Goal: Transaction & Acquisition: Purchase product/service

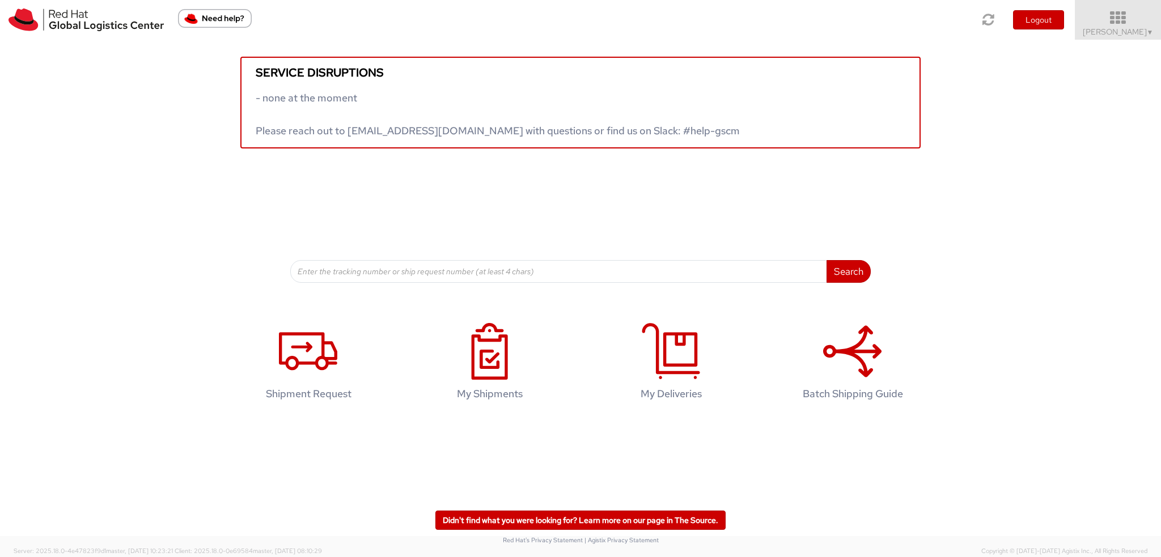
click at [1128, 9] on link "Filip Moravec ▼" at bounding box center [1118, 20] width 86 height 40
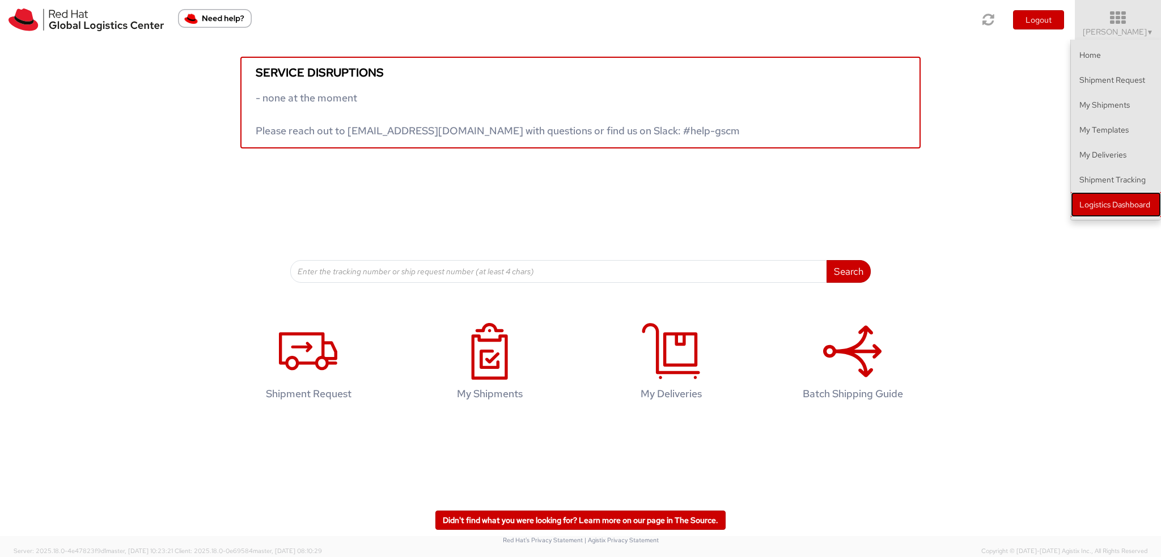
click at [1132, 204] on link "Logistics Dashboard" at bounding box center [1116, 204] width 90 height 25
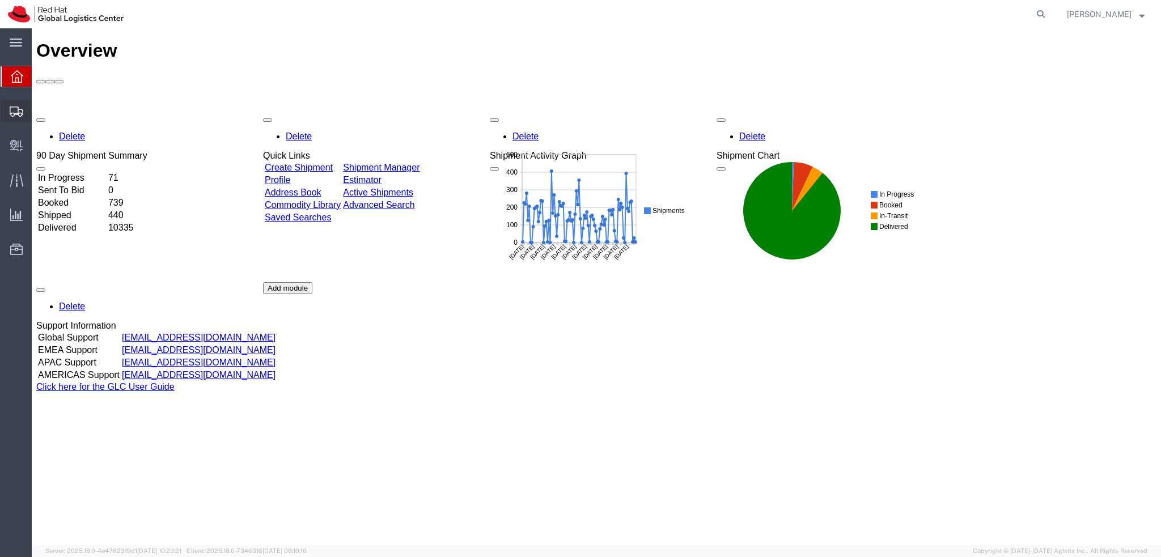
click at [14, 115] on icon at bounding box center [17, 112] width 14 height 10
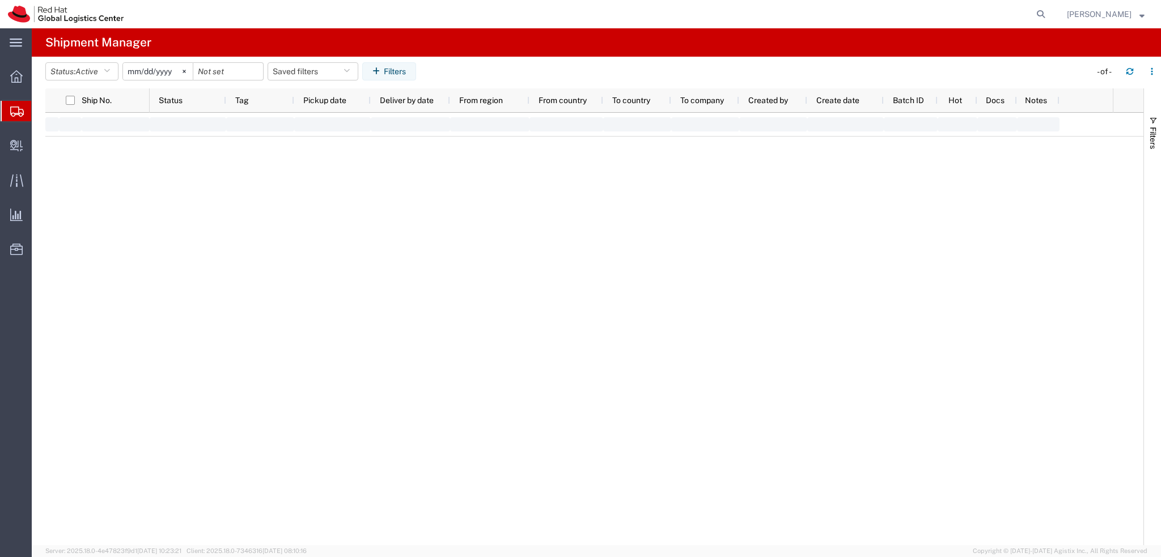
type input "2025-01-05"
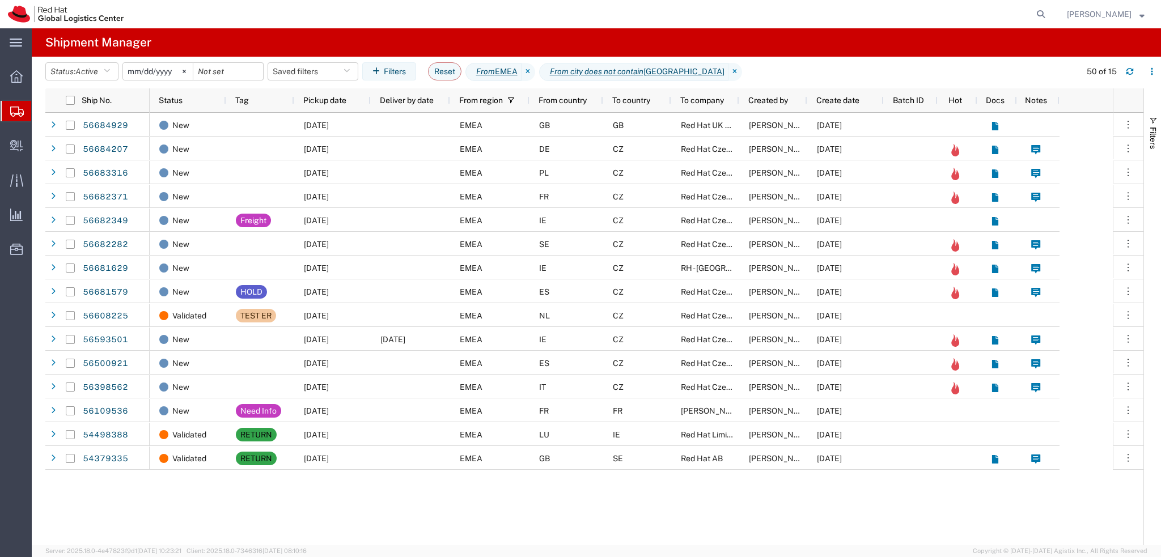
click at [316, 59] on header "Status: Active Active All Approved Booked Canceled Delivered Denied New On Hold…" at bounding box center [603, 73] width 1116 height 32
click at [324, 72] on button "Saved filters" at bounding box center [313, 71] width 91 height 18
click at [352, 123] on span "EMEA without Brno" at bounding box center [350, 121] width 134 height 21
click at [352, 100] on div "Pickup date" at bounding box center [334, 100] width 63 height 18
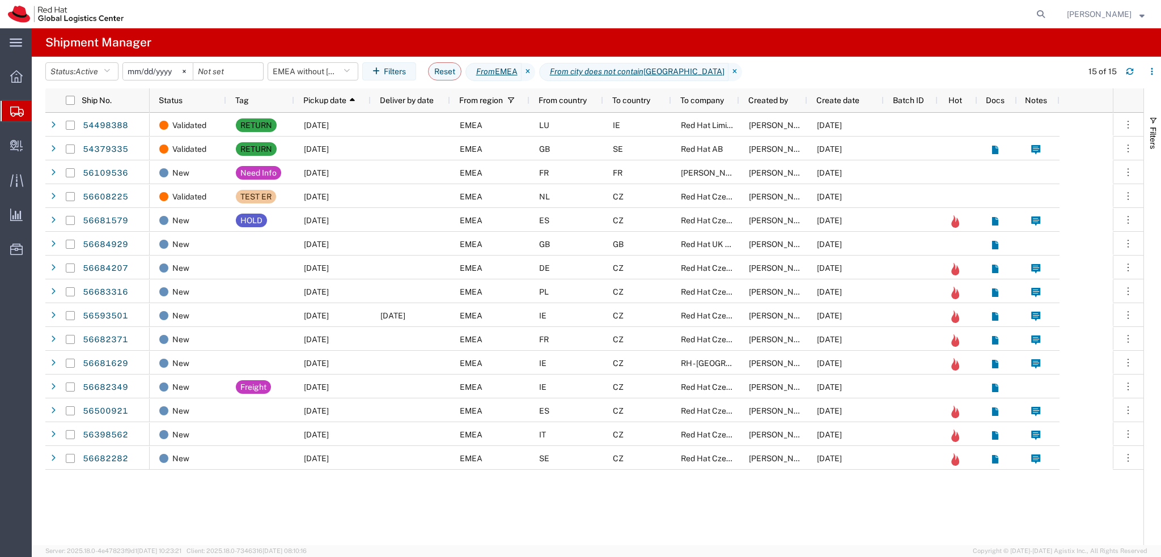
click at [466, 505] on div "Validated RETURN 03/31/2025 EMEA LU IE Red Hat Limited Sona Mala 01/28/2025 Val…" at bounding box center [631, 329] width 963 height 433
click at [1132, 74] on icon "button" at bounding box center [1130, 71] width 8 height 8
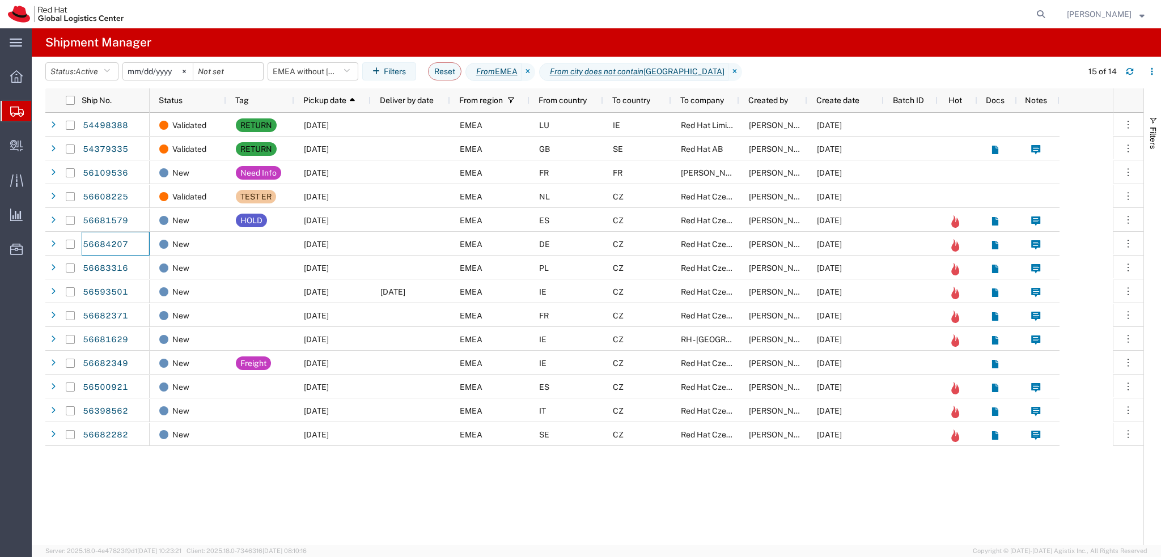
click at [304, 55] on agx-page-header "Shipment Manager" at bounding box center [596, 42] width 1129 height 28
click at [319, 69] on button "EMEA without Brno" at bounding box center [313, 71] width 91 height 18
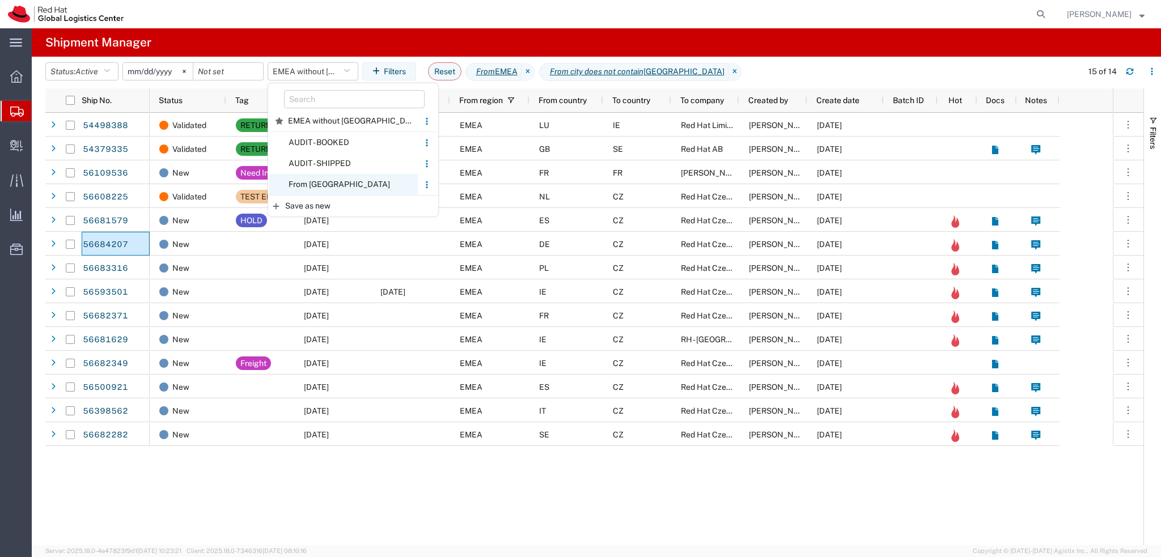
click at [325, 180] on span "From CZ" at bounding box center [343, 184] width 149 height 21
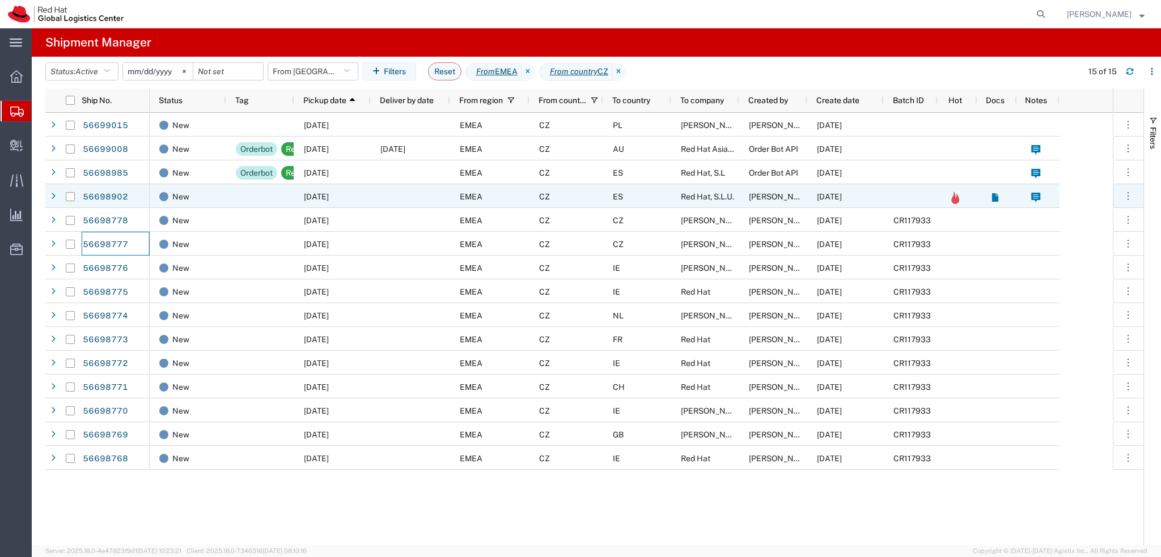
click at [283, 192] on div at bounding box center [260, 196] width 68 height 24
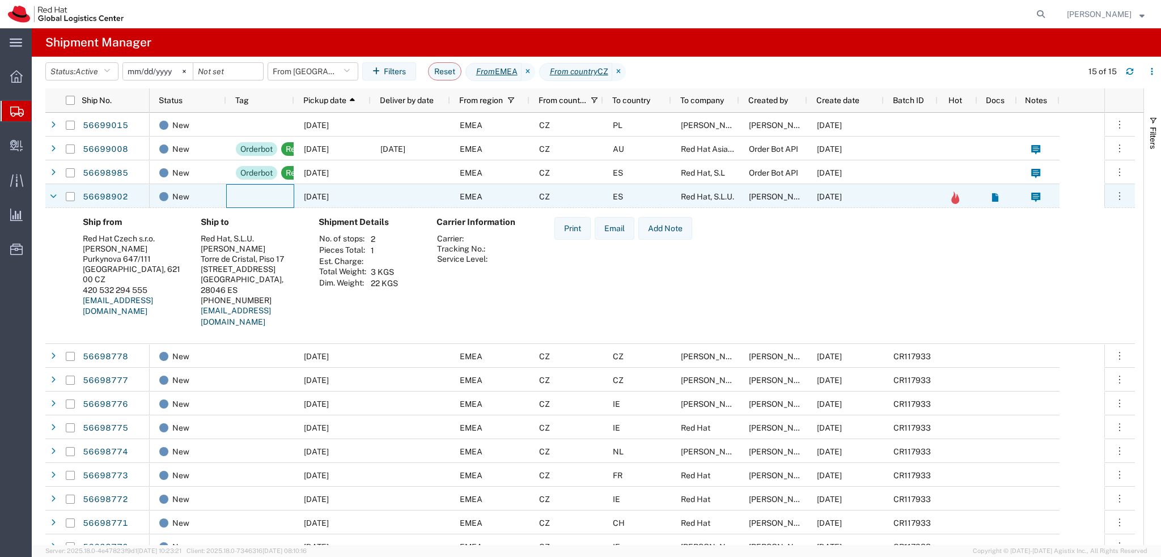
click at [270, 193] on div at bounding box center [260, 196] width 68 height 24
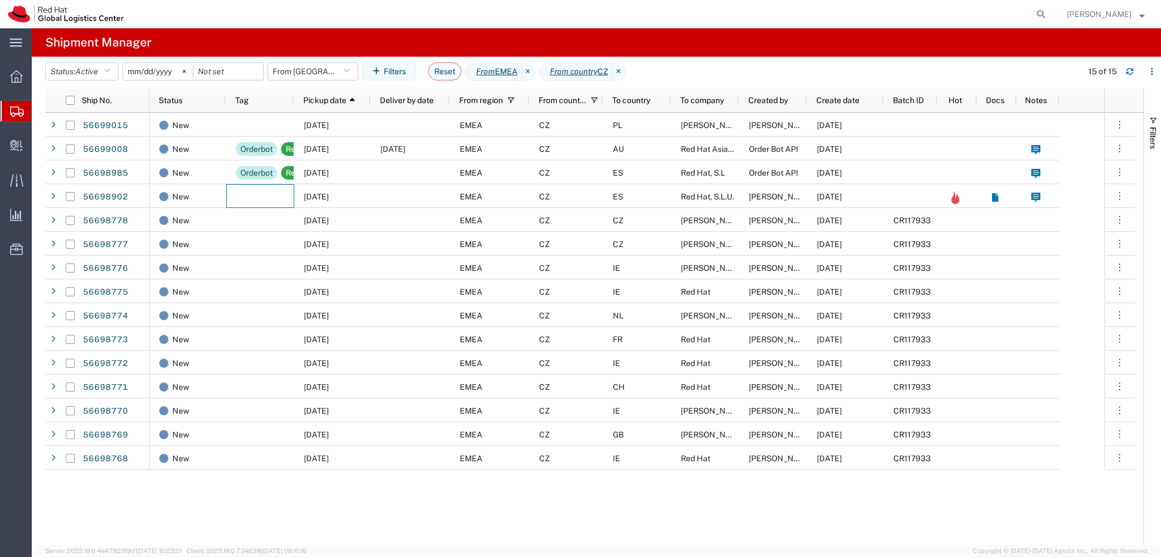
click at [312, 81] on agx-table-filter-chips "Status: Active Active All Approved Booked Canceled Delivered Denied New On Hold…" at bounding box center [560, 75] width 1031 height 26
click at [313, 49] on agx-page-header "Shipment Manager" at bounding box center [596, 42] width 1129 height 28
click at [324, 65] on button "From CZ" at bounding box center [313, 71] width 91 height 18
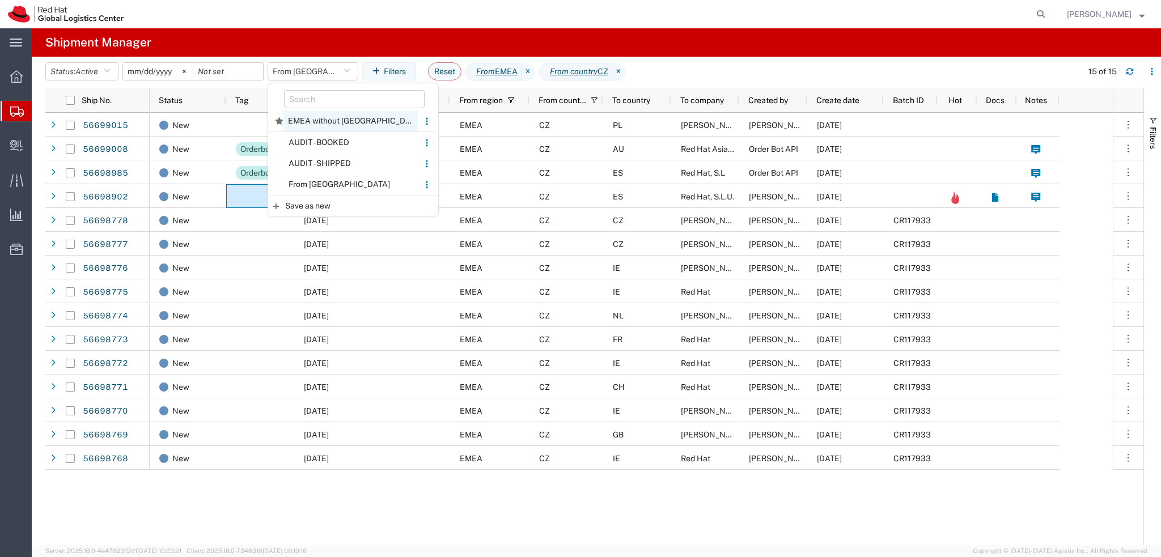
click at [324, 122] on span "EMEA without Brno" at bounding box center [350, 121] width 134 height 21
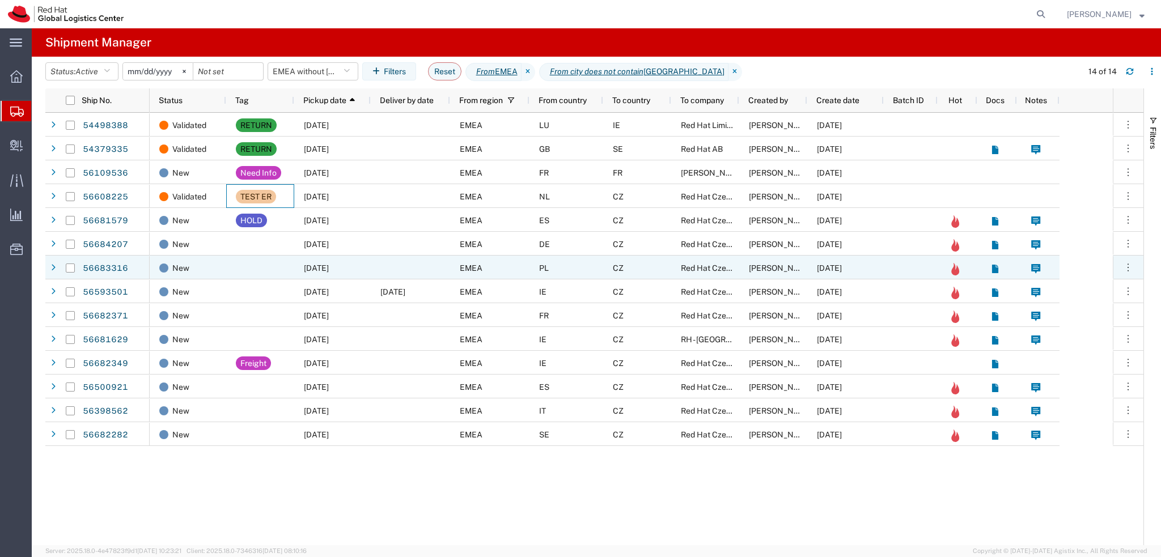
click at [329, 266] on span "09/04/2025" at bounding box center [316, 268] width 25 height 9
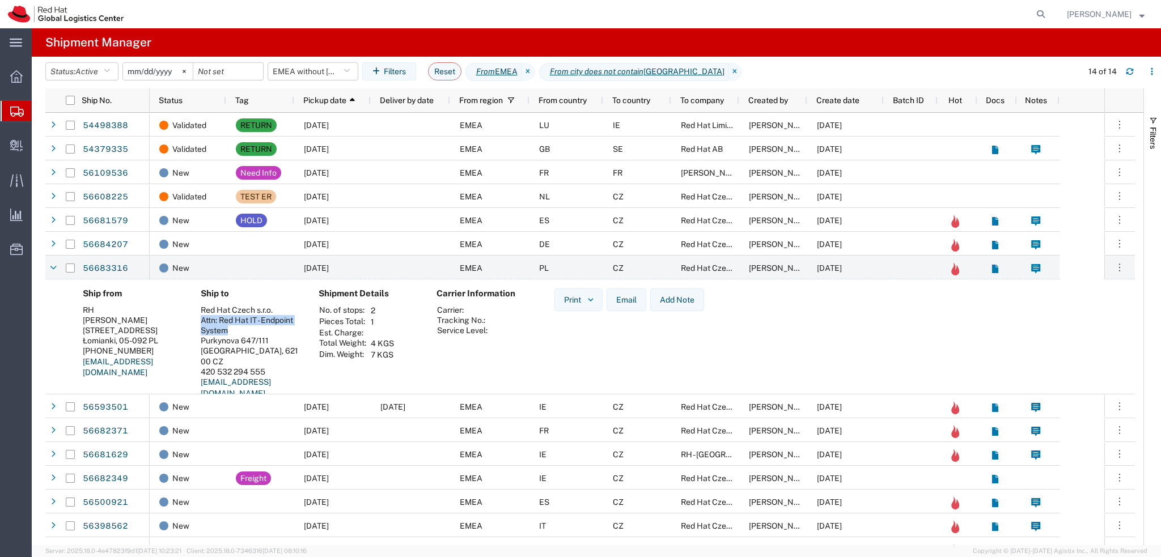
drag, startPoint x: 198, startPoint y: 320, endPoint x: 244, endPoint y: 331, distance: 46.6
click at [244, 331] on div "Ship to Red Hat Czech s.r.o. Attn: Red Hat IT - Endpoint System Purkynova 647/1…" at bounding box center [251, 348] width 118 height 119
copy div "Attn: Red Hat IT - Endpoint System"
click at [1130, 74] on icon "button" at bounding box center [1130, 73] width 7 height 3
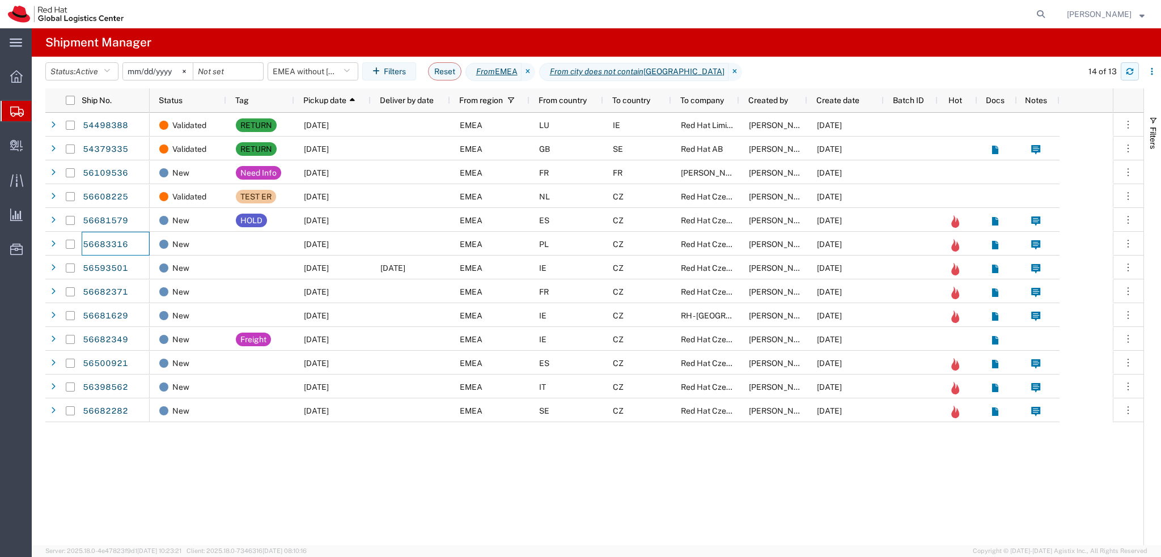
click at [1132, 79] on button "button" at bounding box center [1130, 71] width 18 height 18
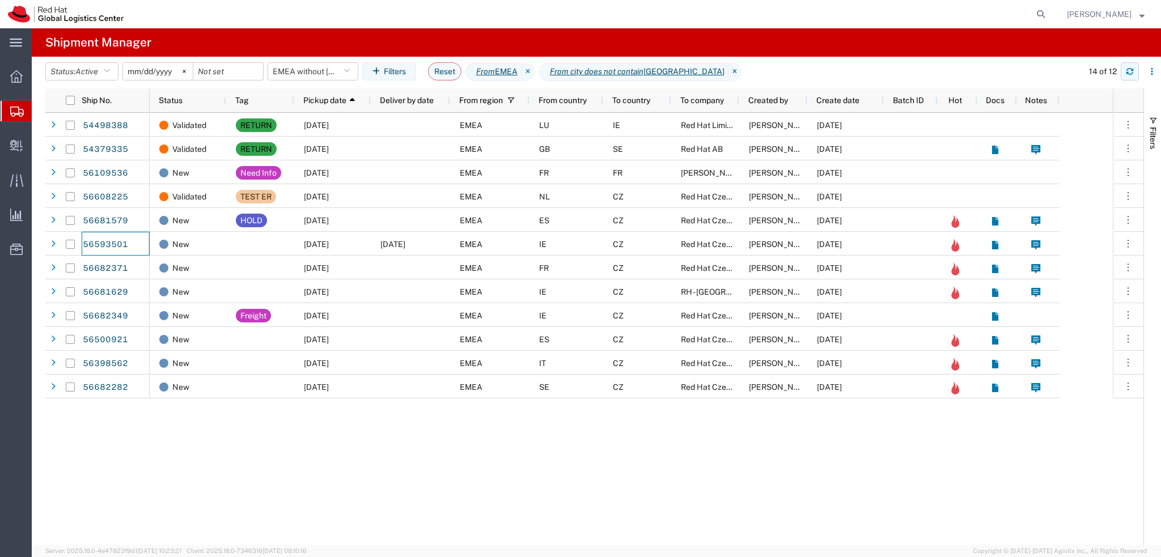
click at [1138, 70] on button "button" at bounding box center [1130, 71] width 18 height 18
drag, startPoint x: 1057, startPoint y: 13, endPoint x: 1034, endPoint y: 15, distance: 23.3
click at [1049, 13] on icon at bounding box center [1041, 14] width 16 height 16
click at [820, 14] on input "search" at bounding box center [860, 14] width 345 height 27
type input "56642294"
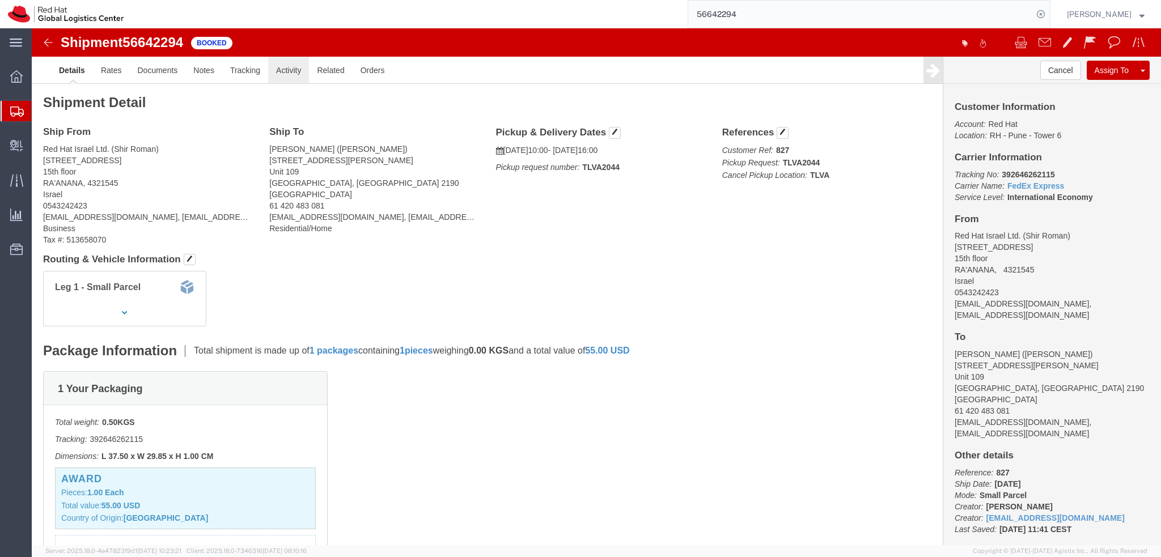
click link "Activity"
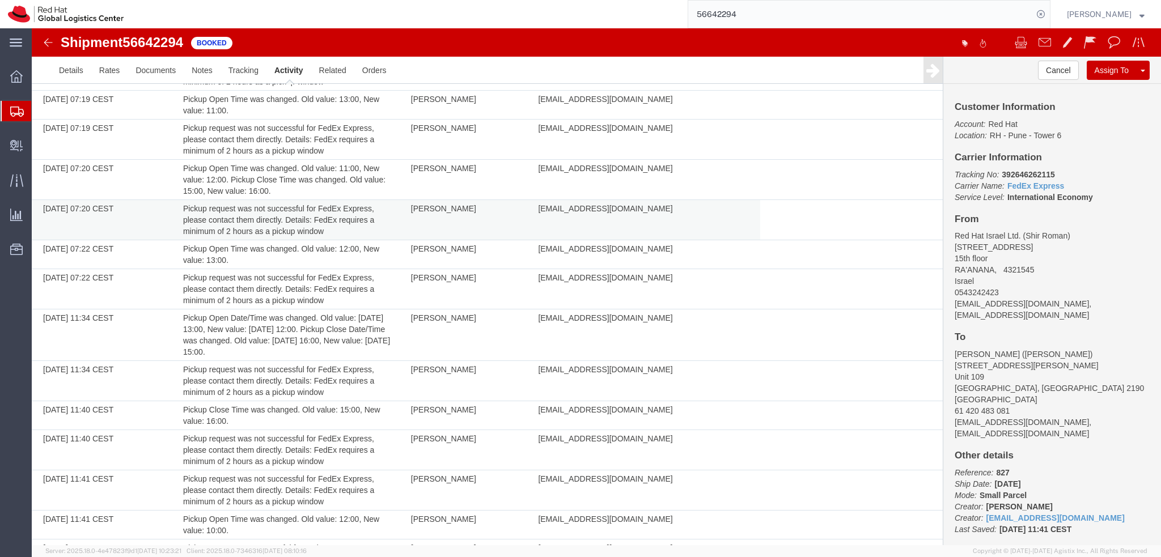
scroll to position [1050, 0]
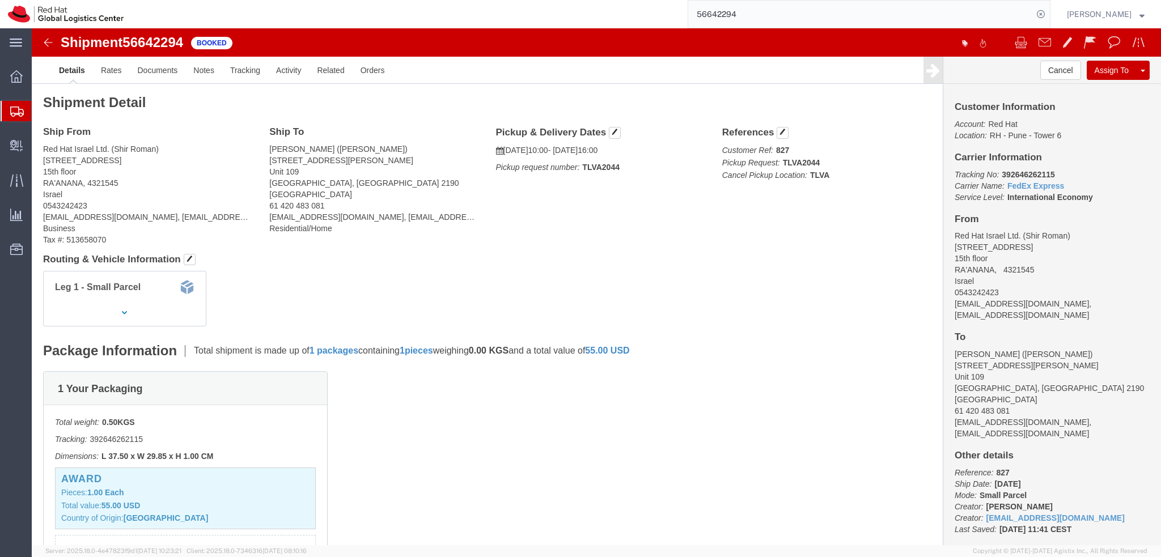
click img
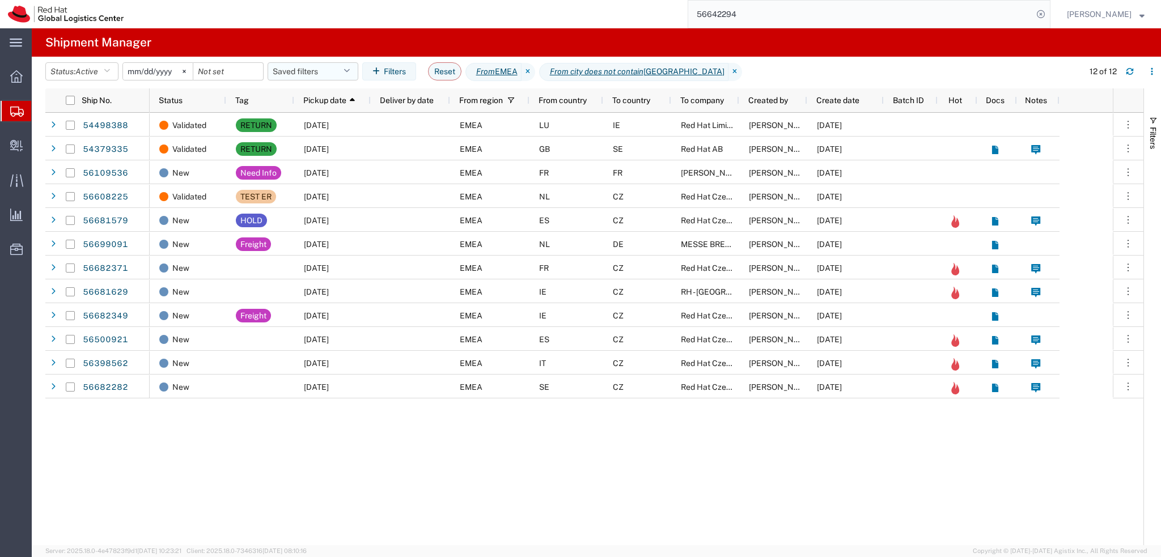
click at [338, 78] on button "Saved filters" at bounding box center [313, 71] width 91 height 18
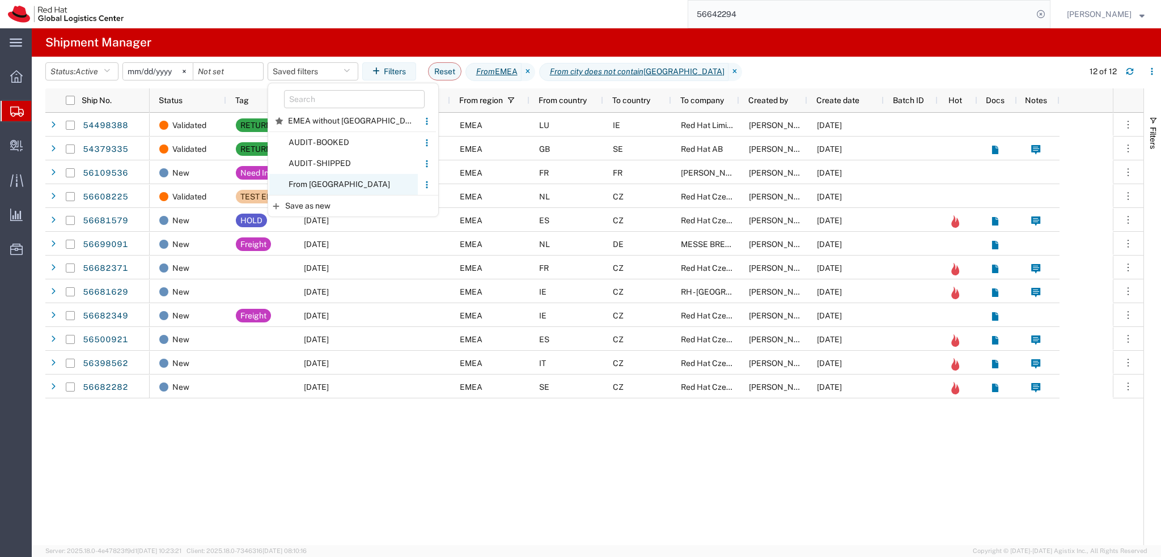
click at [349, 179] on span "From CZ" at bounding box center [343, 184] width 149 height 21
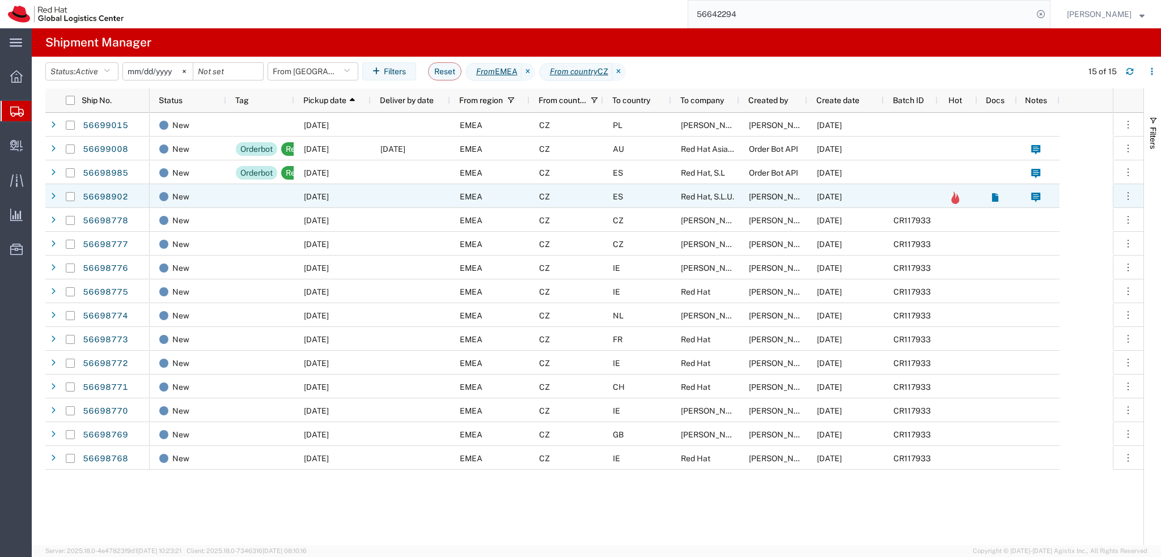
click at [409, 188] on div at bounding box center [410, 196] width 79 height 24
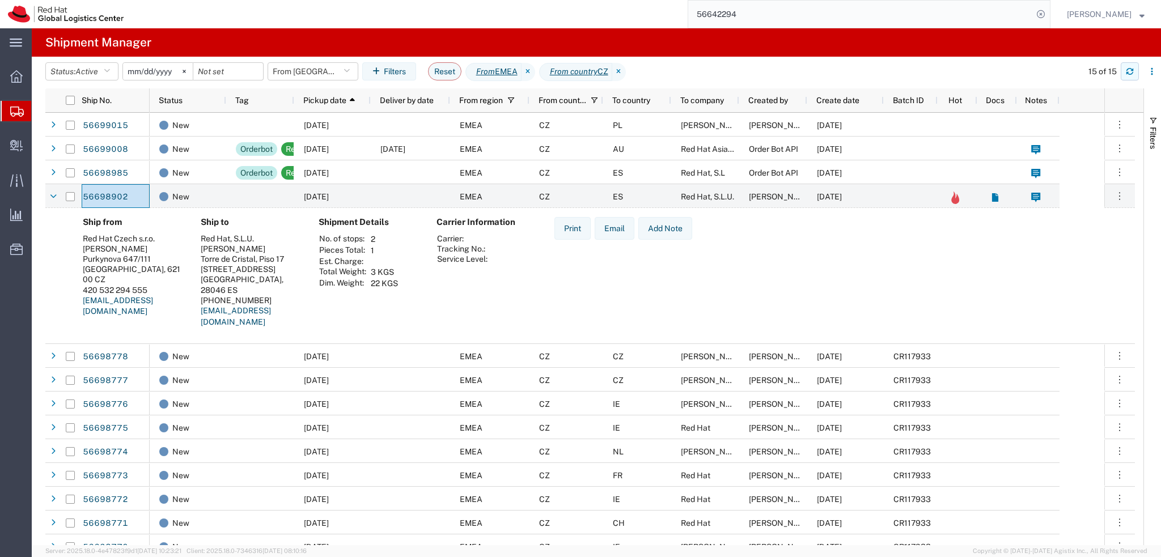
click at [1126, 70] on icon "button" at bounding box center [1130, 71] width 8 height 8
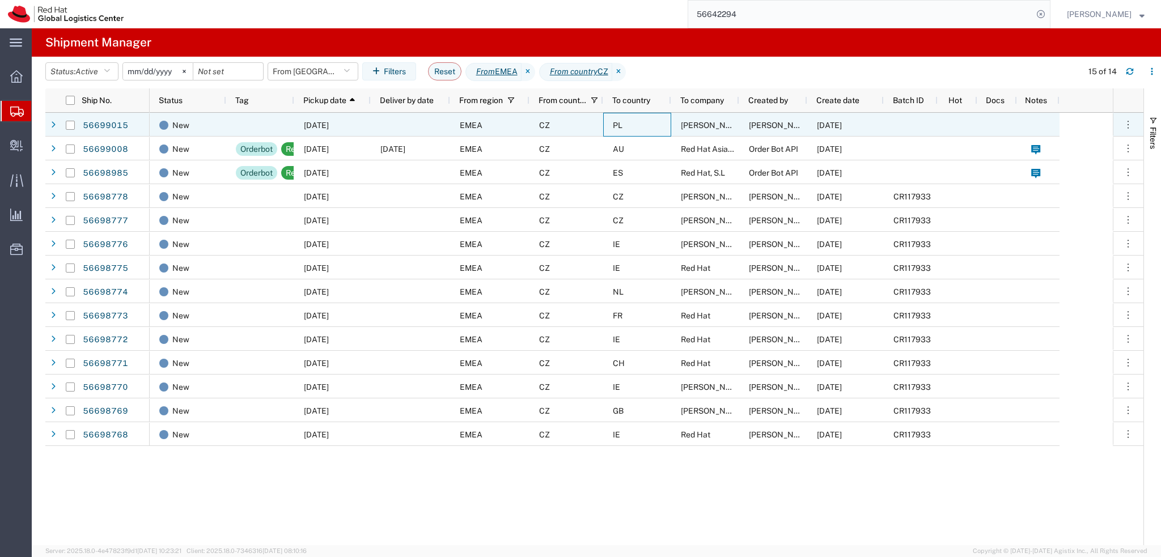
click at [606, 130] on div "PL" at bounding box center [637, 125] width 68 height 24
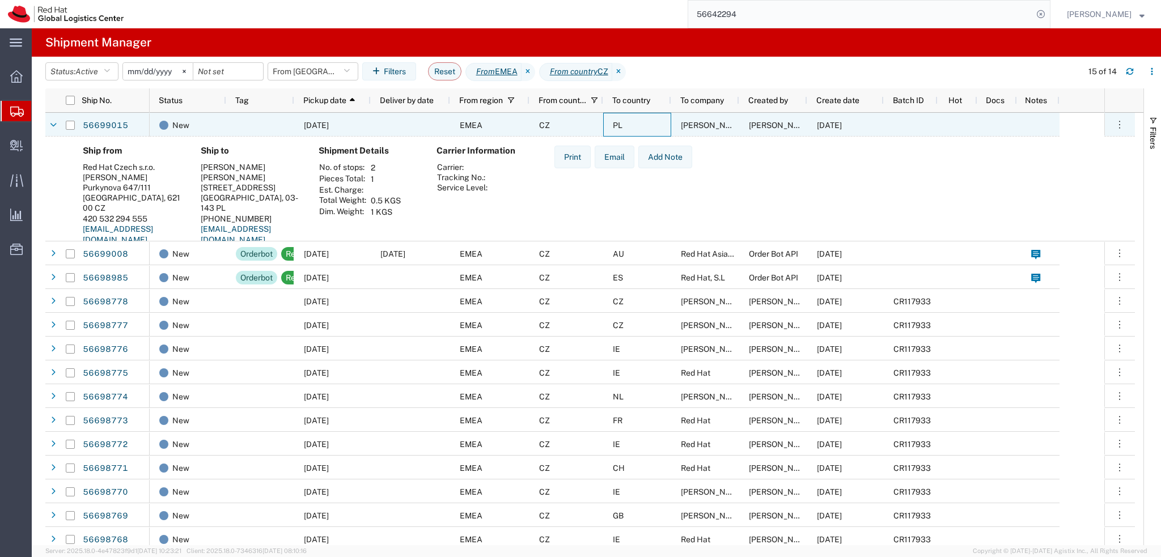
click at [581, 130] on div "CZ" at bounding box center [567, 125] width 74 height 24
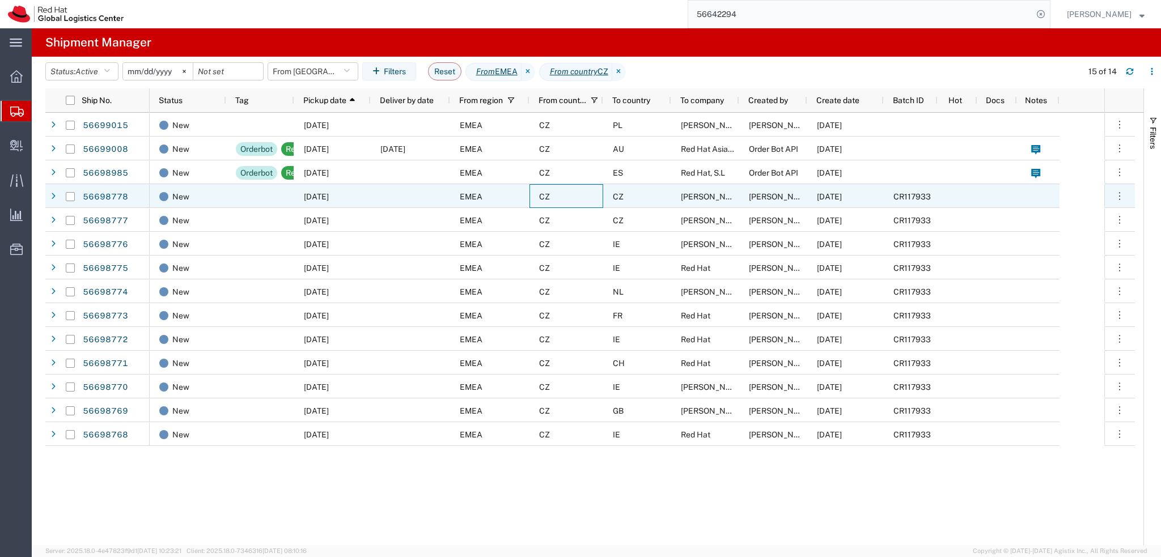
click at [558, 197] on div "CZ" at bounding box center [567, 196] width 74 height 24
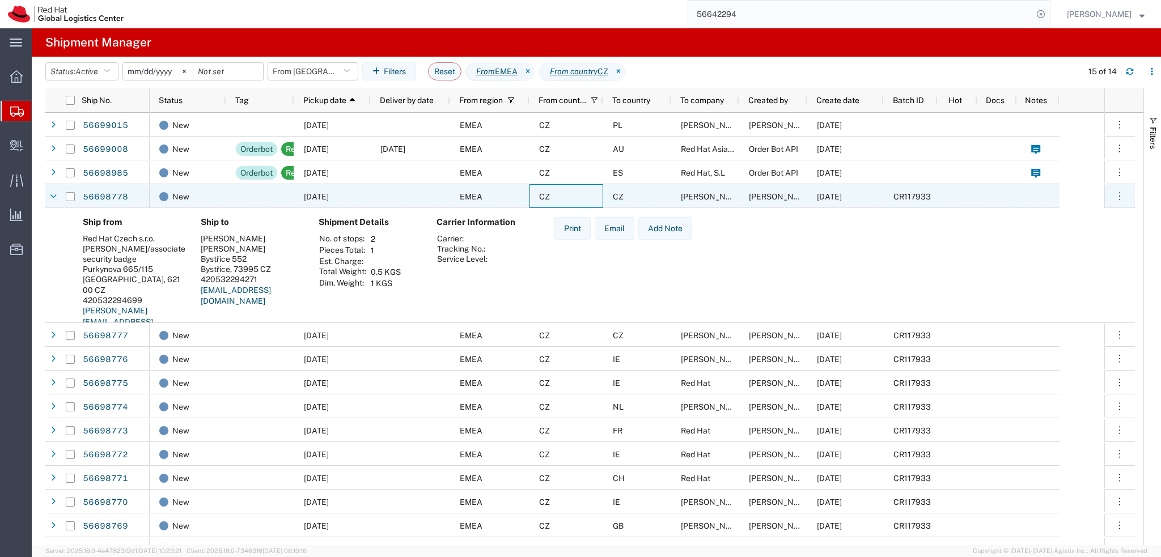
click at [570, 199] on div "CZ" at bounding box center [567, 196] width 74 height 24
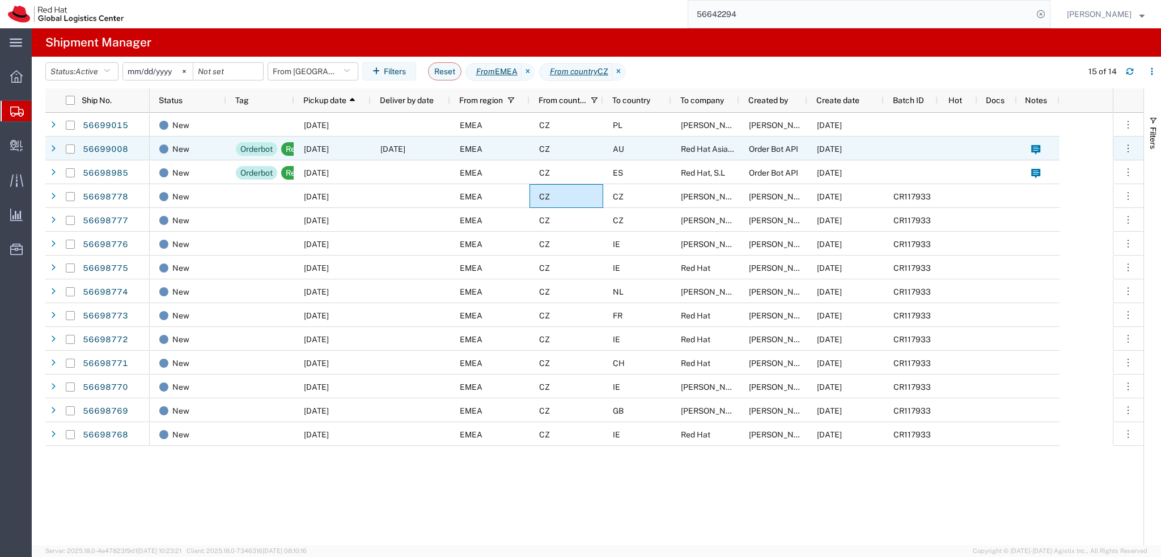
click at [430, 154] on div "09/05/2025" at bounding box center [410, 149] width 79 height 24
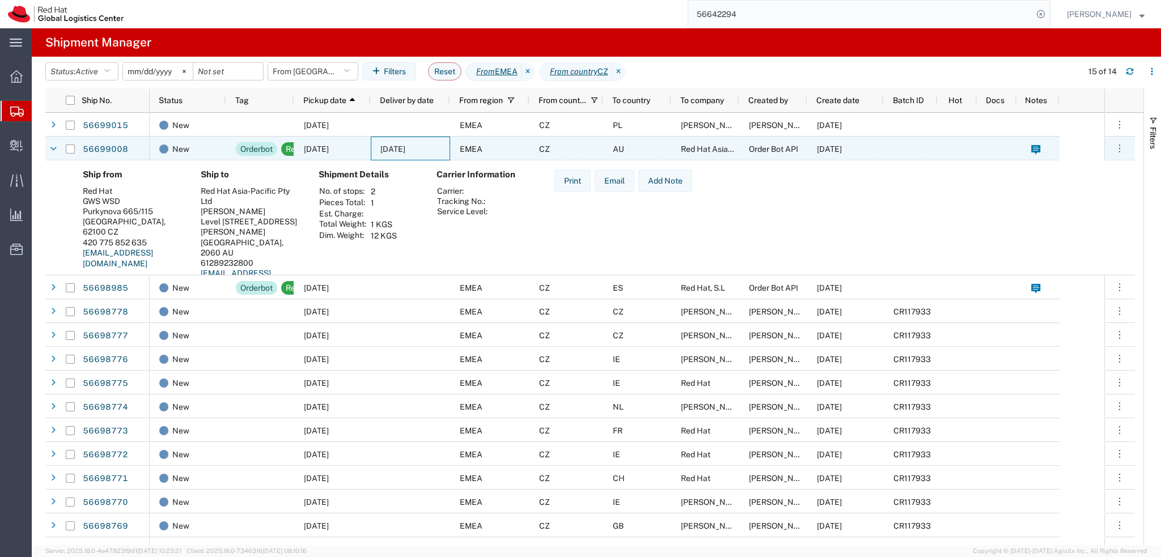
click at [382, 150] on span "09/05/2025" at bounding box center [392, 149] width 25 height 9
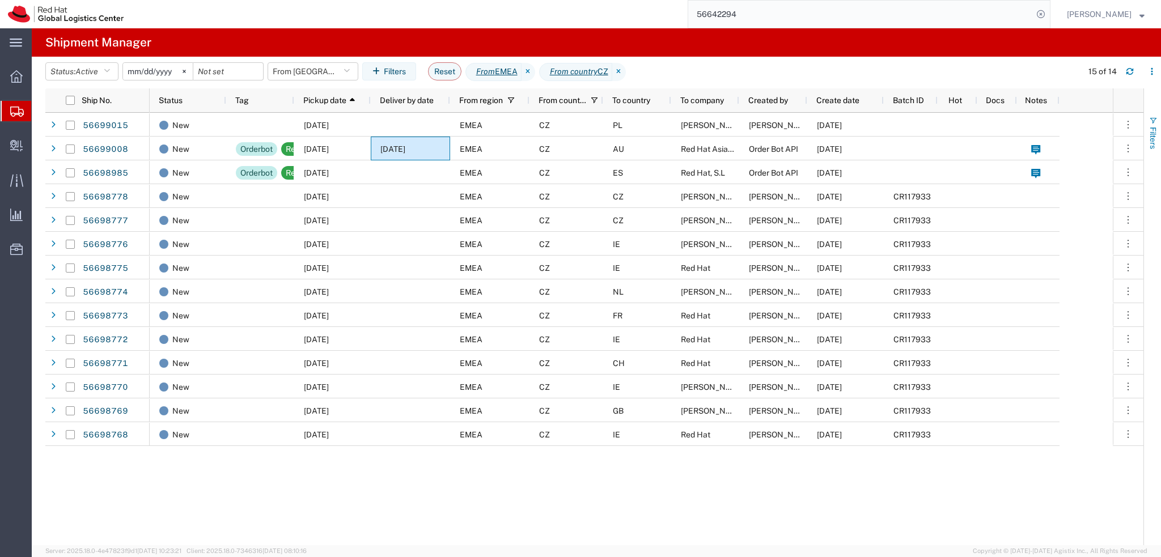
click at [1150, 136] on span "Filters" at bounding box center [1153, 138] width 9 height 22
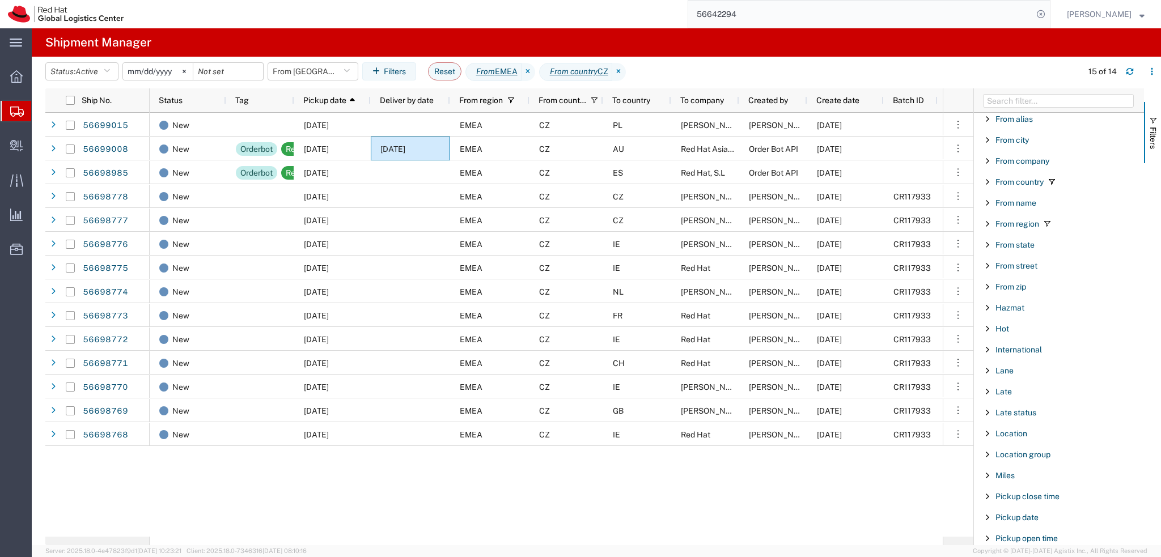
scroll to position [283, 0]
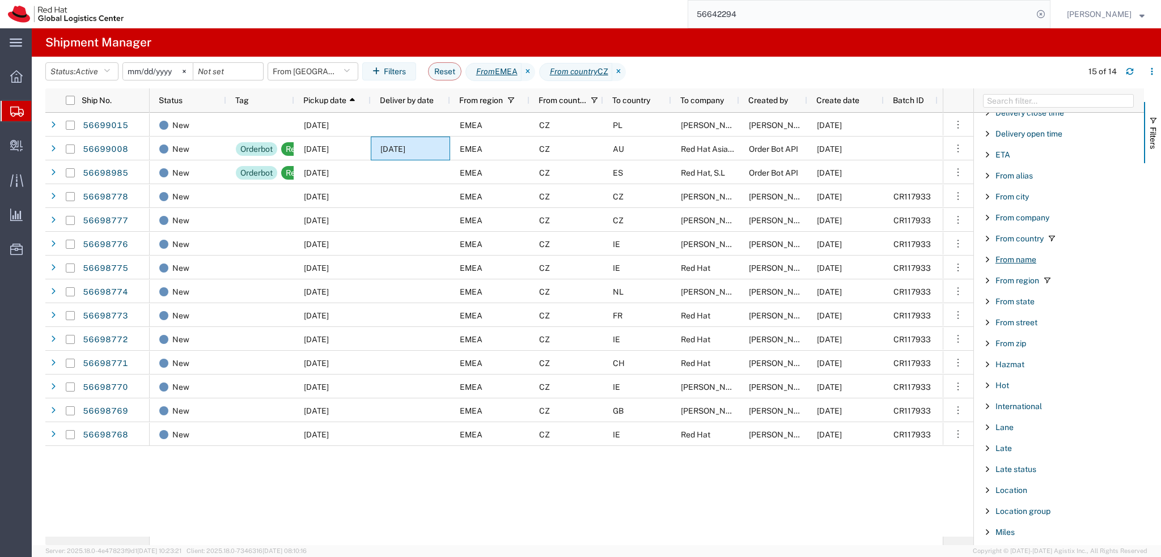
click at [1007, 258] on span "From name" at bounding box center [1016, 259] width 41 height 9
click at [1033, 305] on input "Filter Value" at bounding box center [1063, 308] width 149 height 14
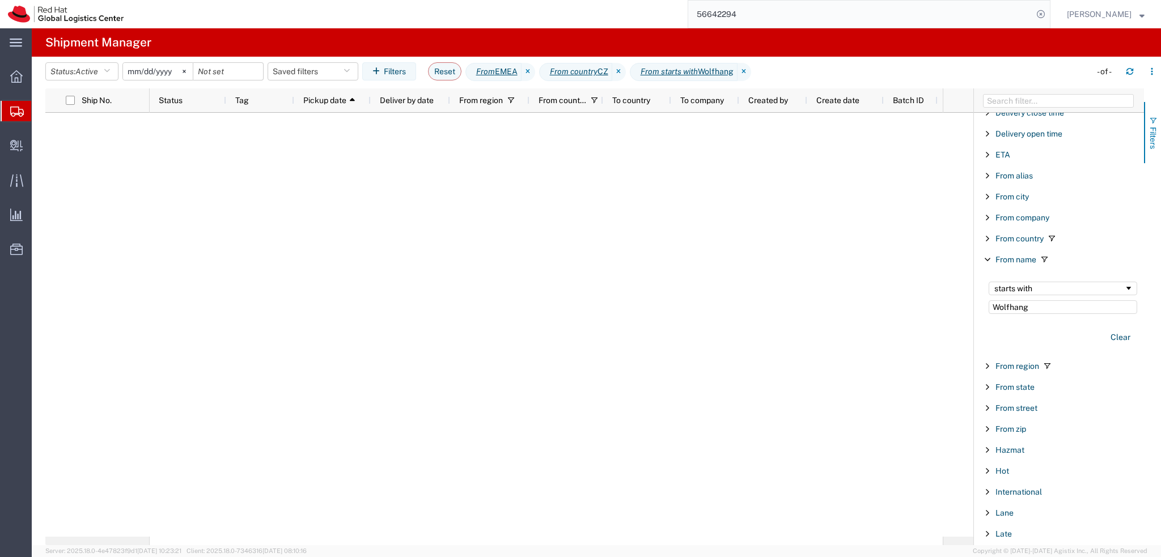
click at [1153, 144] on span "Filters" at bounding box center [1153, 138] width 9 height 22
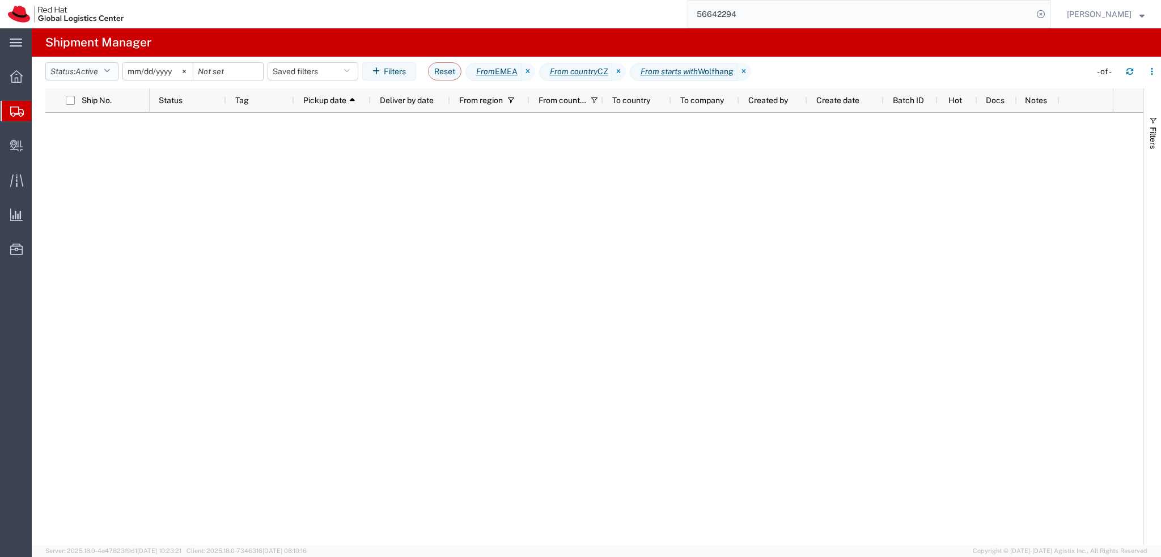
click at [96, 72] on span "Active" at bounding box center [86, 71] width 23 height 9
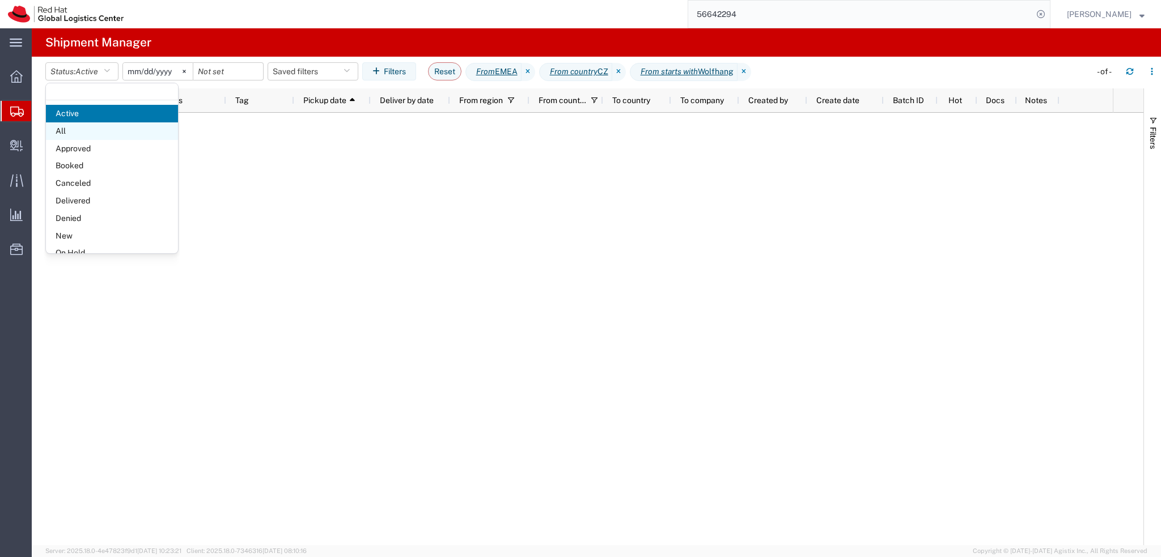
click at [98, 133] on span "All" at bounding box center [112, 131] width 132 height 18
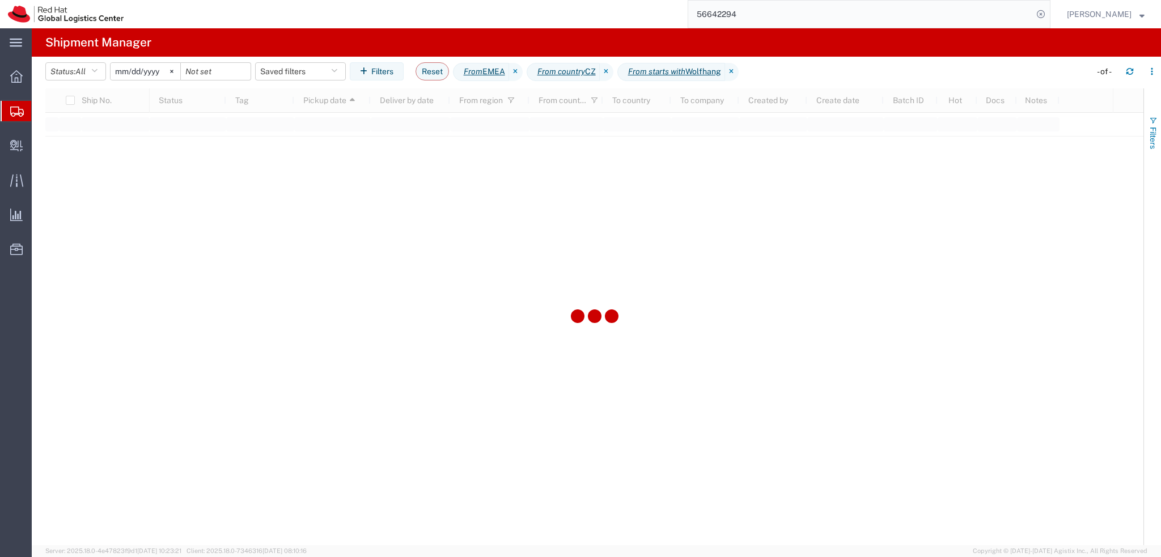
click at [1154, 134] on span "Filters" at bounding box center [1153, 138] width 9 height 22
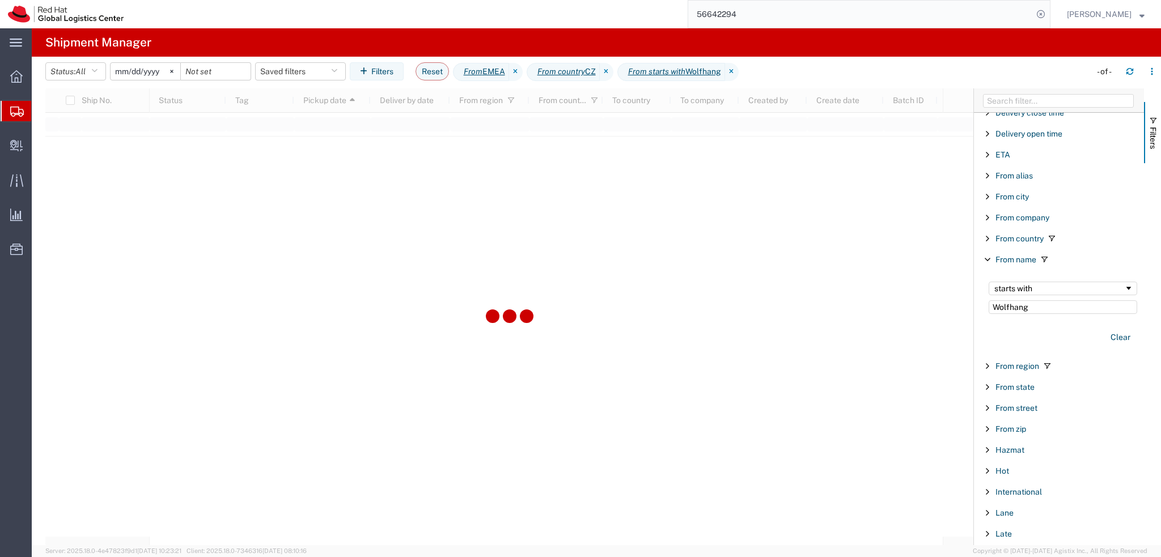
click at [138, 71] on input "2025-01-05" at bounding box center [146, 71] width 70 height 17
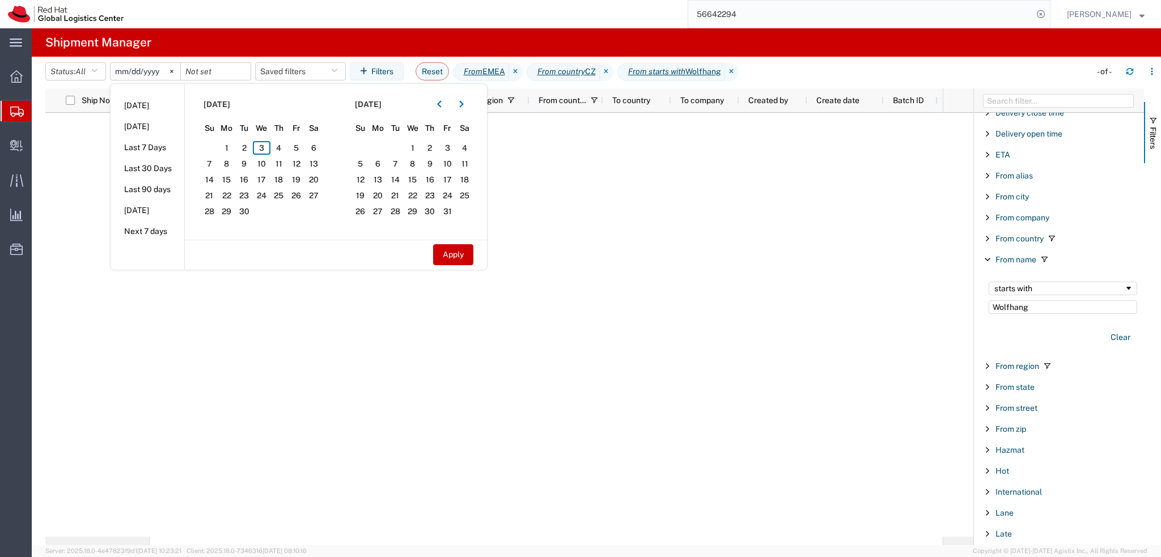
click at [150, 66] on input "2025-01-05" at bounding box center [146, 71] width 70 height 17
click at [263, 44] on agx-page-header "Shipment Manager" at bounding box center [596, 42] width 1129 height 28
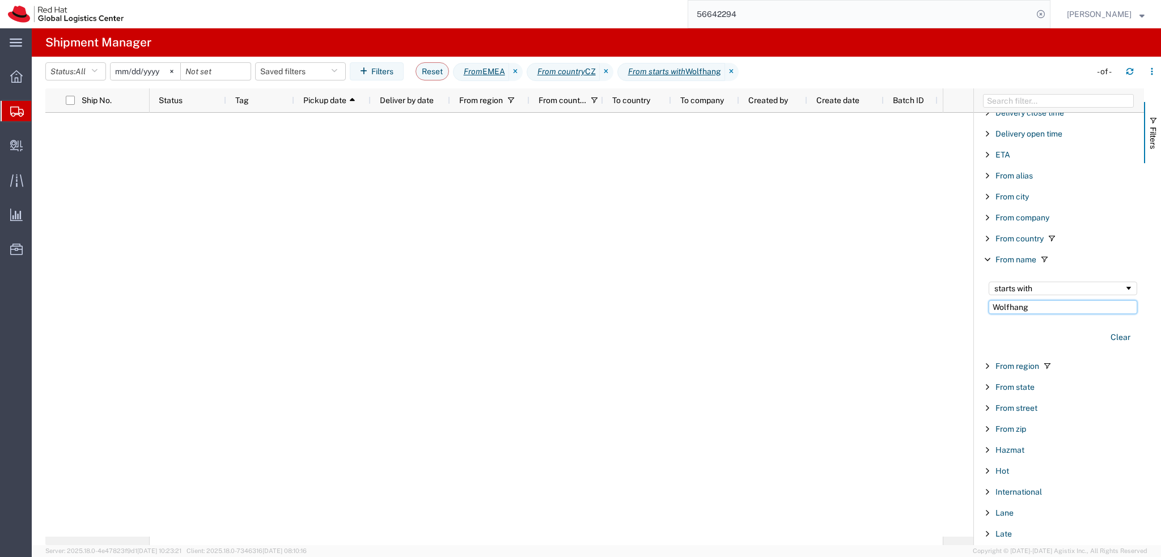
click at [1025, 302] on input "Wolfhang" at bounding box center [1063, 308] width 149 height 14
paste input "gang"
click at [613, 73] on icon at bounding box center [607, 72] width 14 height 18
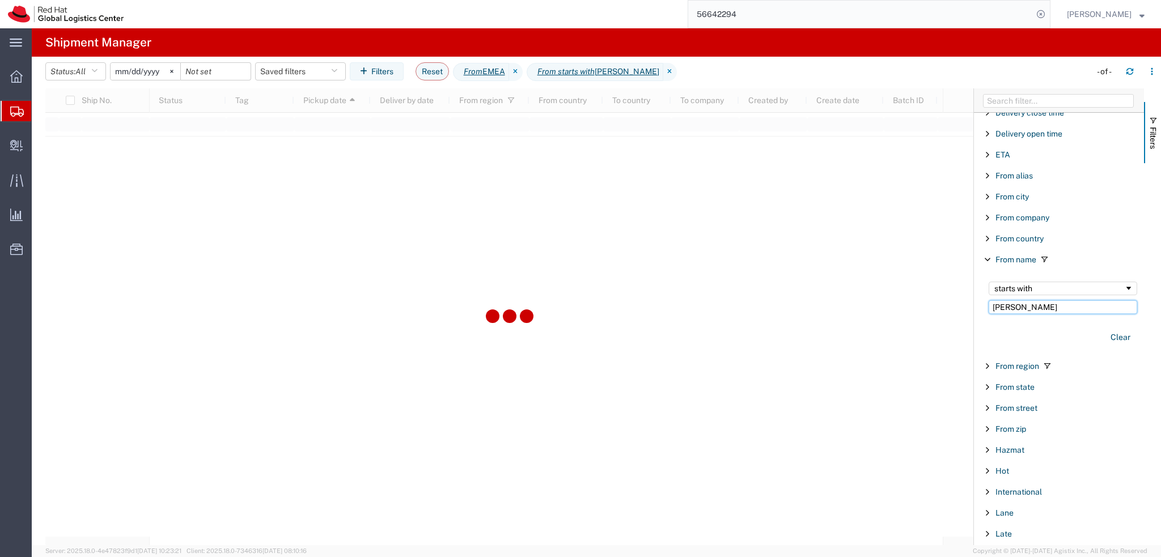
click at [1042, 303] on input "Wolfgang" at bounding box center [1063, 308] width 149 height 14
paste input "h"
type input "Wolfhang"
click at [143, 72] on input "2025-01-05" at bounding box center [146, 71] width 70 height 17
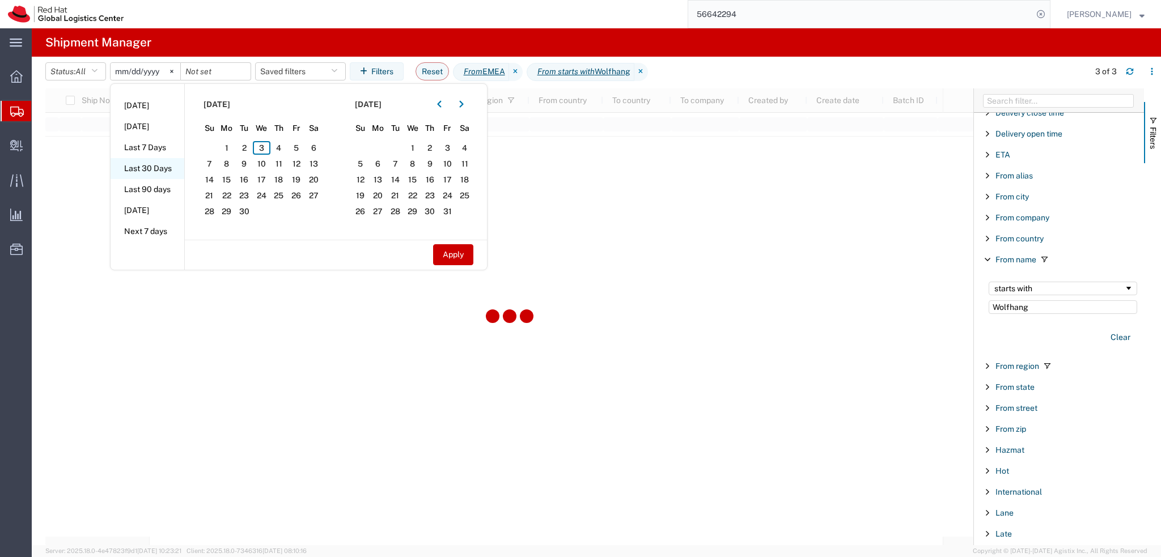
click at [156, 167] on li "Last 30 Days" at bounding box center [148, 168] width 74 height 21
type input "2025-08-05"
type input "2025-09-03"
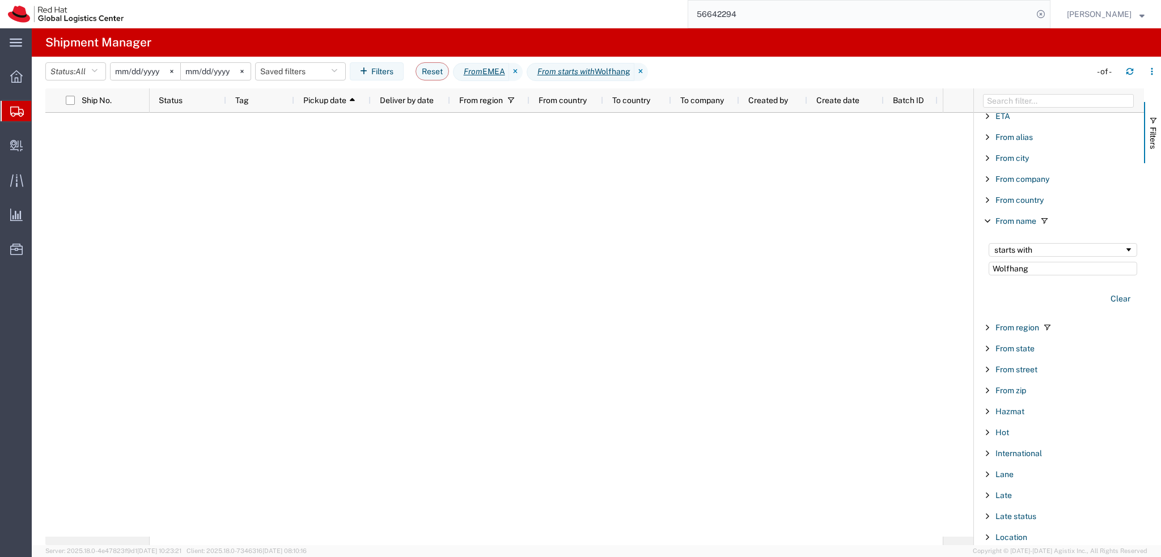
scroll to position [340, 0]
click at [1034, 251] on input "Wolfhang" at bounding box center [1063, 251] width 149 height 14
drag, startPoint x: 1051, startPoint y: 249, endPoint x: 981, endPoint y: 249, distance: 69.7
click at [981, 249] on div "starts with Wolfhang Clear" at bounding box center [1060, 257] width 167 height 79
click at [1063, 251] on input "Wolfhang" at bounding box center [1063, 251] width 149 height 14
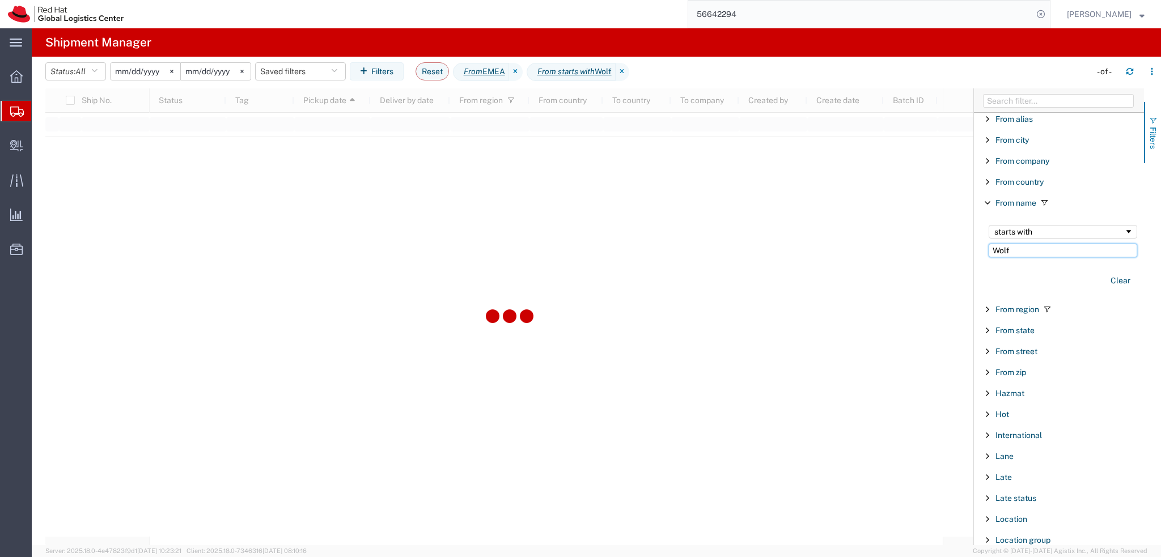
type input "Wolf"
click at [1152, 129] on span "Filters" at bounding box center [1153, 138] width 9 height 22
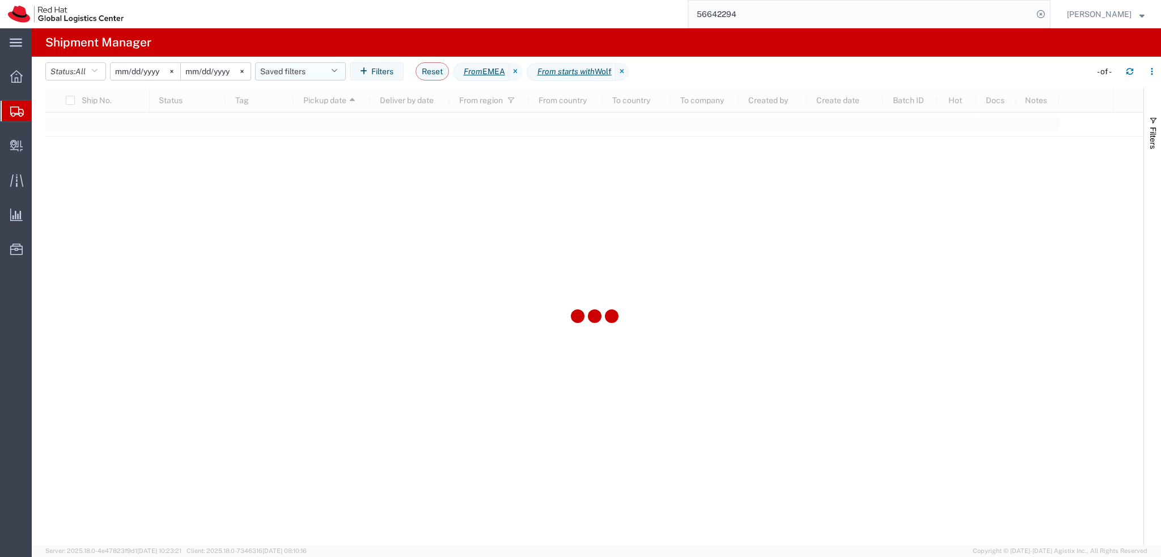
click at [314, 70] on button "Saved filters" at bounding box center [300, 71] width 91 height 18
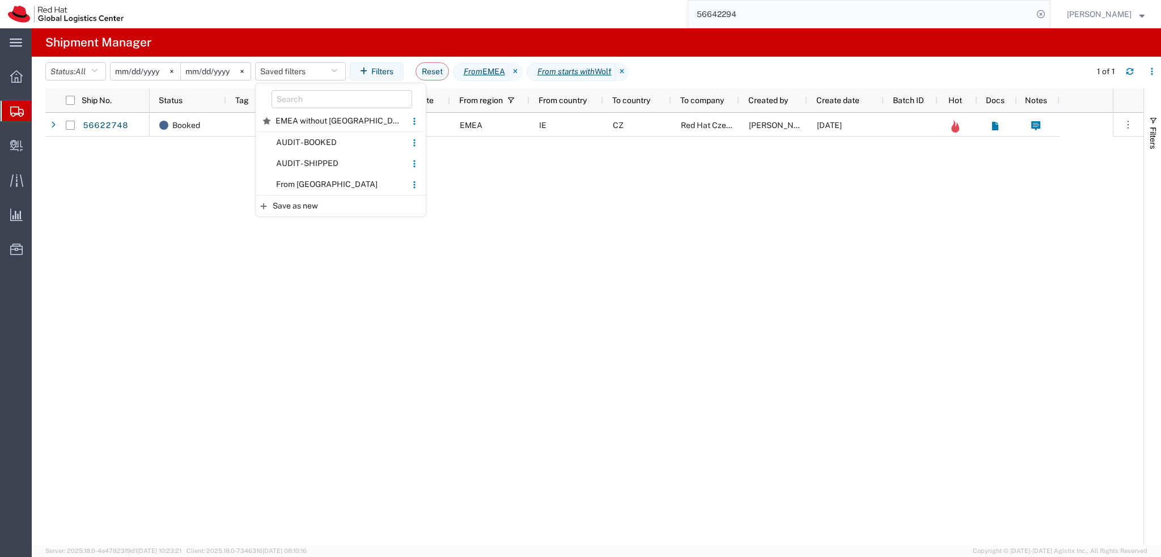
click at [581, 204] on div "Booked 09/02/2025 EMEA IE CZ Red Hat Czech s.r.o. Wolfgang Romanowski 08/27/2025" at bounding box center [631, 329] width 963 height 433
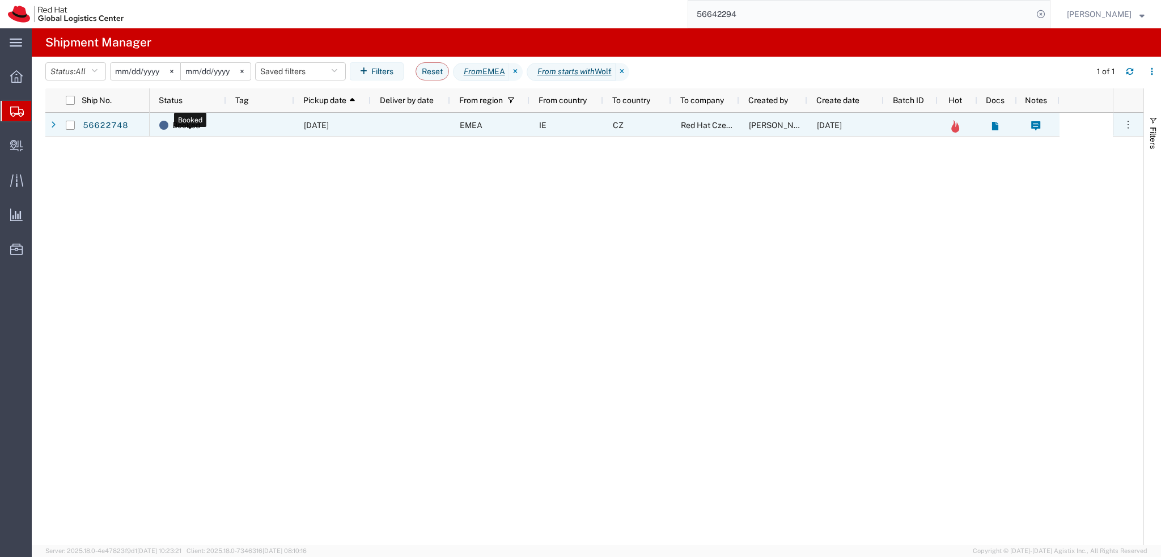
click at [218, 128] on div "Booked" at bounding box center [190, 125] width 62 height 24
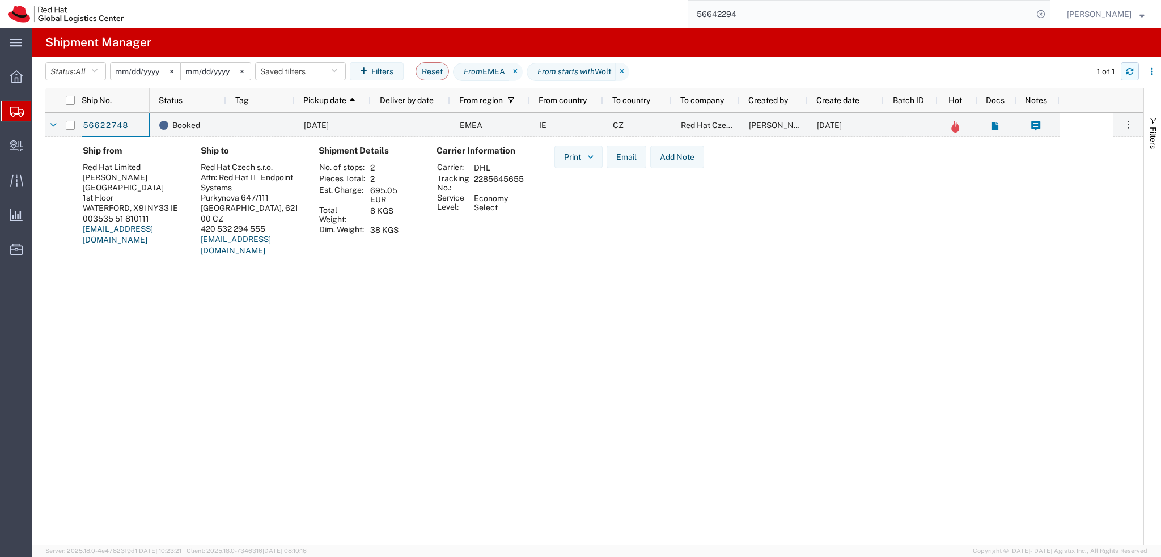
click at [1128, 75] on button "button" at bounding box center [1130, 71] width 18 height 18
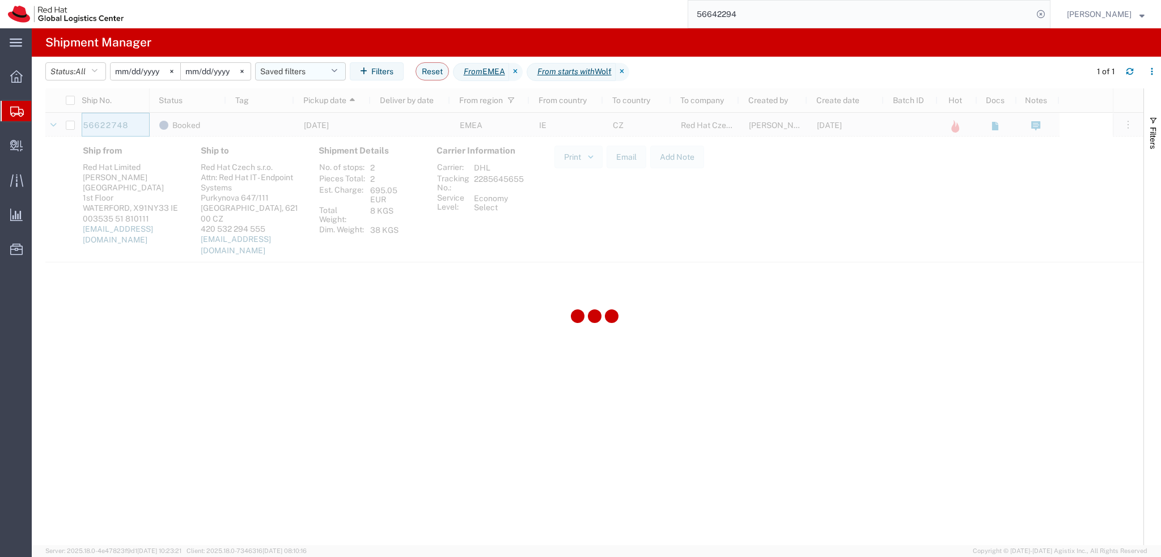
click at [308, 69] on button "Saved filters" at bounding box center [300, 71] width 91 height 18
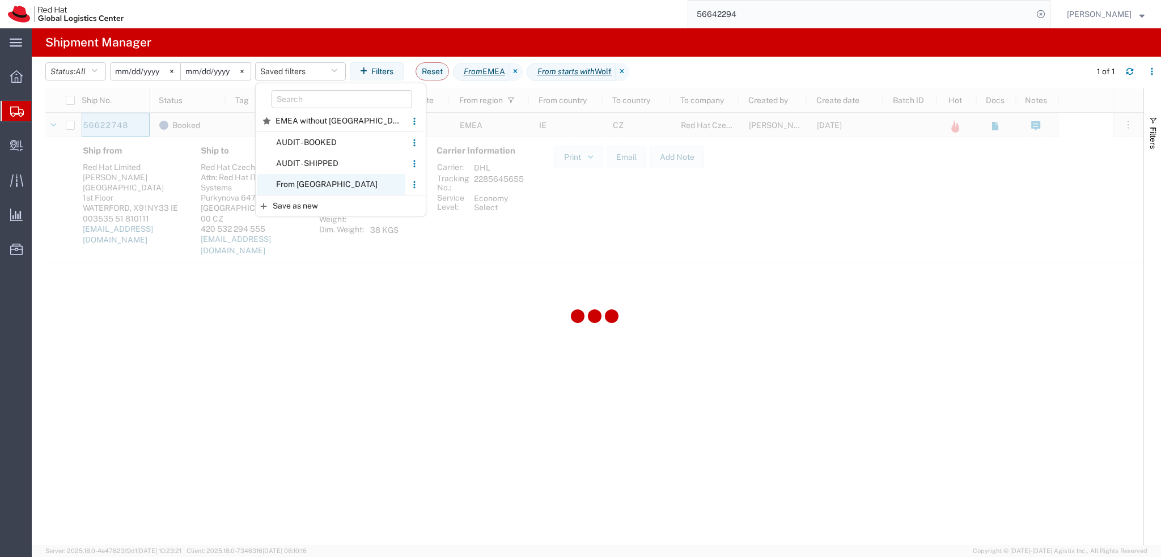
click at [299, 185] on span "From CZ" at bounding box center [331, 184] width 149 height 21
type input "2025-01-05"
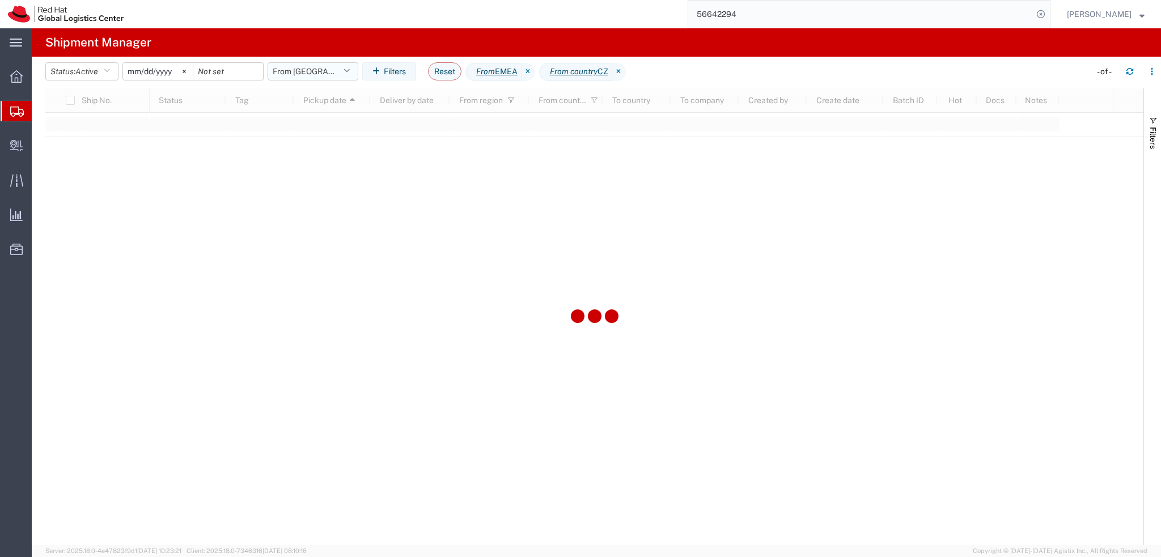
click at [324, 73] on button "From CZ" at bounding box center [313, 71] width 91 height 18
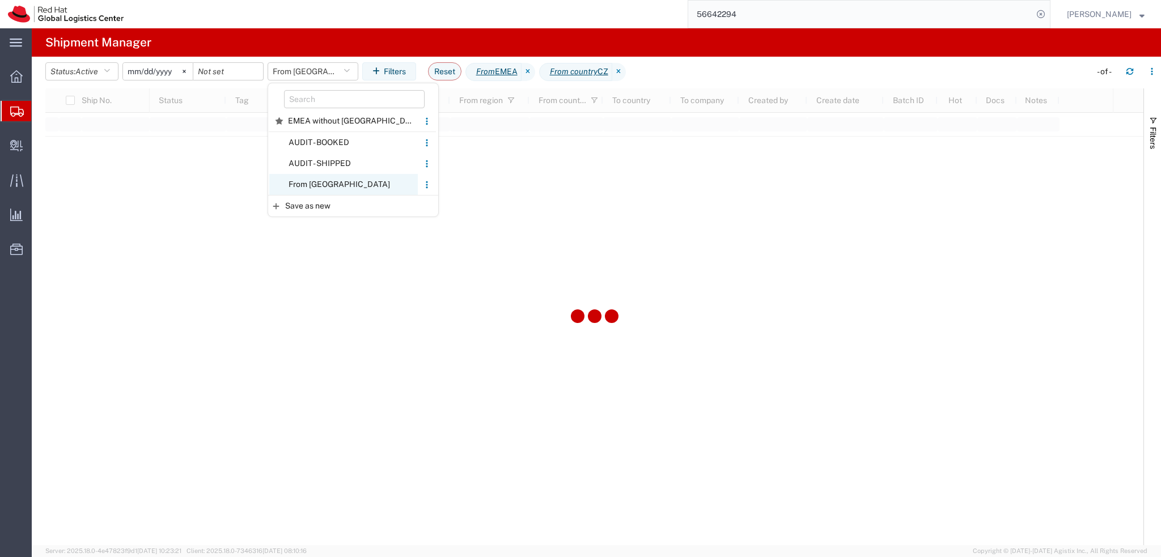
click at [340, 176] on span "From CZ" at bounding box center [343, 184] width 149 height 21
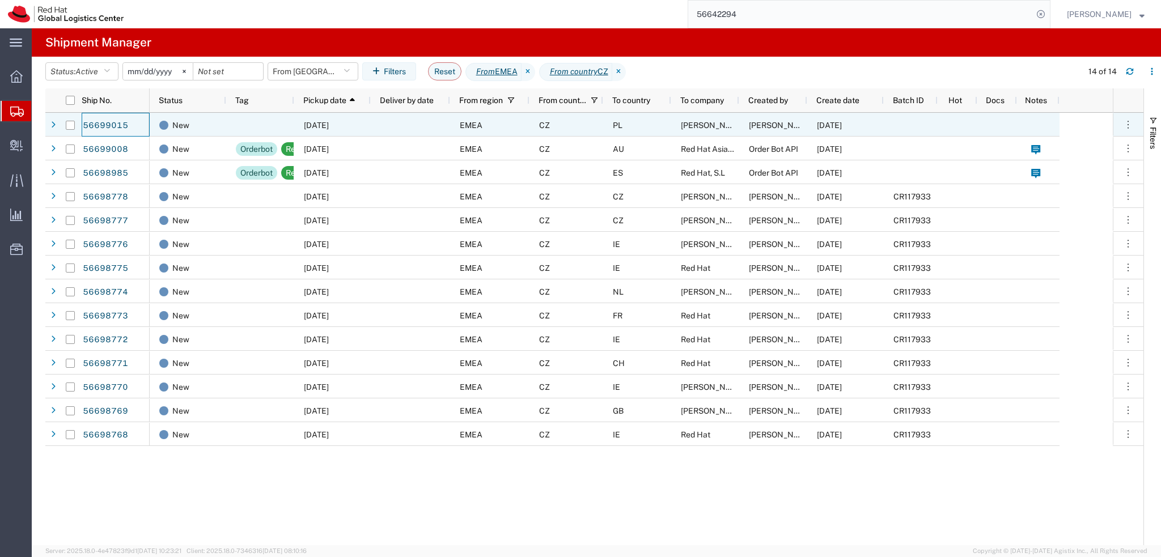
click at [414, 130] on div at bounding box center [410, 125] width 79 height 24
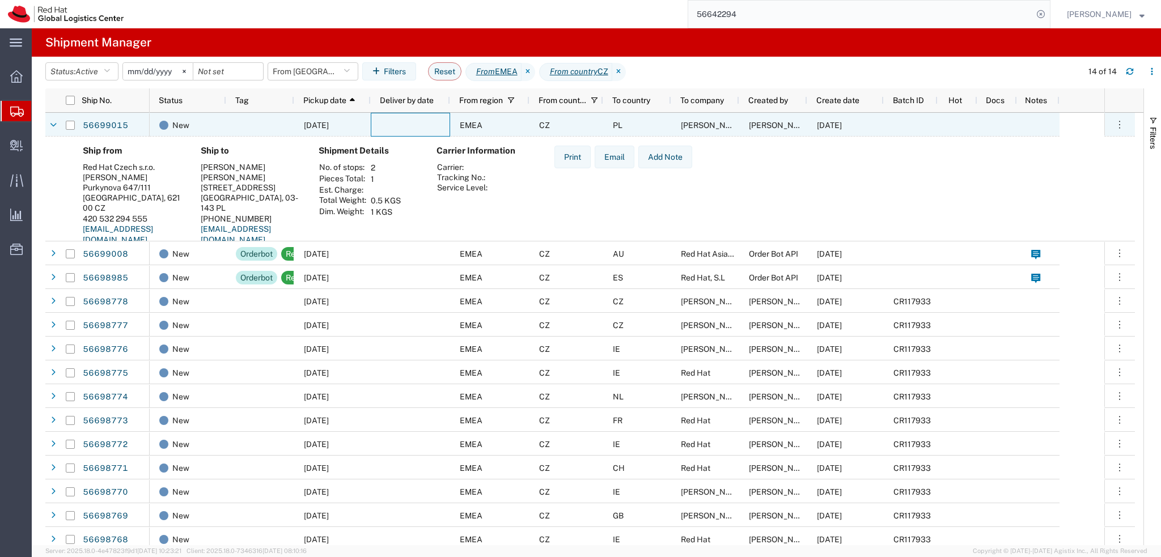
drag, startPoint x: 108, startPoint y: 124, endPoint x: 126, endPoint y: 112, distance: 21.2
click at [1132, 69] on icon "button" at bounding box center [1130, 69] width 7 height 3
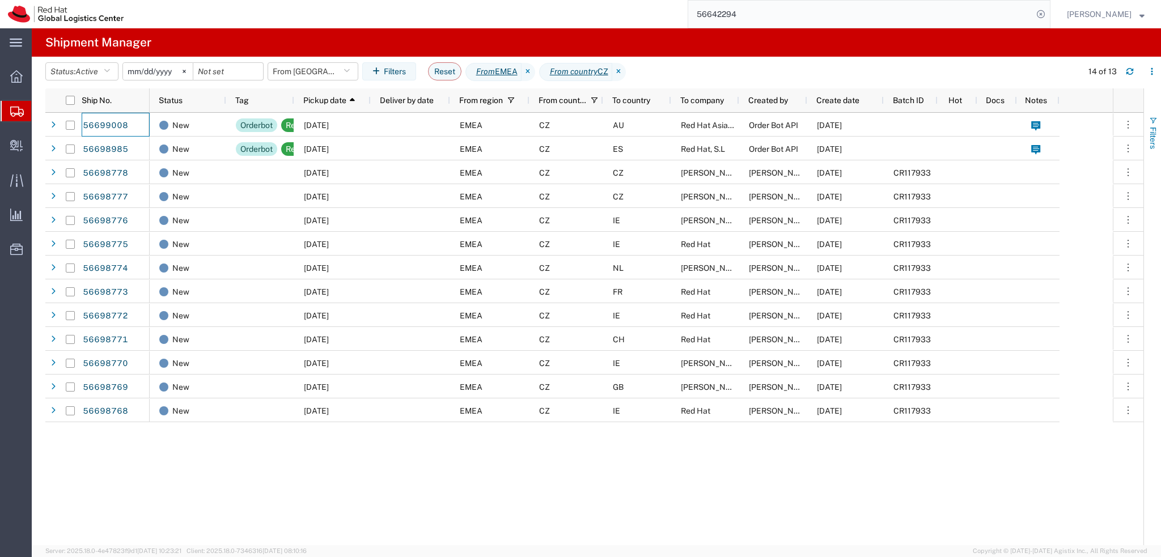
click at [1152, 135] on span "Filters" at bounding box center [1153, 138] width 9 height 22
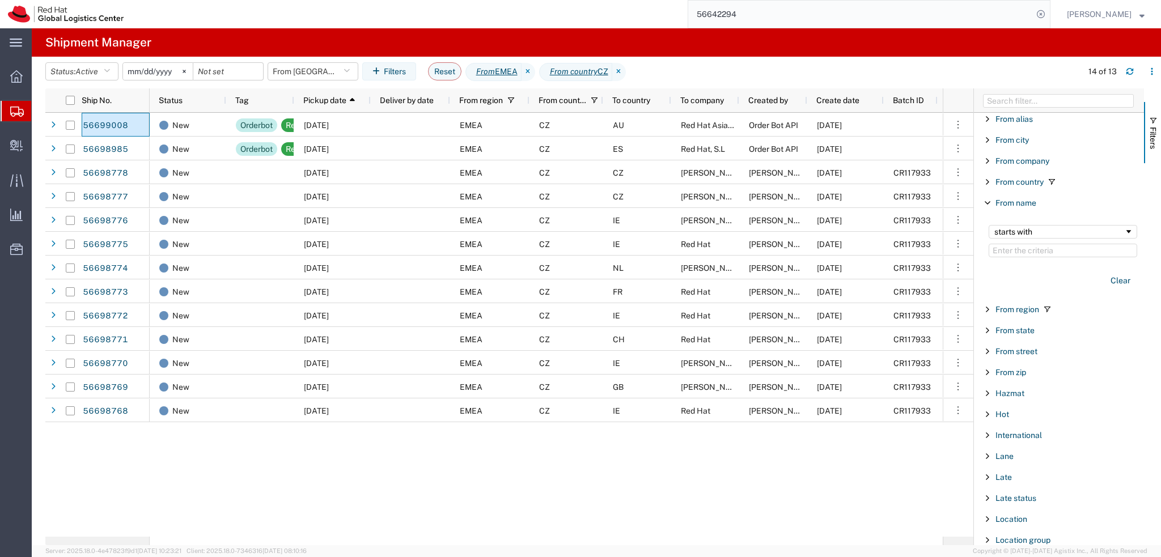
click at [984, 199] on span "Filter List 66 Filters" at bounding box center [987, 202] width 9 height 9
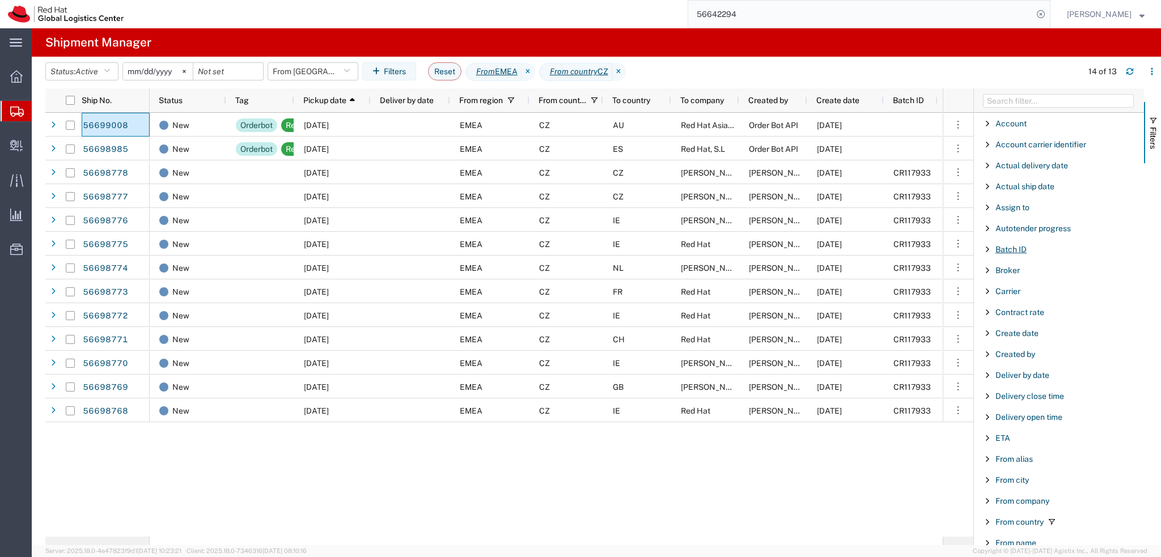
click at [1004, 247] on span "Batch ID" at bounding box center [1011, 249] width 31 height 9
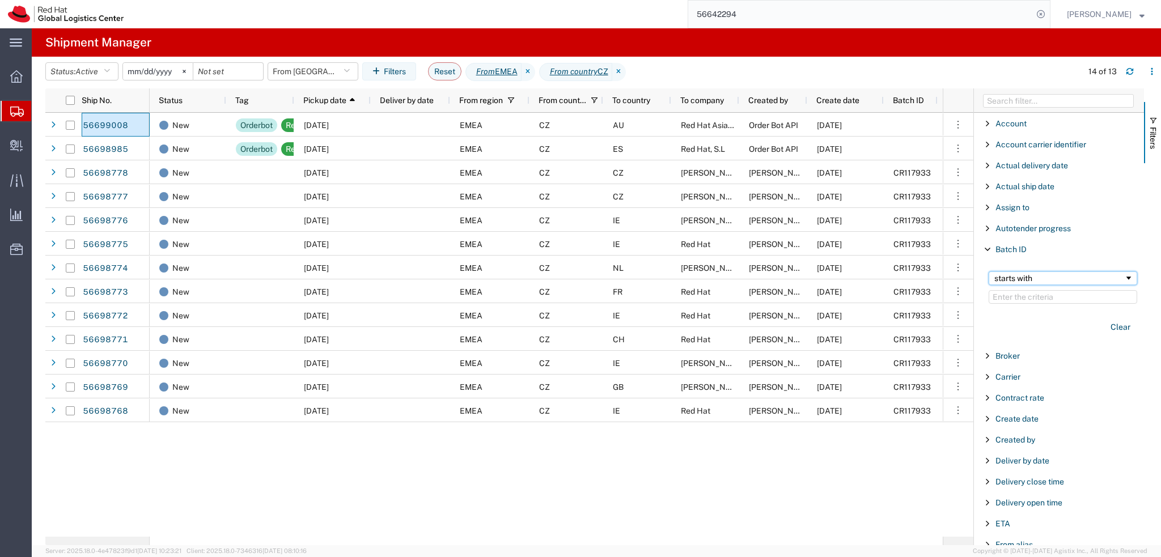
click at [1036, 281] on div "starts with" at bounding box center [1060, 278] width 130 height 9
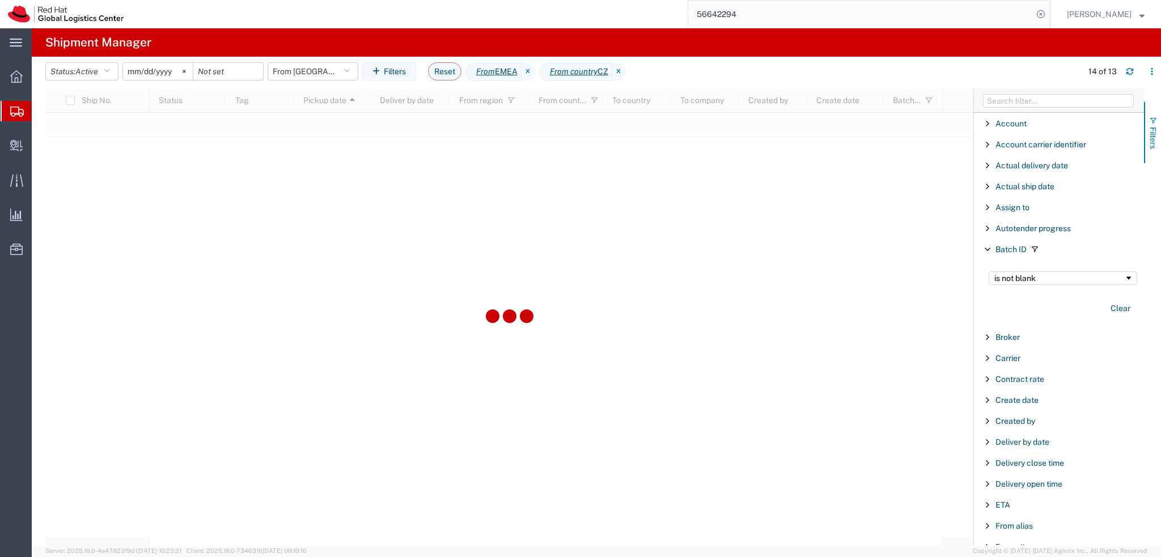
click at [1152, 127] on span "Filters" at bounding box center [1153, 138] width 9 height 22
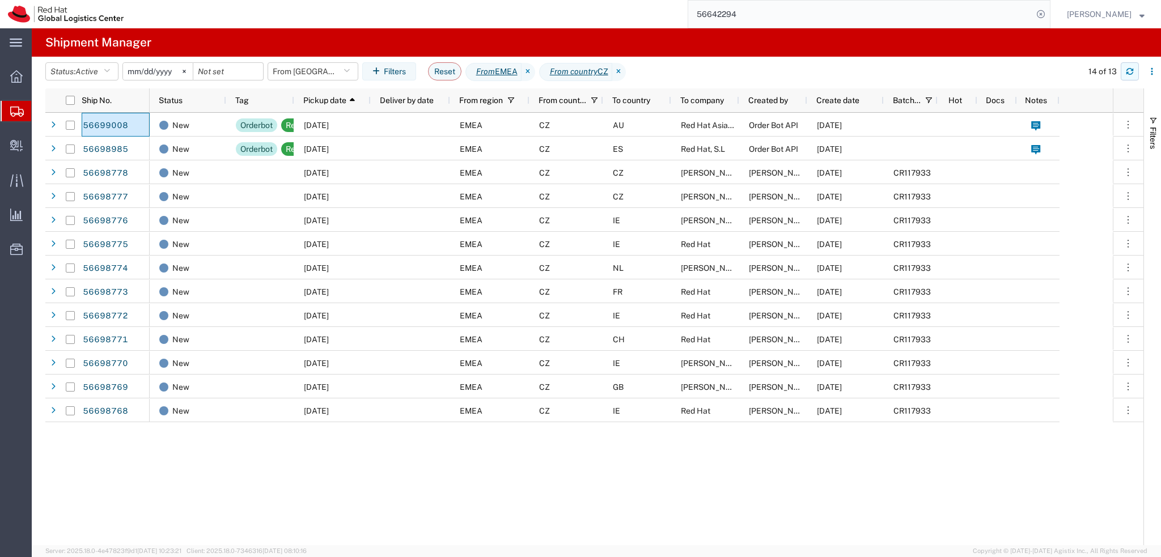
click at [1134, 73] on button "button" at bounding box center [1130, 71] width 18 height 18
click at [1152, 131] on span "Filters" at bounding box center [1153, 138] width 9 height 22
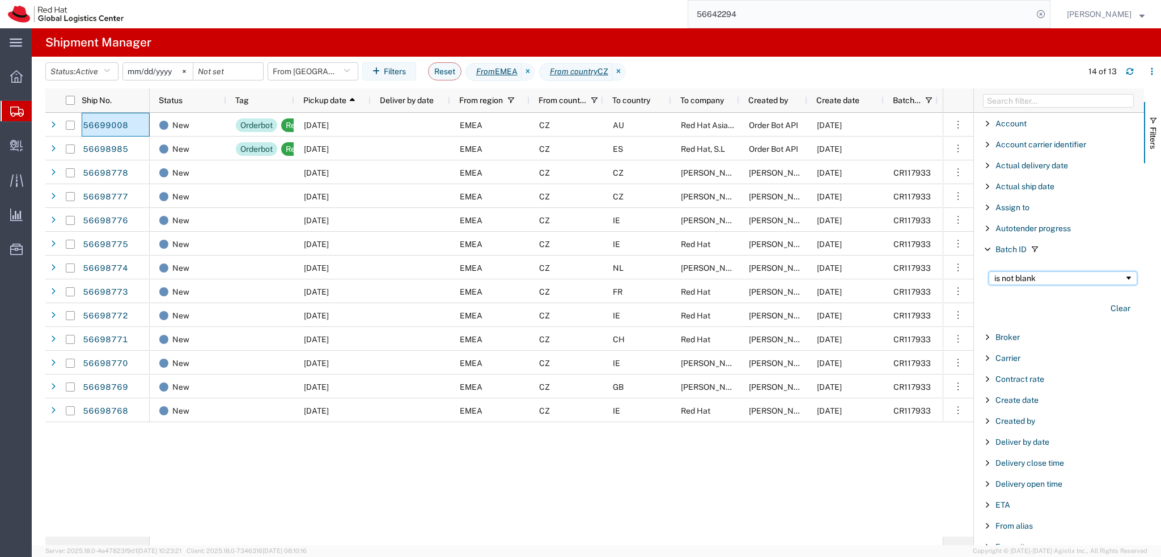
click at [1017, 277] on div "is not blank" at bounding box center [1060, 278] width 130 height 9
click at [1034, 278] on div "equal" at bounding box center [1060, 278] width 130 height 9
click at [1021, 295] on input "Filter Value" at bounding box center [1063, 297] width 149 height 14
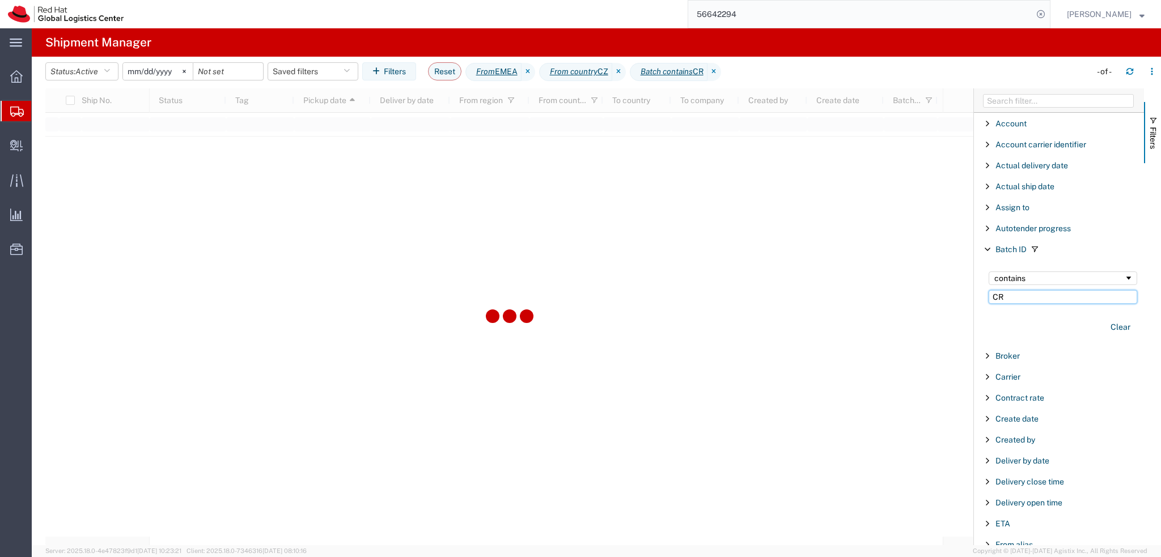
type input "CR"
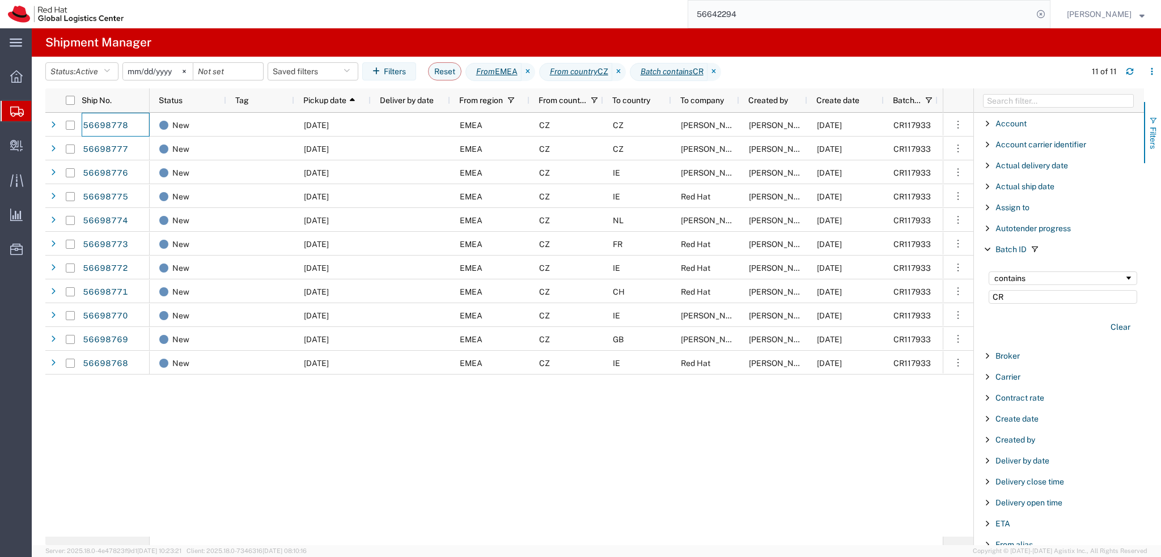
click at [1156, 127] on span "Filters" at bounding box center [1153, 138] width 9 height 22
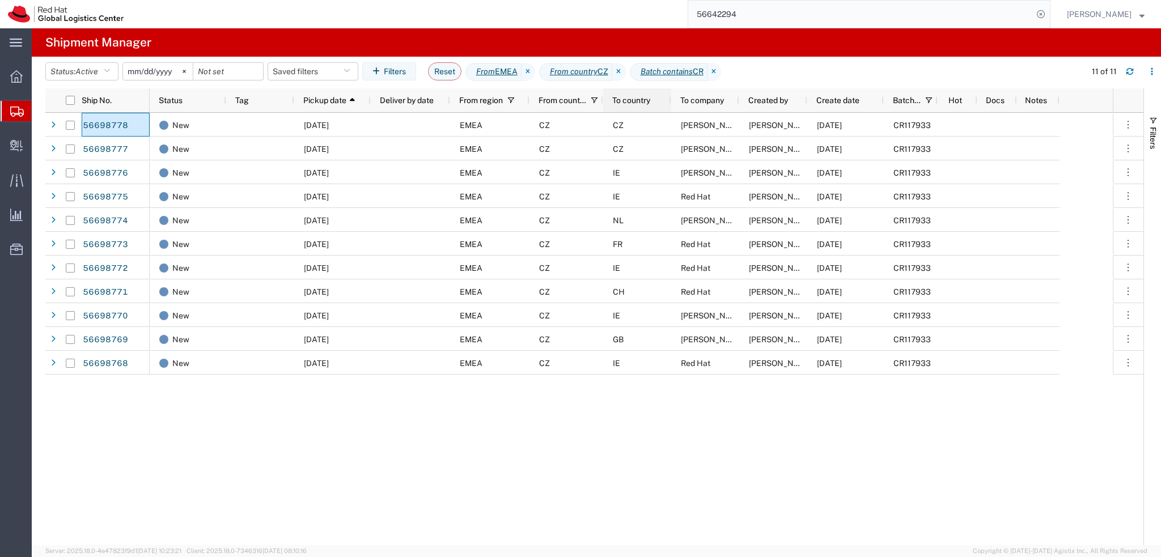
click at [632, 102] on span "To country" at bounding box center [631, 100] width 38 height 9
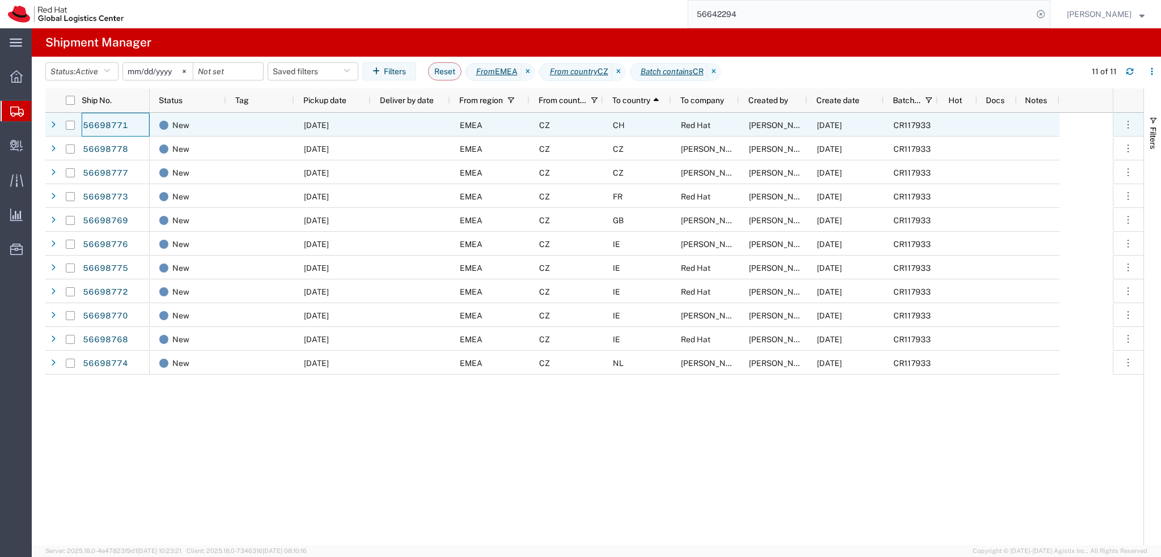
click at [631, 126] on div "CH" at bounding box center [637, 125] width 68 height 24
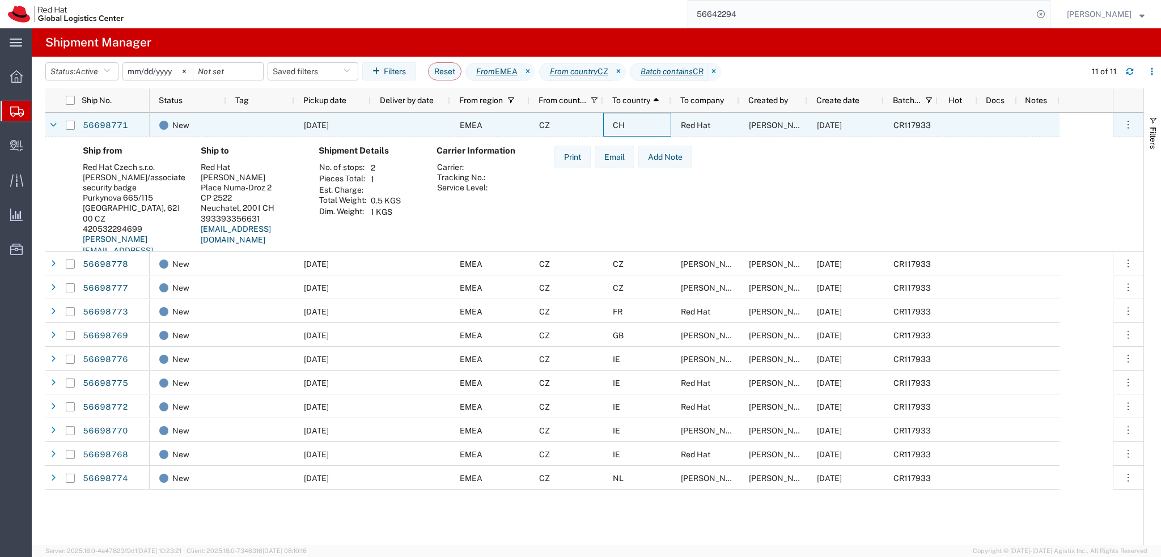
click at [638, 126] on div "CH" at bounding box center [637, 125] width 68 height 24
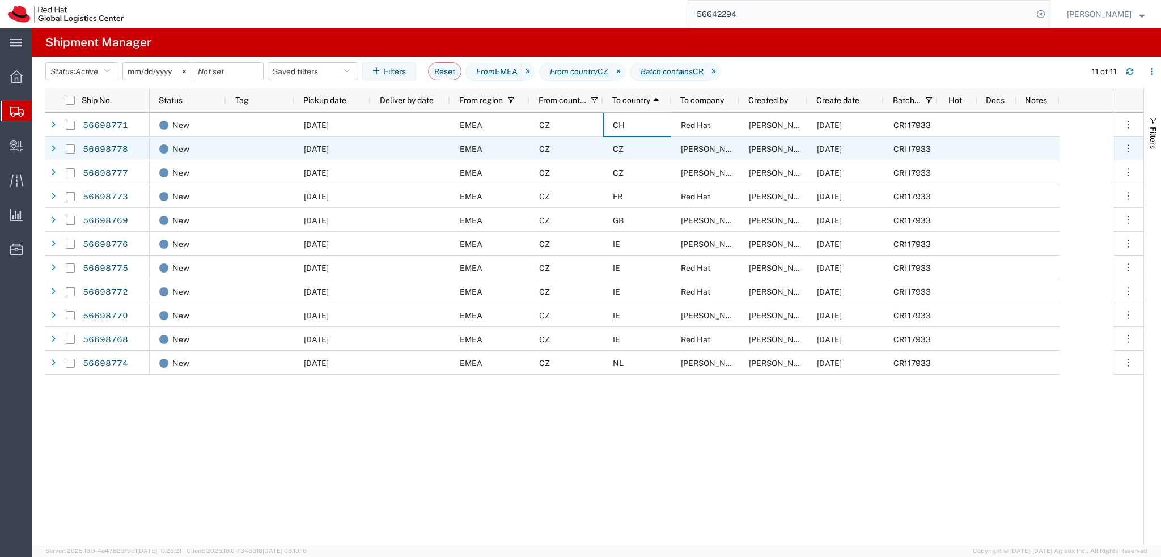
click at [640, 145] on div "CZ" at bounding box center [637, 149] width 68 height 24
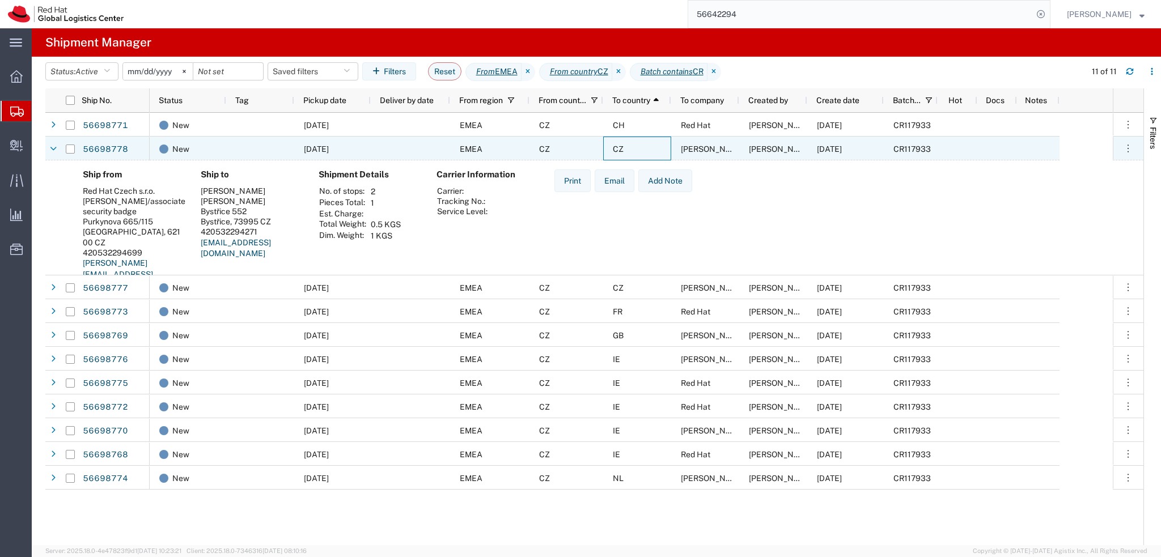
click at [640, 145] on div "CZ" at bounding box center [637, 149] width 68 height 24
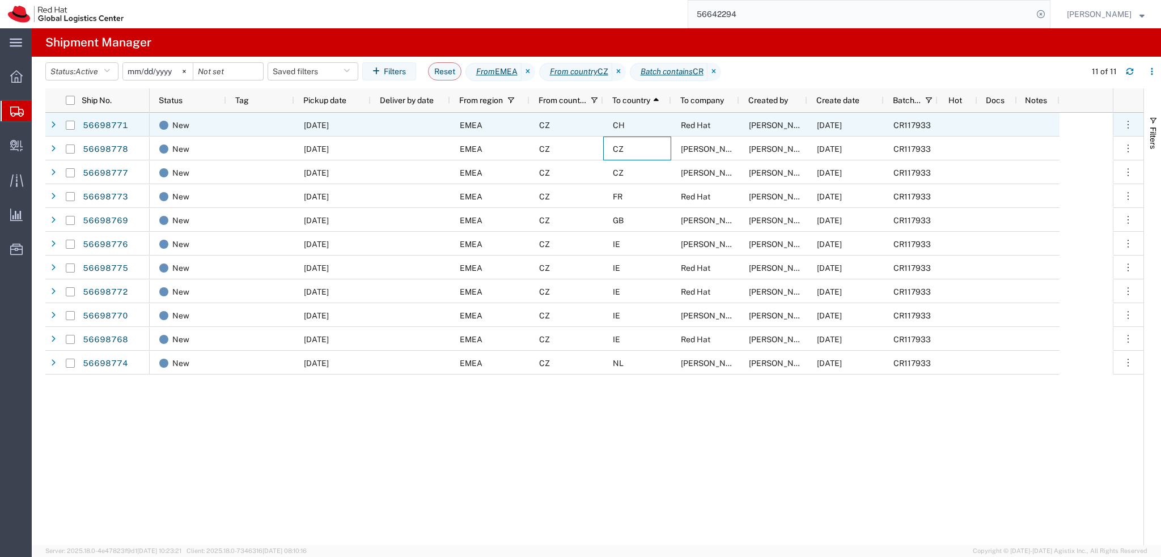
click at [635, 129] on div "CH" at bounding box center [637, 125] width 68 height 24
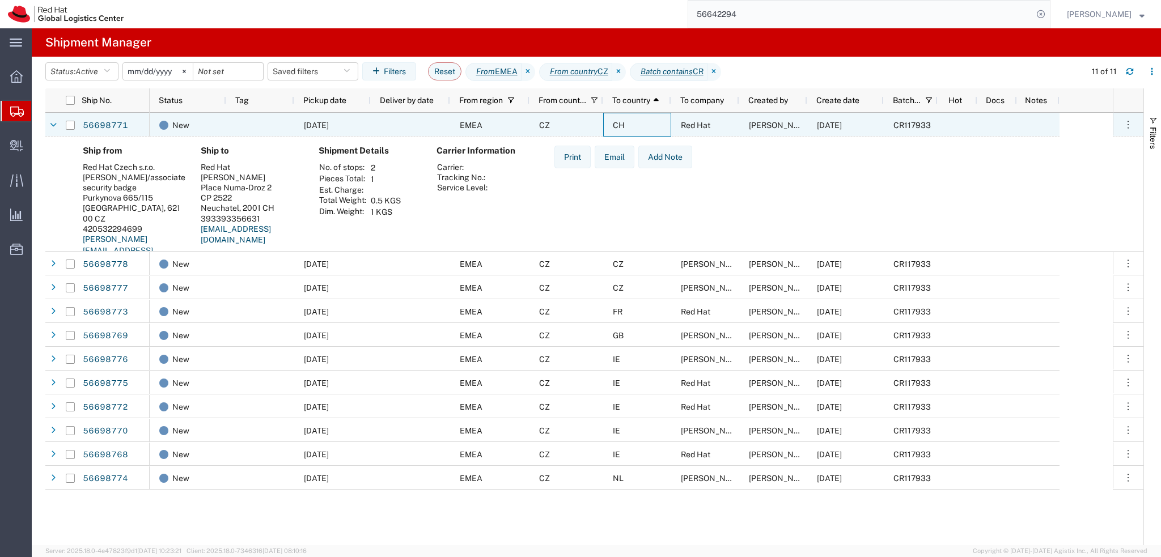
click at [644, 128] on div "CH" at bounding box center [637, 125] width 68 height 24
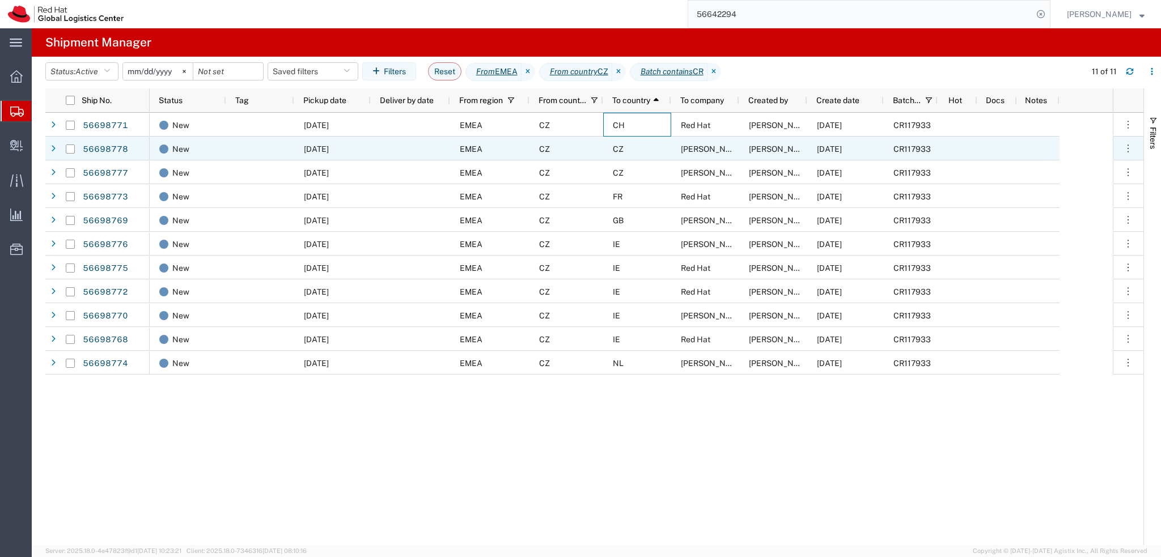
click at [646, 146] on div "CZ" at bounding box center [637, 149] width 68 height 24
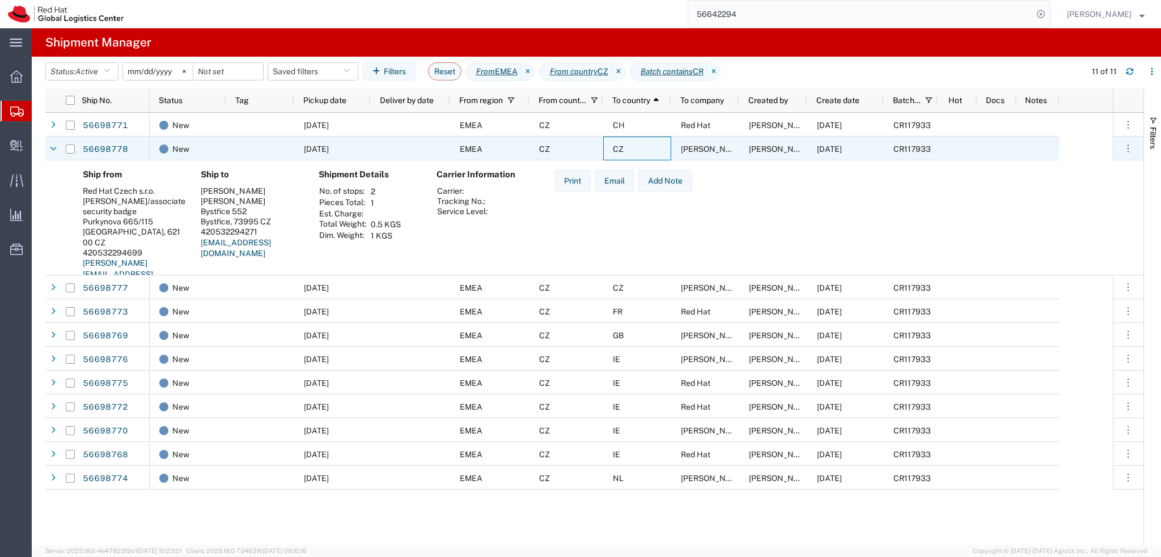
click at [646, 146] on div "CZ" at bounding box center [637, 149] width 68 height 24
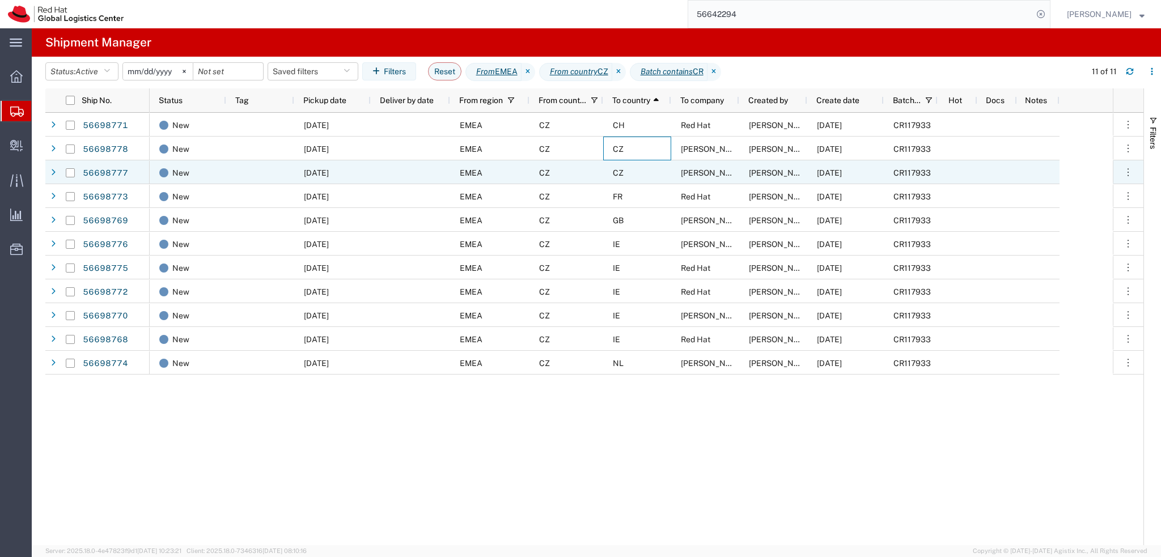
click at [649, 180] on div "CZ" at bounding box center [637, 172] width 68 height 24
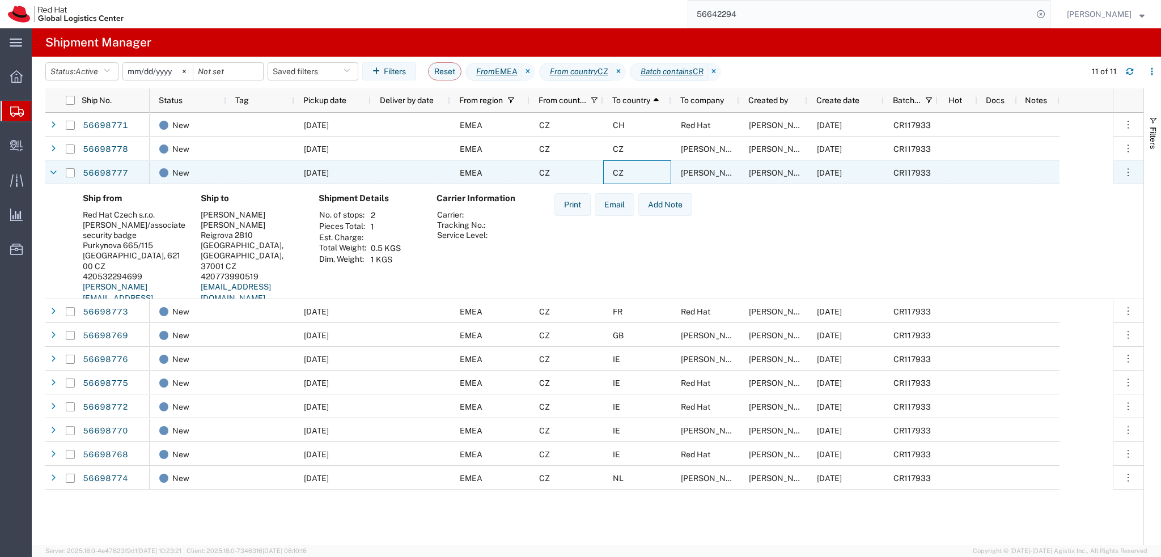
click at [649, 176] on div "CZ" at bounding box center [637, 172] width 68 height 24
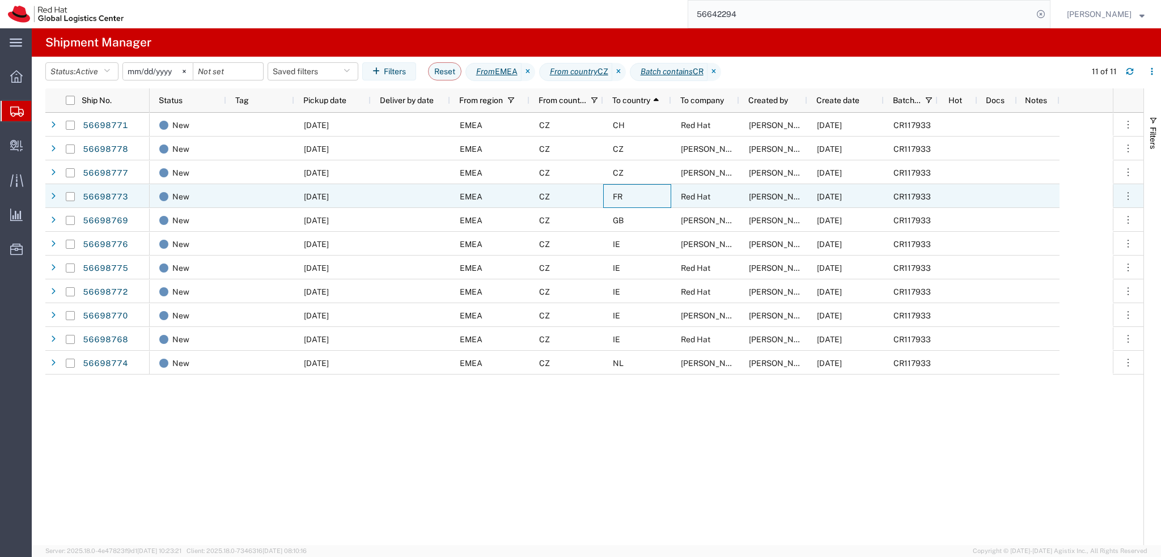
click at [647, 201] on div "FR" at bounding box center [637, 196] width 68 height 24
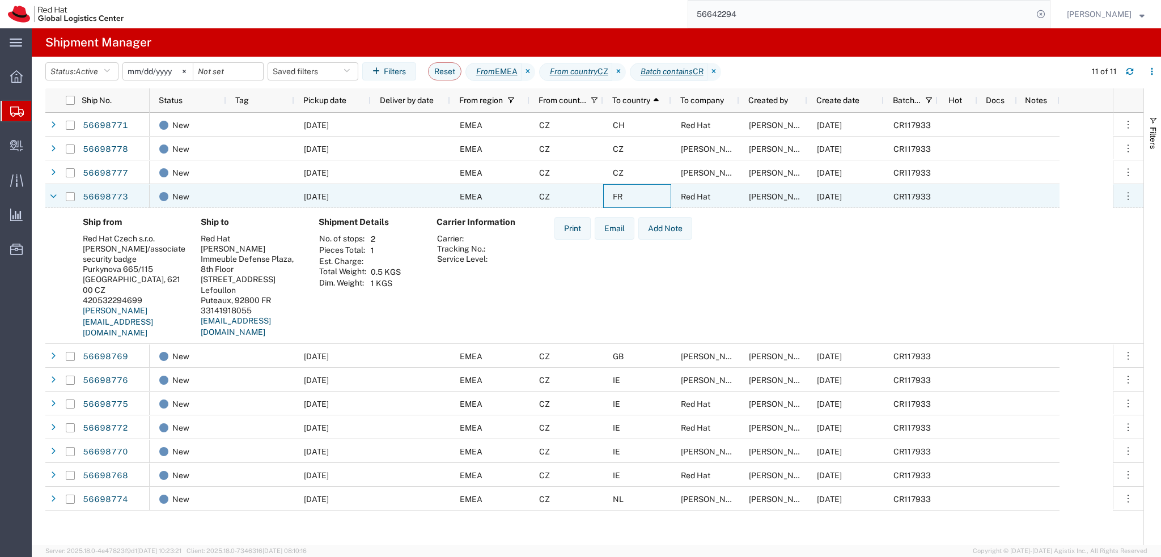
click at [647, 201] on div "FR" at bounding box center [637, 196] width 68 height 24
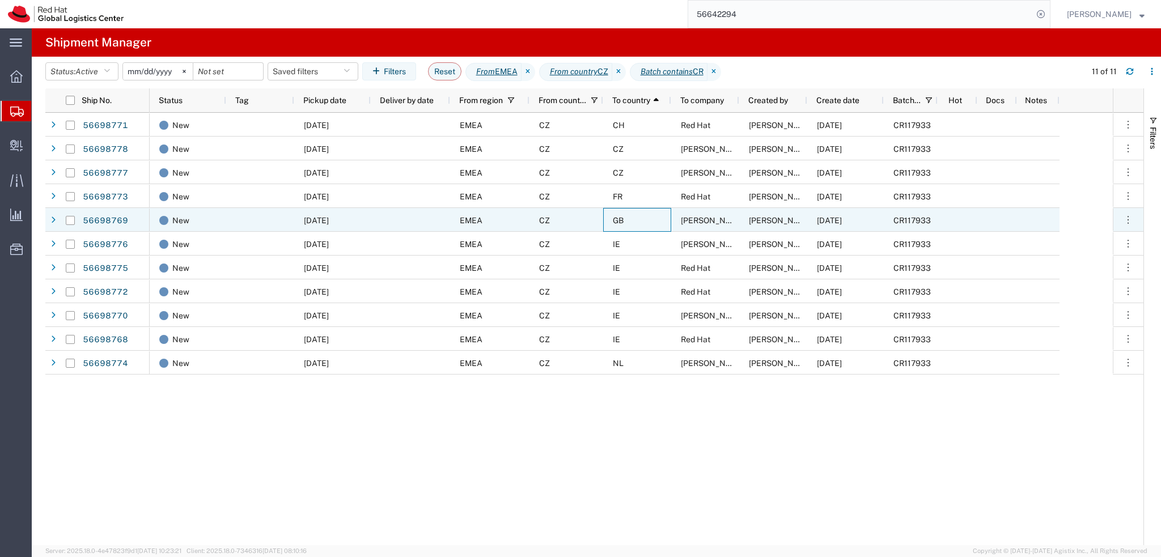
click at [651, 219] on div "GB" at bounding box center [637, 220] width 68 height 24
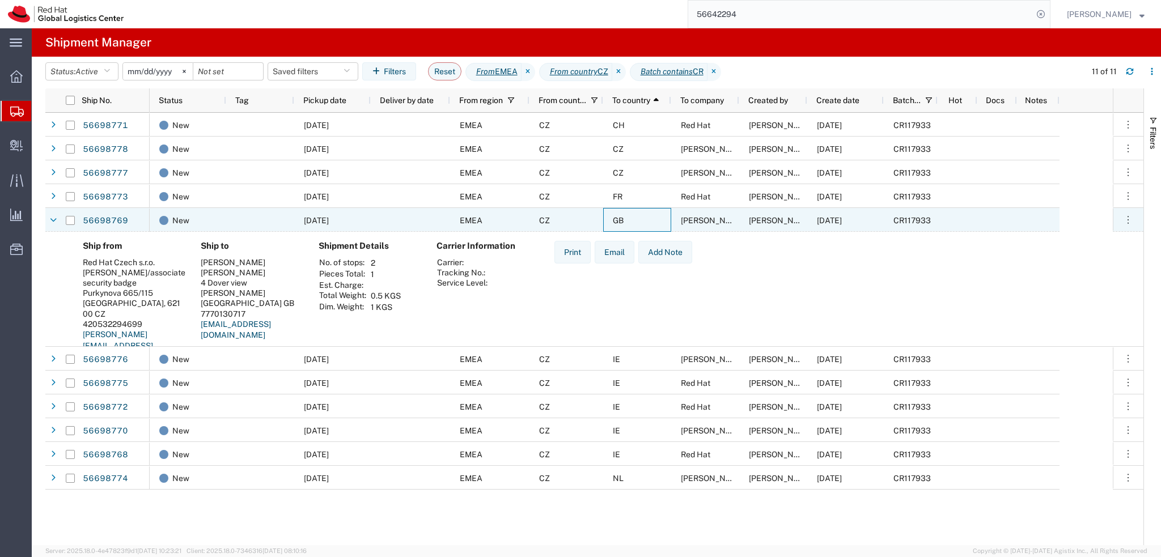
click at [651, 219] on div "GB" at bounding box center [637, 220] width 68 height 24
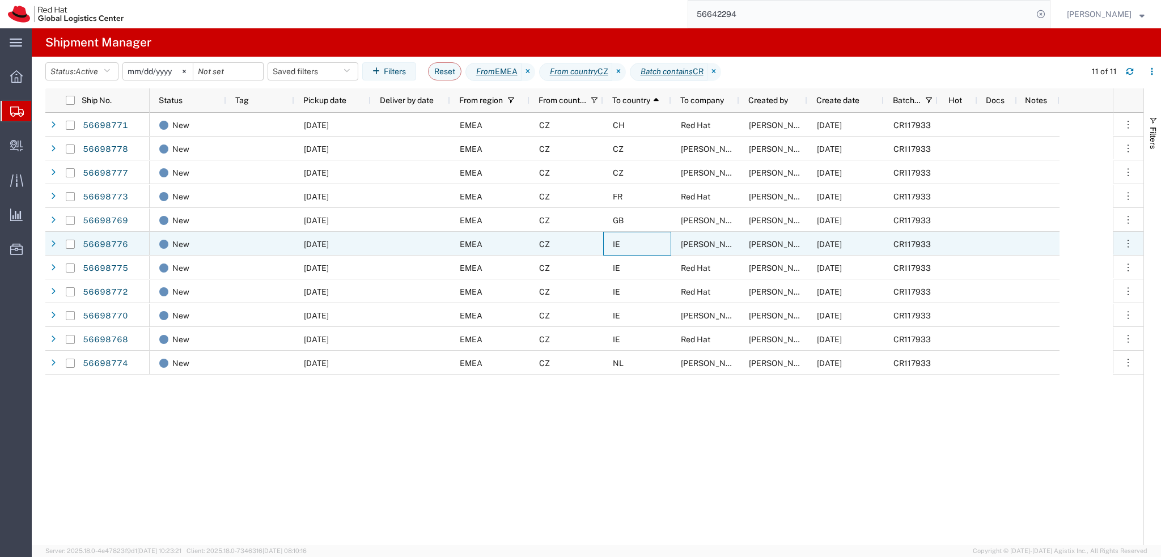
click at [652, 249] on div "IE" at bounding box center [637, 244] width 68 height 24
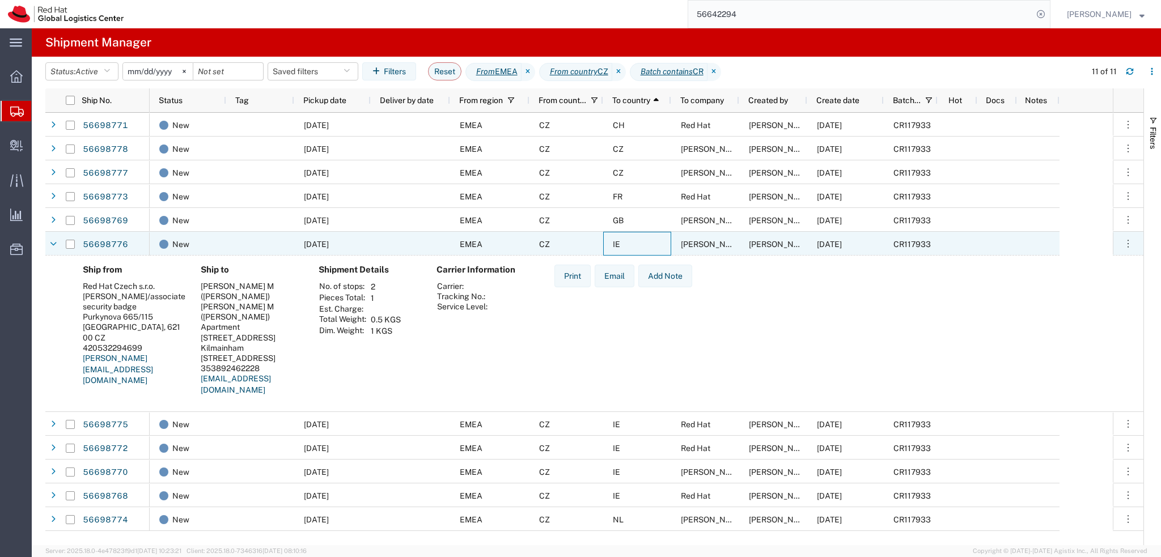
click at [652, 249] on div "IE" at bounding box center [637, 244] width 68 height 24
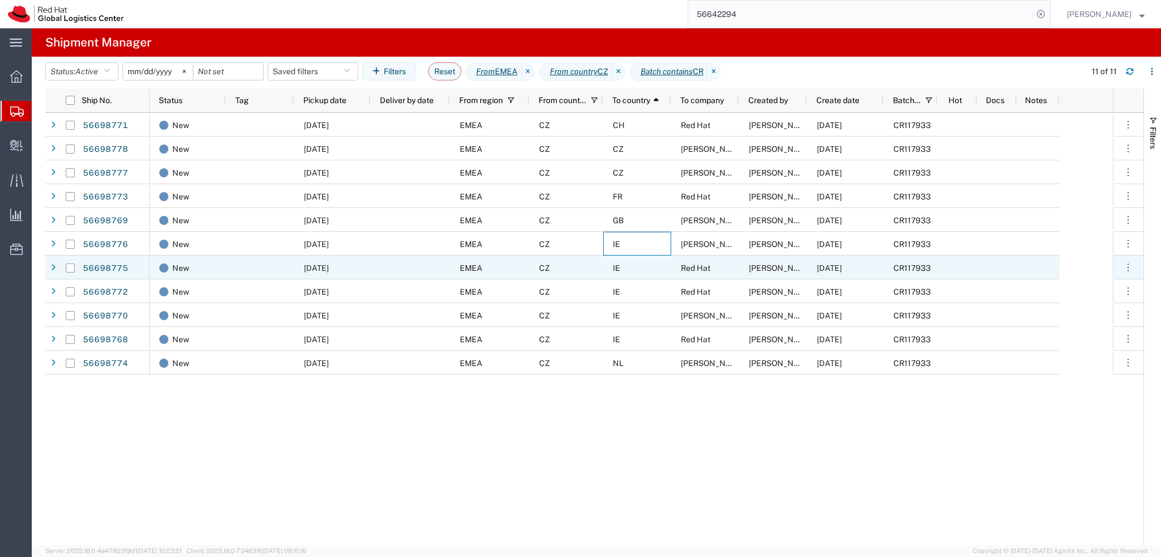
click at [654, 270] on div "IE" at bounding box center [637, 268] width 68 height 24
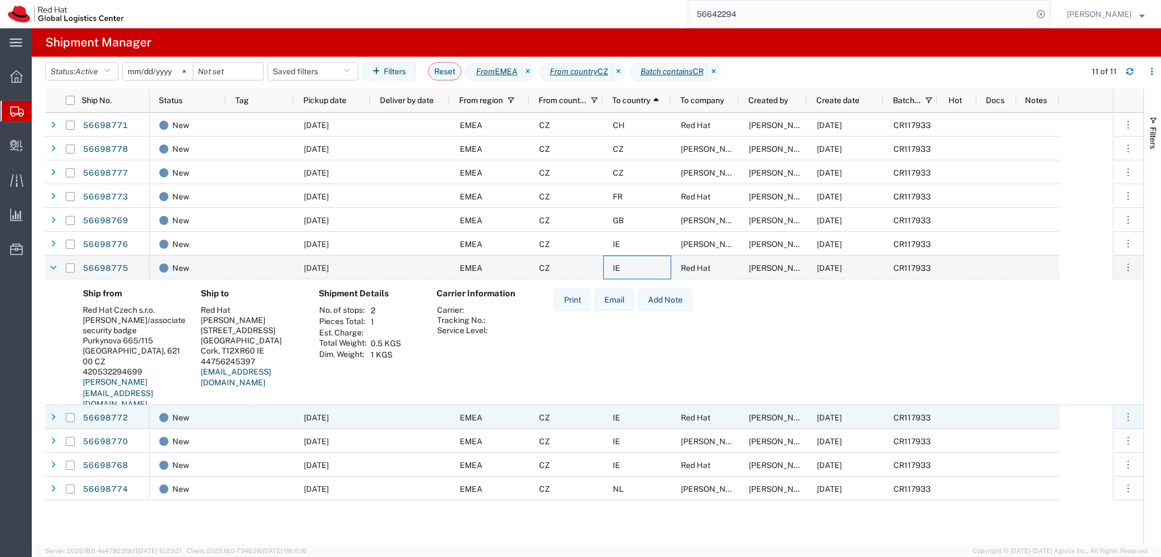
click at [653, 420] on div "IE" at bounding box center [637, 417] width 68 height 24
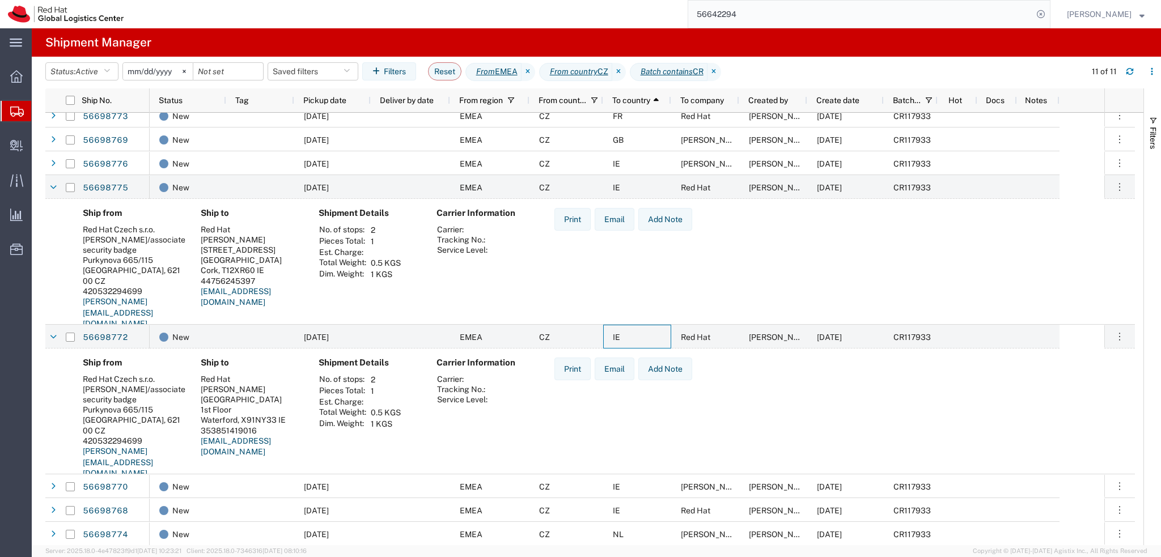
scroll to position [81, 0]
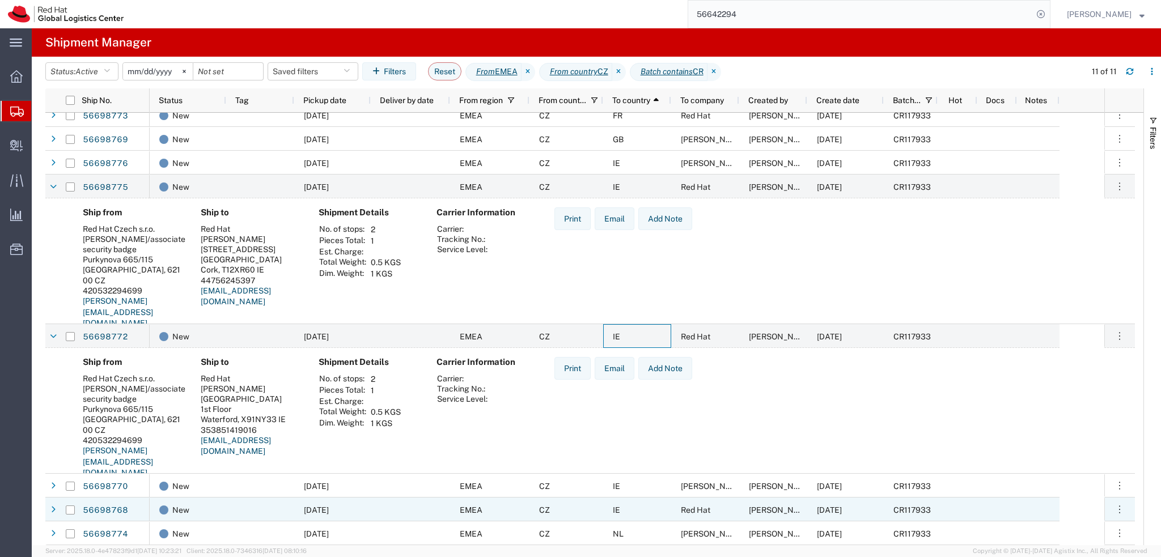
click at [661, 513] on div "IE" at bounding box center [637, 510] width 68 height 24
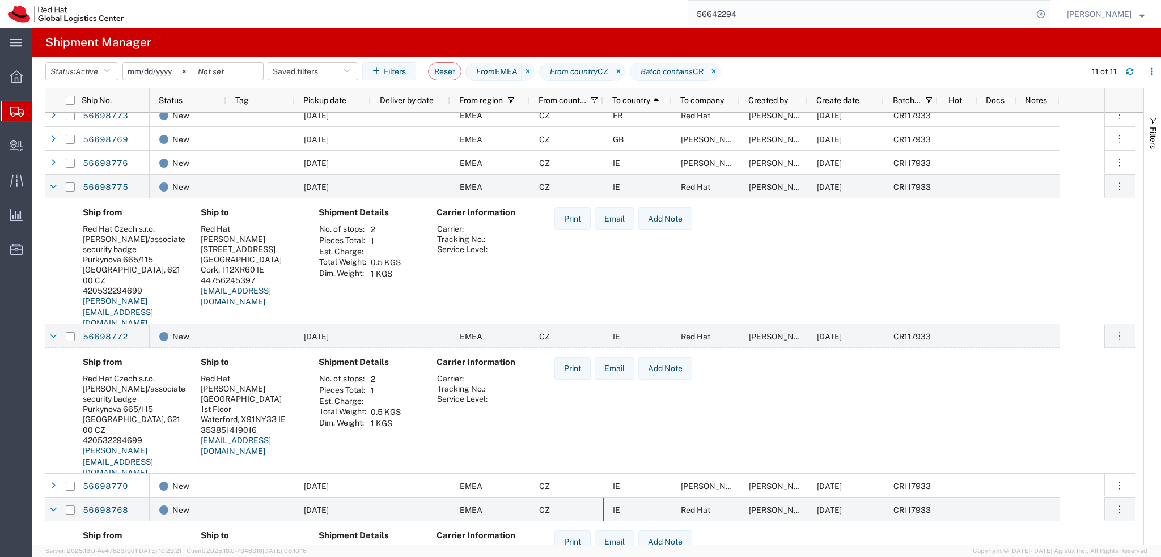
scroll to position [206, 0]
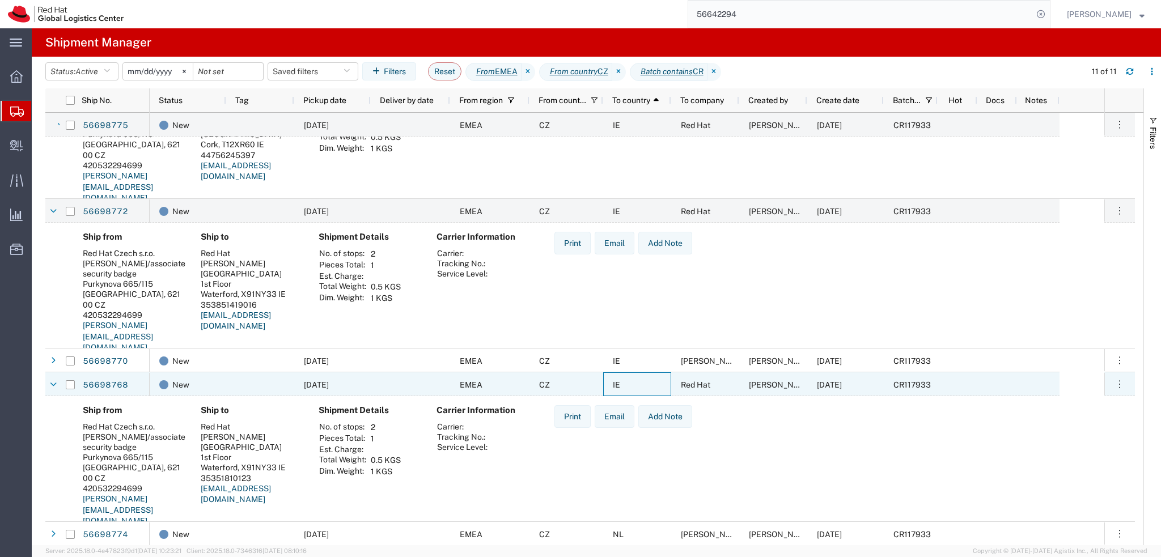
click at [635, 389] on div "IE" at bounding box center [637, 385] width 68 height 24
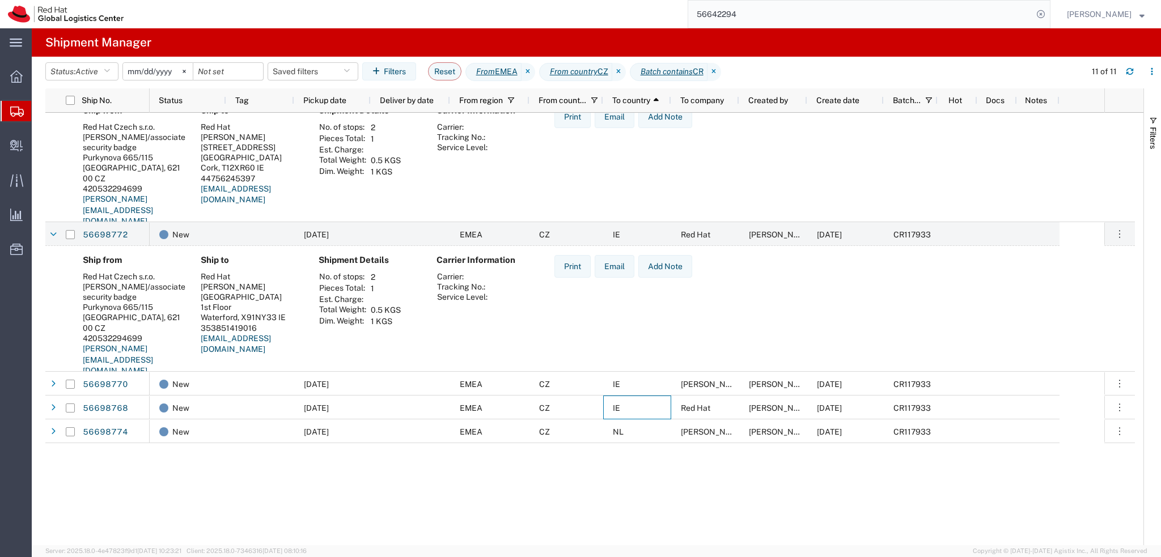
scroll to position [81, 0]
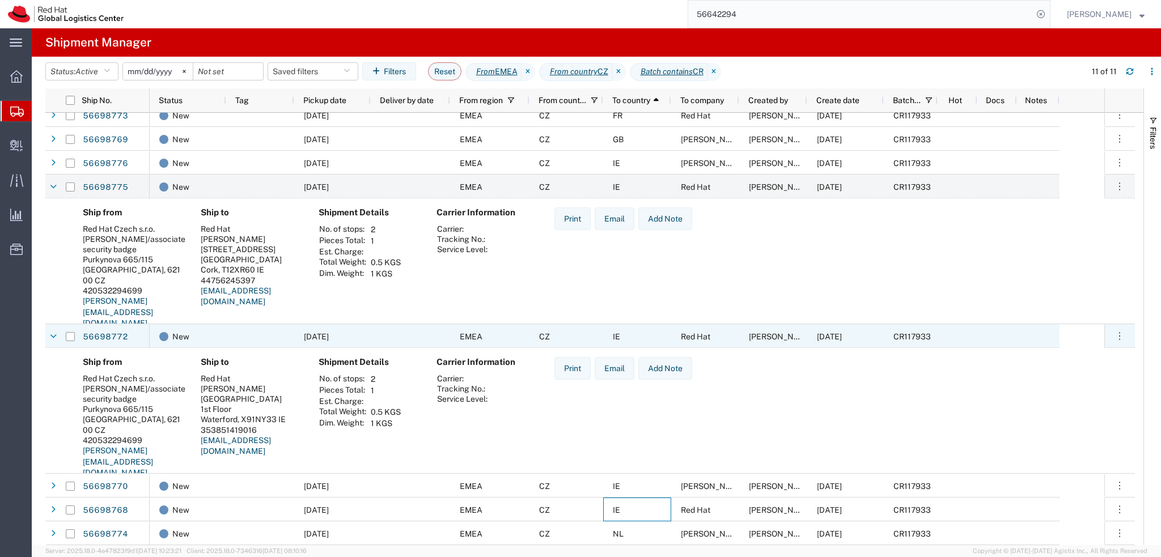
click at [636, 337] on div "IE" at bounding box center [637, 336] width 68 height 24
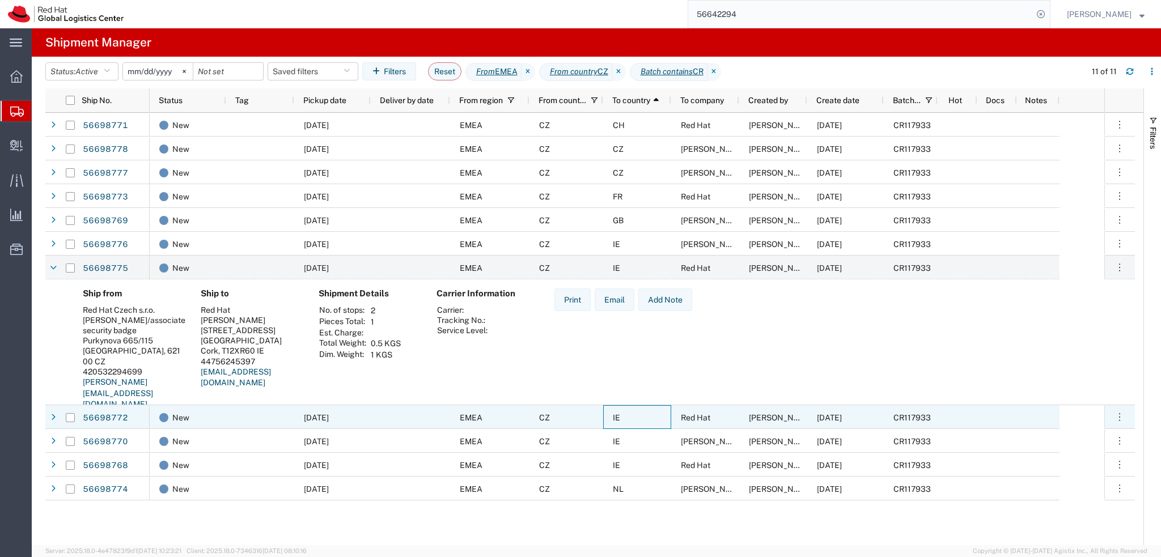
scroll to position [0, 0]
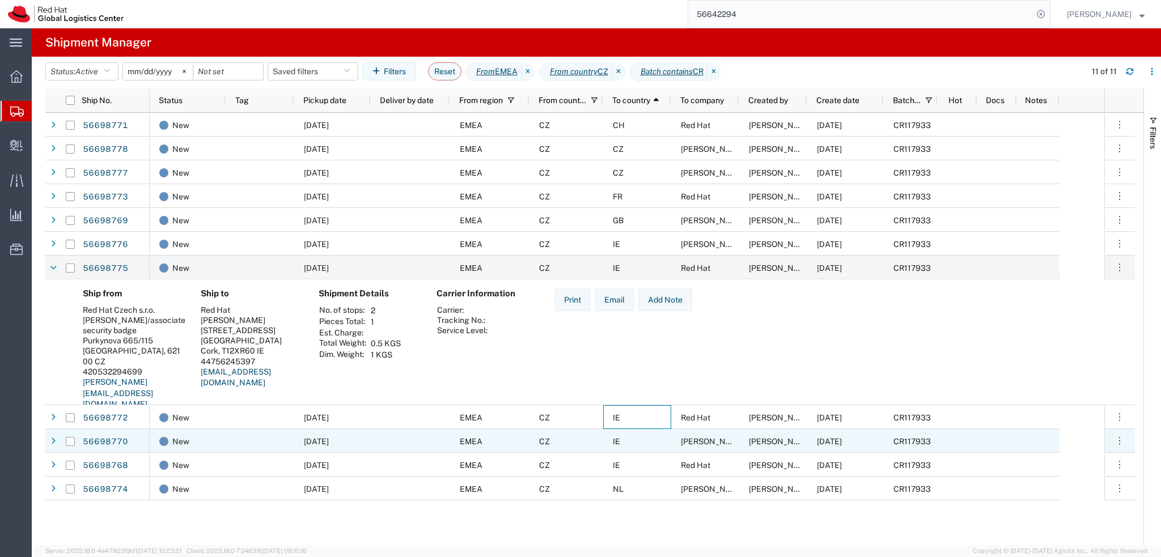
click at [641, 444] on div "IE" at bounding box center [637, 441] width 68 height 24
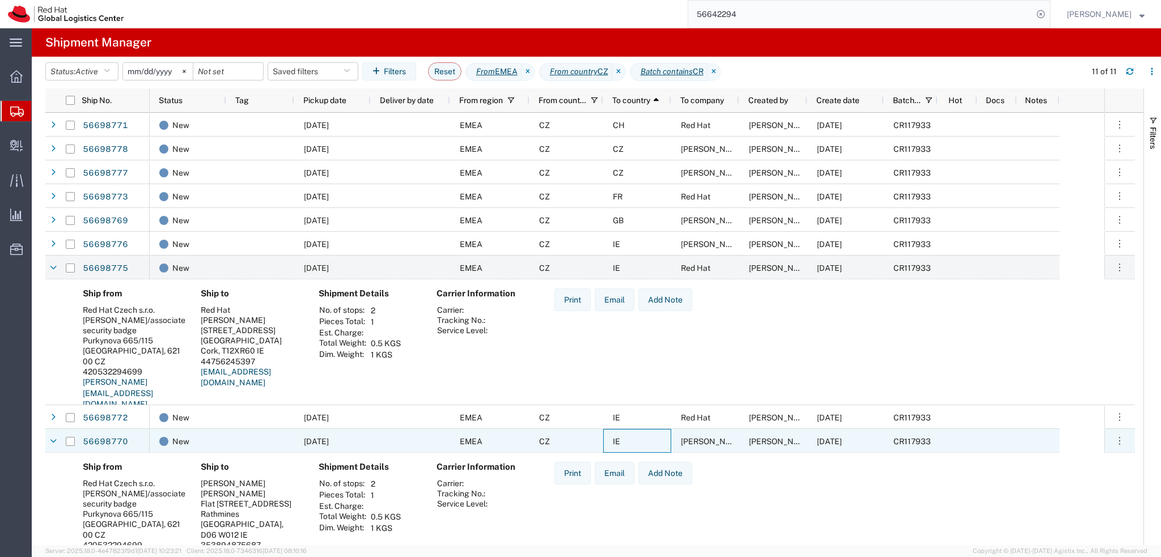
click at [641, 444] on div "IE" at bounding box center [637, 441] width 68 height 24
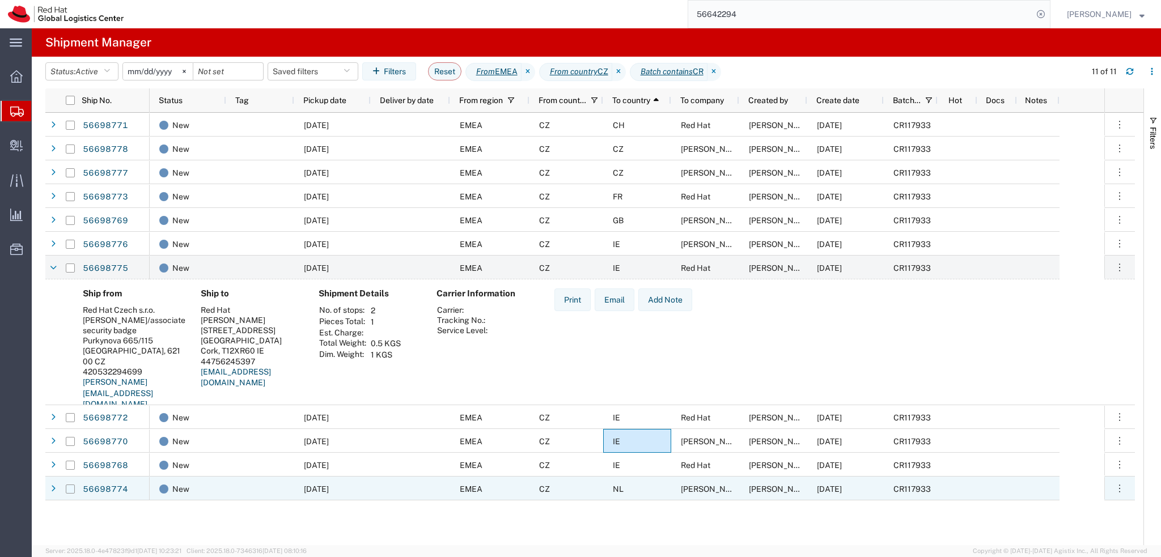
click at [67, 490] on input "Press Space to toggle row selection (unchecked)" at bounding box center [70, 489] width 9 height 9
checkbox input "true"
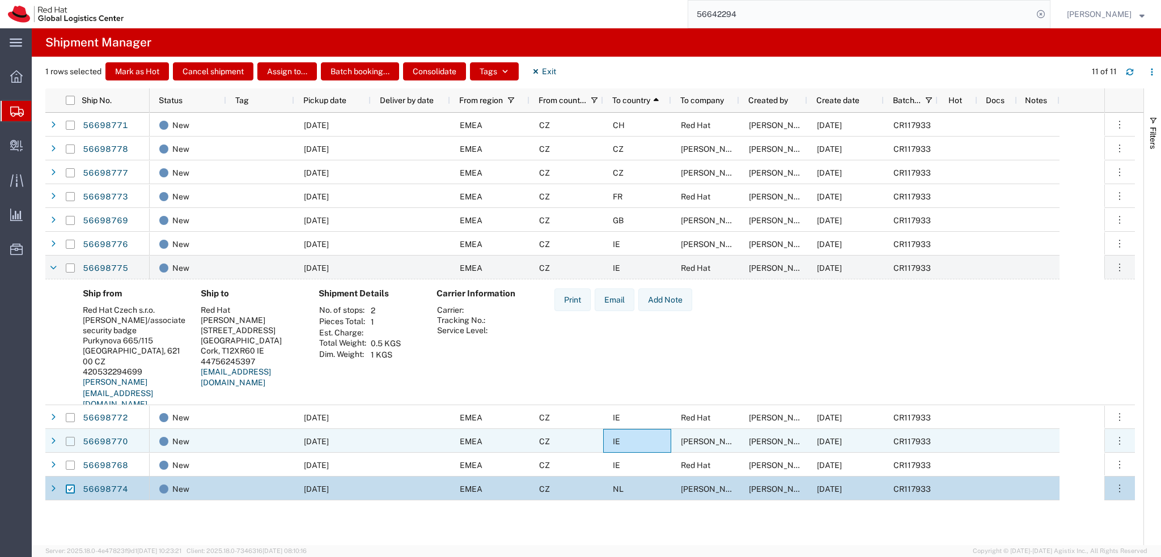
click at [71, 445] on input "Press Space to toggle row selection (unchecked)" at bounding box center [70, 441] width 9 height 9
checkbox input "true"
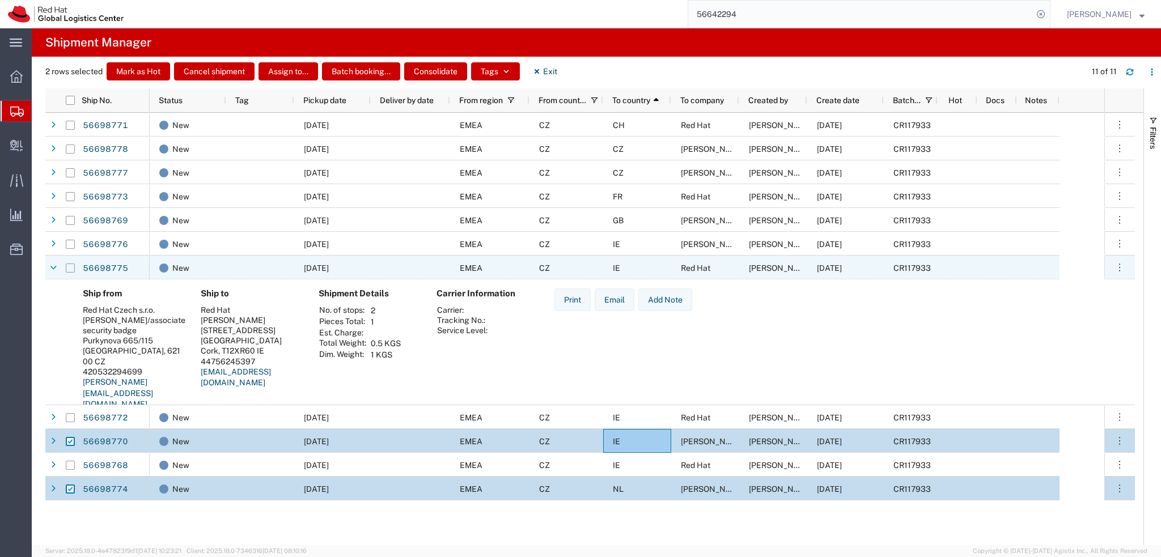
click at [68, 267] on input "Press Space to toggle row selection (unchecked)" at bounding box center [70, 268] width 9 height 9
checkbox input "true"
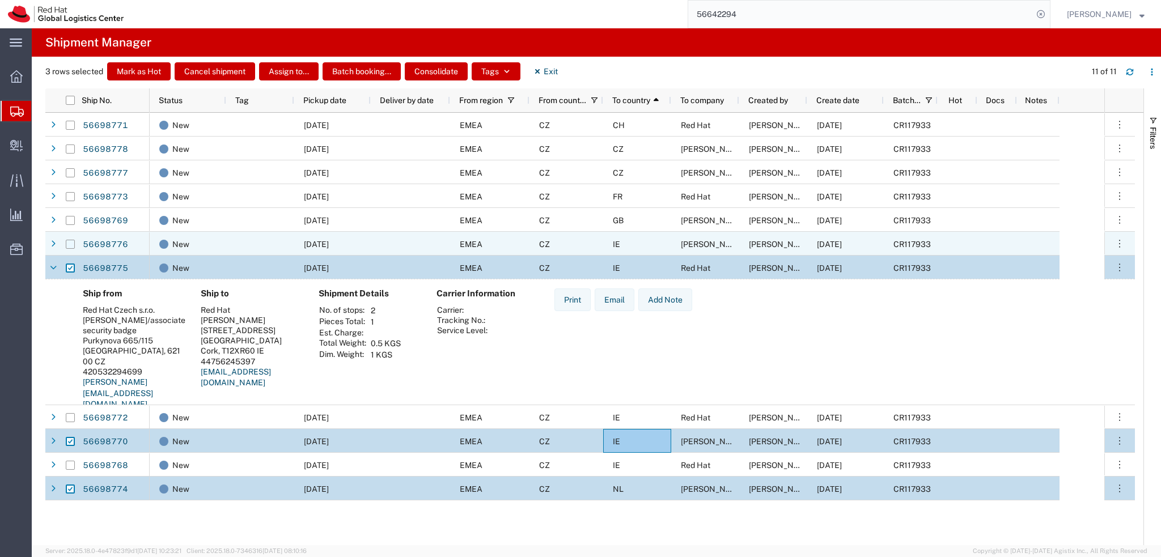
click at [68, 244] on input "Press Space to toggle row selection (unchecked)" at bounding box center [70, 244] width 9 height 9
checkbox input "true"
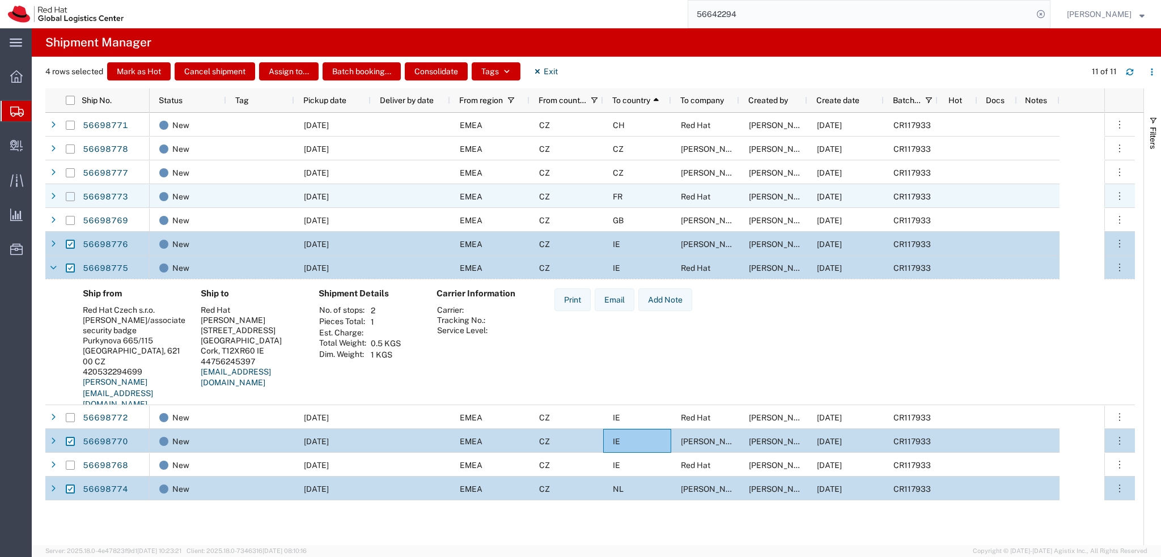
click at [70, 197] on input "Press Space to toggle row selection (unchecked)" at bounding box center [70, 196] width 9 height 9
checkbox input "true"
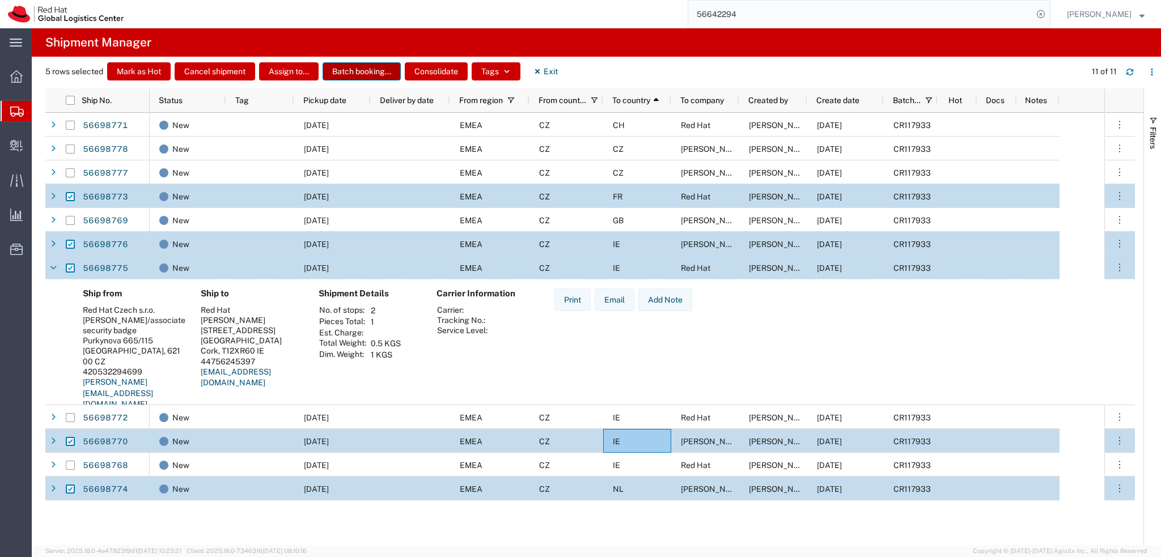
click at [365, 73] on button "Batch booking..." at bounding box center [362, 71] width 78 height 18
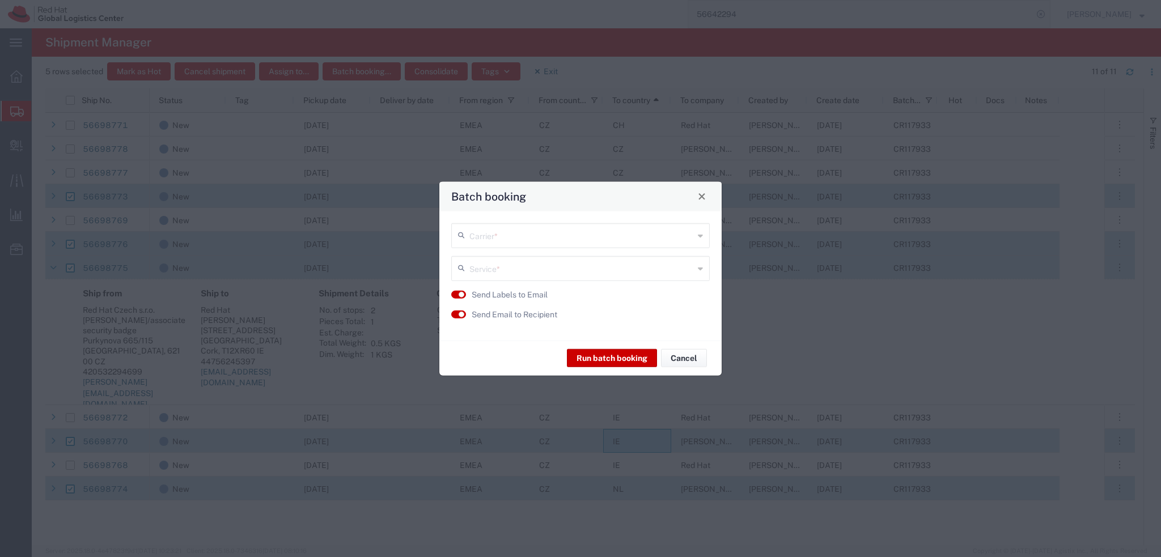
click at [557, 237] on input "text" at bounding box center [581, 235] width 225 height 20
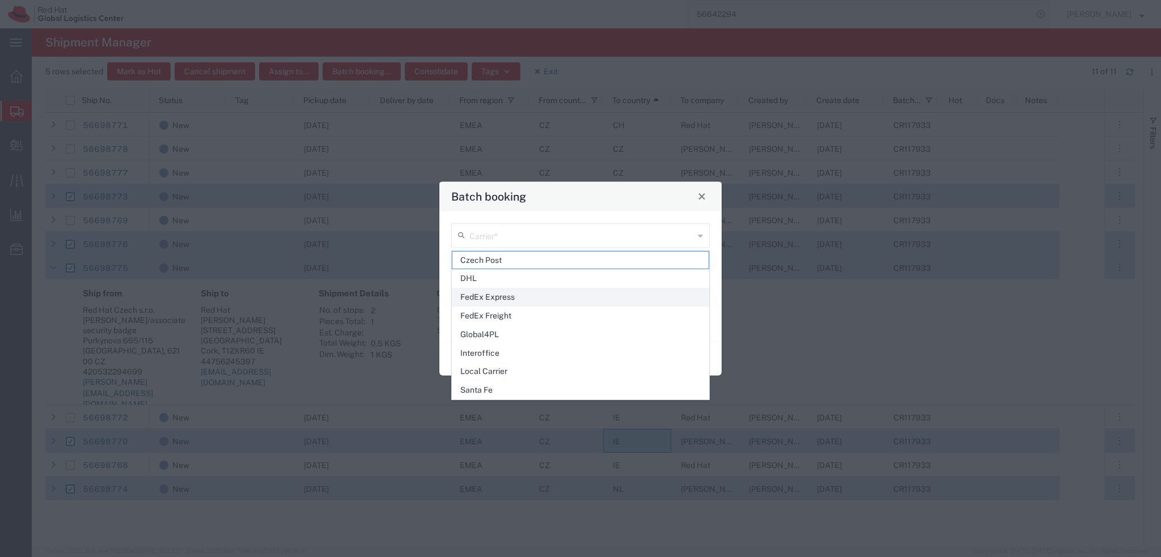
click at [494, 299] on span "FedEx Express" at bounding box center [580, 298] width 256 height 18
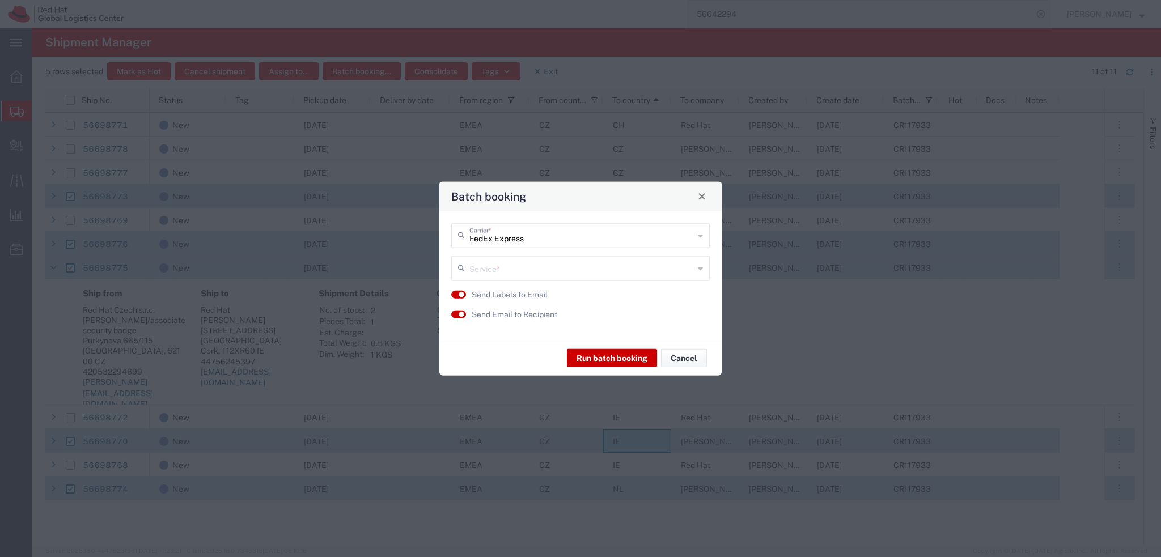
type input "FedEx Express"
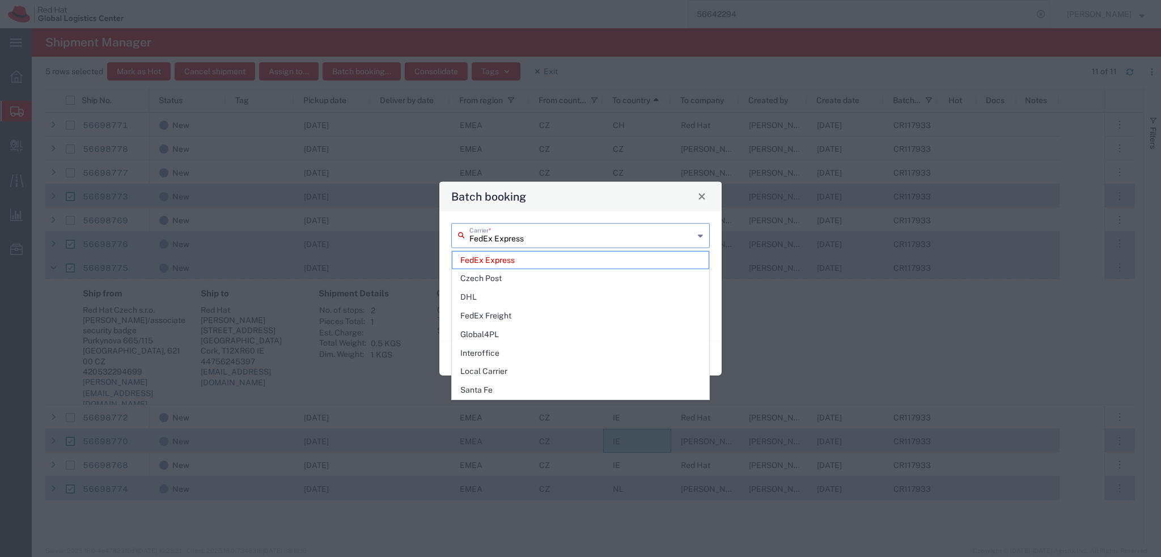
click at [510, 226] on input "FedEx Express" at bounding box center [581, 235] width 225 height 20
click at [519, 235] on input "FedEx Express" at bounding box center [581, 235] width 225 height 20
click at [526, 260] on span "FedEx Express" at bounding box center [580, 261] width 256 height 18
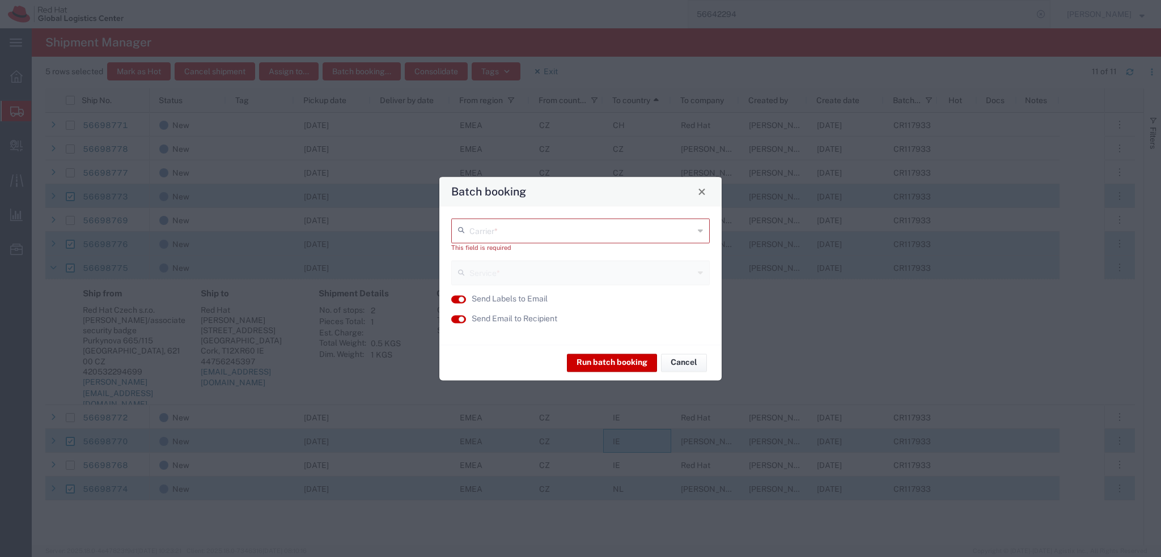
click at [514, 231] on input "text" at bounding box center [581, 230] width 225 height 20
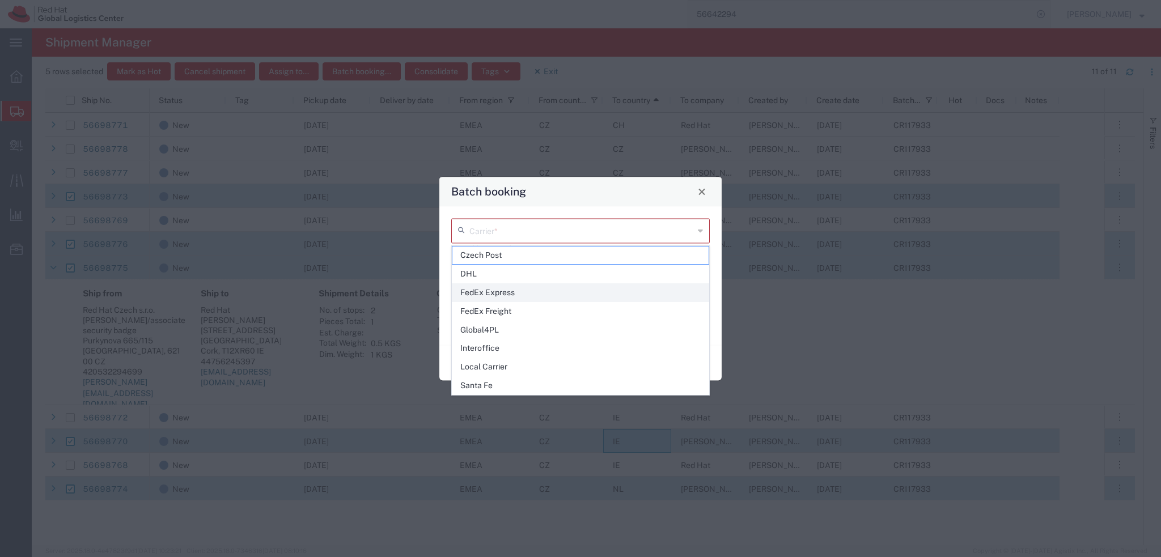
click at [515, 293] on span "FedEx Express" at bounding box center [580, 293] width 256 height 18
type input "FedEx Express"
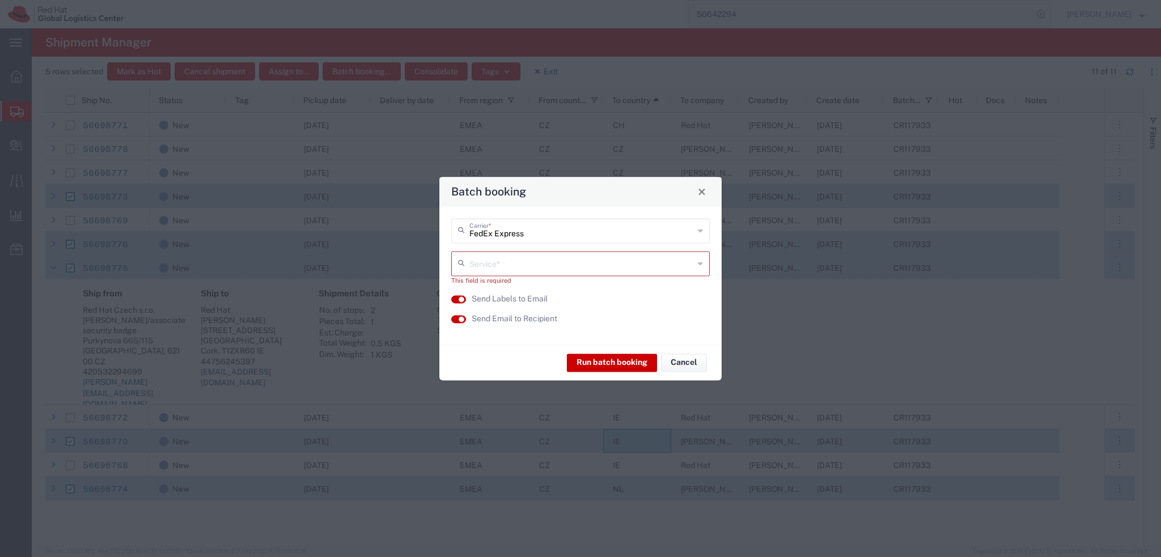
click at [516, 266] on input "text" at bounding box center [581, 263] width 225 height 20
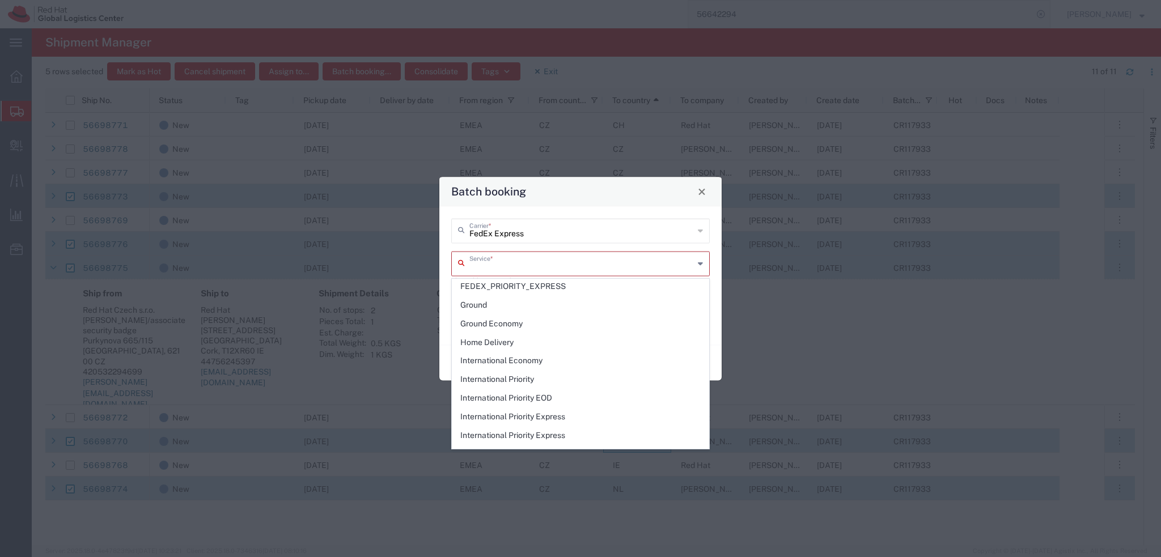
scroll to position [142, 0]
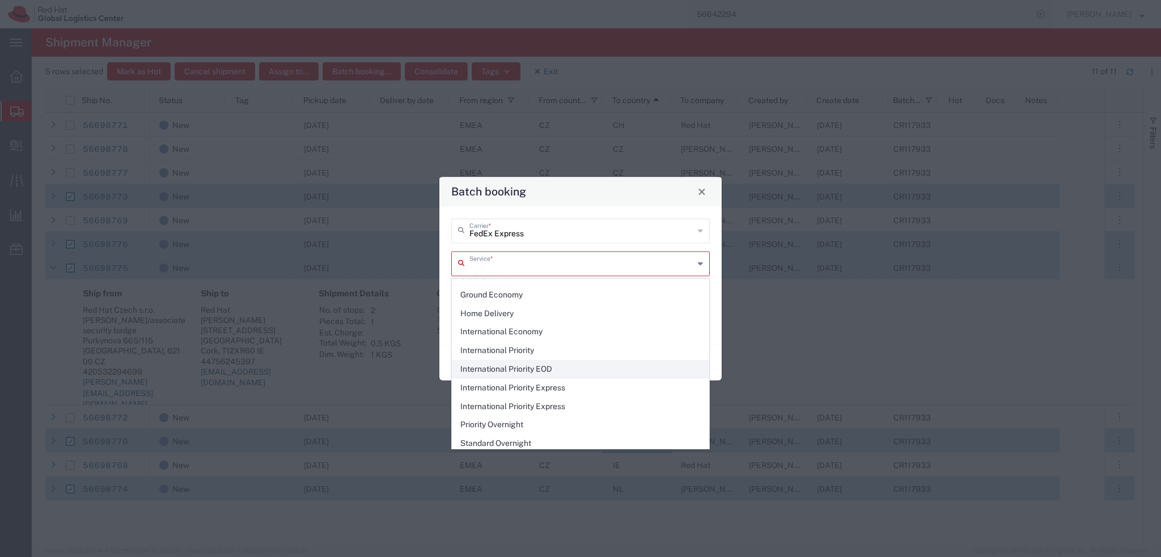
click at [570, 364] on span "International Priority EOD" at bounding box center [580, 370] width 256 height 18
type input "International Priority EOD"
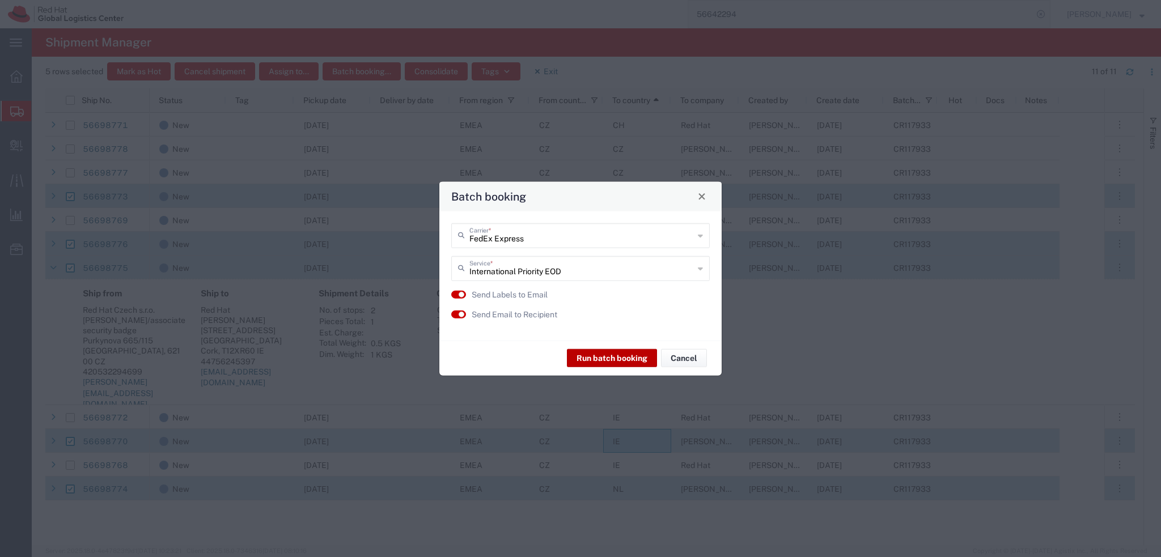
click at [598, 361] on button "Run batch booking" at bounding box center [612, 358] width 90 height 18
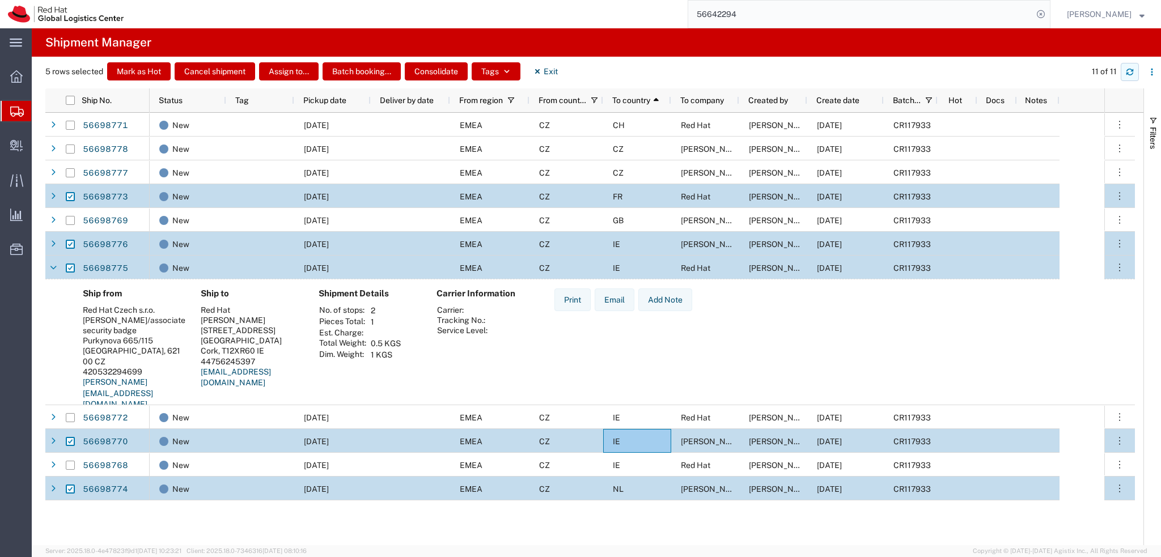
click at [1132, 74] on icon "button" at bounding box center [1130, 72] width 8 height 8
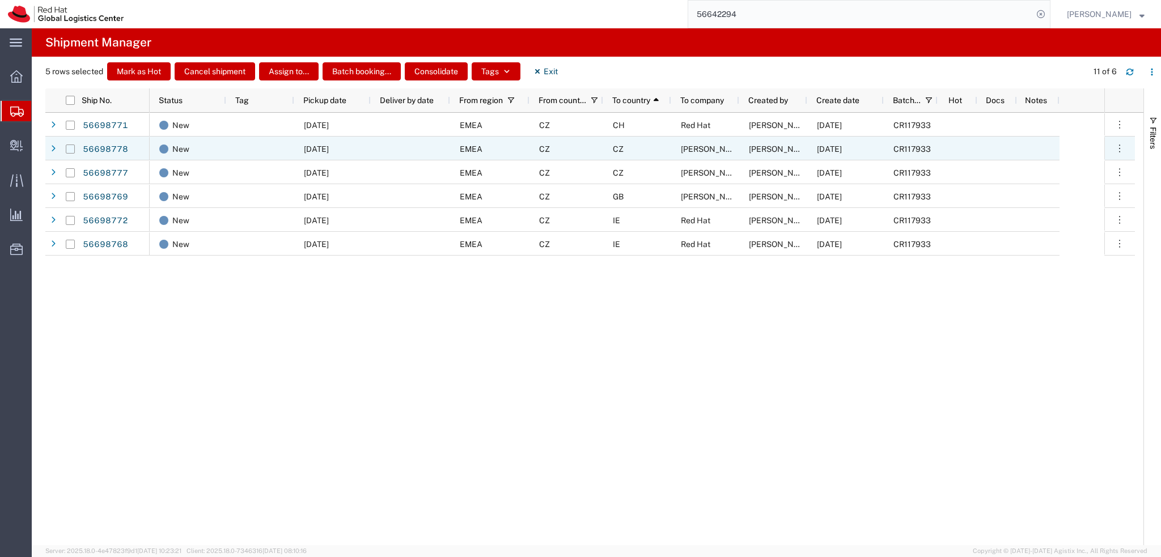
click at [73, 150] on input "Press Space to toggle row selection (unchecked)" at bounding box center [70, 149] width 9 height 9
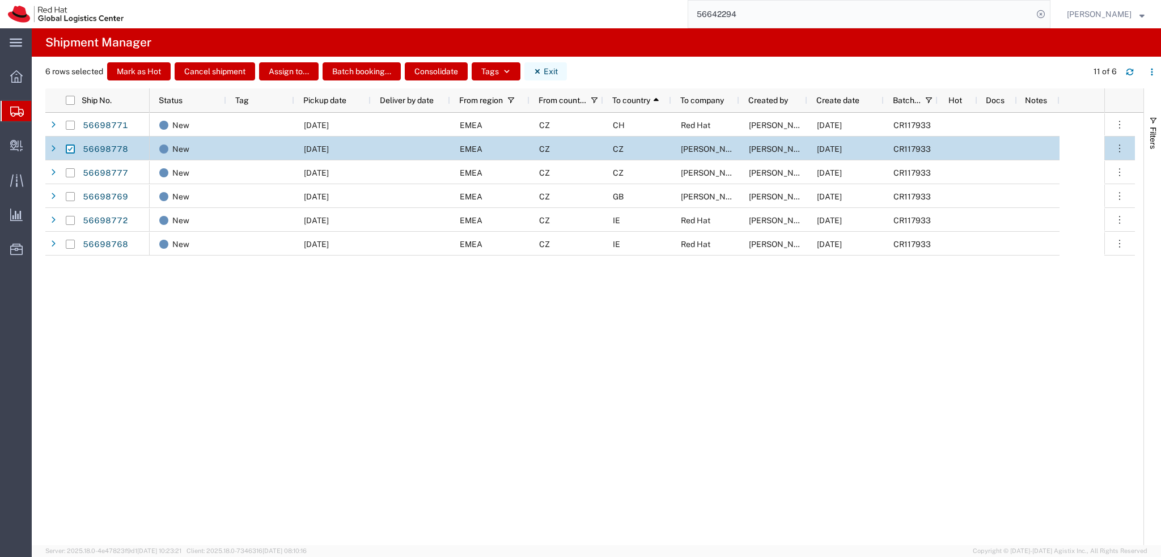
click at [555, 66] on button "Exit" at bounding box center [545, 71] width 43 height 18
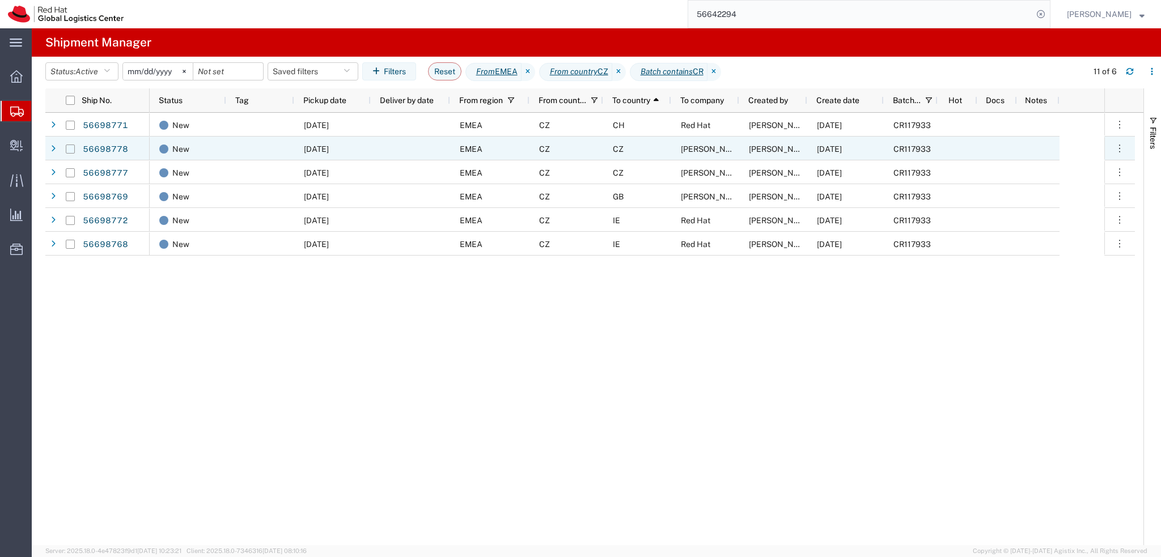
click at [67, 149] on input "Press Space to toggle row selection (unchecked)" at bounding box center [70, 149] width 9 height 9
checkbox input "true"
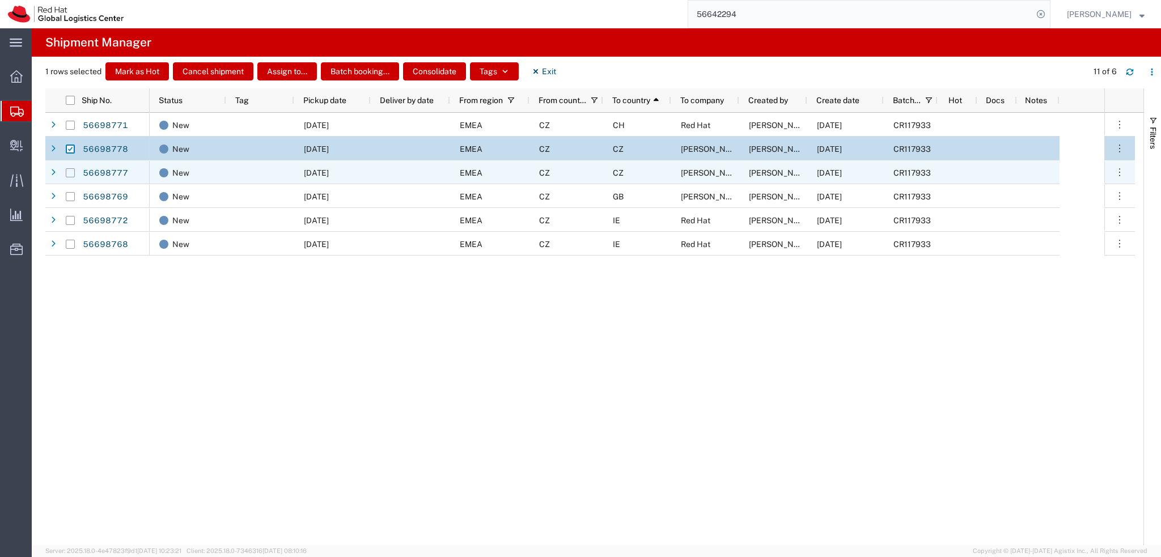
click at [71, 177] on input "Press Space to toggle row selection (unchecked)" at bounding box center [70, 172] width 9 height 9
checkbox input "true"
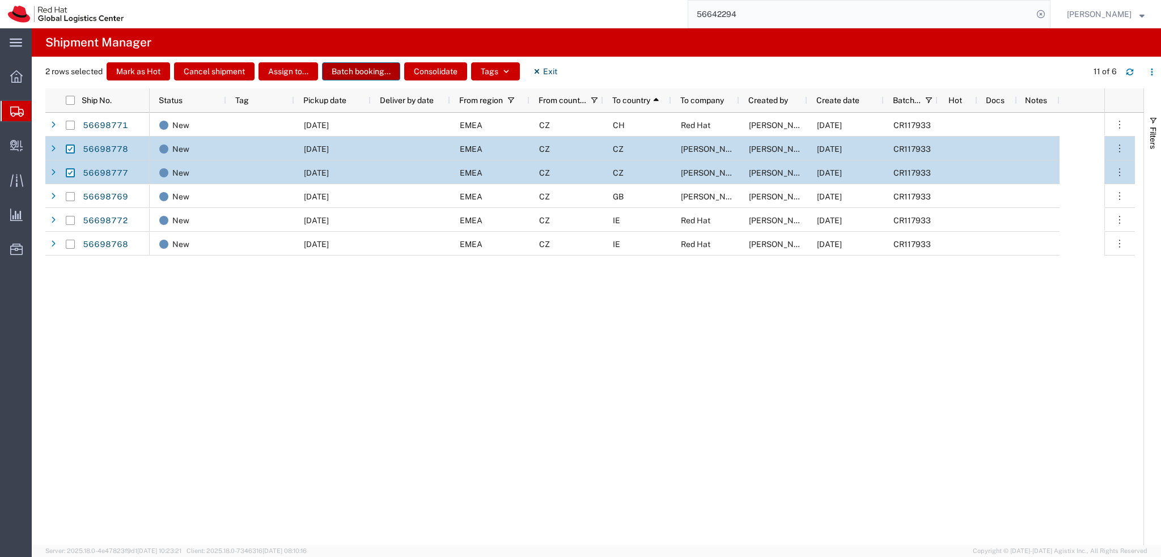
click at [361, 75] on button "Batch booking..." at bounding box center [361, 71] width 78 height 18
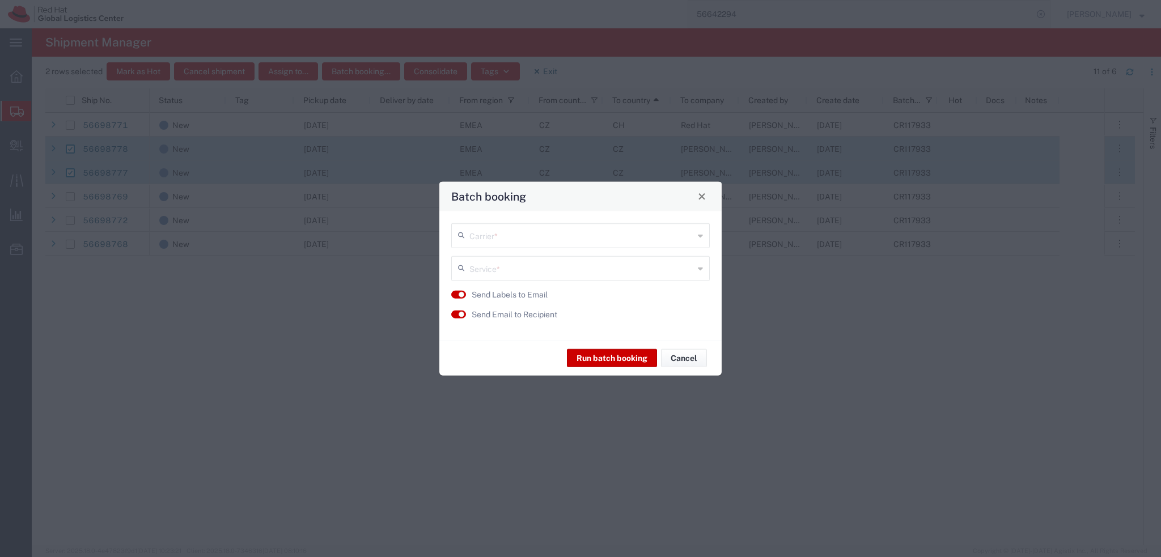
click at [523, 232] on input "text" at bounding box center [581, 235] width 225 height 20
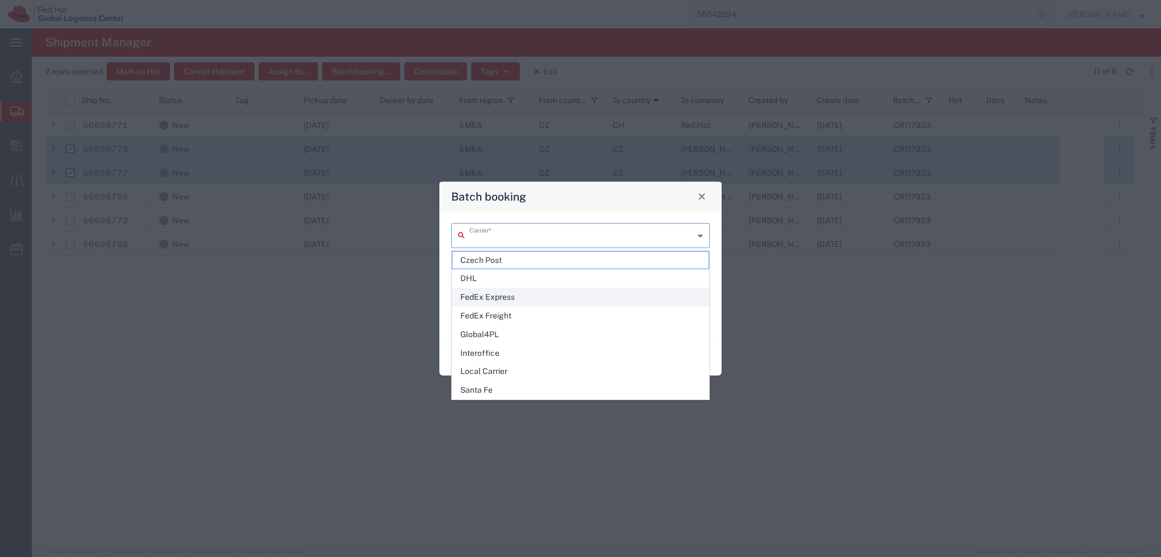
click at [522, 295] on span "FedEx Express" at bounding box center [580, 298] width 256 height 18
type input "FedEx Express"
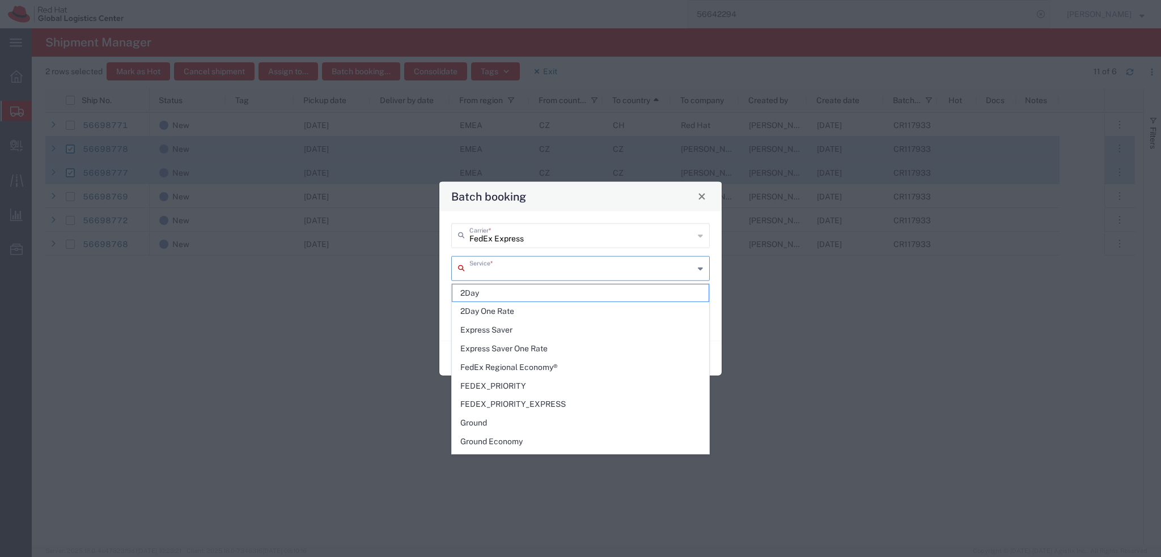
click at [512, 273] on input "text" at bounding box center [581, 267] width 225 height 20
click at [555, 270] on input "text" at bounding box center [581, 267] width 225 height 20
click at [703, 196] on span "Close" at bounding box center [702, 197] width 8 height 8
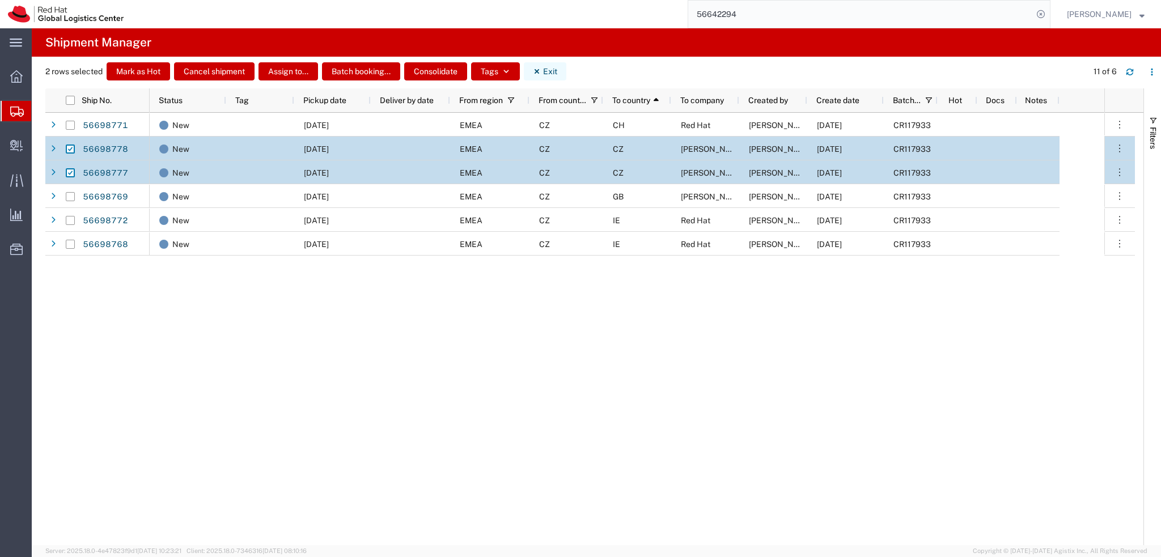
click at [554, 67] on button "Exit" at bounding box center [545, 71] width 43 height 18
checkbox input "false"
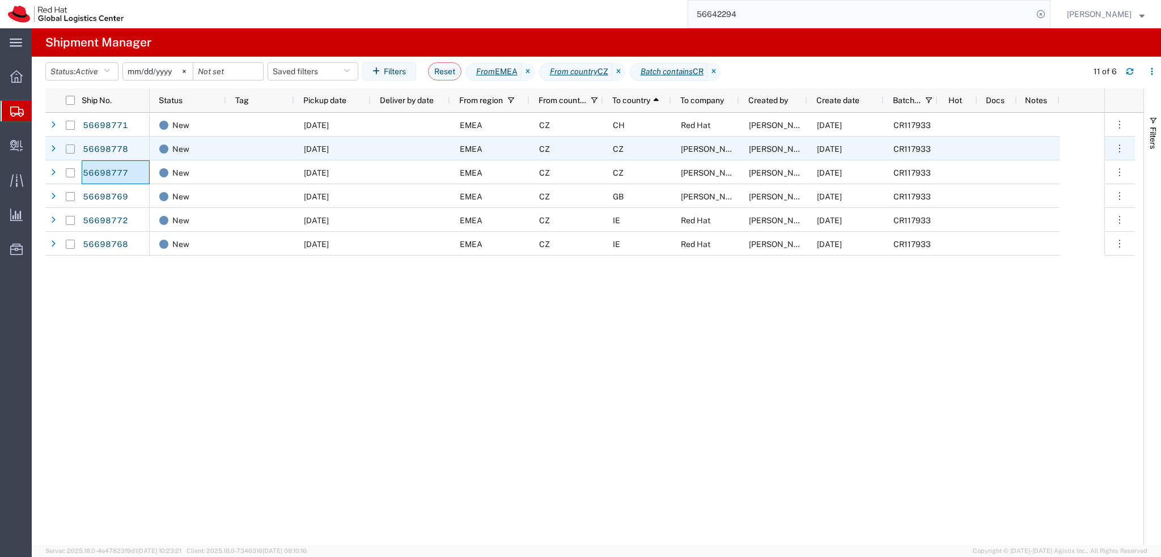
click at [70, 151] on input "Press Space to toggle row selection (unchecked)" at bounding box center [70, 149] width 9 height 9
checkbox input "true"
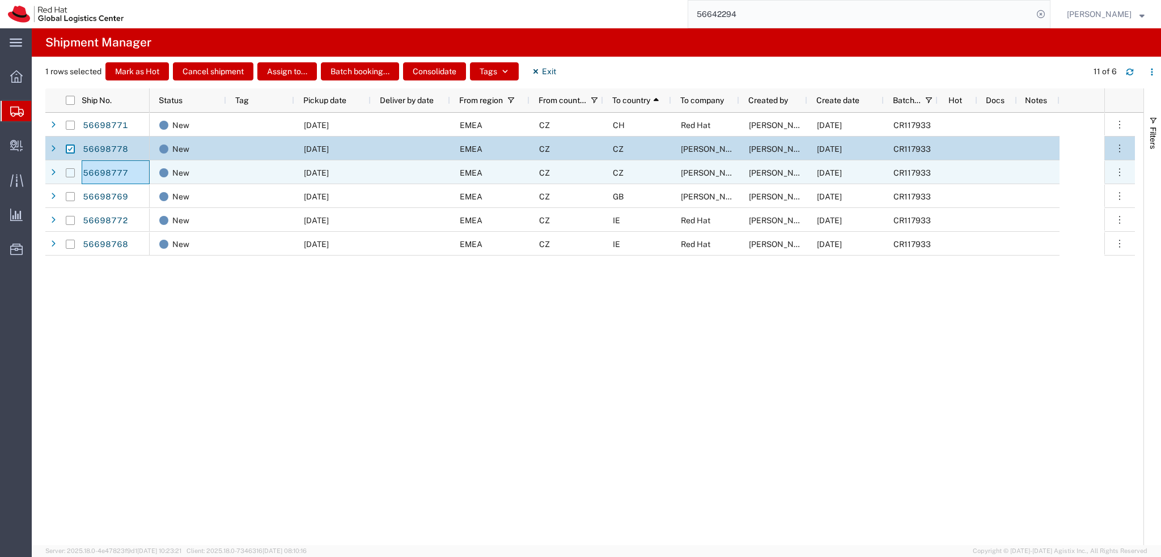
click at [71, 171] on input "Press Space to toggle row selection (unchecked)" at bounding box center [70, 172] width 9 height 9
checkbox input "true"
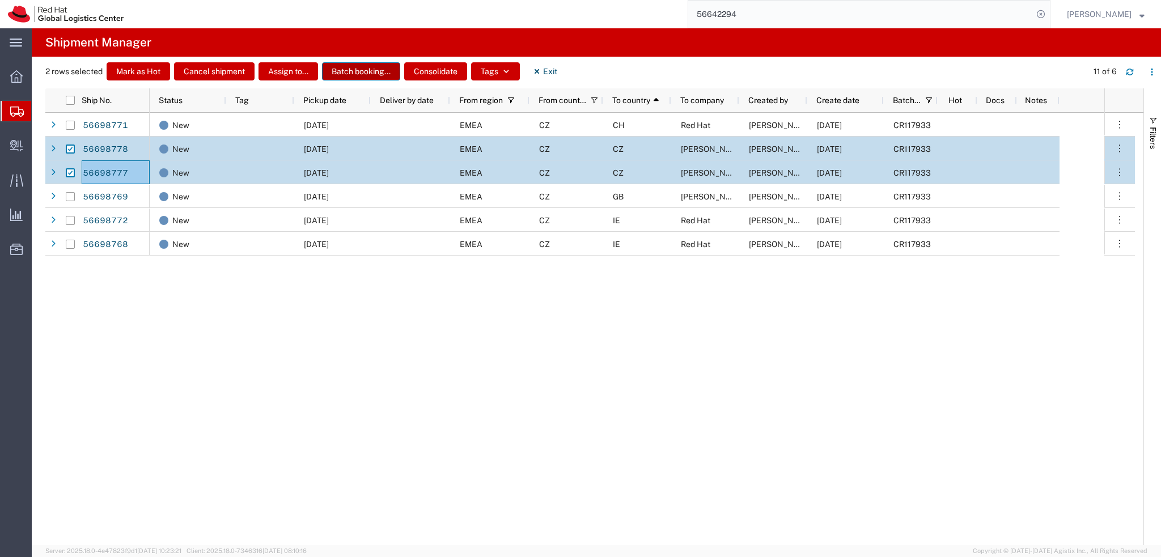
click at [366, 75] on button "Batch booking..." at bounding box center [361, 71] width 78 height 18
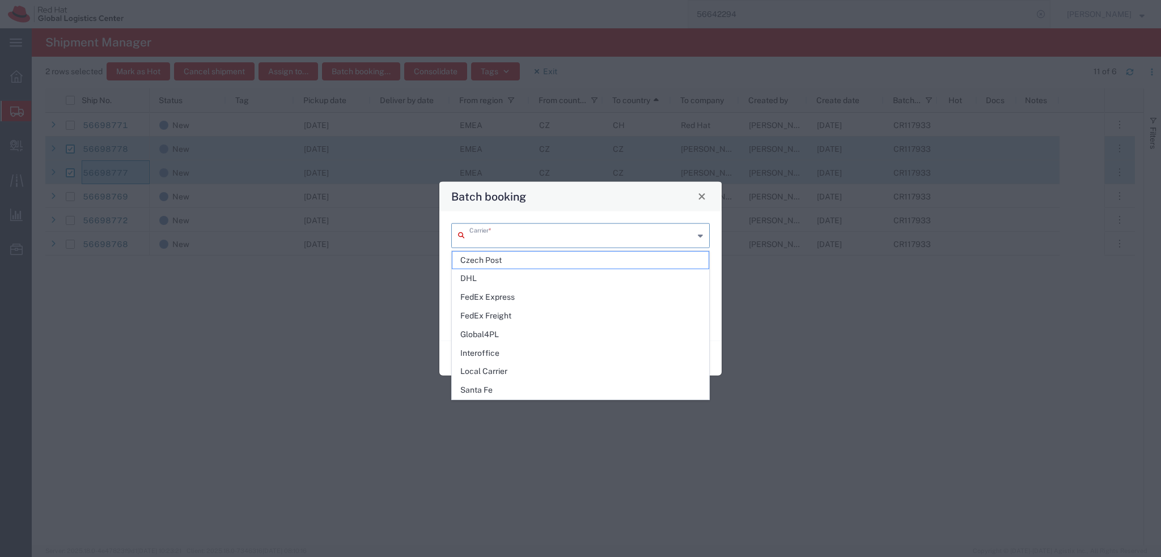
click at [492, 238] on input "text" at bounding box center [581, 235] width 225 height 20
click at [538, 299] on span "FedEx Express" at bounding box center [580, 298] width 256 height 18
type input "FedEx Express"
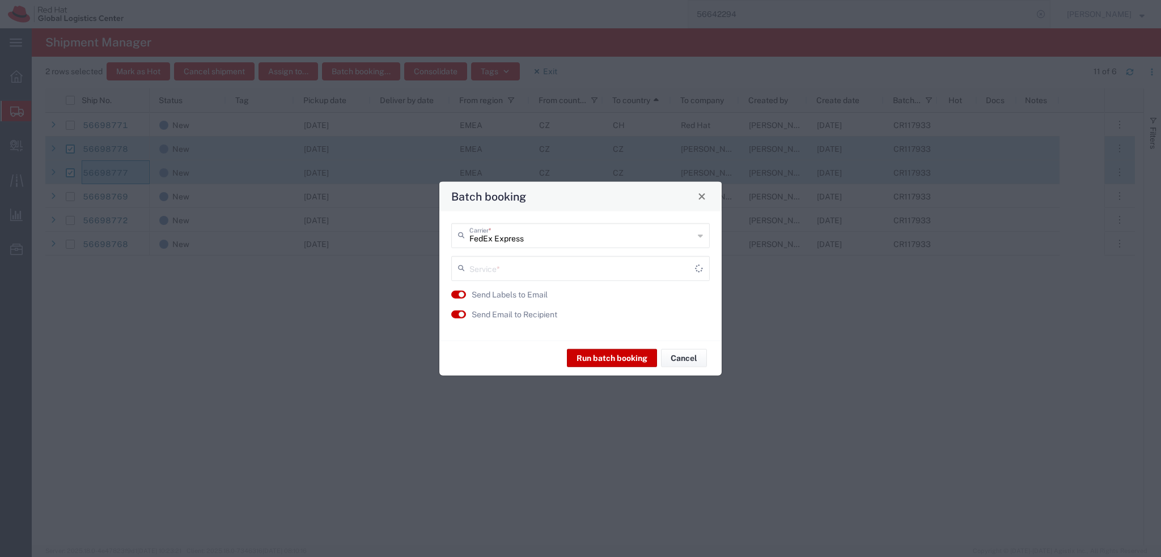
click at [531, 269] on input "text" at bounding box center [582, 267] width 226 height 20
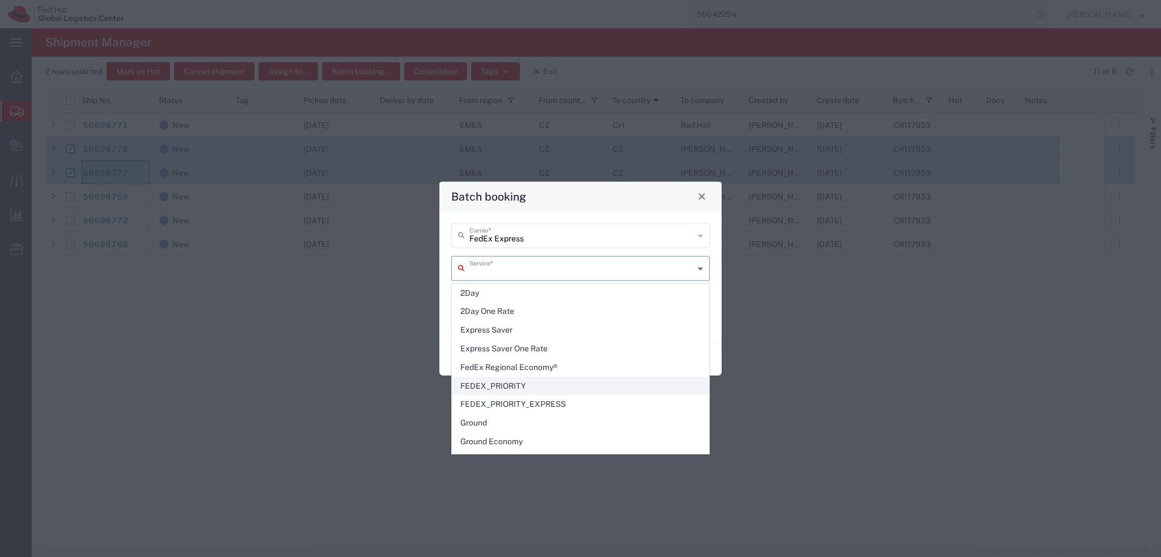
click at [554, 385] on span "FEDEX_PRIORITY" at bounding box center [580, 387] width 256 height 18
type input "FEDEX_PRIORITY"
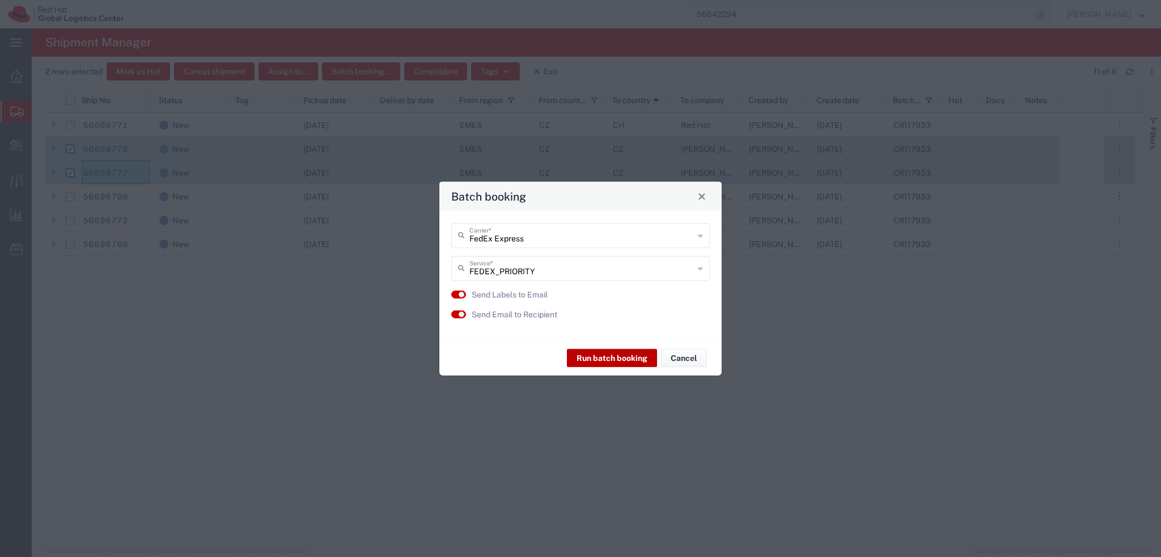
click at [623, 356] on button "Run batch booking" at bounding box center [612, 358] width 90 height 18
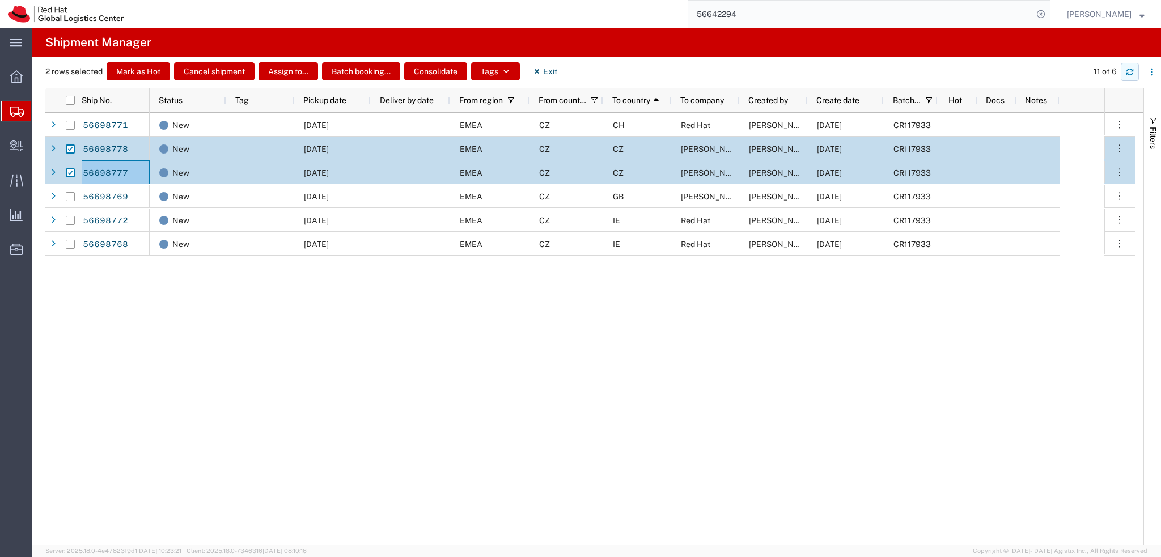
click at [1135, 70] on button "button" at bounding box center [1130, 72] width 18 height 18
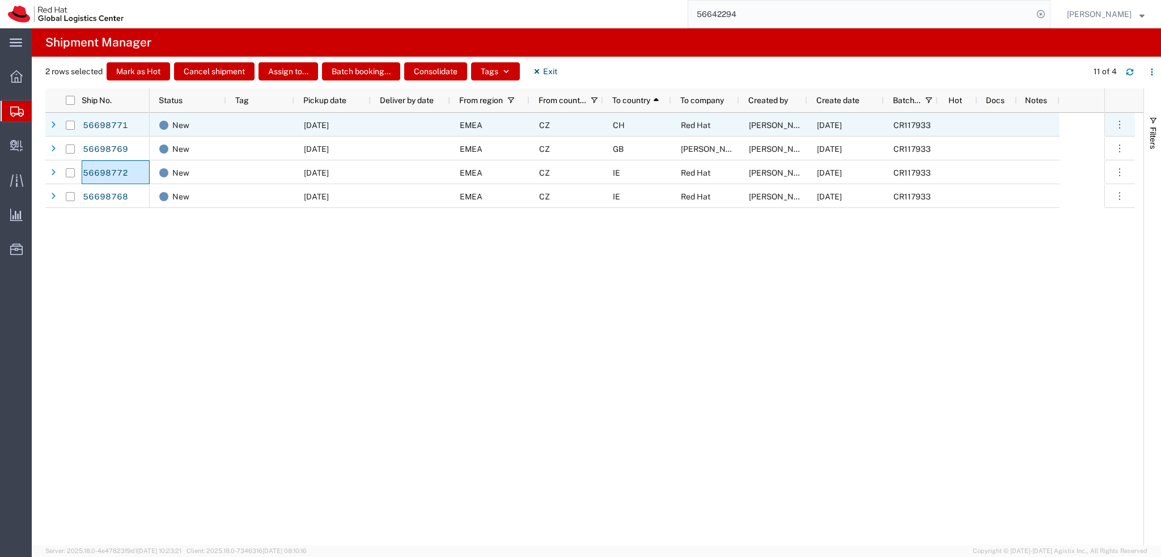
click at [642, 124] on div "CH" at bounding box center [637, 125] width 68 height 24
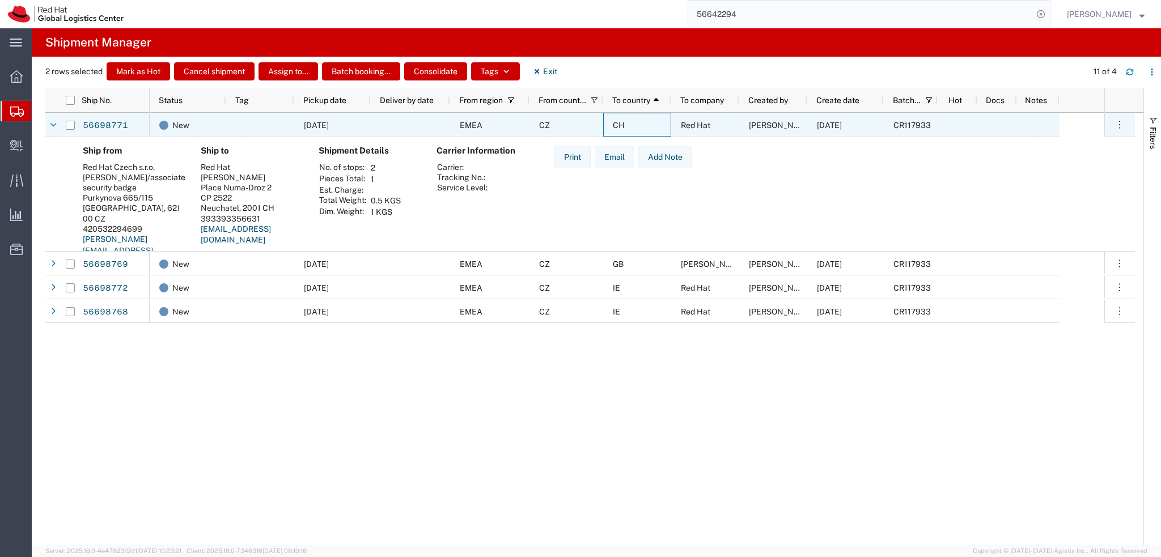
click at [648, 124] on div "CH" at bounding box center [637, 125] width 68 height 24
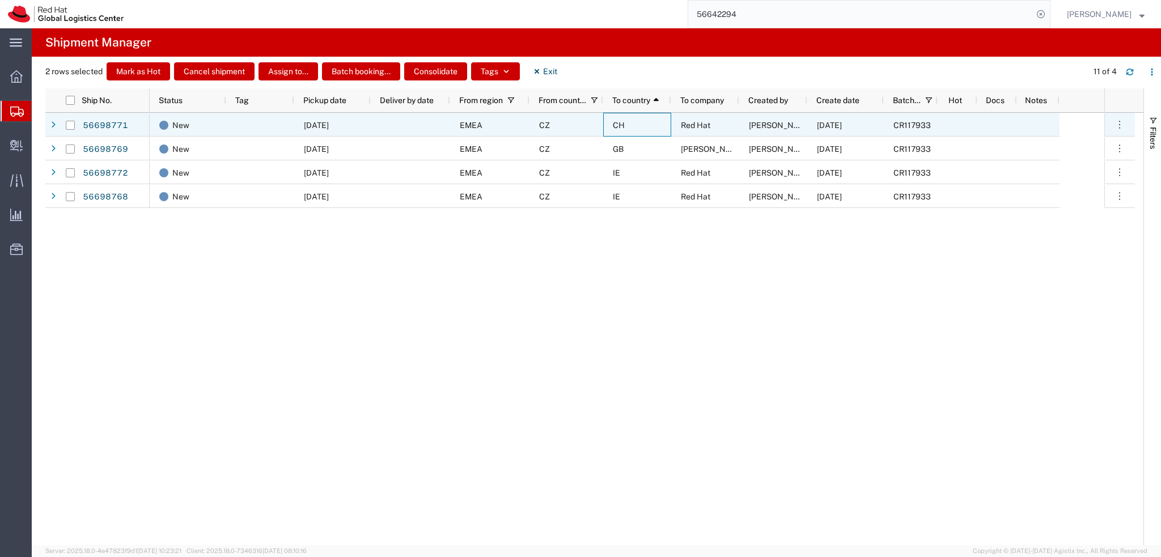
click at [655, 136] on div "CH" at bounding box center [637, 125] width 68 height 24
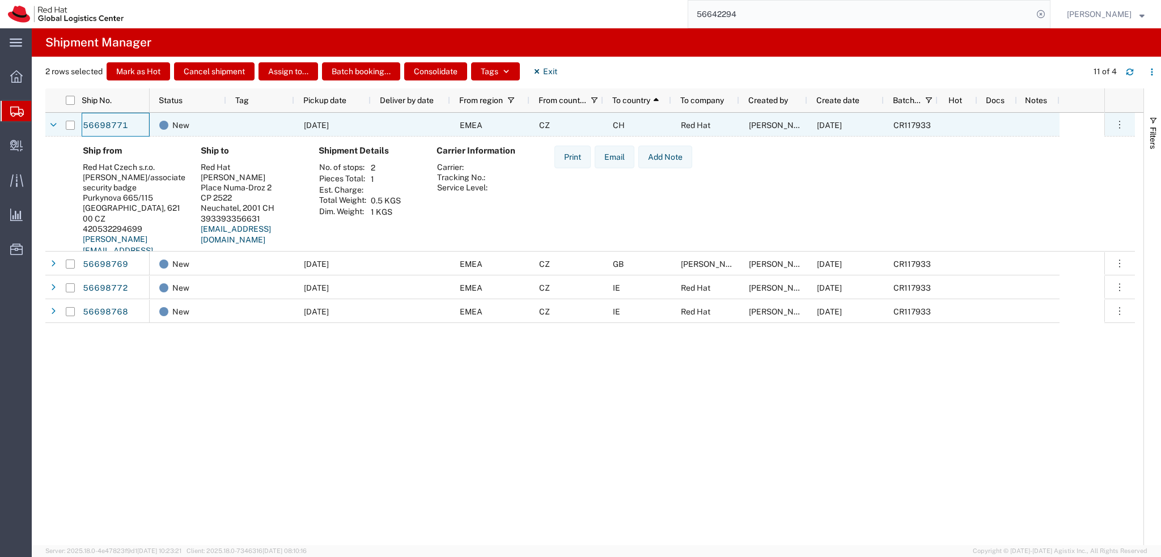
click at [434, 125] on div at bounding box center [410, 125] width 79 height 24
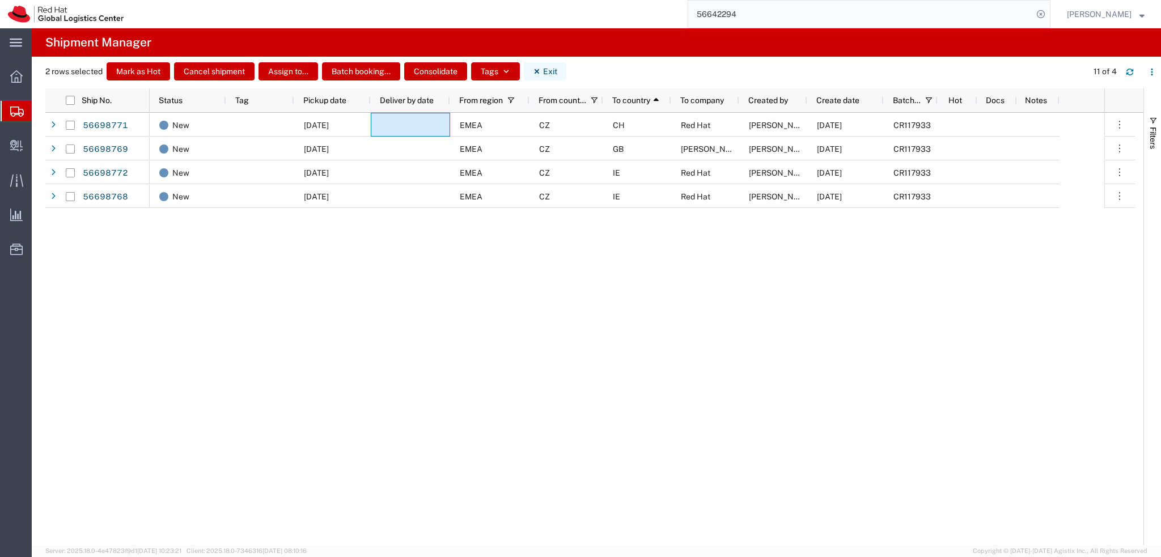
click at [554, 73] on button "Exit" at bounding box center [545, 71] width 43 height 18
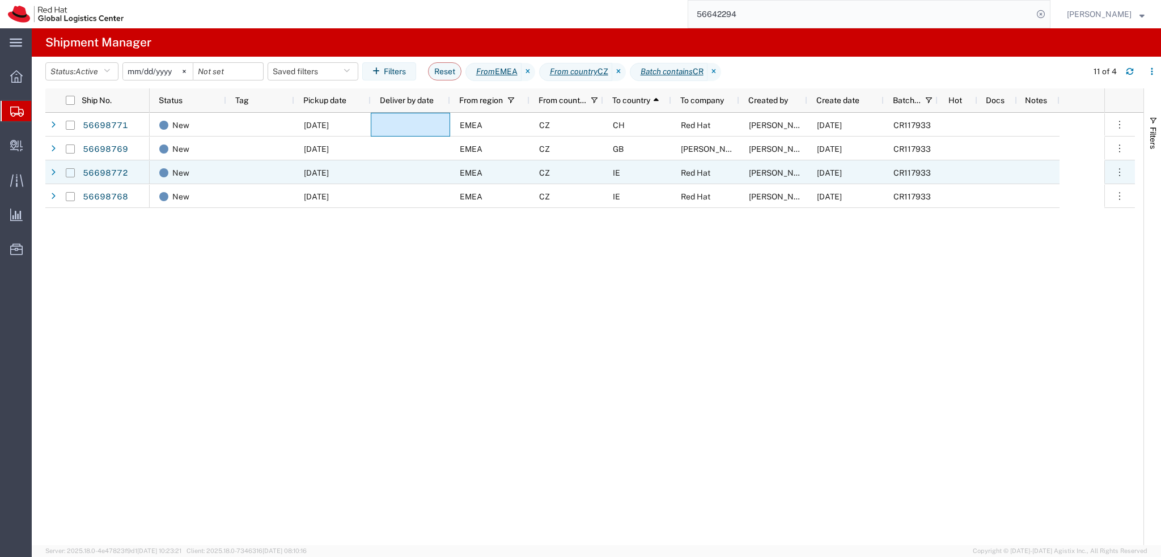
click at [67, 171] on input "Press Space to toggle row selection (unchecked)" at bounding box center [70, 172] width 9 height 9
checkbox input "true"
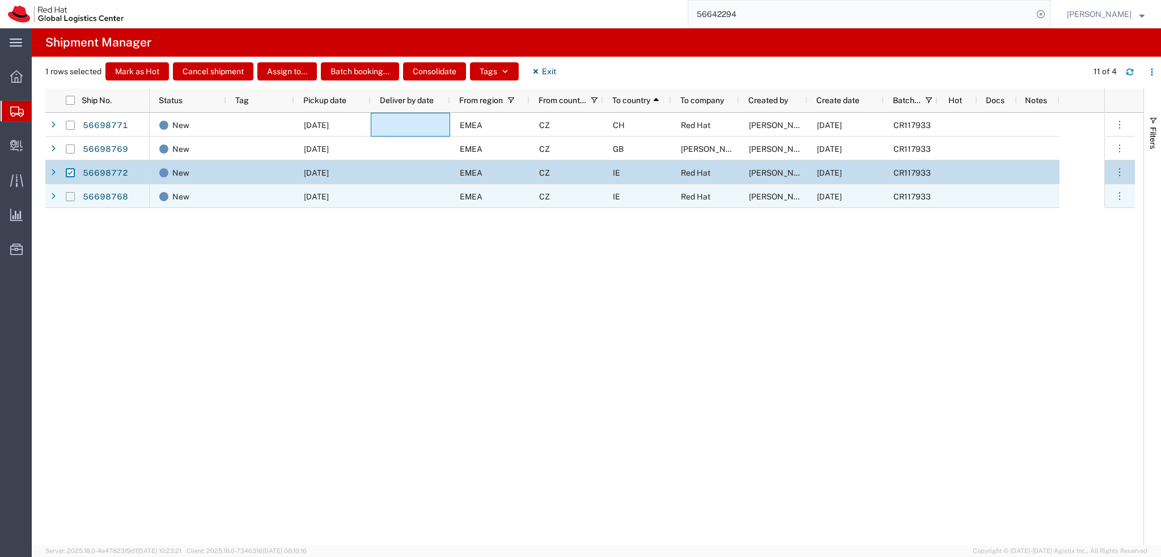
click at [67, 198] on input "Press Space to toggle row selection (unchecked)" at bounding box center [70, 196] width 9 height 9
checkbox input "true"
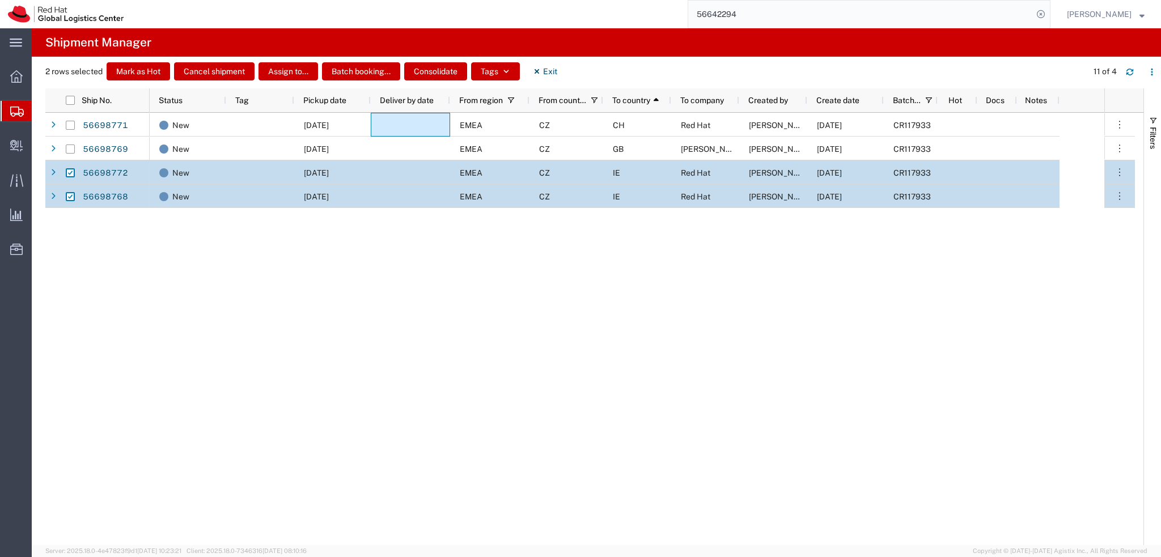
click at [454, 191] on div "EMEA" at bounding box center [489, 196] width 79 height 24
click at [431, 170] on div at bounding box center [410, 172] width 79 height 24
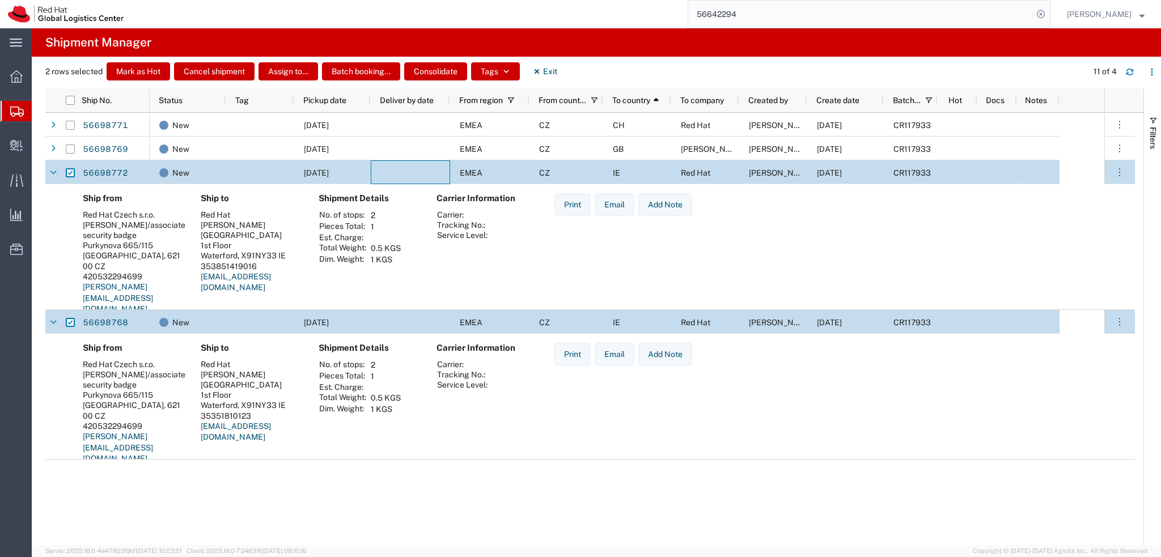
drag, startPoint x: 223, startPoint y: 162, endPoint x: 238, endPoint y: 172, distance: 17.1
click at [227, 165] on div "New 09/03/2025 EMEA CZ IE Red Hat Ann Templeton 09/02/2025 CR117933" at bounding box center [605, 172] width 910 height 24
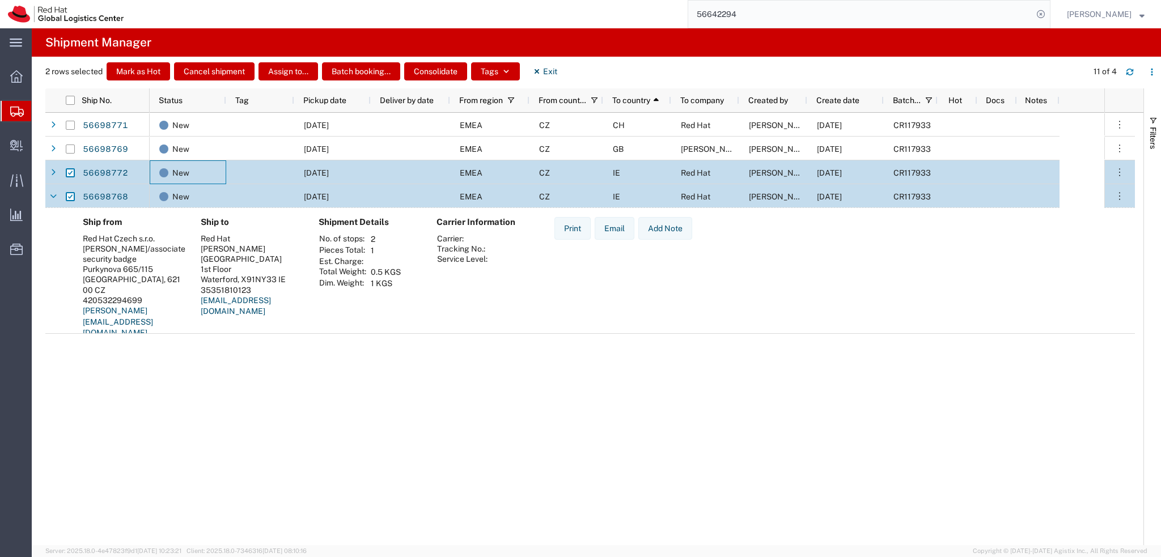
click at [265, 189] on div at bounding box center [260, 196] width 68 height 24
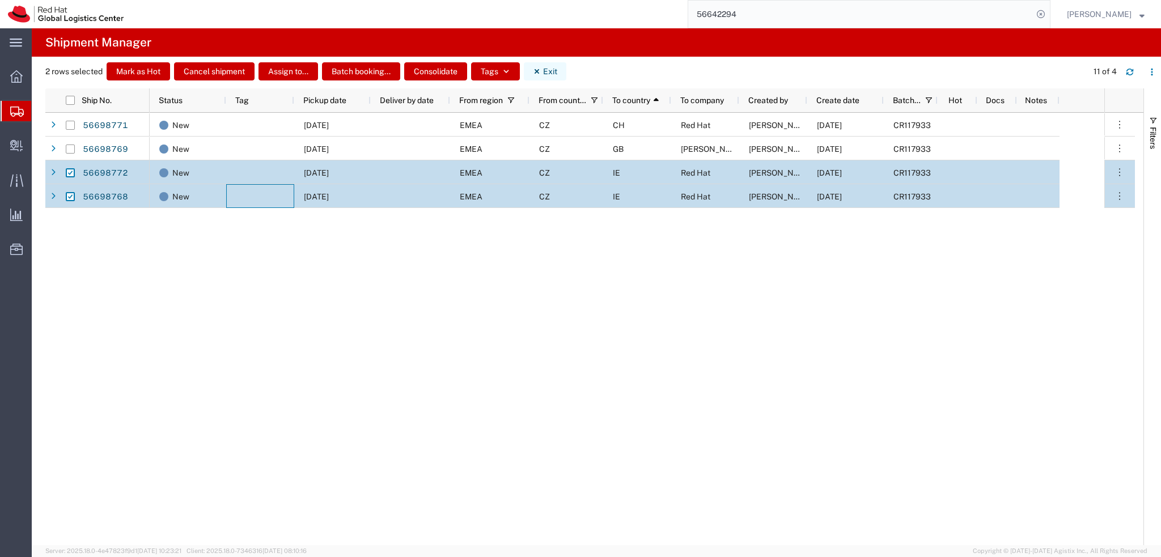
click at [560, 66] on button "Exit" at bounding box center [545, 71] width 43 height 18
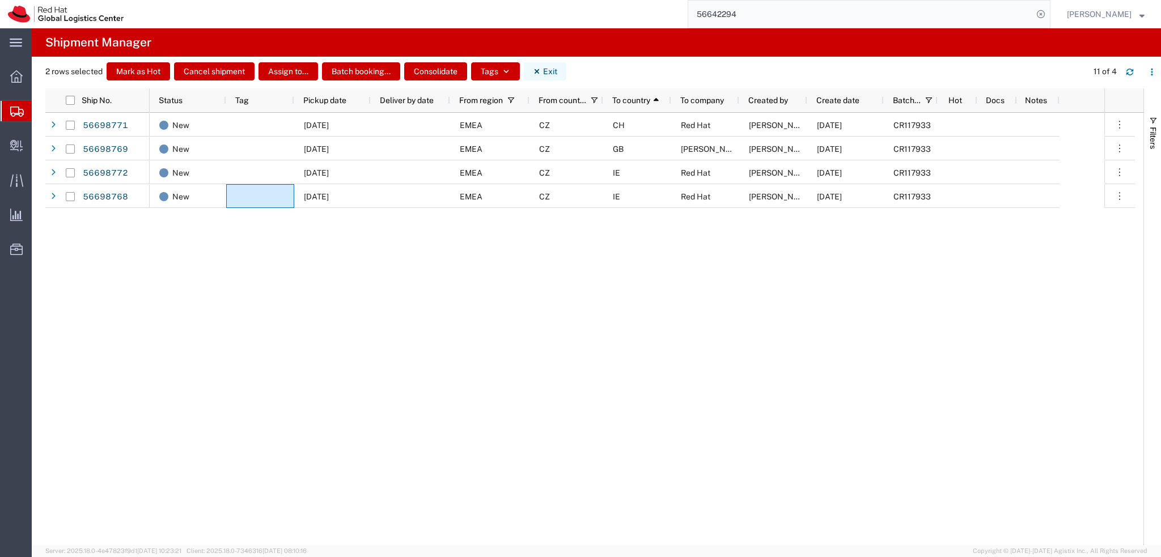
checkbox input "false"
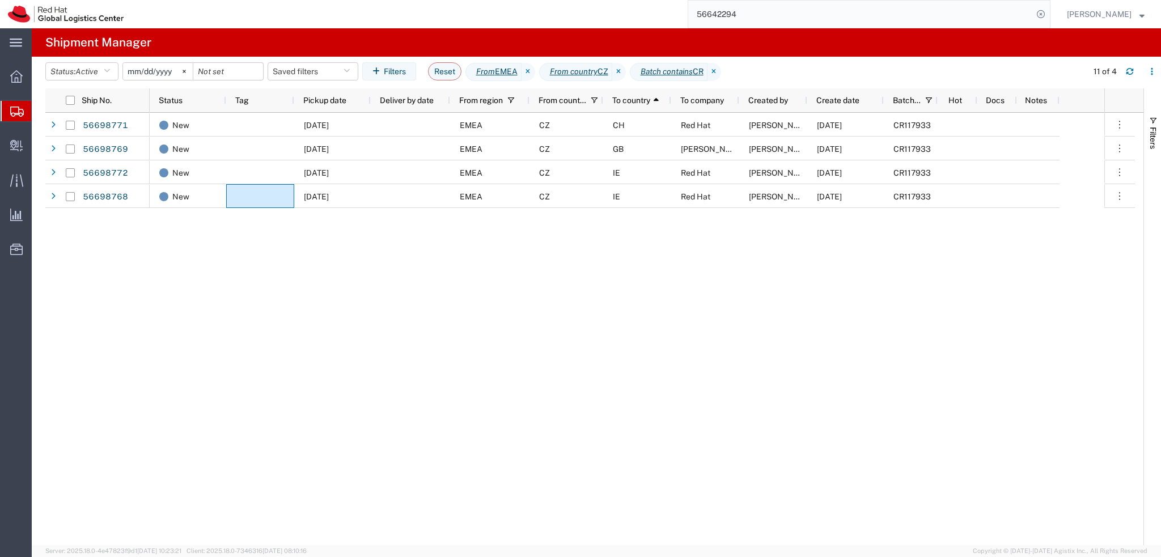
click at [462, 294] on div "New 09/03/2025 EMEA CZ CH Red Hat Ann Templeton 09/02/2025 CR117933 New 09/03/2…" at bounding box center [627, 329] width 955 height 433
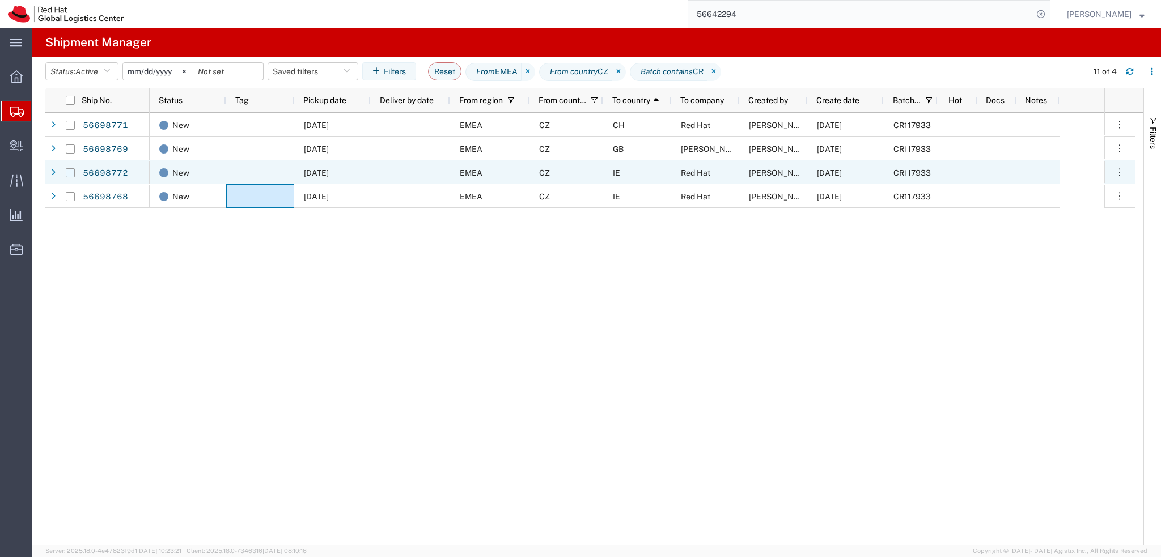
click at [69, 174] on input "Press Space to toggle row selection (unchecked)" at bounding box center [70, 172] width 9 height 9
checkbox input "true"
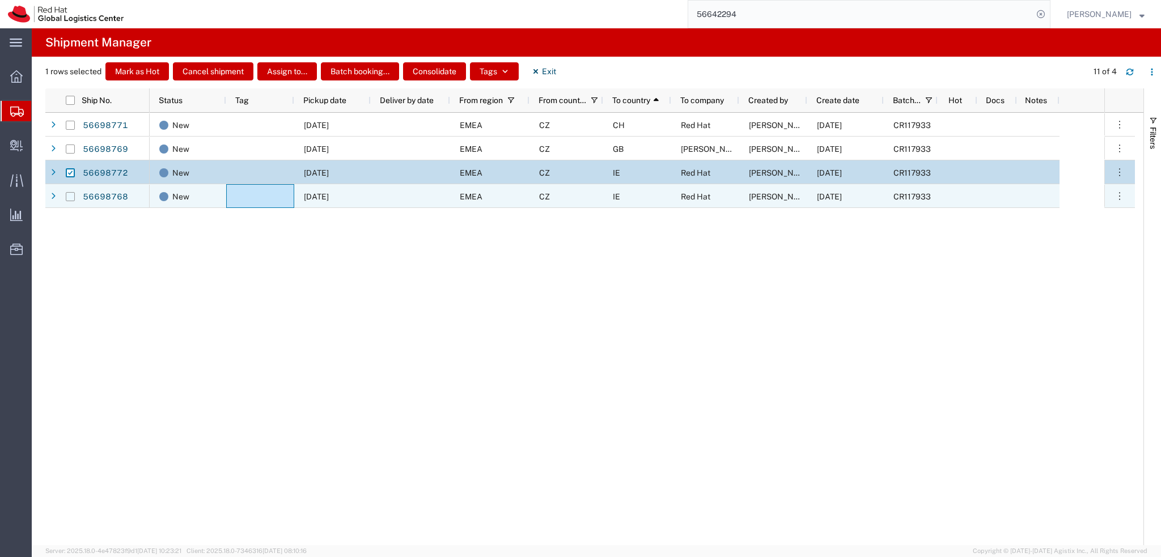
click at [69, 195] on input "Press Space to toggle row selection (unchecked)" at bounding box center [70, 196] width 9 height 9
checkbox input "true"
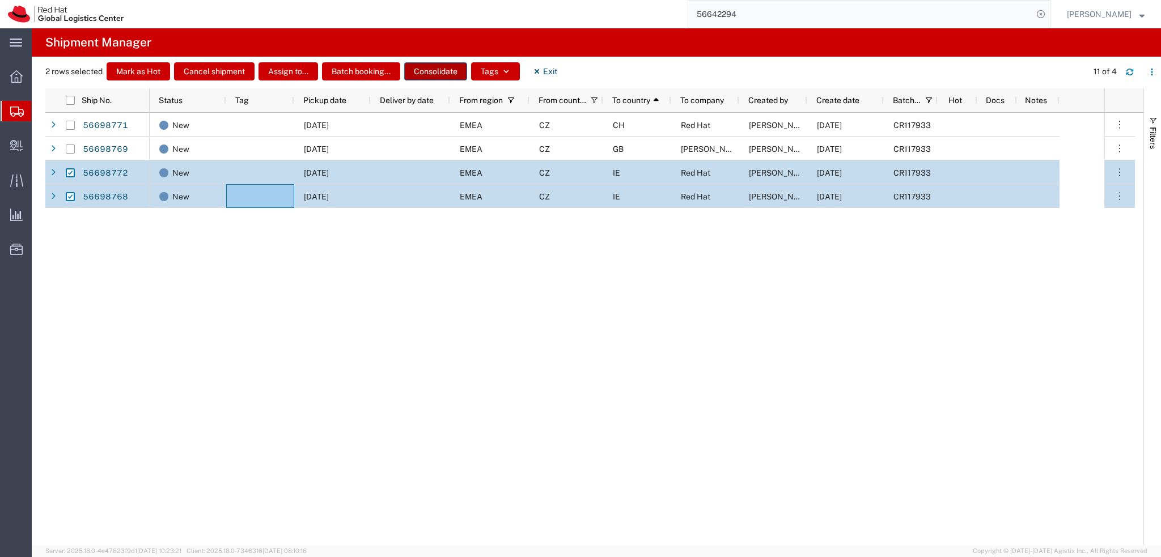
click at [438, 70] on button "Consolidate" at bounding box center [435, 71] width 63 height 18
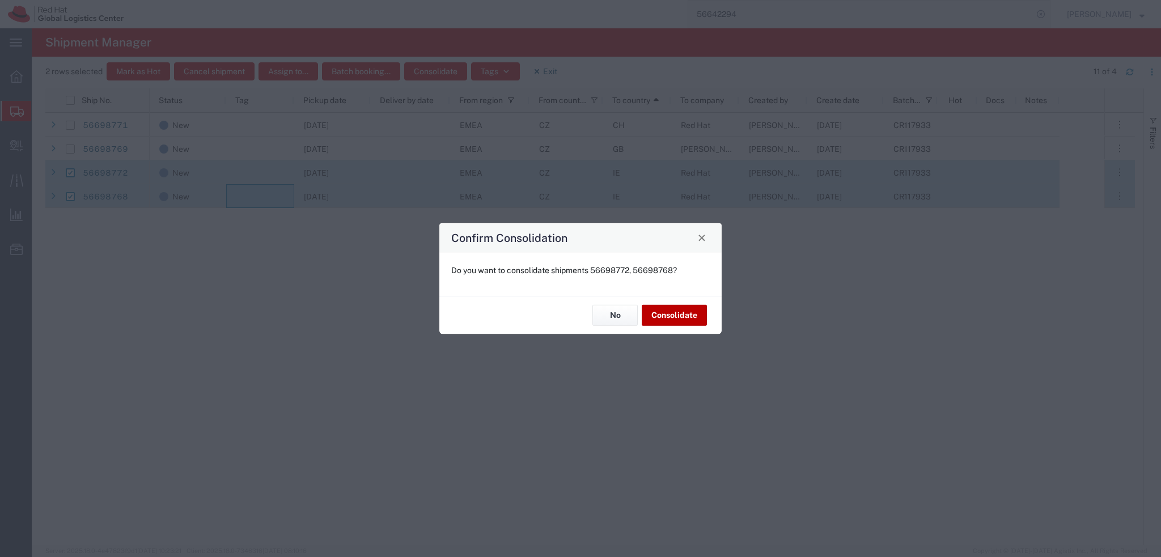
click at [683, 319] on button "Consolidate" at bounding box center [674, 315] width 65 height 21
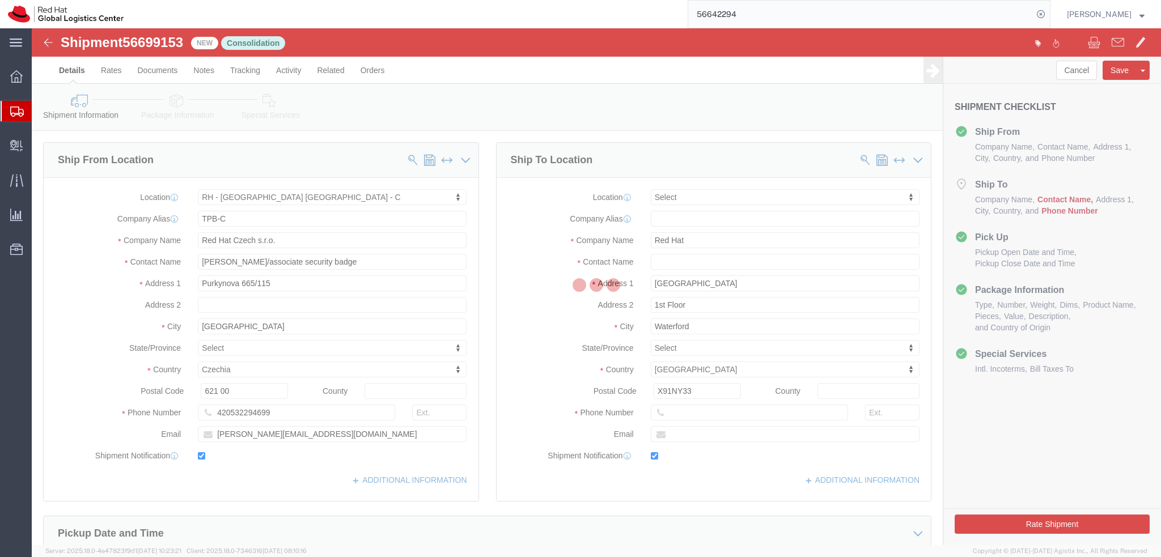
select select "38037"
select select
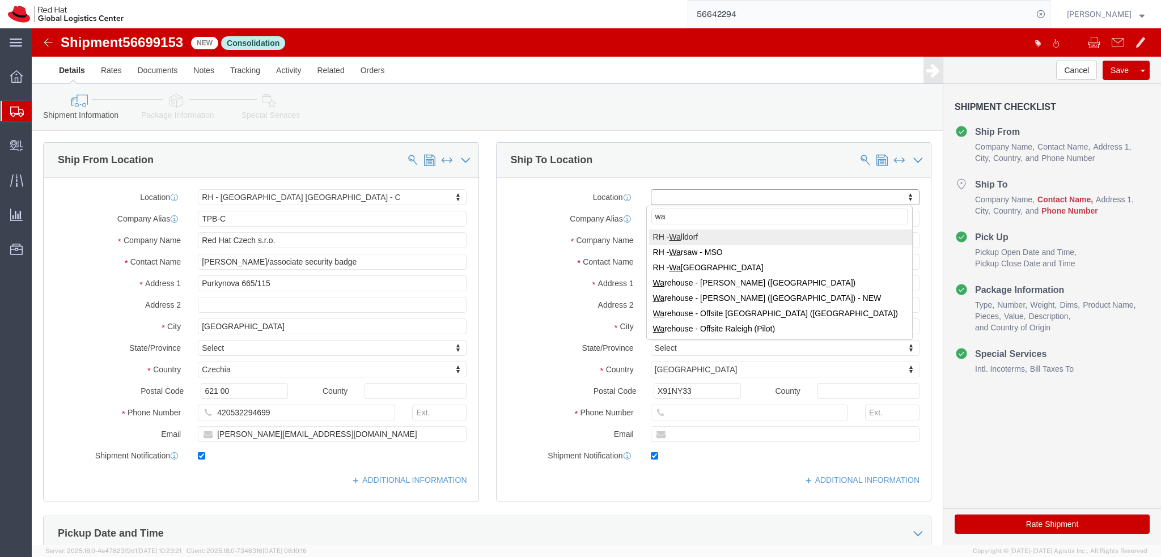
type input "wat"
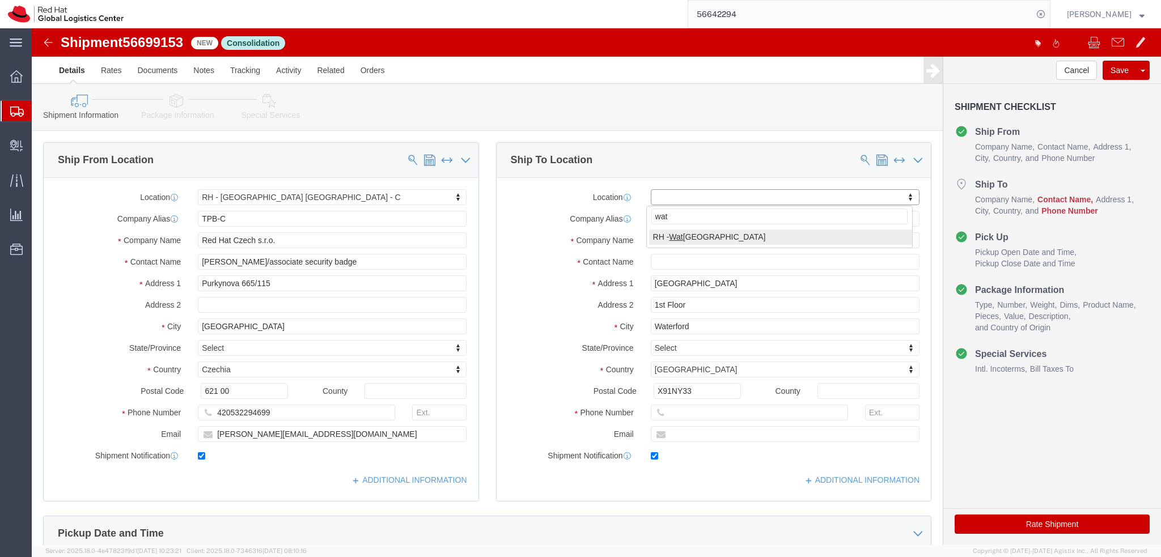
select select "38045"
click input "text"
paste input "bclegg@redhat.com"
click div "Location RH - Waterford City My Profile Location RH - Amsterdam - MSO RH - Amst…"
click div "ADDITIONAL INFORMATION"
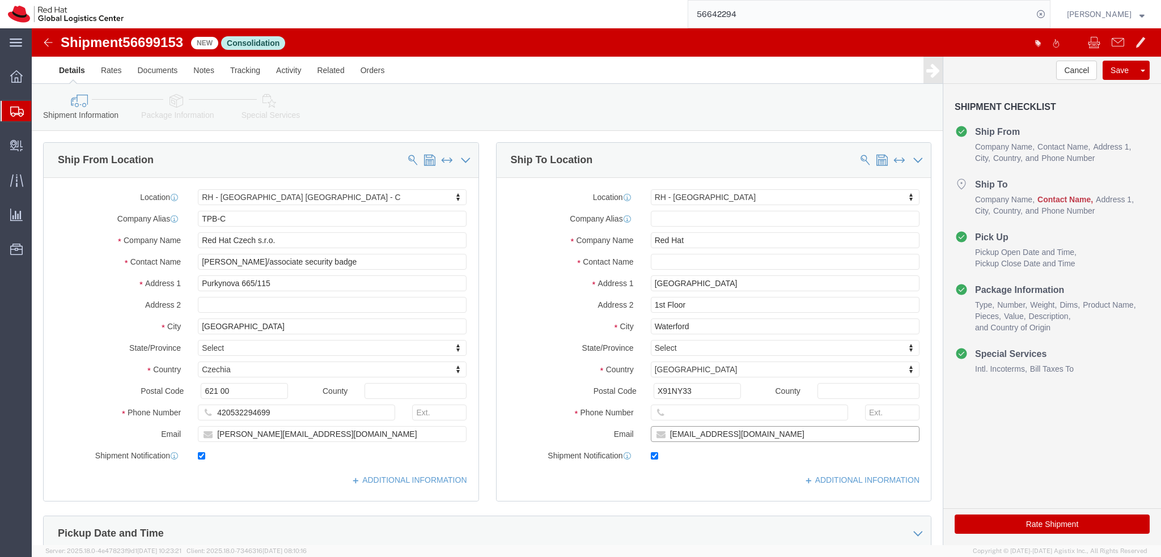
click input "bclegg@redhat.com"
type input "bclegg@redhat.com, mconnoll@redhat.com"
click div "Location RH - Waterford City My Profile Location RH - Amsterdam - MSO RH - Amst…"
click input "text"
paste input "Becky Clegg"
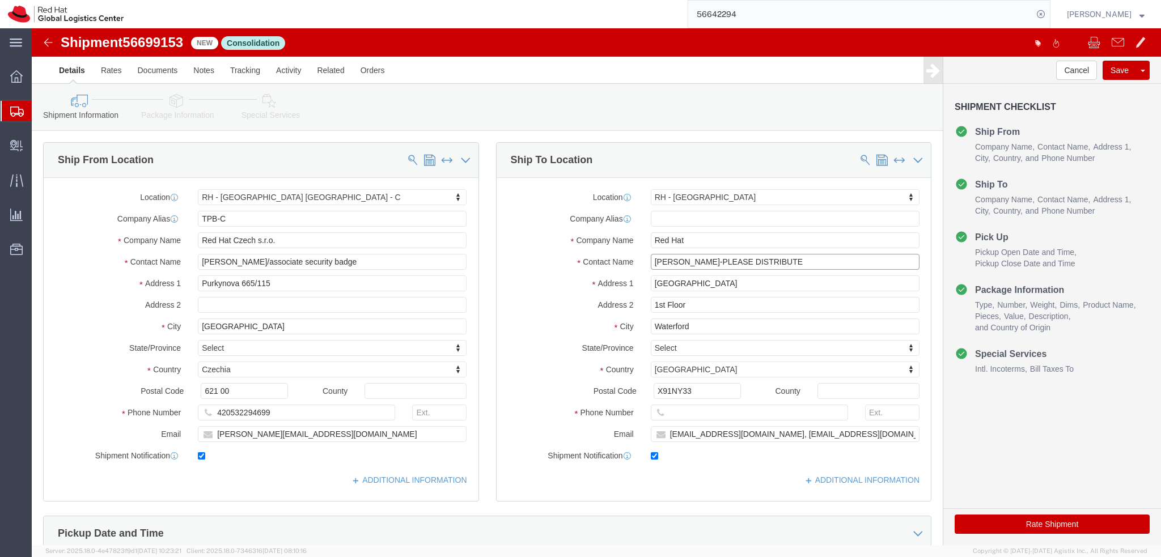
type input "Becky Clegg-PLEASE DISTRIBUTE"
click label "Contact Name"
click icon
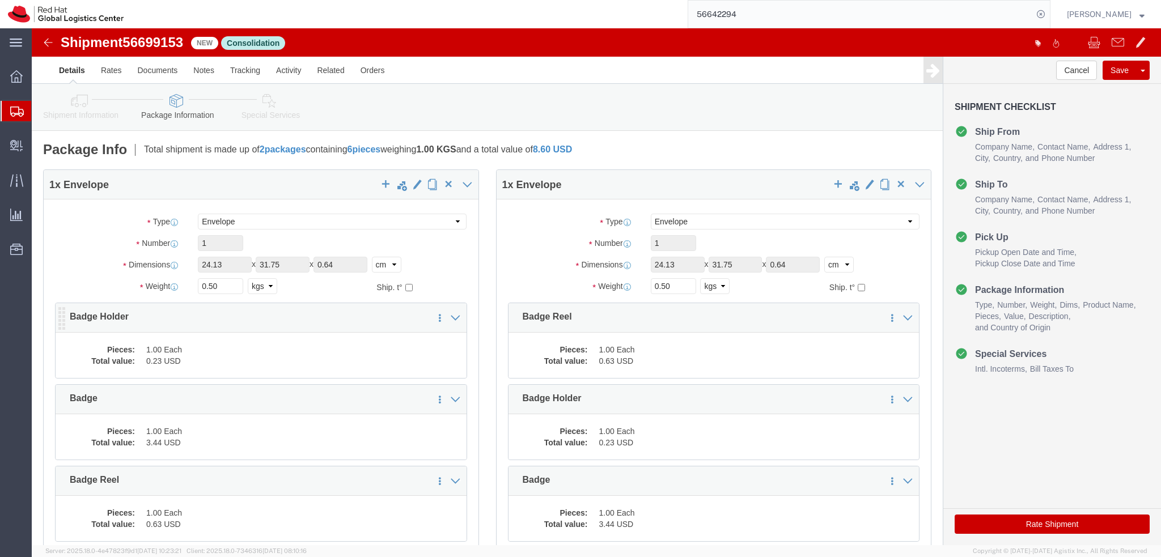
click dd "0.23 USD"
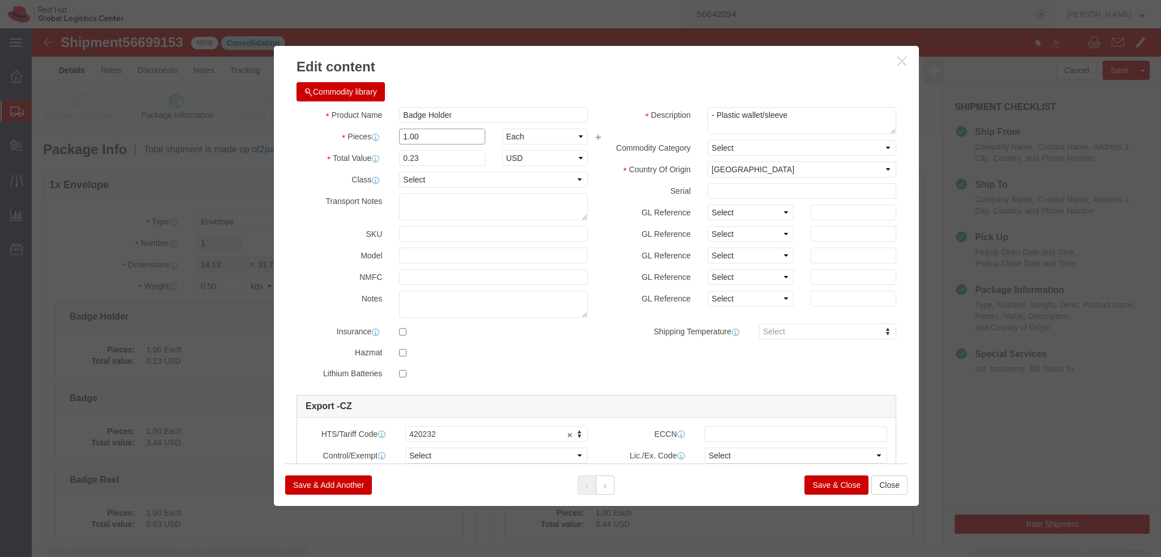
click input "1.00"
type input "2"
type input "0.46"
click button
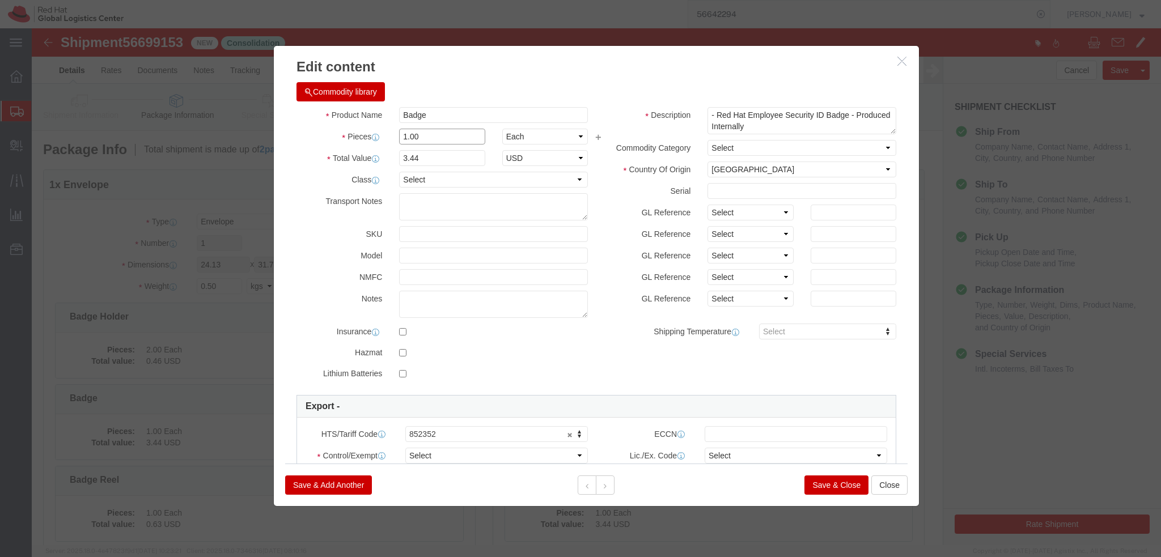
click input "1.00"
type input "2"
type input "6.88"
click button
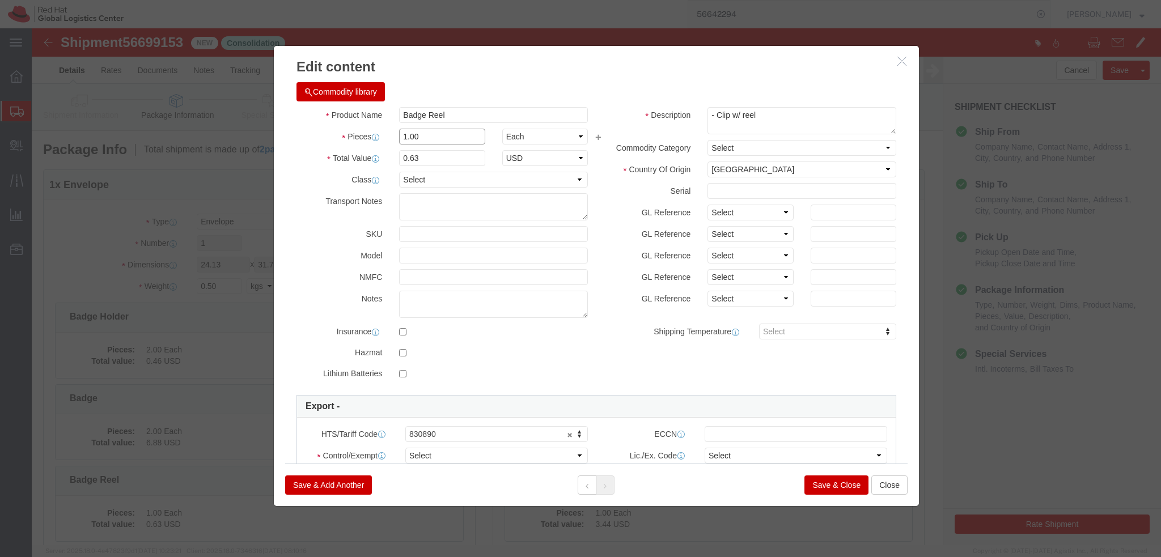
click input "1.00"
type input "2"
type input "1.26"
click button "Save & Close"
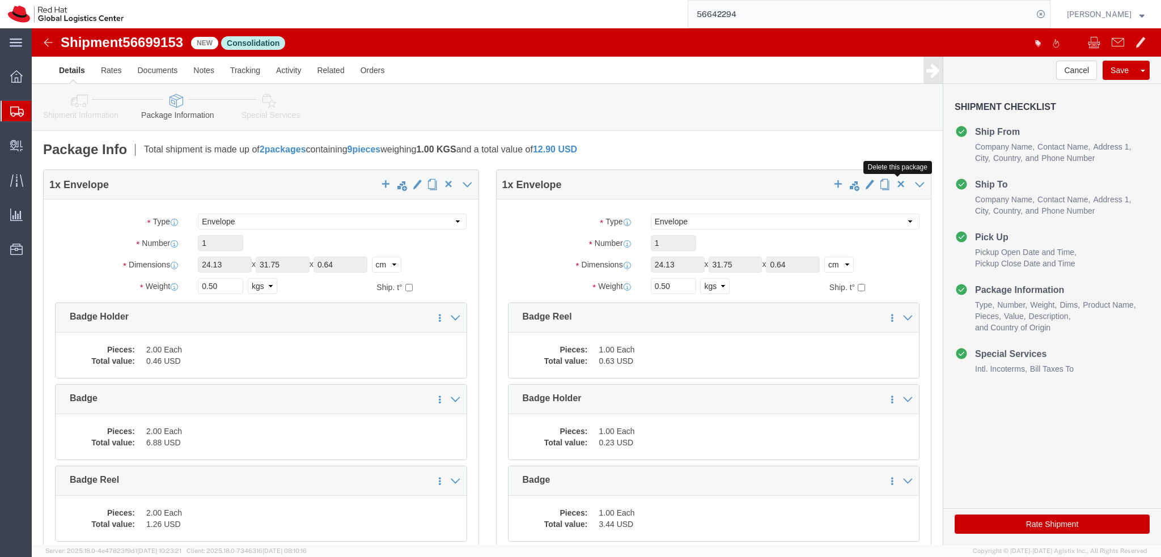
click span "button"
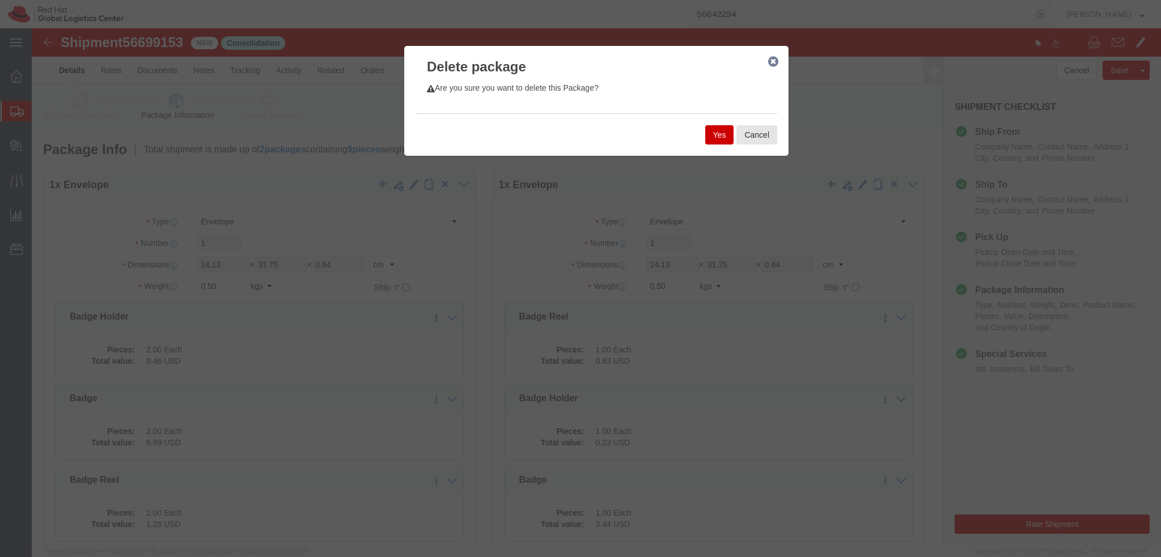
click button "Yes"
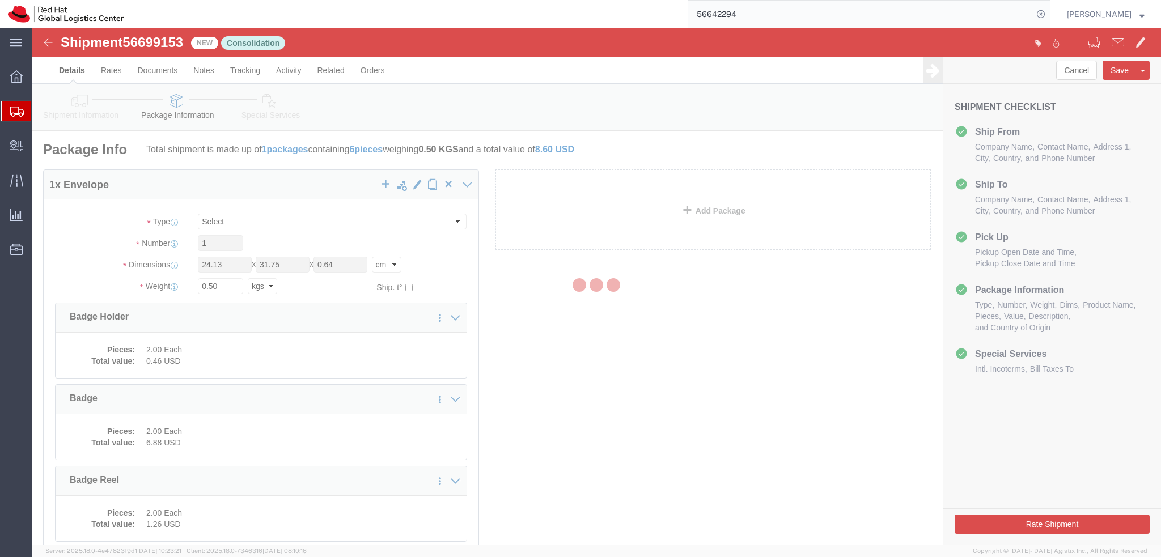
select select "ENV"
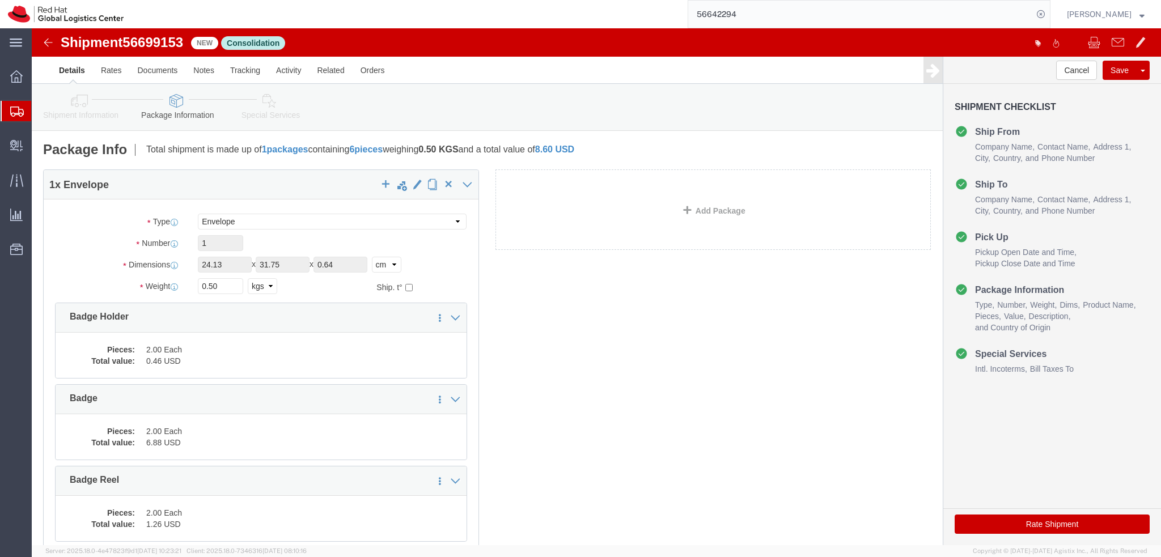
click icon
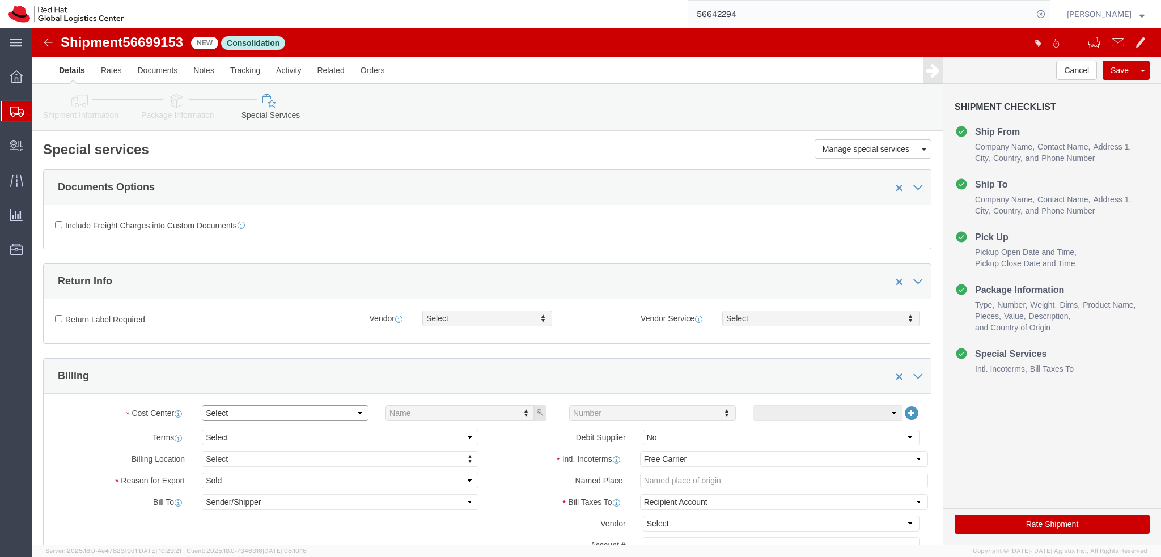
click select "Select Buyer Cost Center Department Operations Number Order Number Sales Person"
select select "COSTCENTER"
click select "Select Buyer Cost Center Department Operations Number Order Number Sales Person"
type input "813"
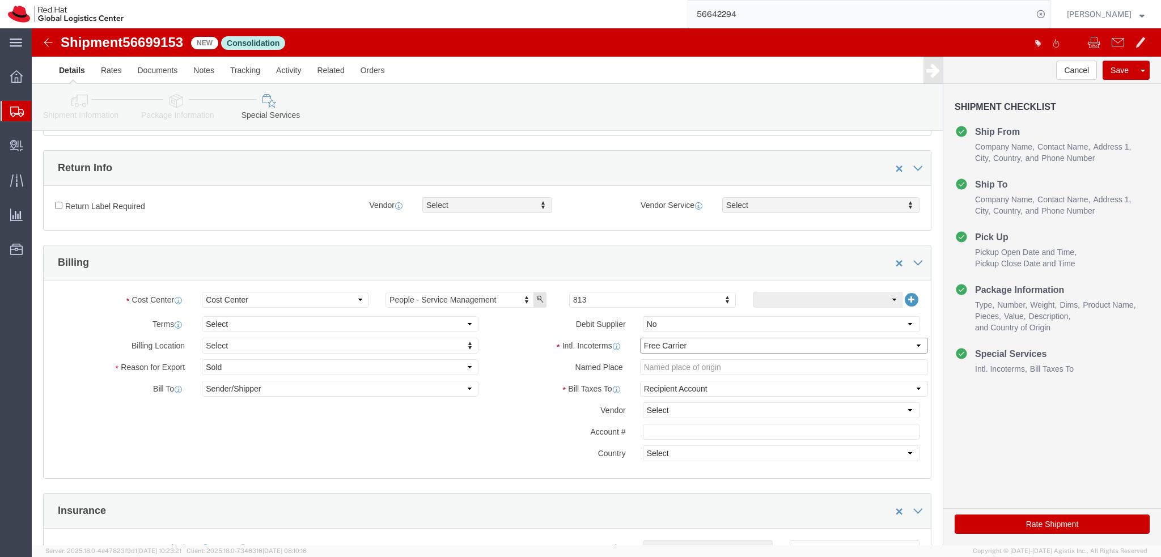
click select "Select Carriage Insurance Paid Carriage Paid To Cost and Freight Cost Insurance…"
select select "DDP"
click select "Select Carriage Insurance Paid Carriage Paid To Cost and Freight Cost Insurance…"
select select "SHIP"
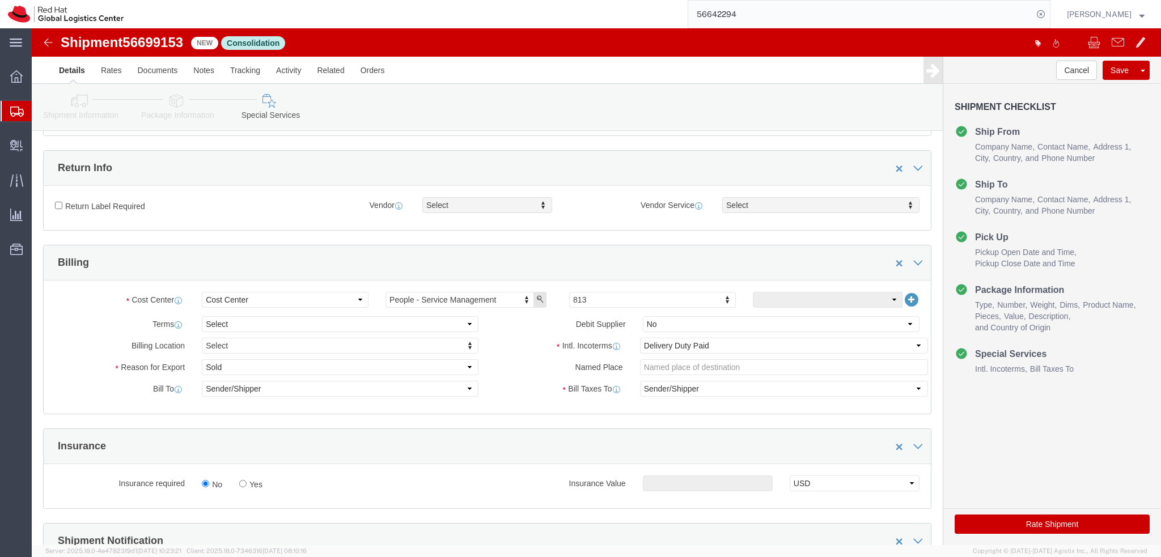
click label "Named Place"
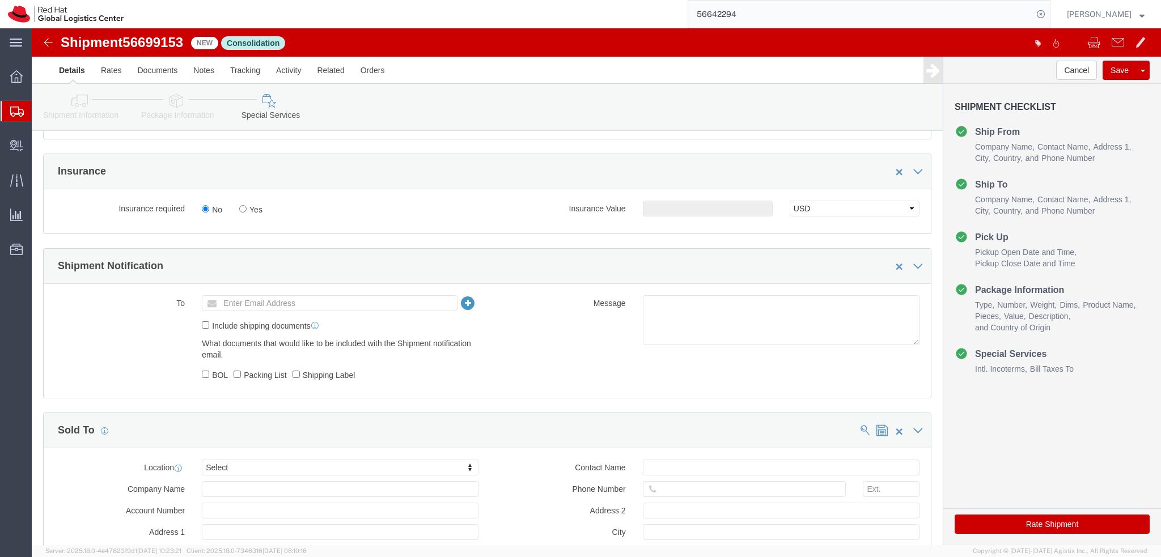
scroll to position [454, 0]
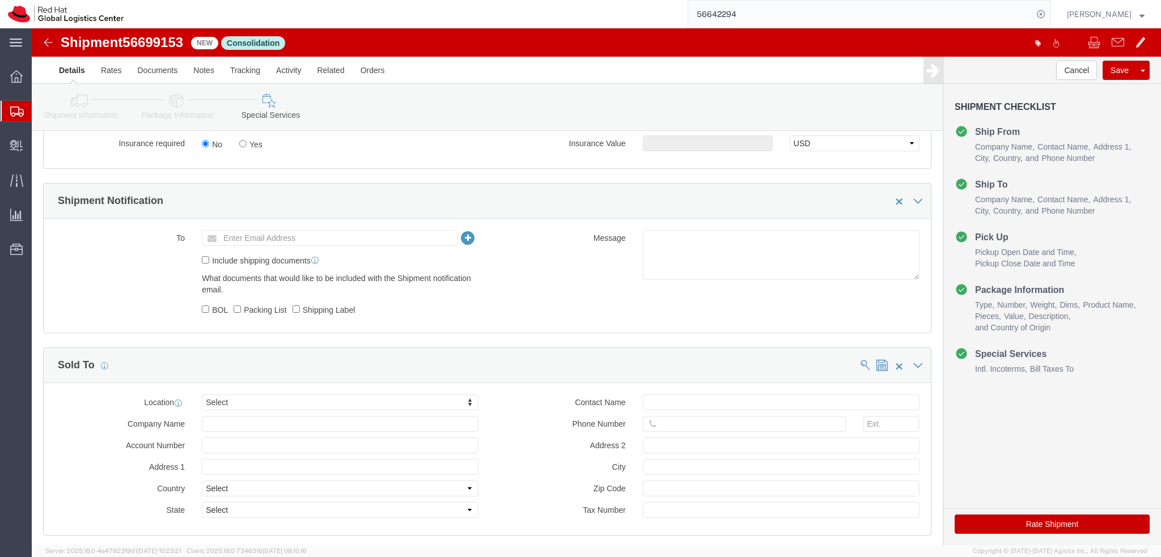
click button "Rate Shipment"
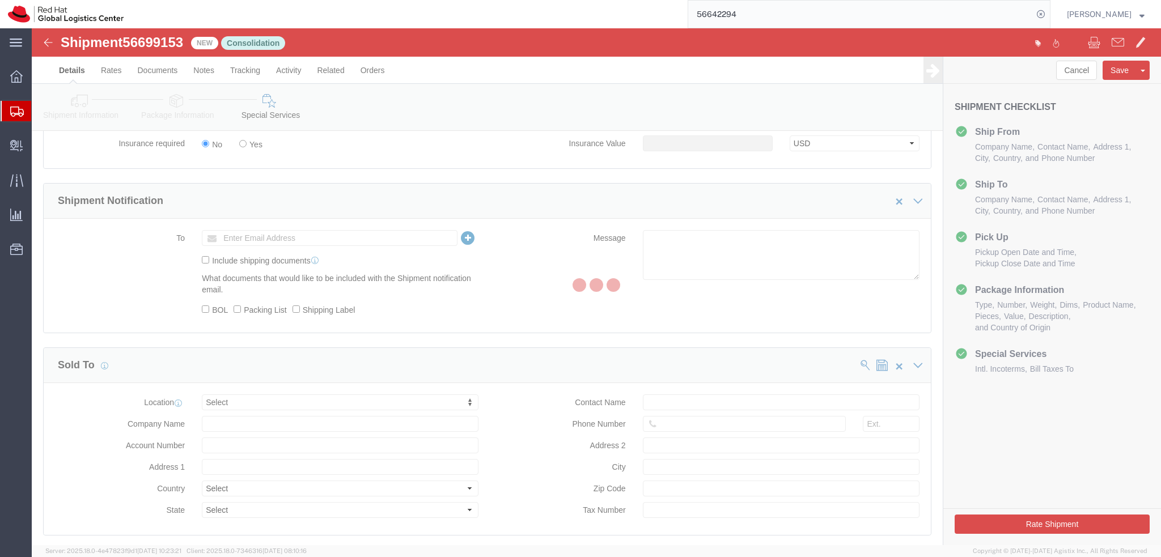
scroll to position [0, 0]
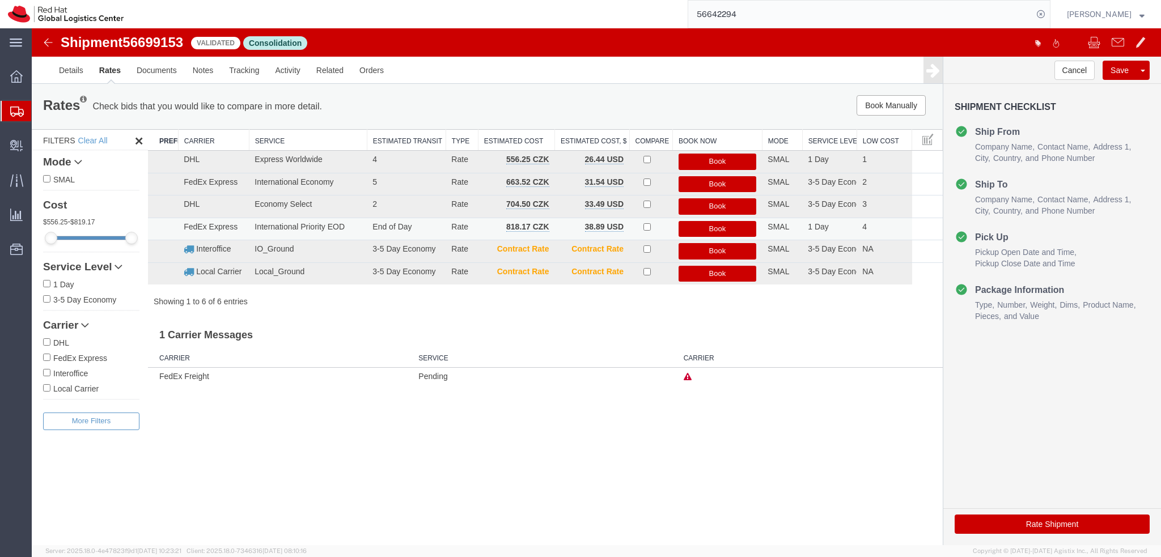
click at [714, 229] on button "Book" at bounding box center [718, 229] width 78 height 16
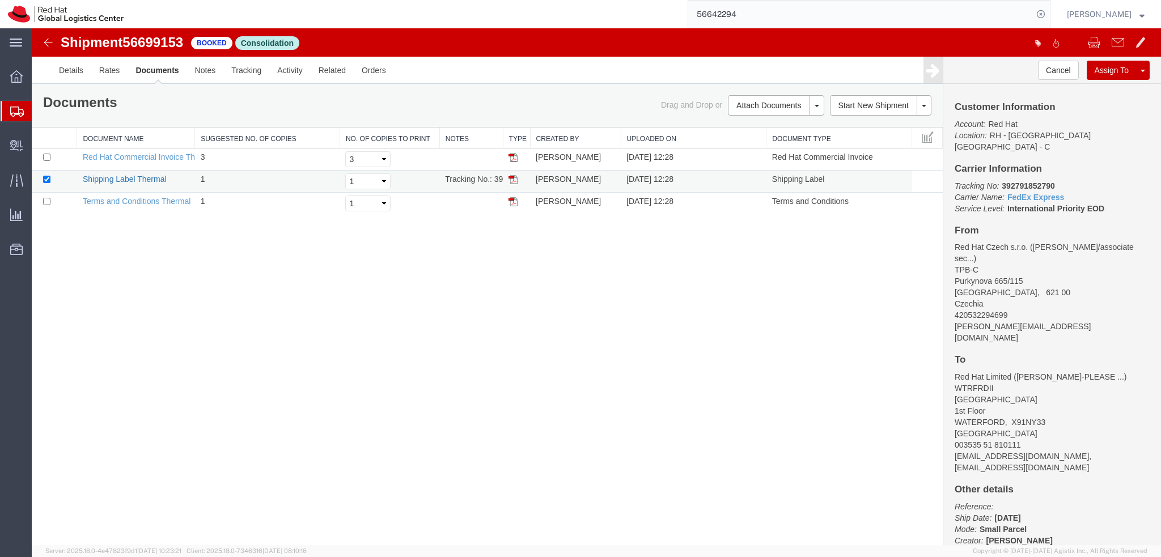
click at [125, 179] on link "Shipping Label Thermal" at bounding box center [125, 179] width 84 height 9
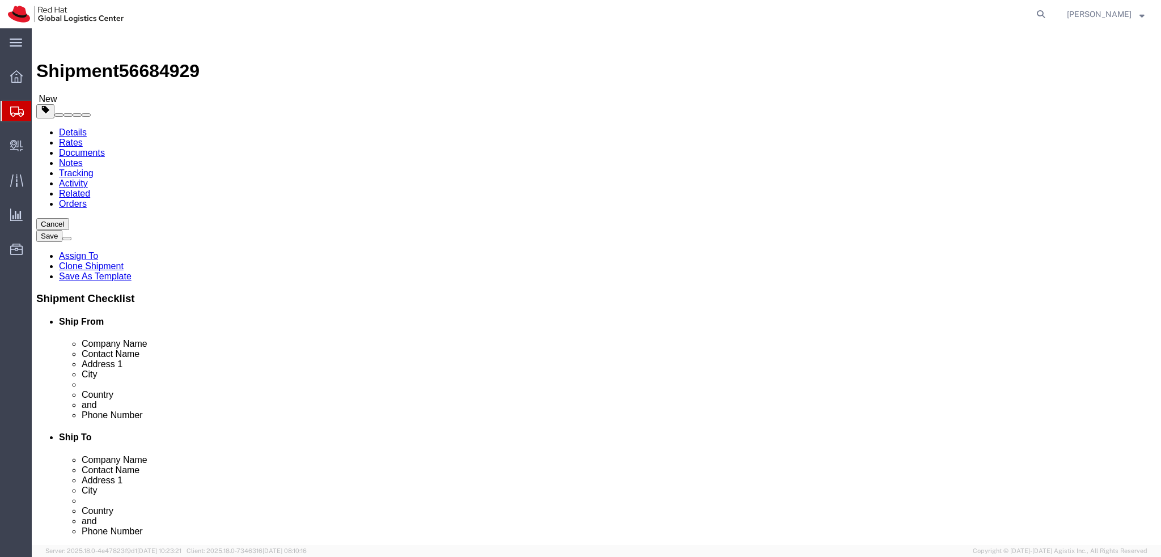
select select
select select "37974"
drag, startPoint x: 231, startPoint y: 236, endPoint x: 98, endPoint y: 234, distance: 133.8
click div "Contact Name Jason Hird"
drag, startPoint x: 87, startPoint y: 214, endPoint x: 59, endPoint y: 214, distance: 27.8
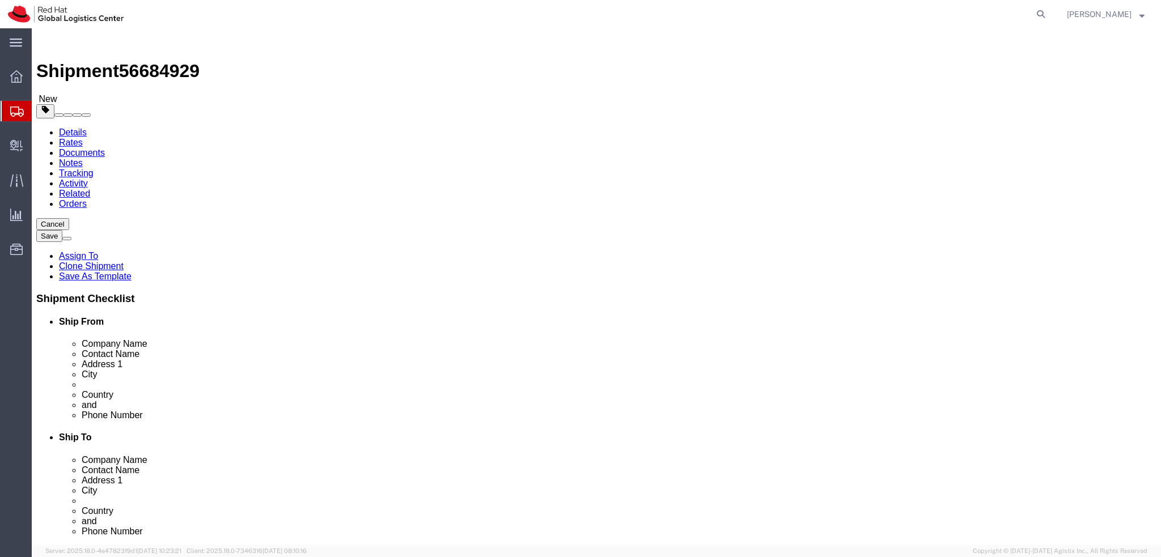
click div "Company Name Red Hat"
paste input "Jason Hird"
type input "Jason Hird"
click div "Location My Profile Location RH - Amsterdam - MSO RH - Amsterdam Data Center RH…"
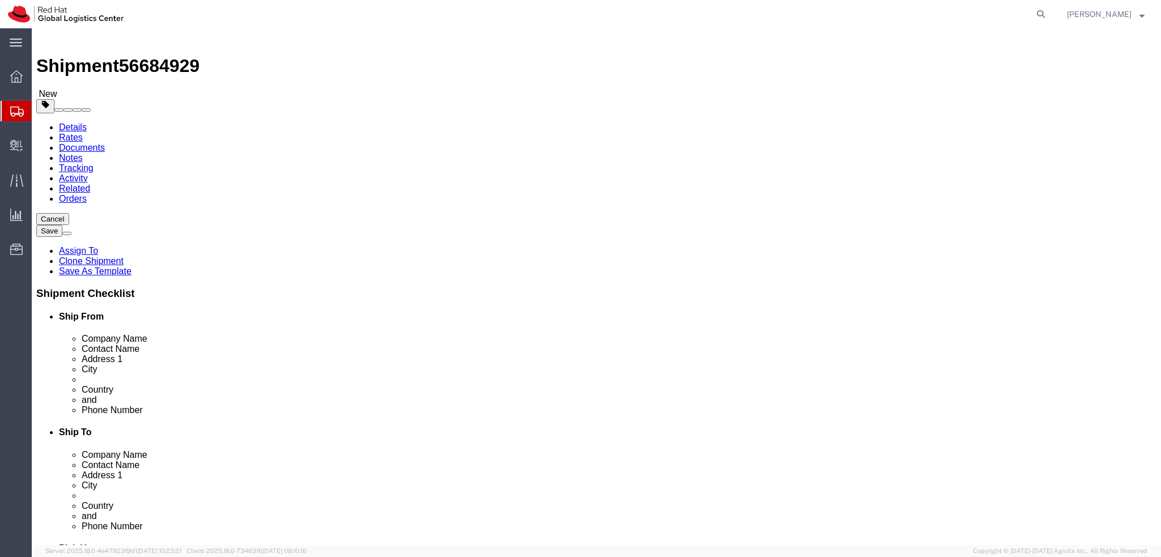
scroll to position [3, 0]
click icon
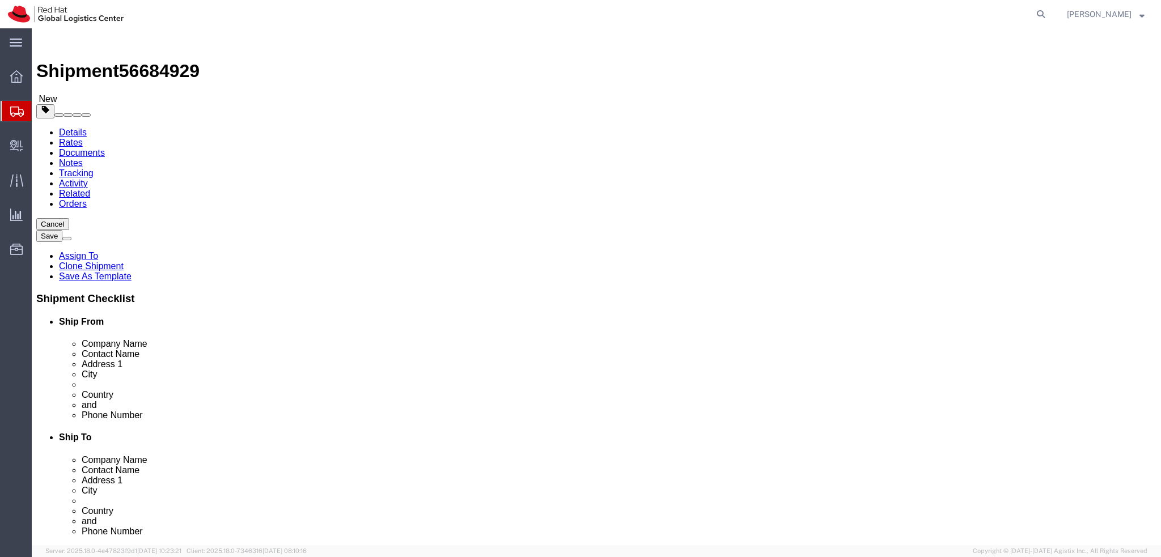
click dd "1.00 GBP"
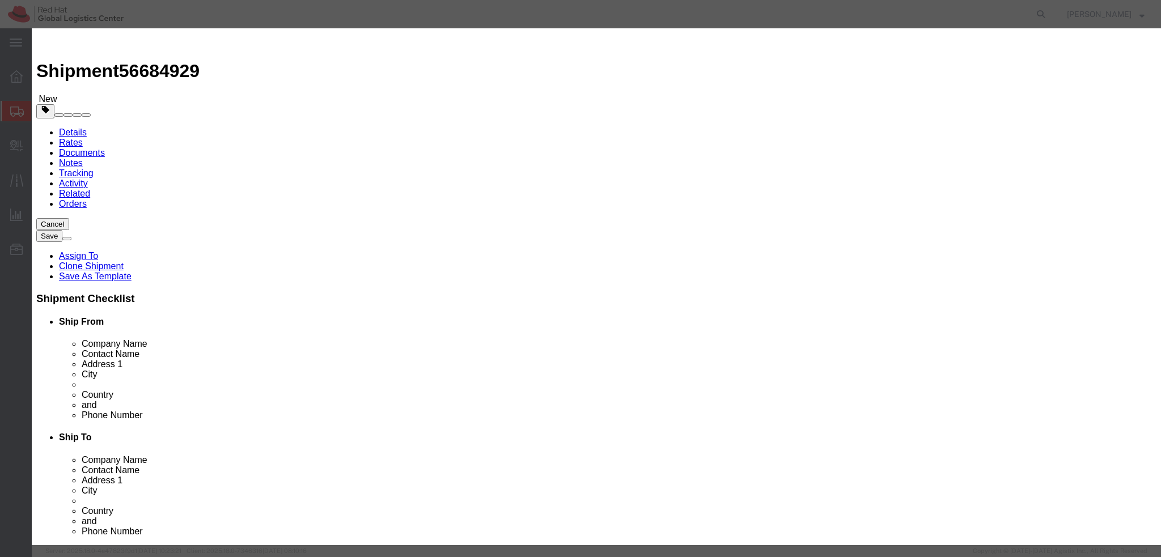
click textarea
type textarea "Mobile phone"
click input "1.00"
type input "100"
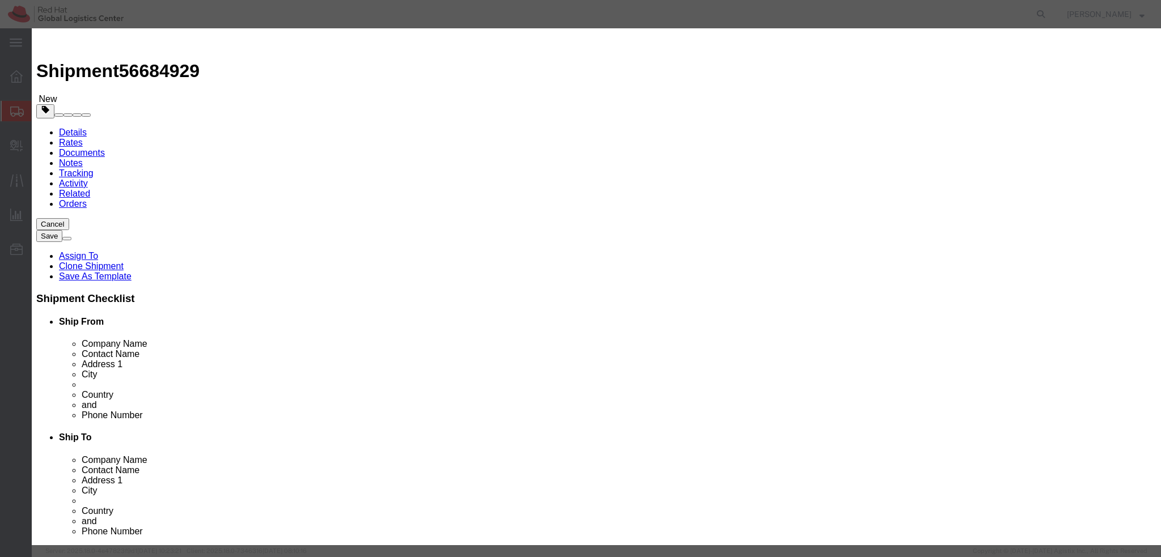
click button "Save & Close"
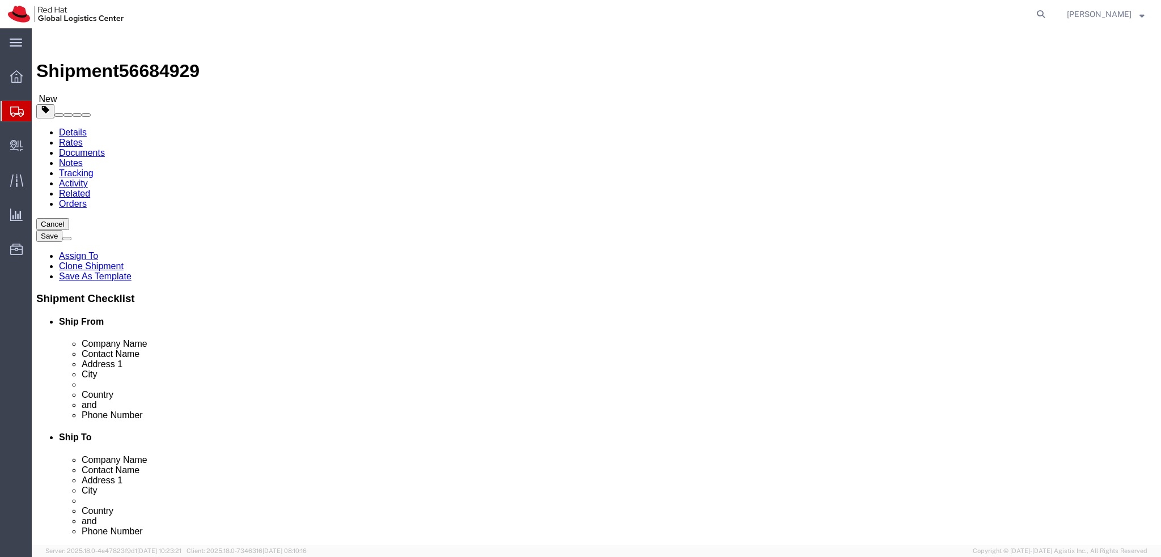
click link "Special Services"
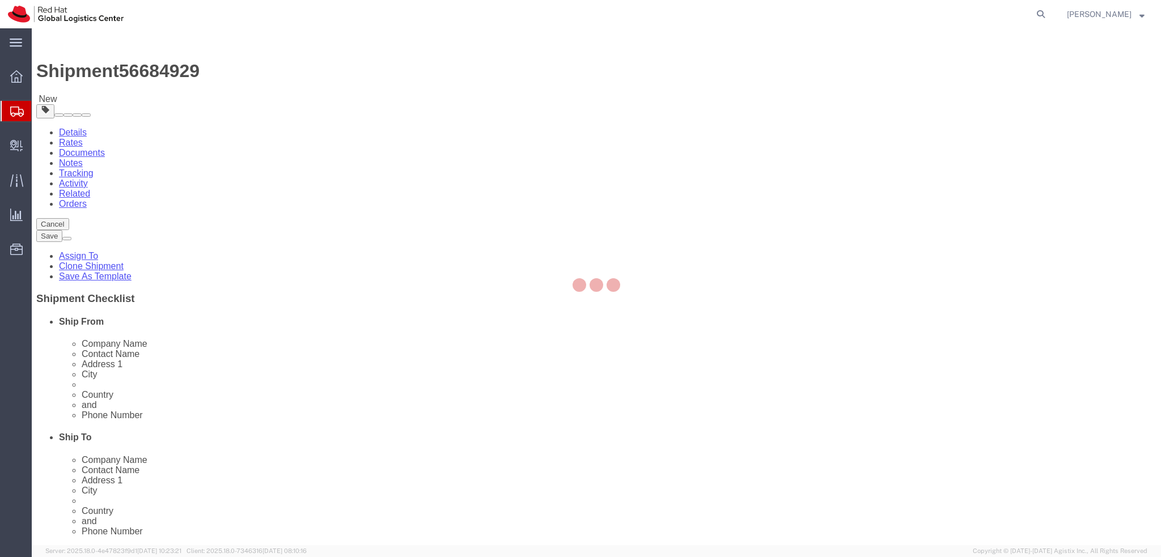
select select "COSTCENTER"
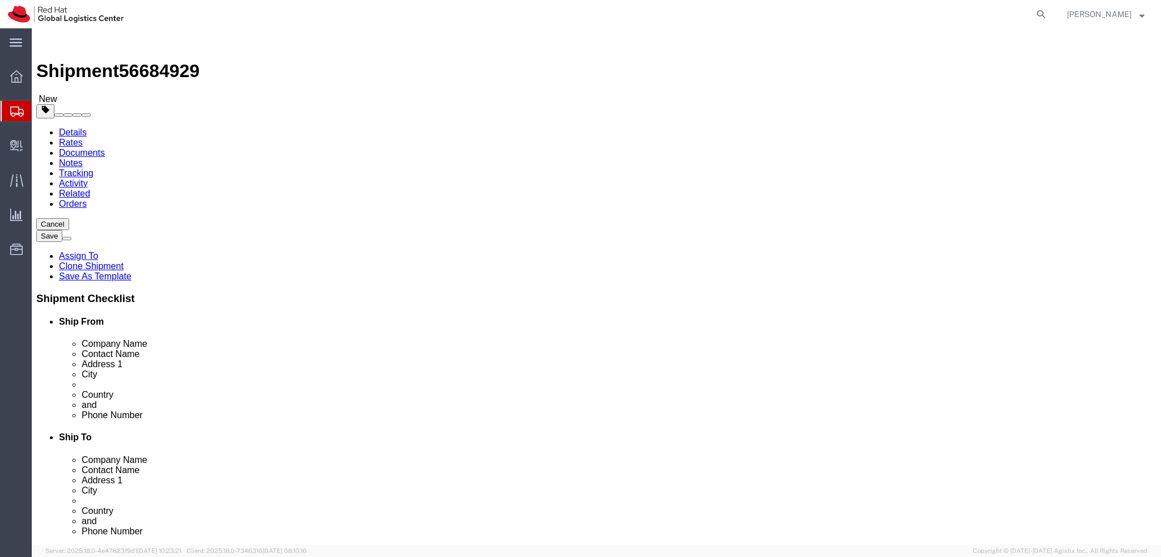
click link "Shipment Information"
click icon
click button "Rate Shipment"
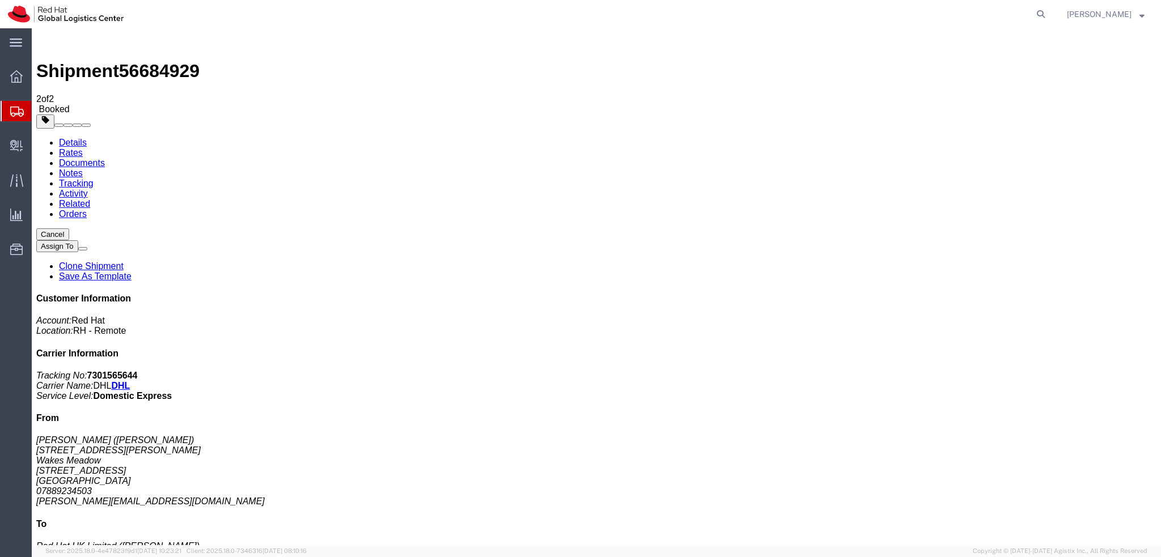
click at [73, 138] on link "Details" at bounding box center [73, 143] width 28 height 10
click span "button"
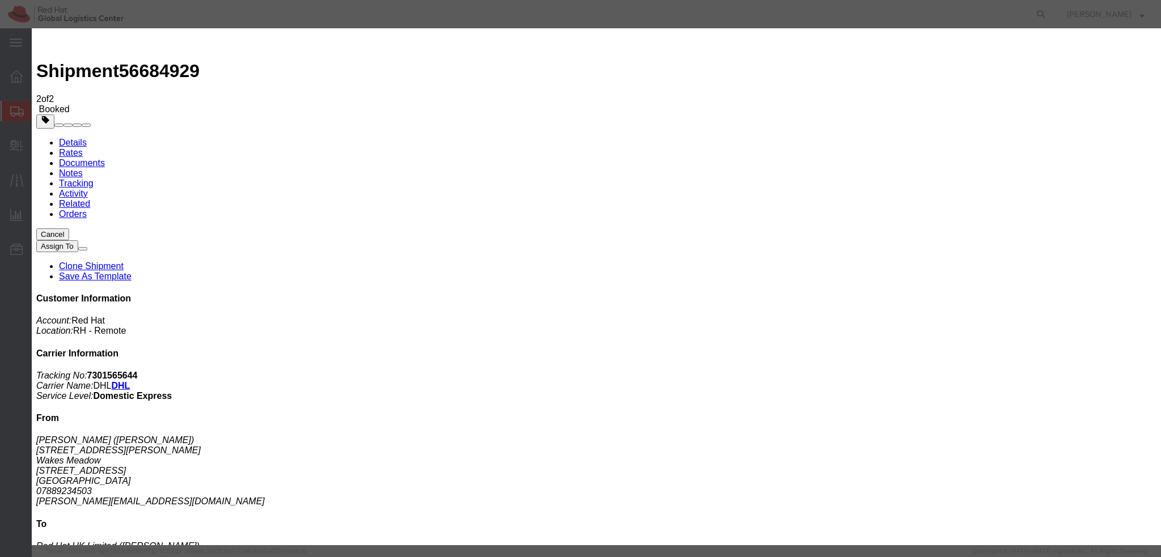
click div "Sep 03 2025 10:31 AM"
type input "12:00 PM"
click button "Apply"
click div "Sep 03 2025 1:00 PM"
type input "4:00 PM"
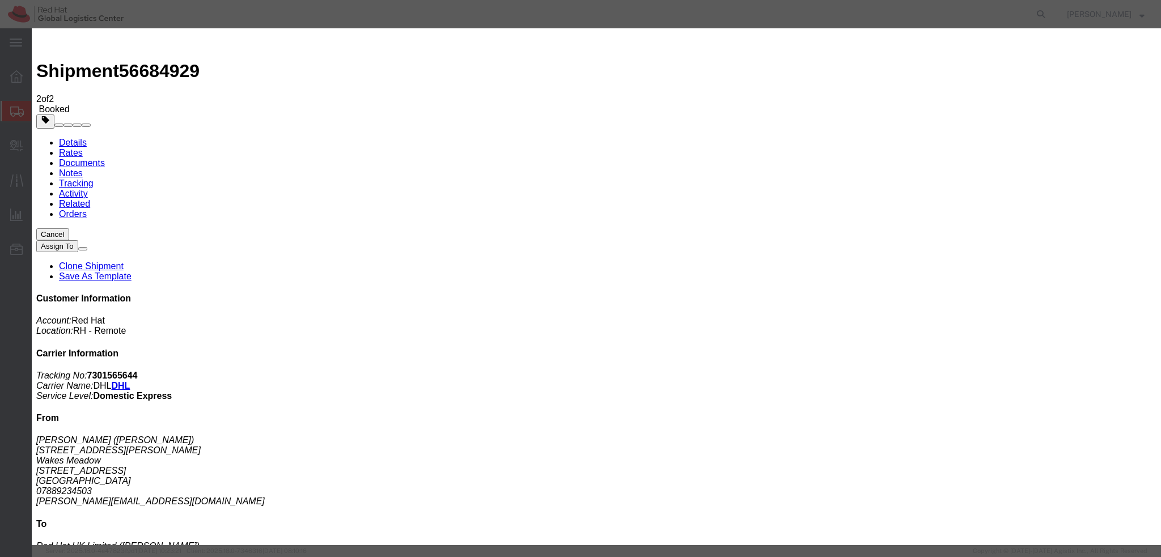
click button "Apply"
click button "Save"
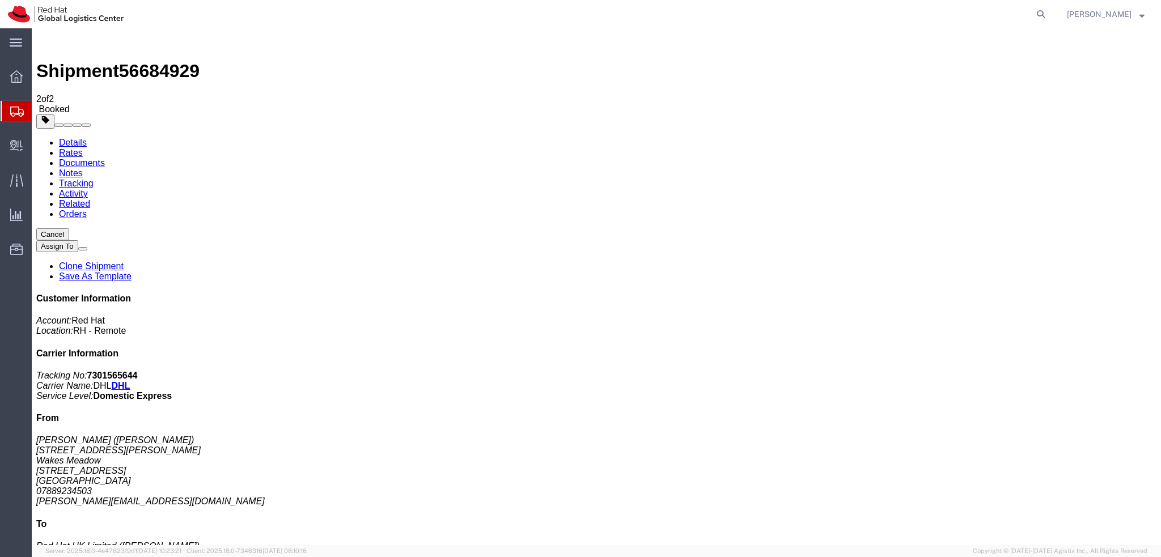
click button "Close"
click address "Red Hat UK Limited (Anna Sargeant) LONDON Peninsular House 30-36 Monument Stree…"
click address "Jason Hird (Jason Hird) 3 Wilford Avenue Wakes Meadow Northampton, ENG NN3 9UQ …"
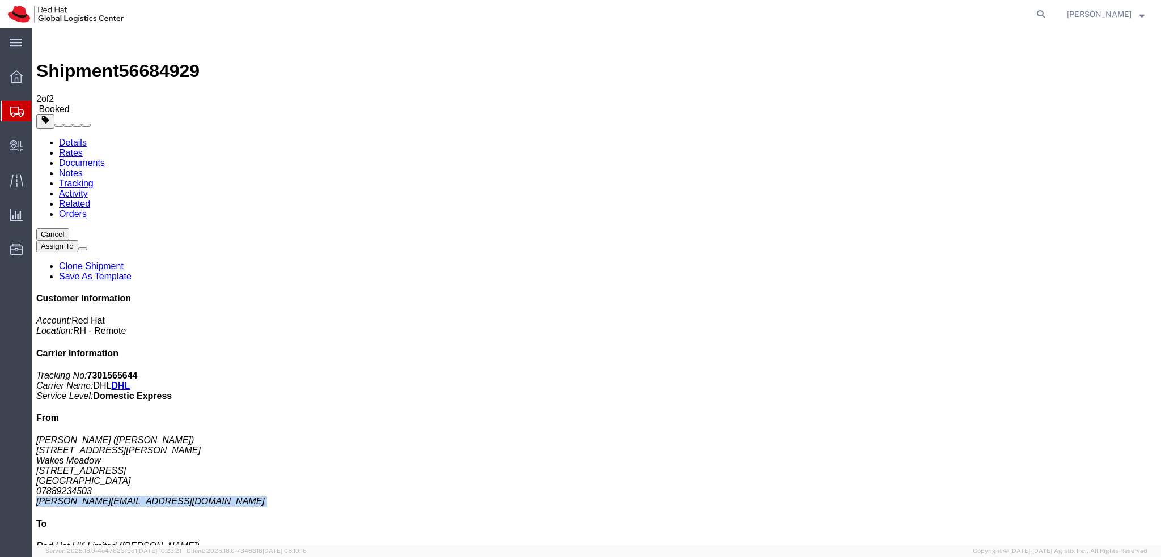
copy div "jason@magweb.net"
click link "Documents"
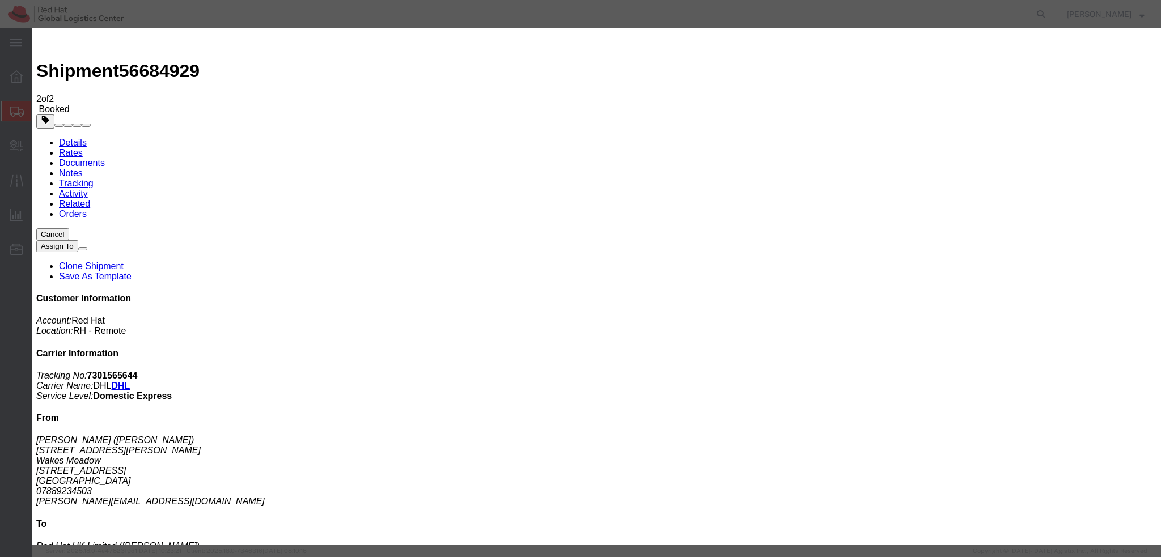
paste input "jason@magweb.net"
type input "jason@magweb.net"
paste textarea "Hi A, please find the label for your shipment to B attached to this email. Plea…"
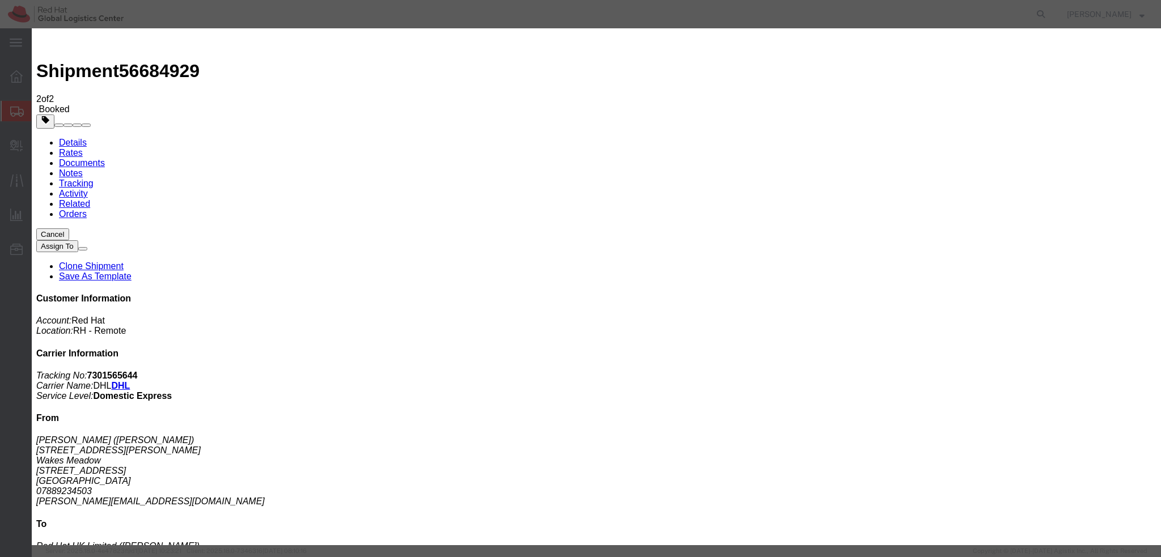
type textarea "Hi Jason, please find the label for your shipment to London attached to this em…"
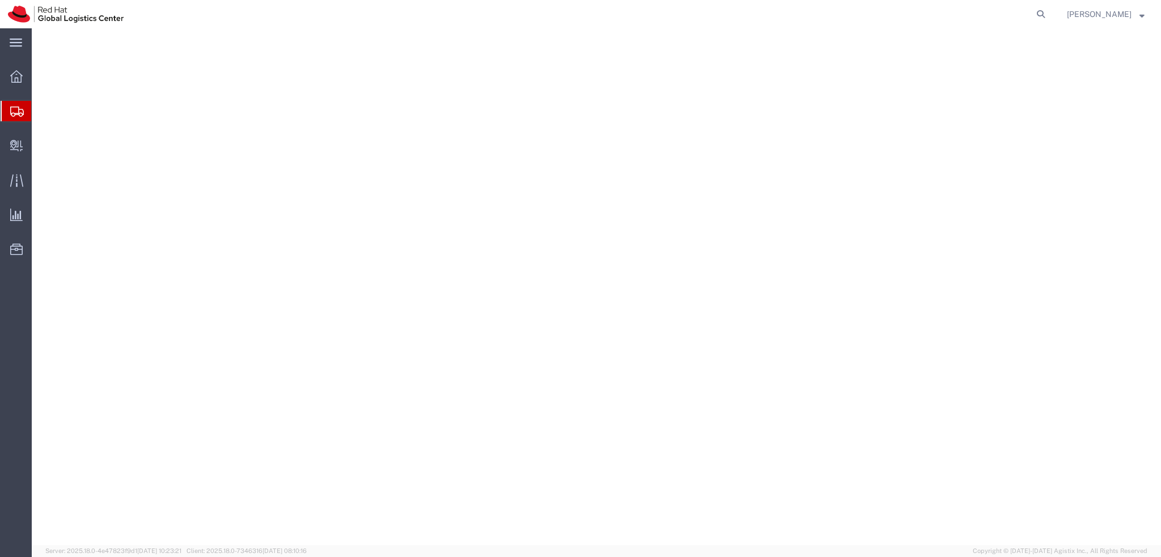
select select "37988"
select select "38037"
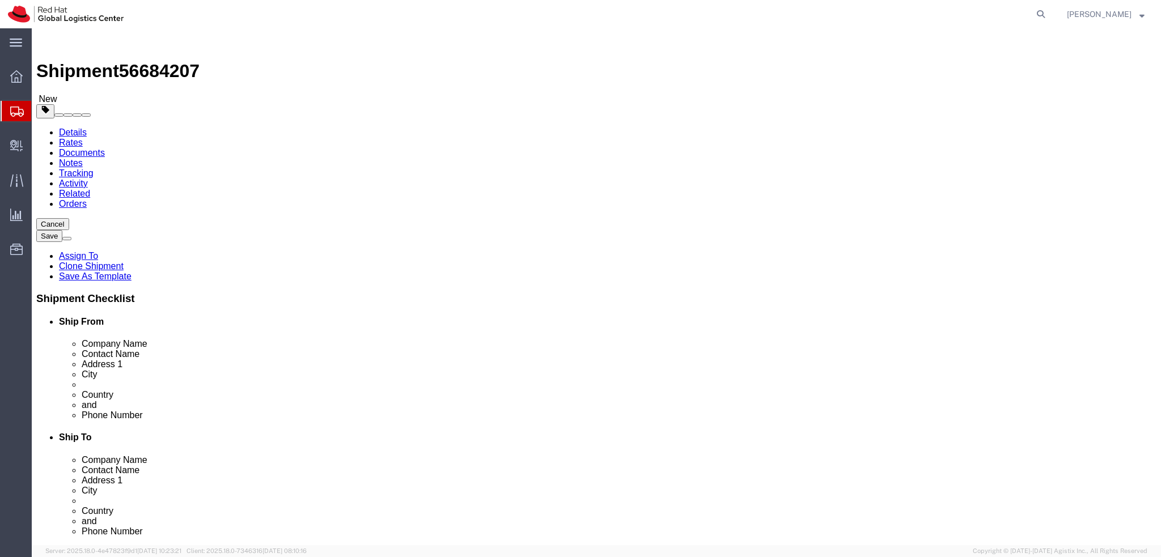
click icon
click dd "500.00 EUR"
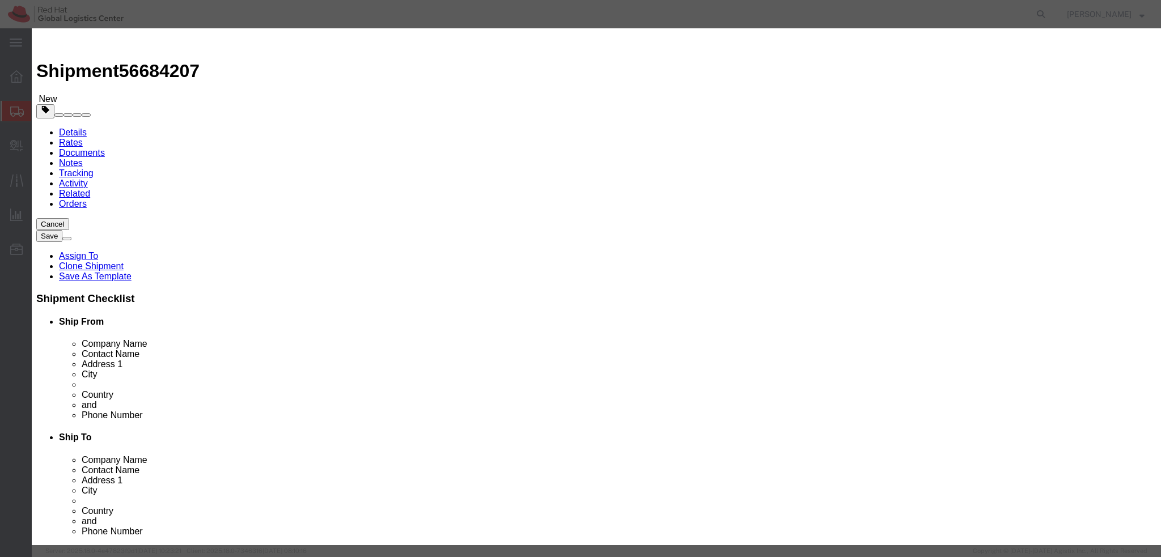
click textarea
type textarea "Laptop"
click button
click textarea
type textarea "Docking station"
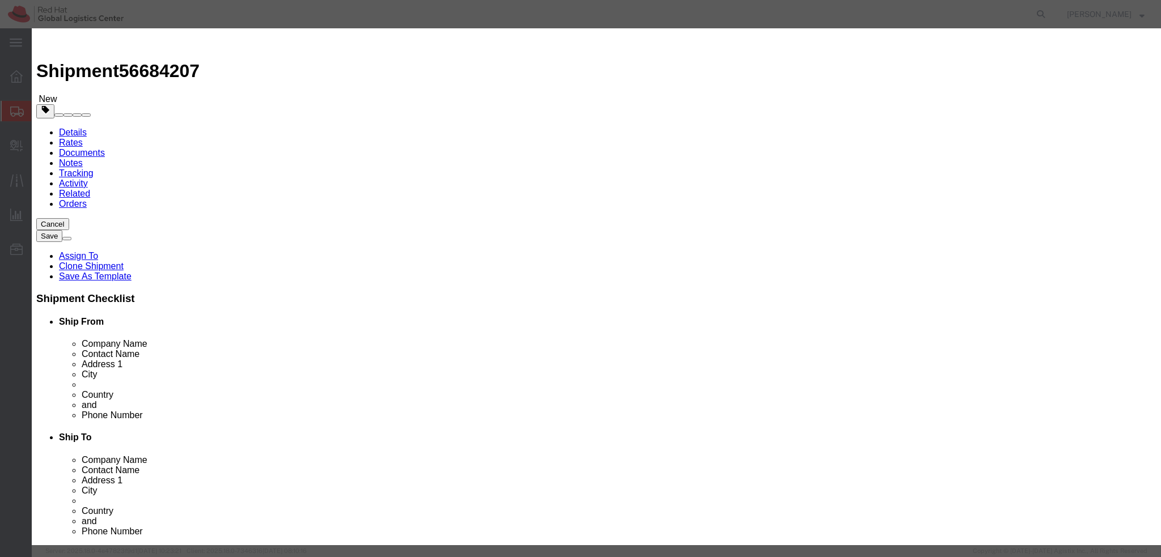
click select "Select Afghanistan Åland Islands Albania Algeria American Samoa Andorra Angola …"
select select "CN"
click select "Select Afghanistan Åland Islands Albania Algeria American Samoa Andorra Angola …"
click button
click button "Save & Close"
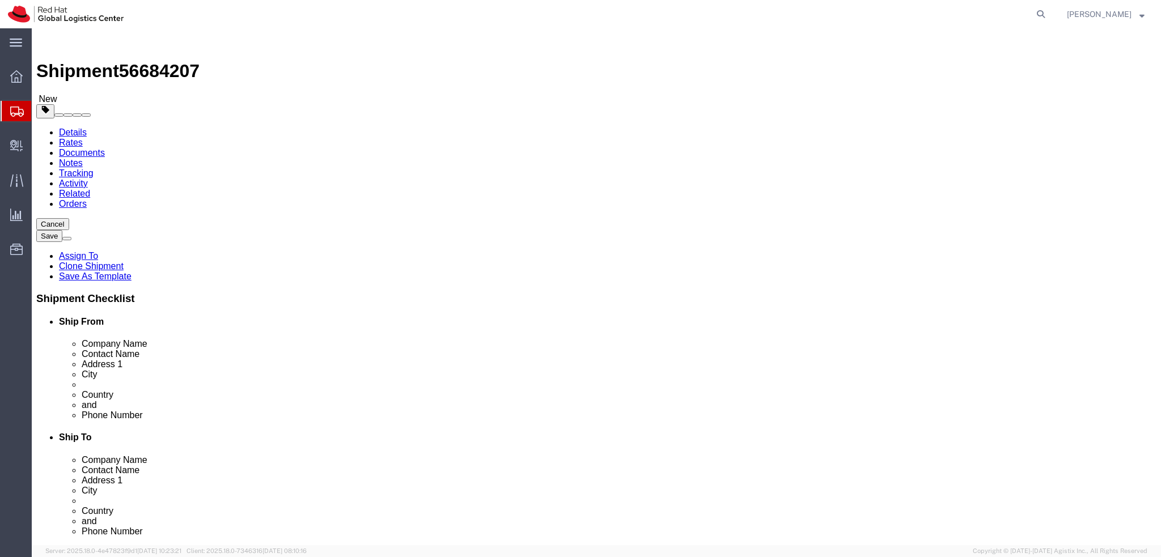
click icon
click link "Shipment Information"
click input "Werner-von-Siemens-Ring 12"
drag, startPoint x: 721, startPoint y: 235, endPoint x: 542, endPoint y: 241, distance: 179.3
click div "Contact Name IT-end point systems"
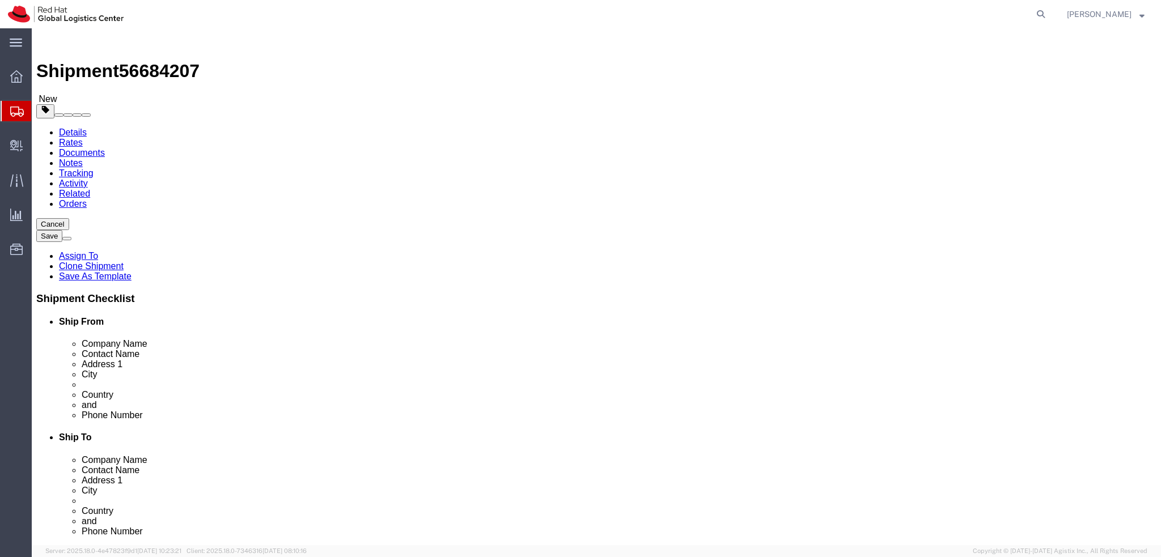
paste input "Attn: Red Hat IT - Endpoint System"
type input "Attn: Red Hat IT - Endpoint System"
click div
click icon
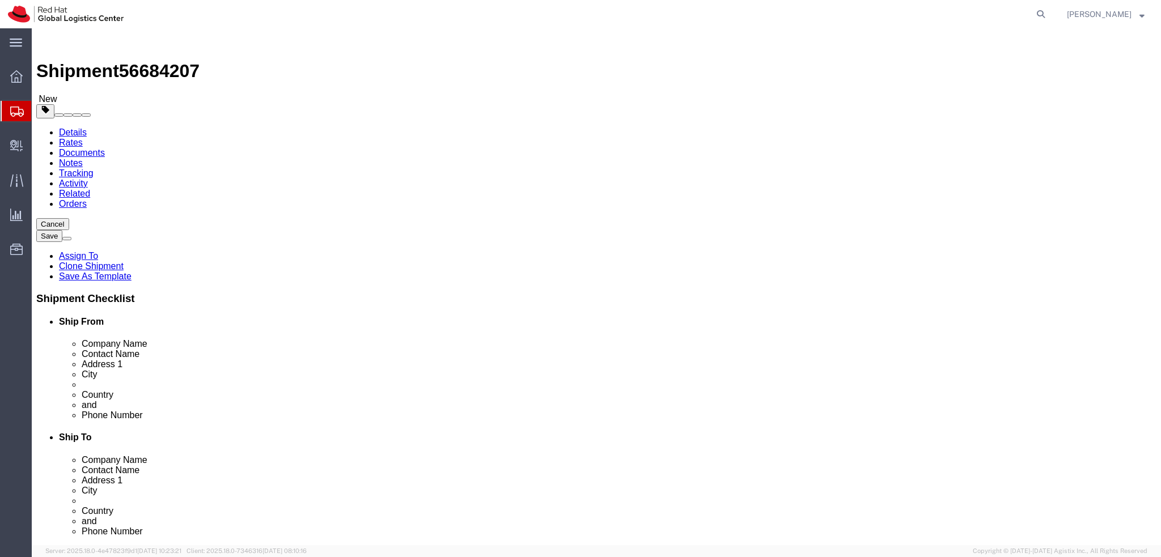
click dd "500.00 EUR"
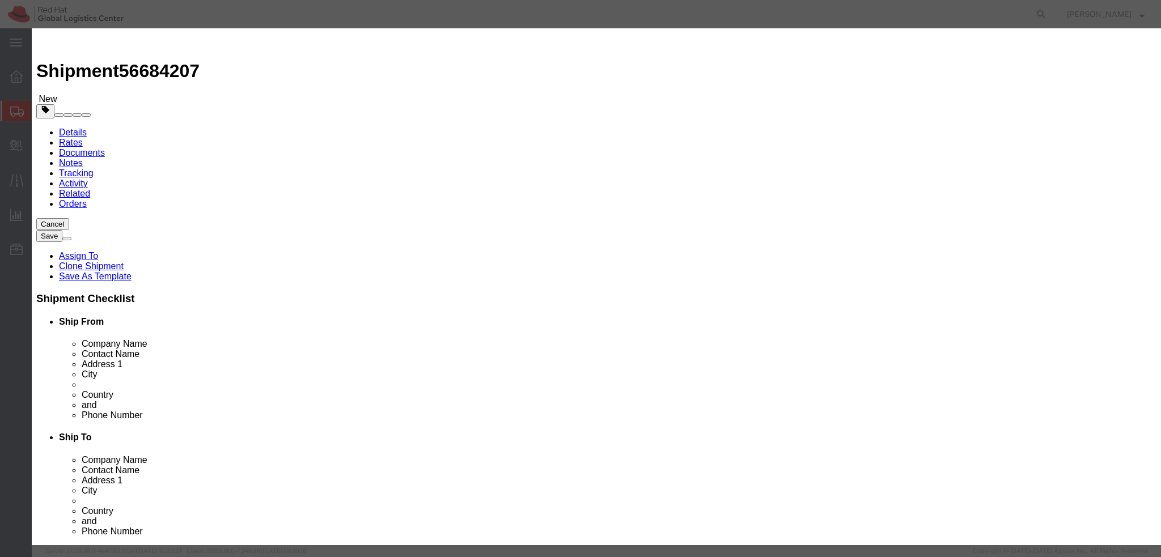
drag, startPoint x: 799, startPoint y: 455, endPoint x: 358, endPoint y: 249, distance: 487.3
click button "Save & Close"
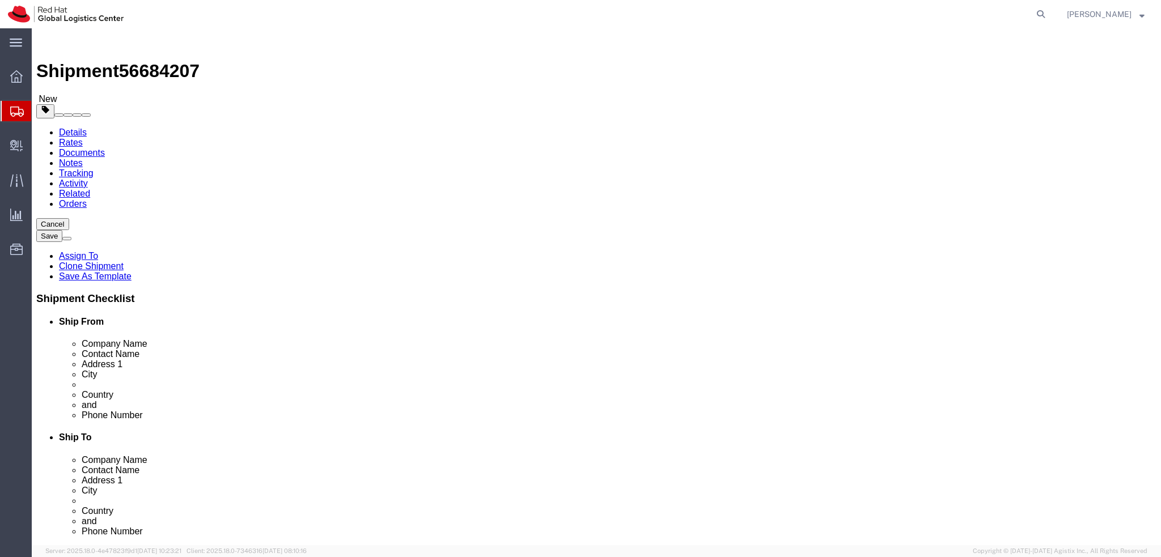
click icon
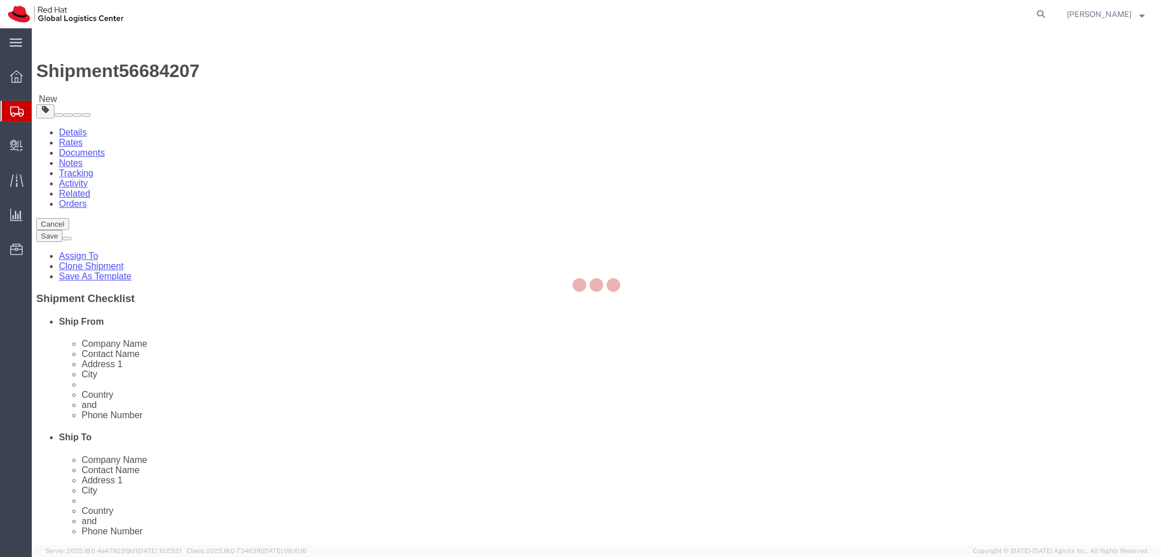
select select "COSTCENTER"
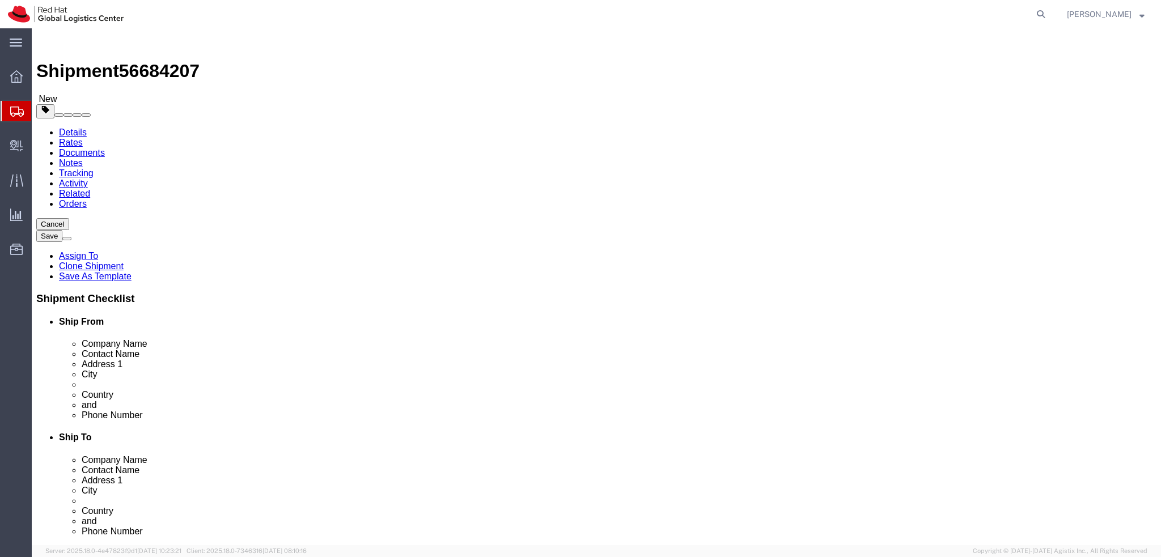
type input "850"
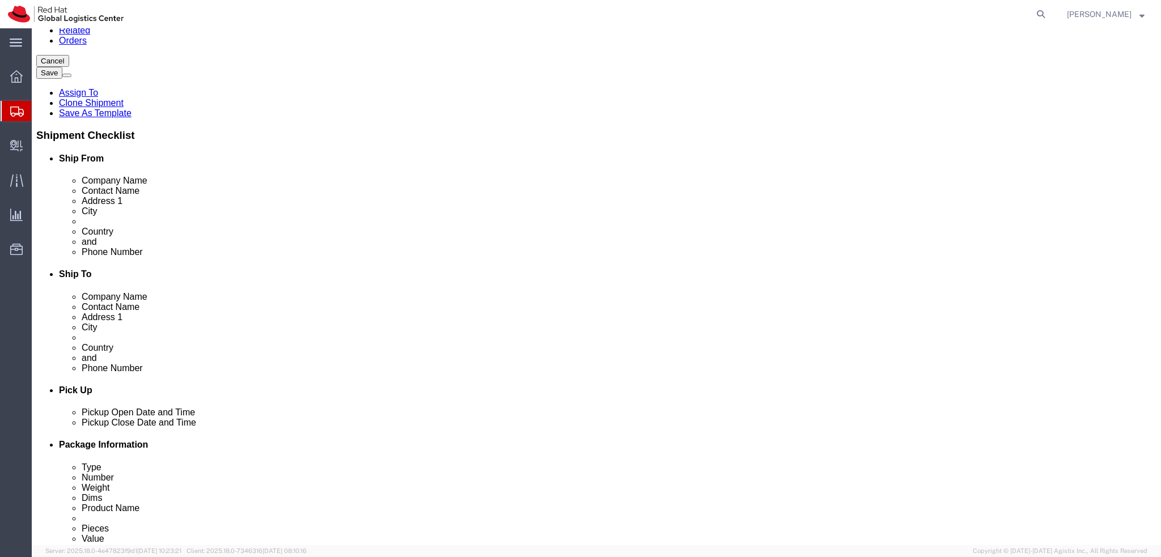
scroll to position [170, 0]
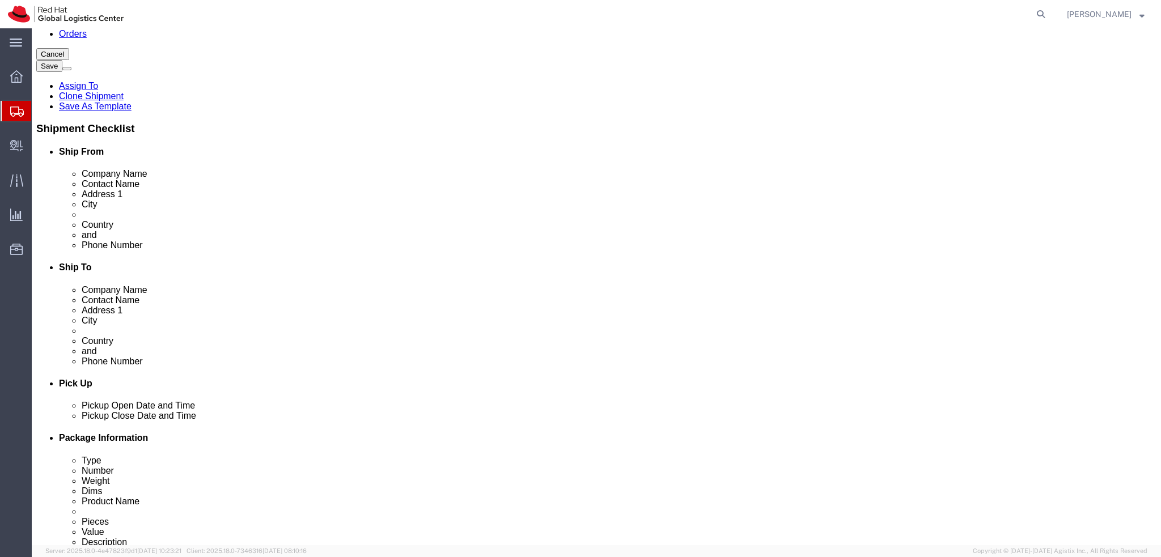
click button "Rate Shipment"
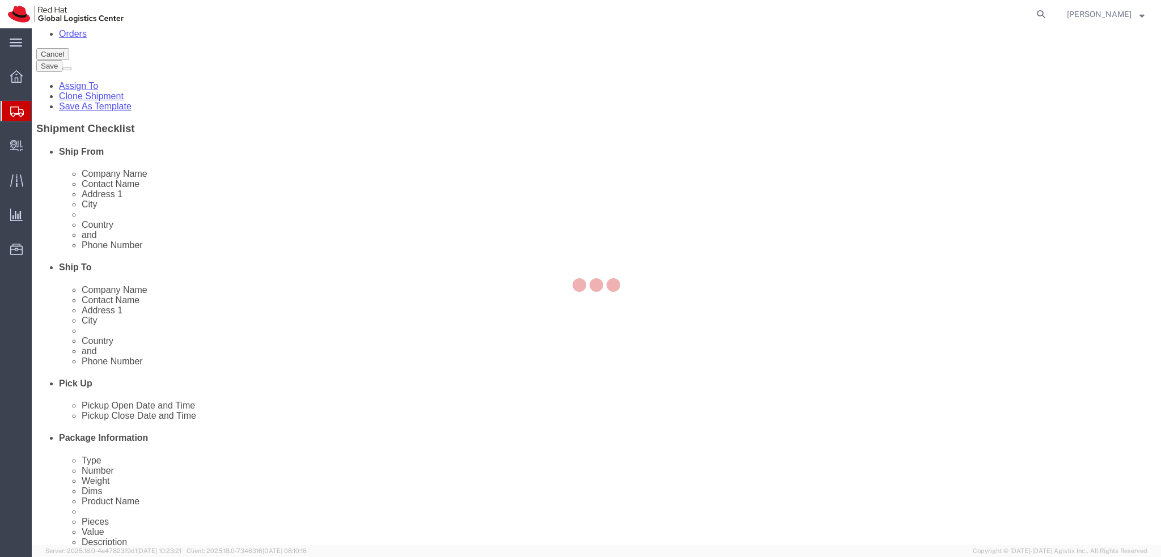
scroll to position [0, 0]
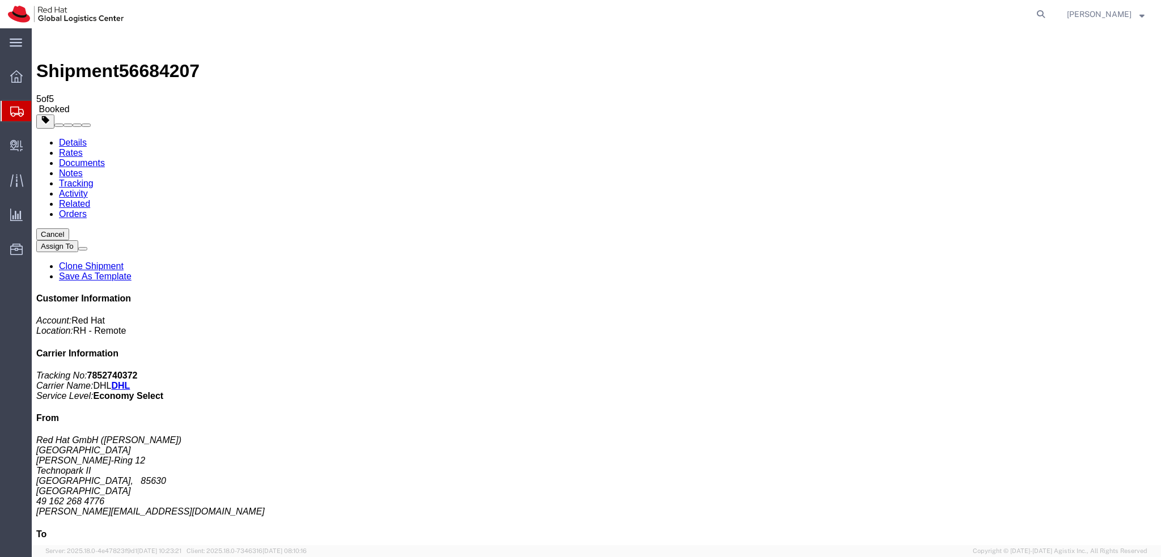
click at [65, 138] on link "Details" at bounding box center [73, 143] width 28 height 10
click button "button"
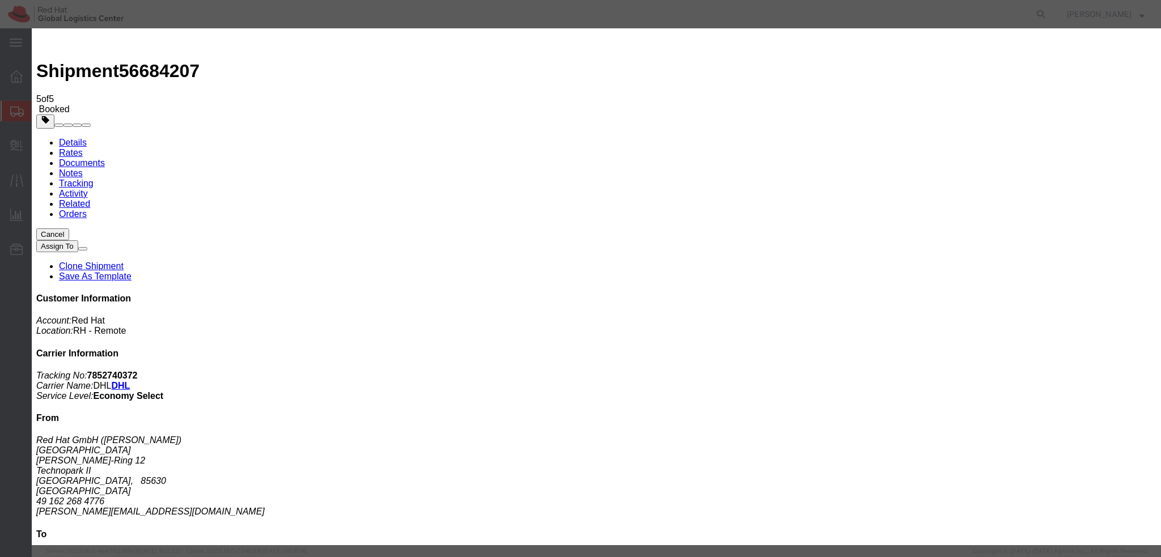
click div "Sep 03 2025 10:58 AM"
type input "12:00 PM"
click button "Apply"
click div "Sep 03 2025 1:00 PM"
type input "3:00 PM"
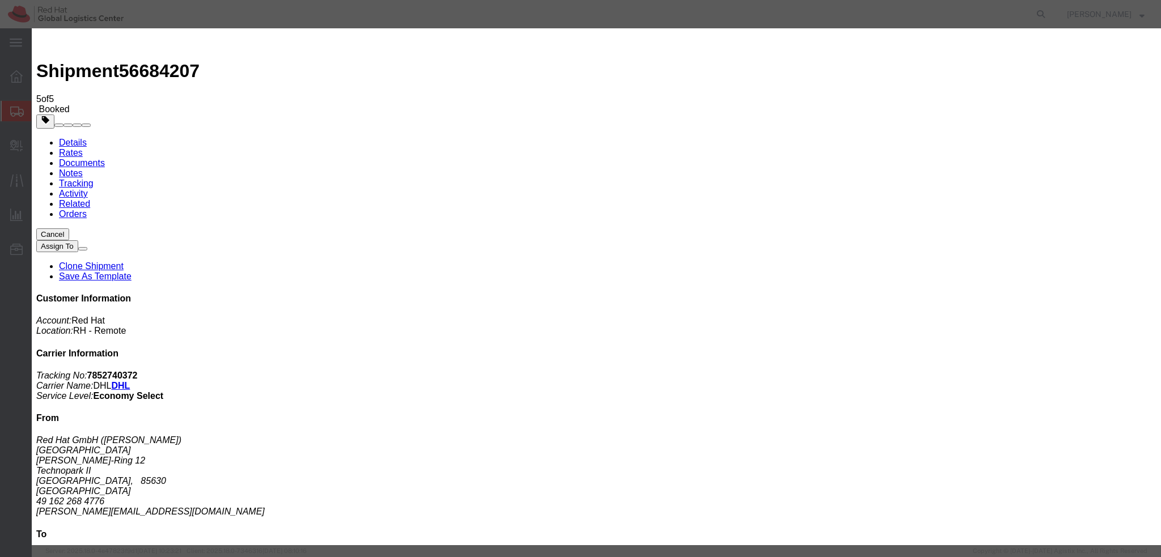
click button "Apply"
click button "Save"
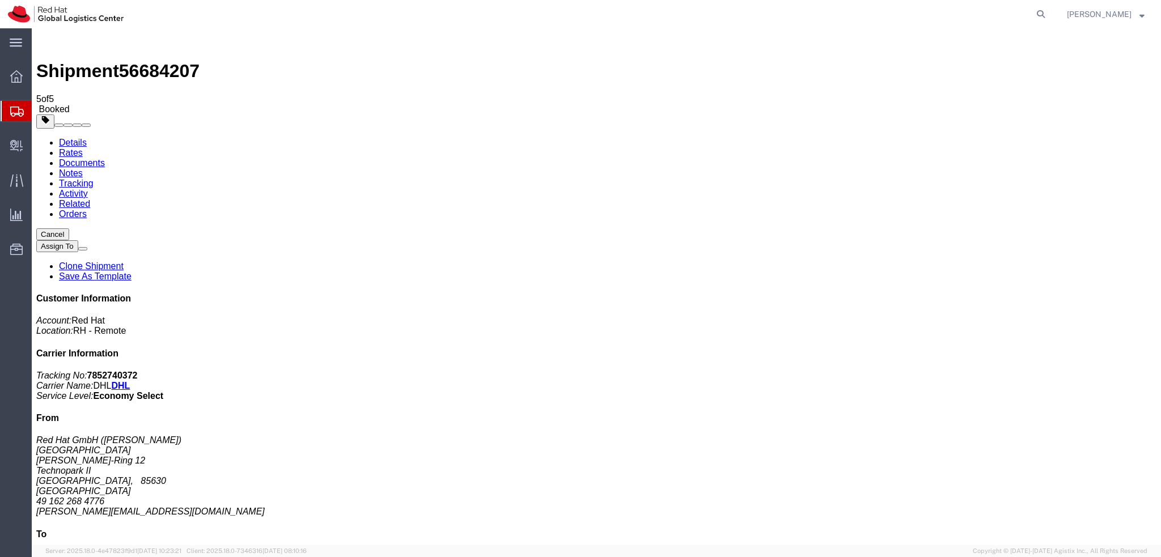
click button "Close"
click div "Ship From Red Hat GmbH (Ingrid Schaller) MUNICH Werner-von-Siemens-Ring 12 Tech…"
click address "Red Hat GmbH (Ingrid Schaller) MUNICH Werner-von-Siemens-Ring 12 Technopark II …"
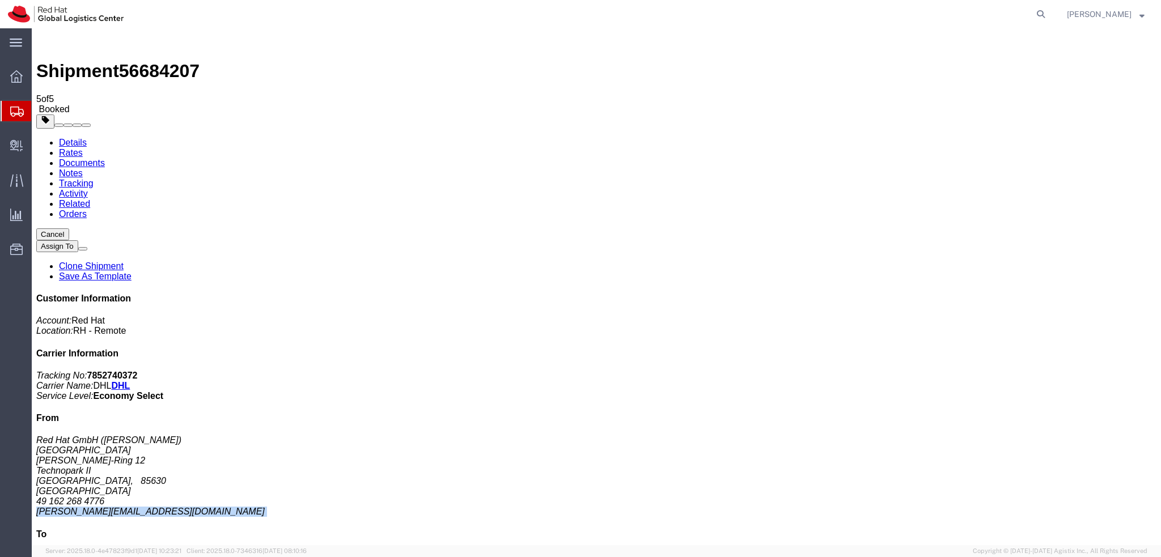
copy div "schaller@redhat.com"
click address "Red Hat Czech s.r.o. (Attn: Red Hat IT - Endpoint System) TPB-C Purkynova 665/1…"
click address "Red Hat GmbH (Ingrid Schaller) MUNICH Werner-von-Siemens-Ring 12 Technopark II …"
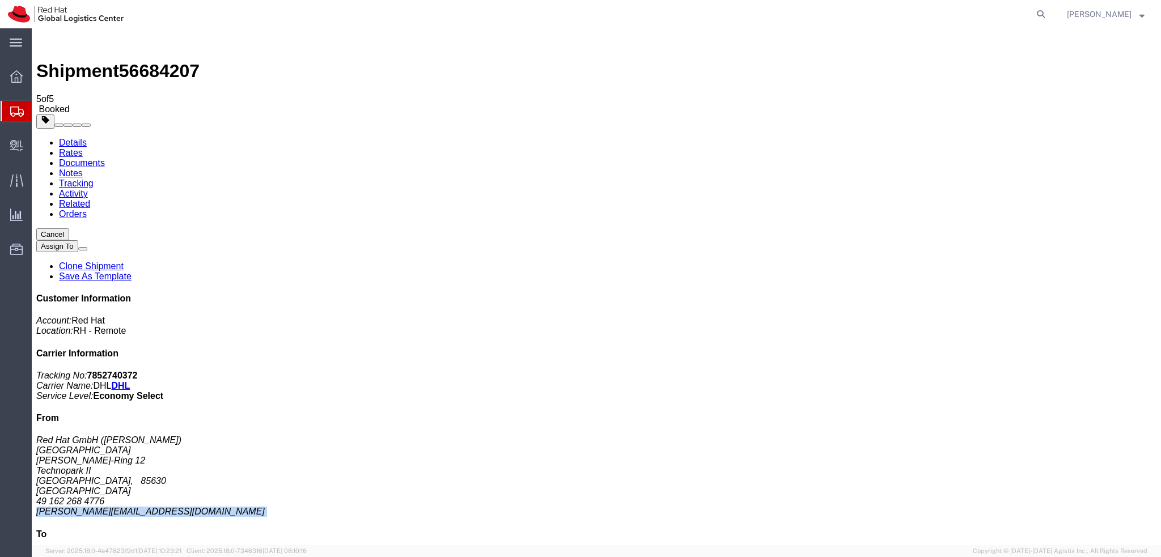
copy div "schaller@redhat.com"
click link "Documents"
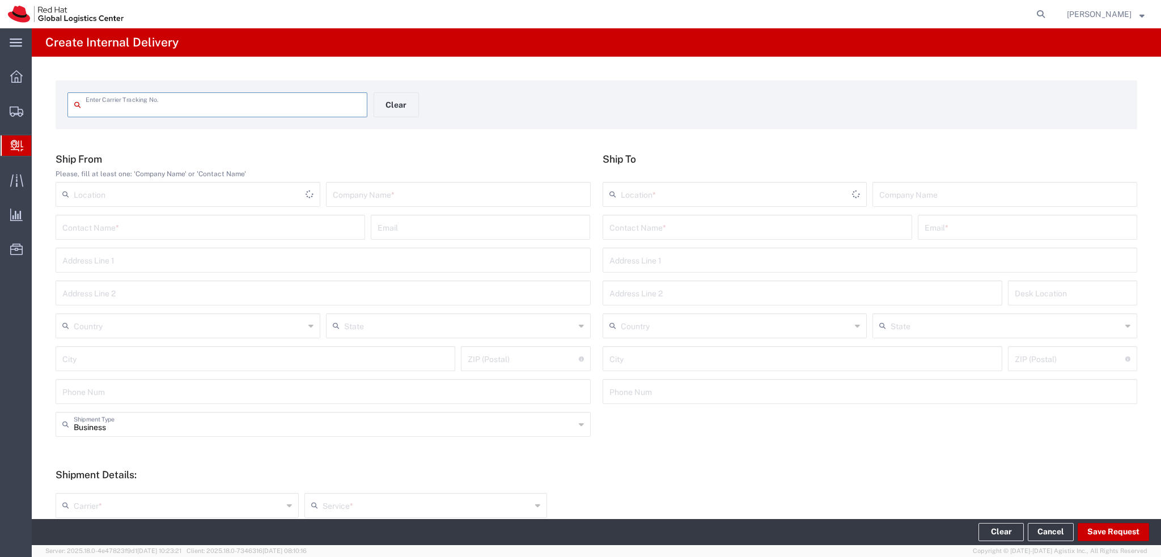
click at [177, 114] on div "Enter Carrier Tracking No." at bounding box center [217, 104] width 300 height 25
click at [168, 109] on input "text" at bounding box center [223, 104] width 275 height 20
type input "050222210908"
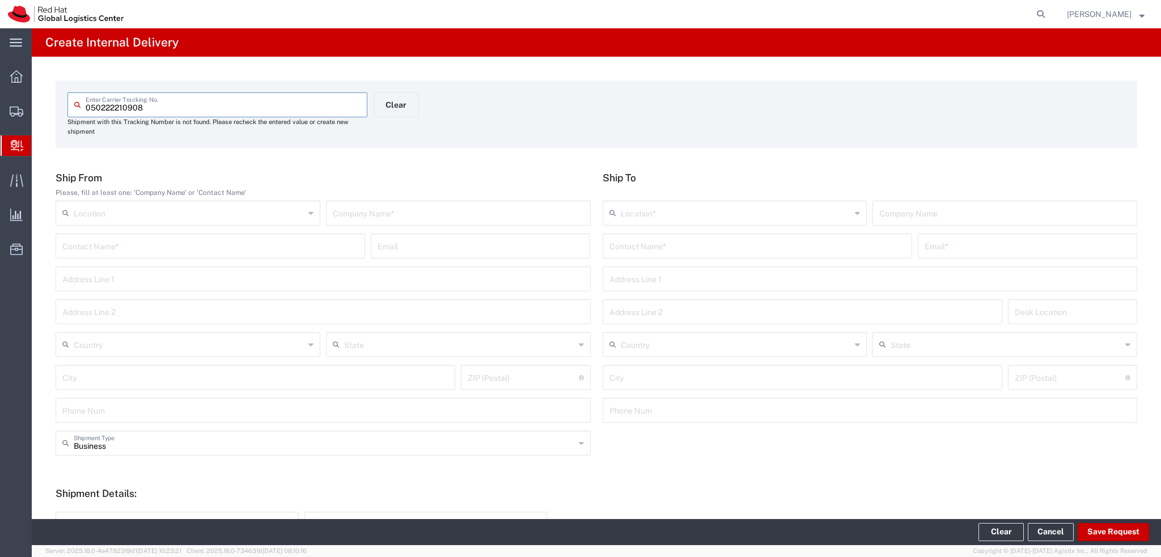
click at [471, 210] on input "text" at bounding box center [458, 212] width 251 height 20
click at [643, 249] on input "text" at bounding box center [758, 245] width 296 height 20
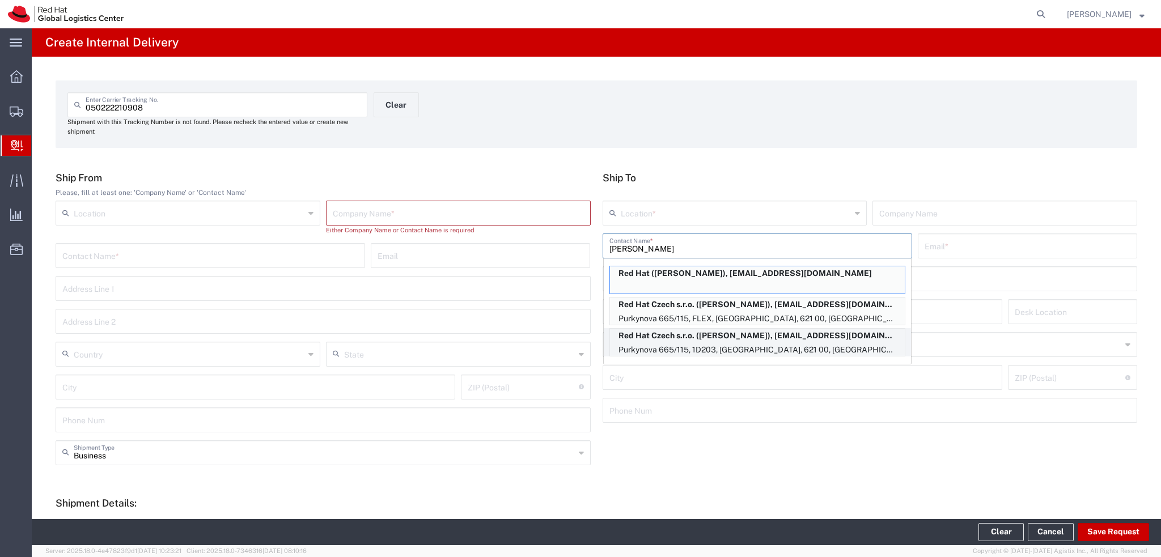
type input "[PERSON_NAME]"
click at [756, 346] on p "Purkynova 665/115, 1D203, [GEOGRAPHIC_DATA], 621 00, [GEOGRAPHIC_DATA]" at bounding box center [757, 350] width 295 height 14
type input "RH - [GEOGRAPHIC_DATA] [GEOGRAPHIC_DATA] - C"
type input "Red Hat Czech s.r.o."
type input "[PERSON_NAME]"
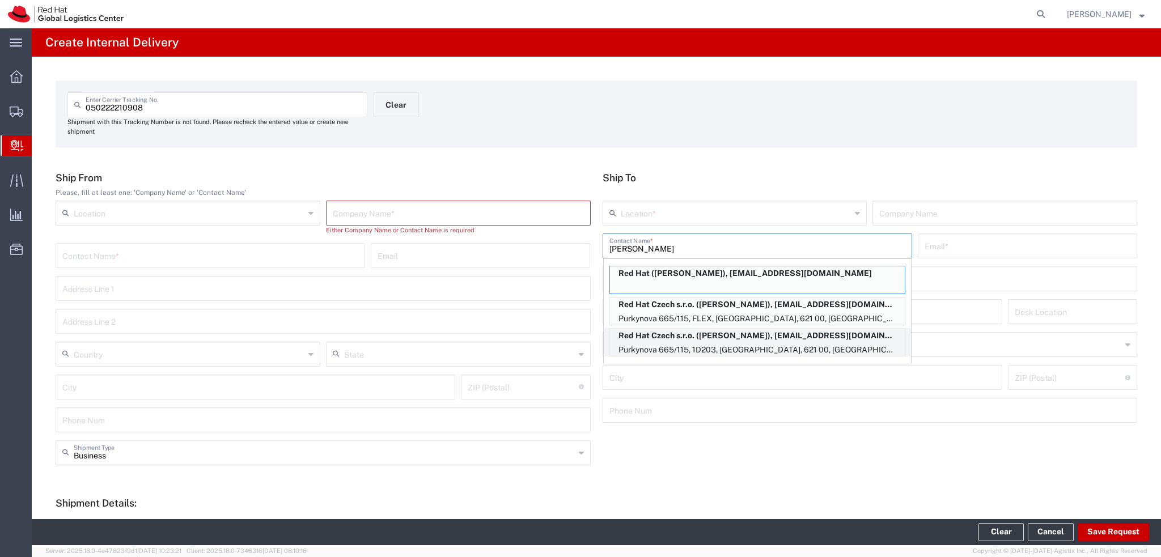
type input "[EMAIL_ADDRESS][DOMAIN_NAME]"
type input "Purkynova 665/115"
type input "1D203"
type input "Czechia"
type input "[GEOGRAPHIC_DATA]"
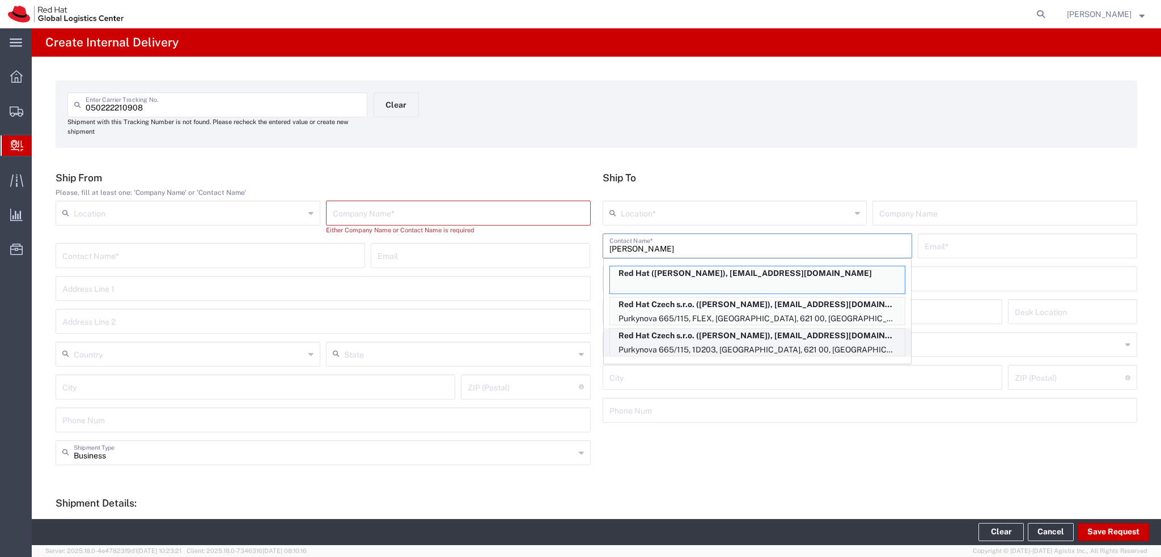
type input "621 00"
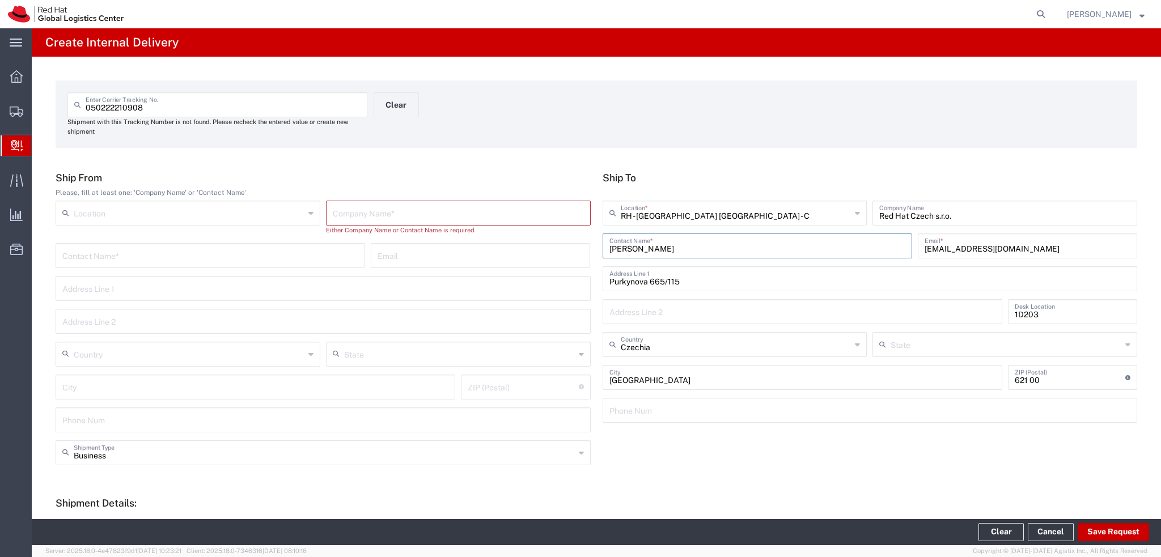
click at [363, 214] on input "text" at bounding box center [458, 212] width 251 height 20
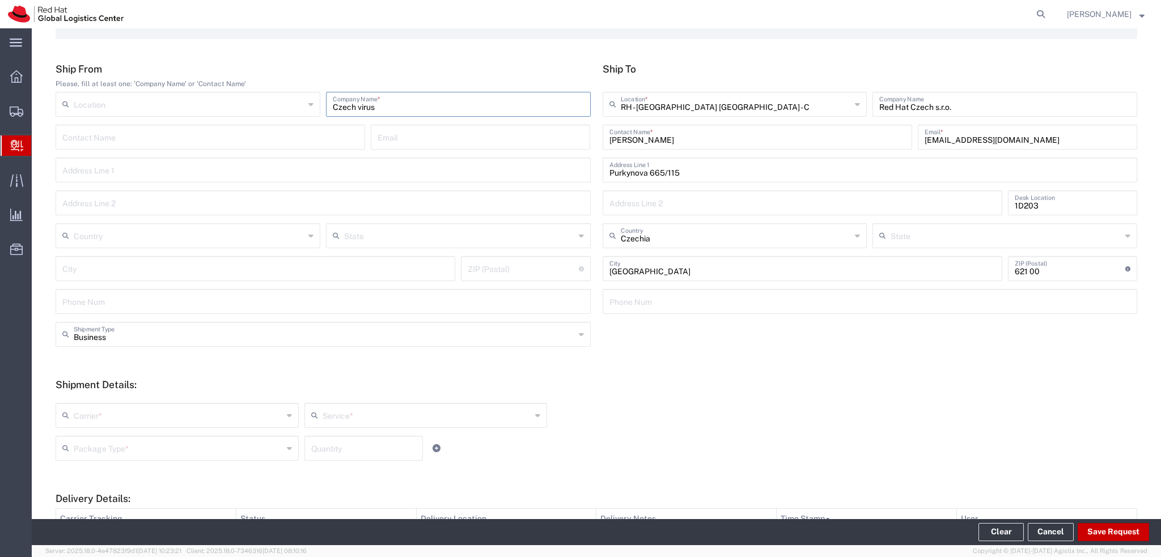
scroll to position [113, 0]
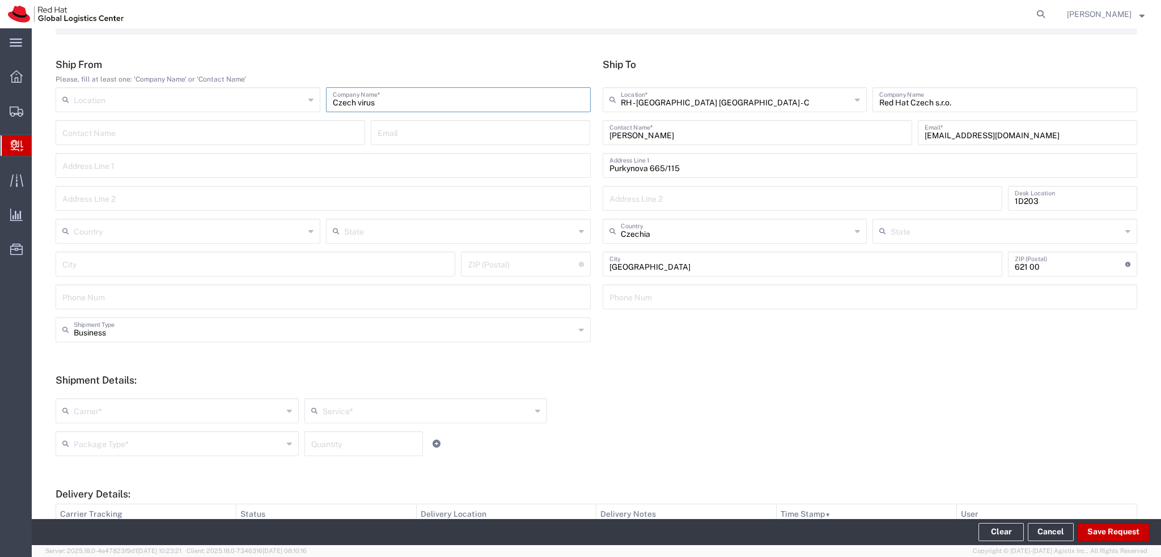
type input "Czech virus"
click at [160, 328] on input "text" at bounding box center [324, 329] width 501 height 20
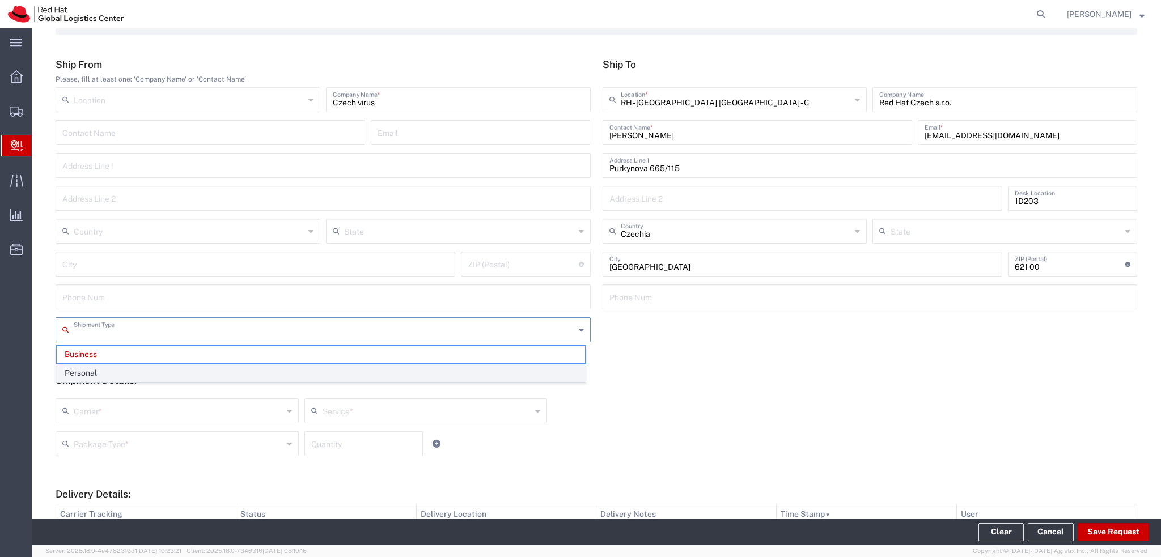
click at [134, 369] on span "Personal" at bounding box center [321, 374] width 528 height 18
type input "Personal"
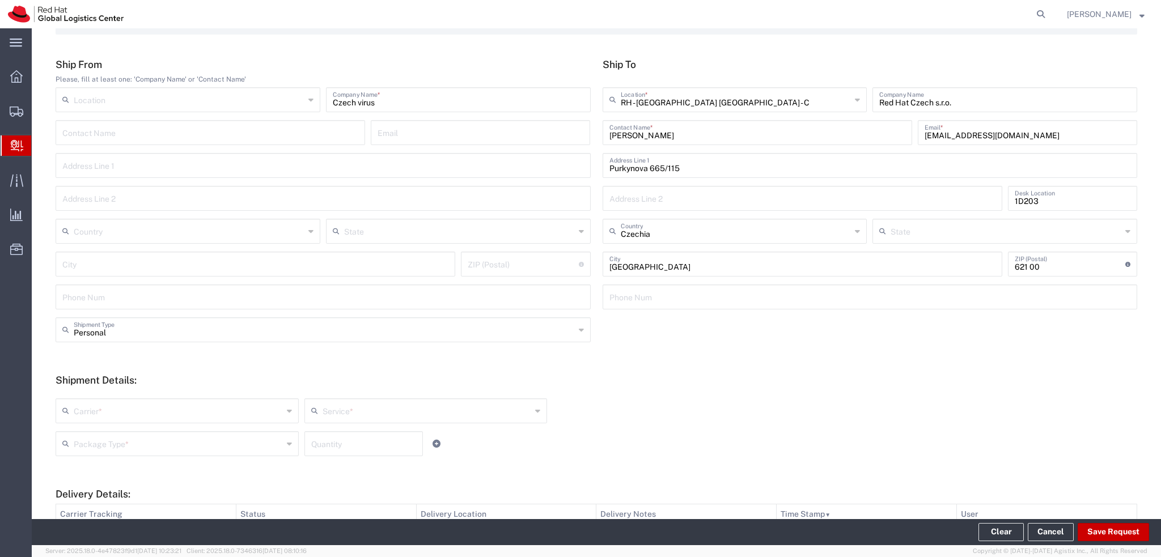
scroll to position [227, 0]
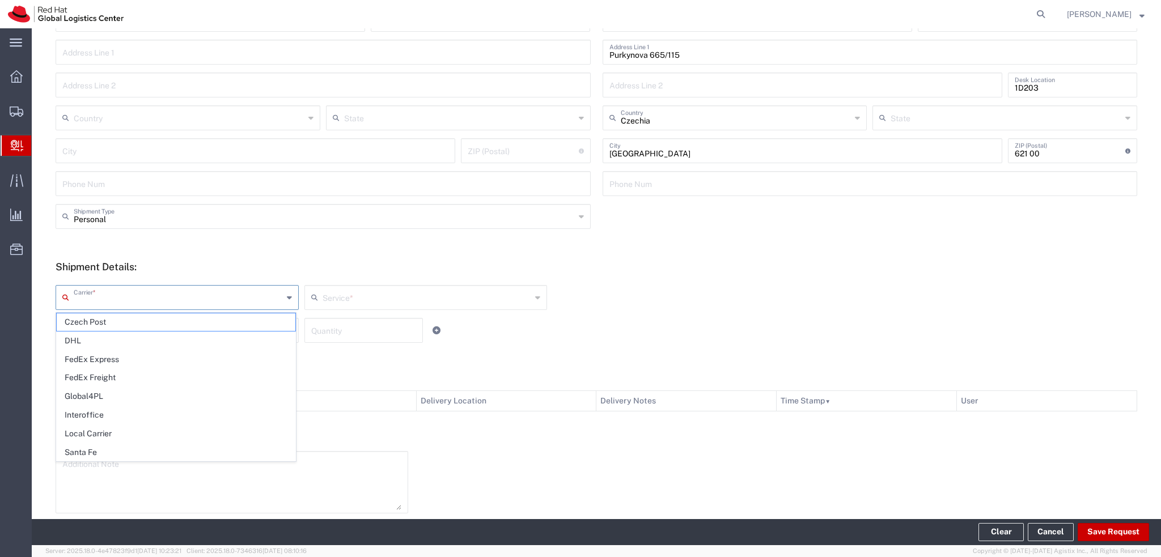
click at [184, 303] on input "text" at bounding box center [178, 297] width 209 height 20
click at [125, 428] on span "Local Carrier" at bounding box center [176, 434] width 239 height 18
type input "Local Carrier"
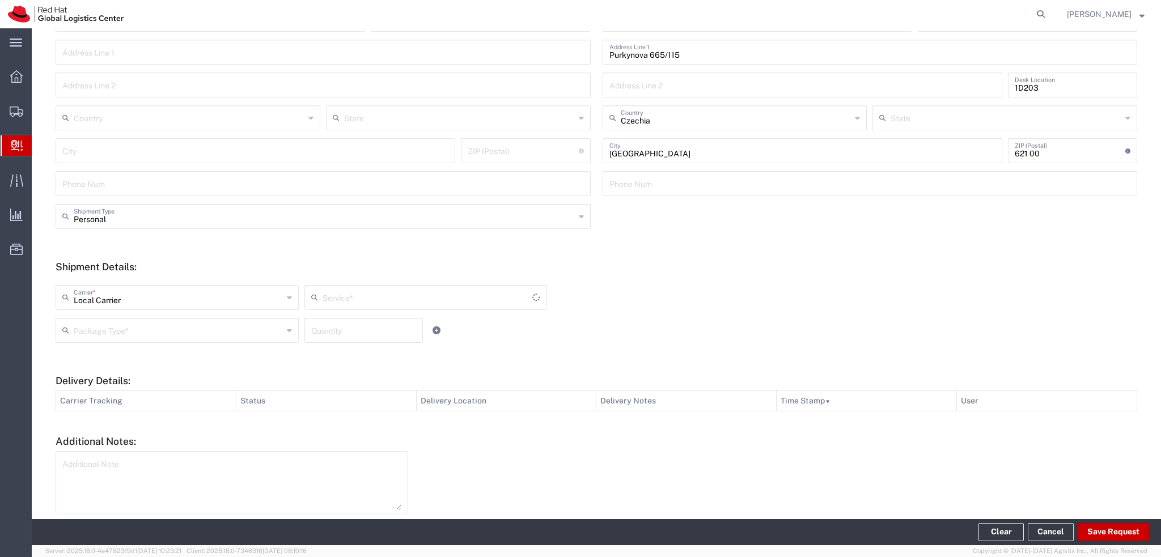
type input "Local_Ground"
click at [203, 328] on input "text" at bounding box center [178, 330] width 209 height 20
click at [149, 428] on span "Your Packaging" at bounding box center [176, 430] width 239 height 18
type input "Your Packaging"
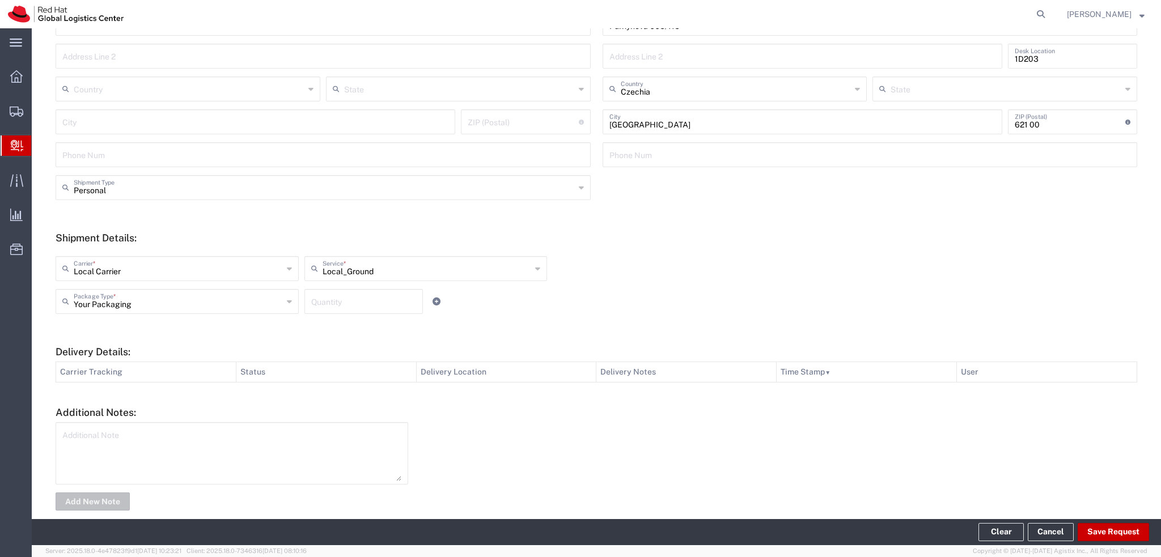
scroll to position [272, 0]
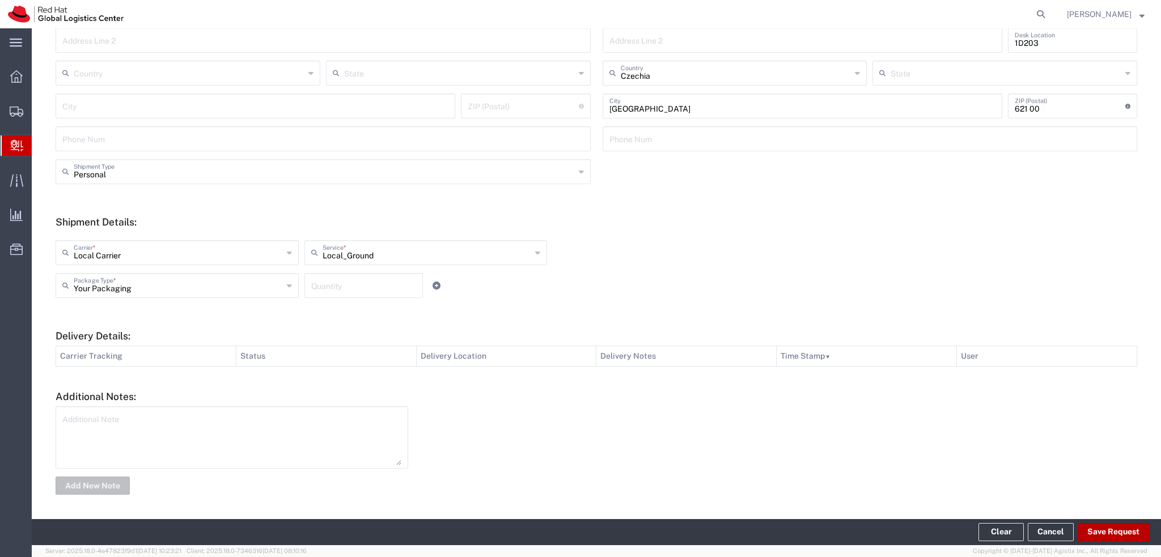
click at [1106, 539] on button "Save Request" at bounding box center [1113, 532] width 71 height 18
type input "Personal"
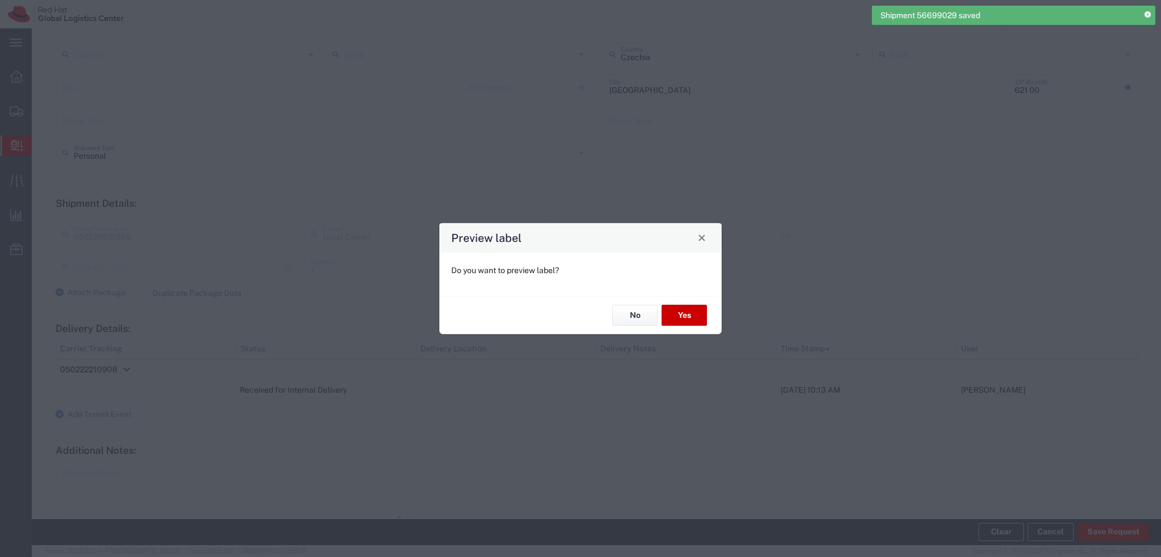
scroll to position [253, 0]
type input "Your Packaging"
type input "Local_Ground"
click at [633, 317] on button "No" at bounding box center [634, 315] width 45 height 21
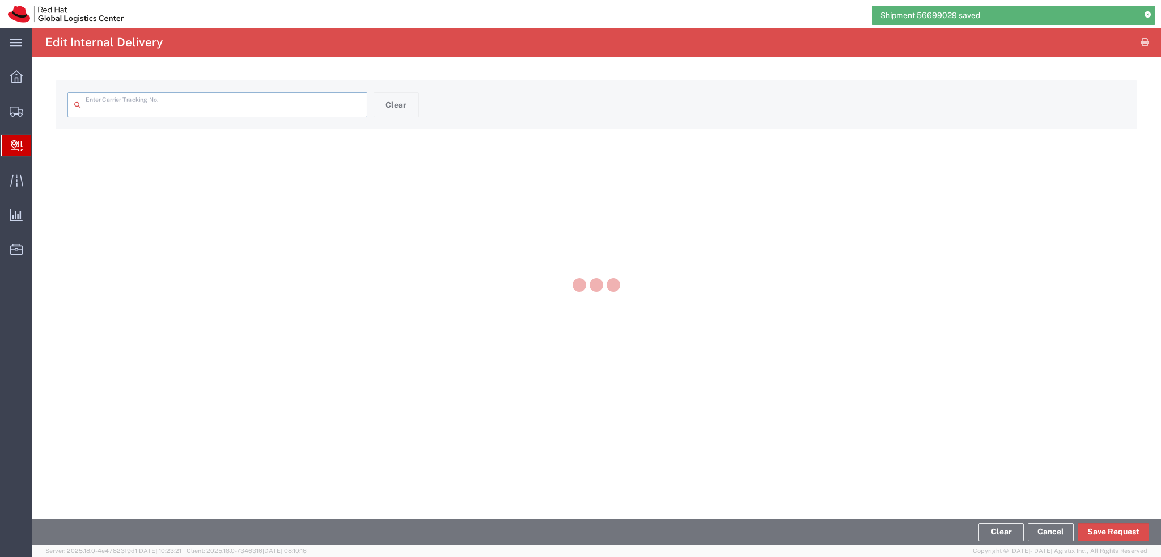
type input "050222210908"
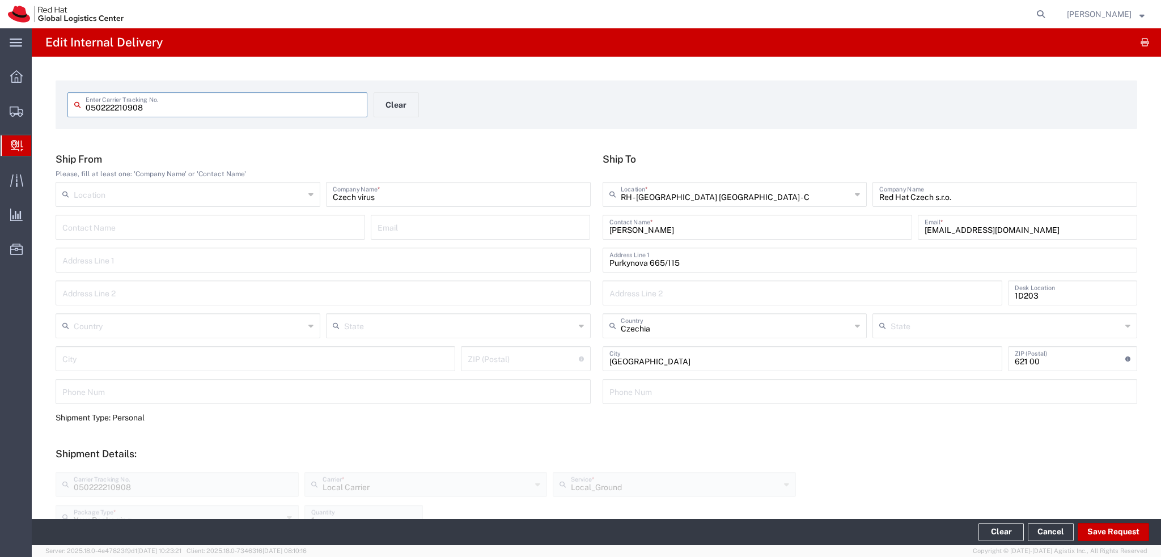
scroll to position [304, 0]
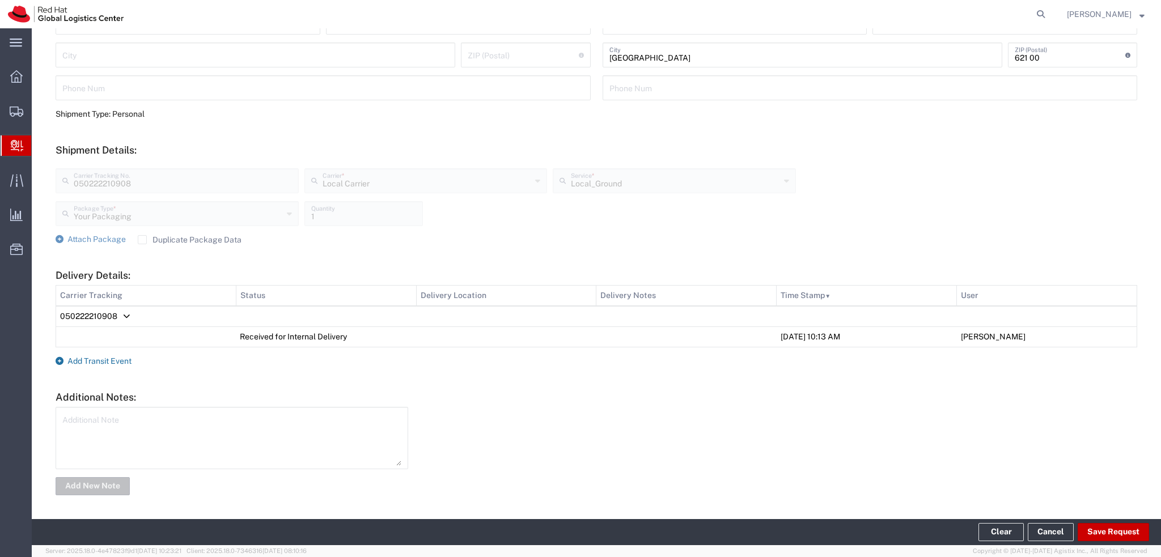
click at [112, 365] on span "Add Transit Event" at bounding box center [99, 361] width 64 height 9
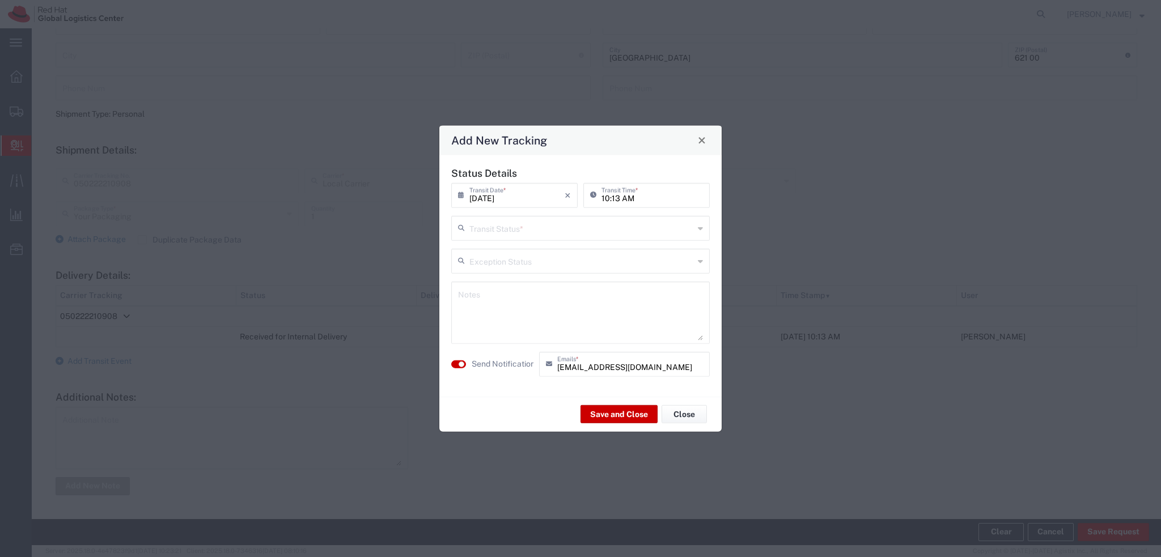
click at [515, 232] on input "text" at bounding box center [581, 227] width 225 height 20
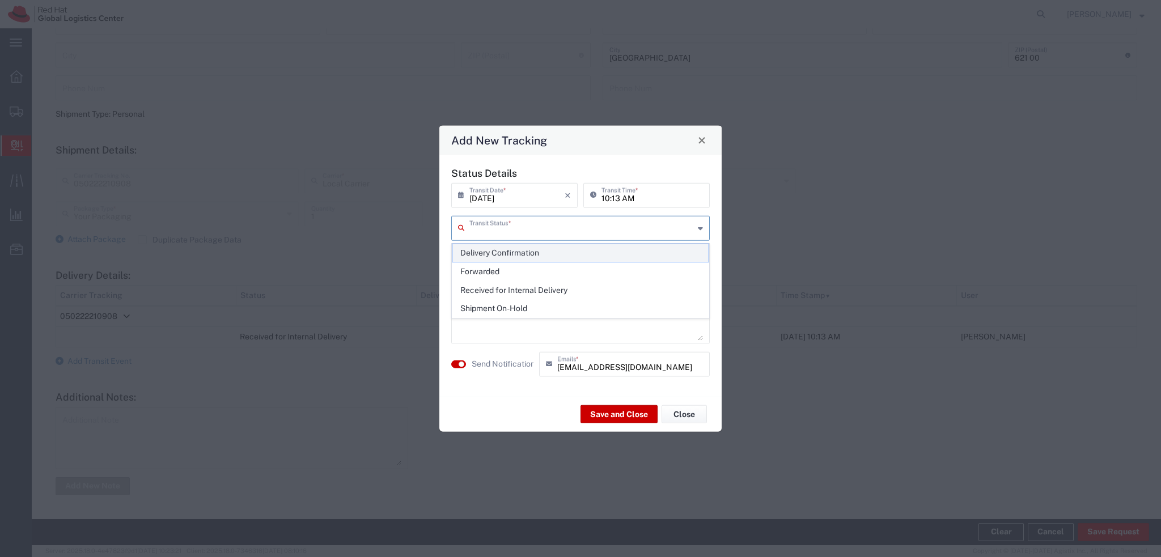
click at [517, 253] on span "Delivery Confirmation" at bounding box center [580, 253] width 256 height 18
type input "Delivery Confirmation"
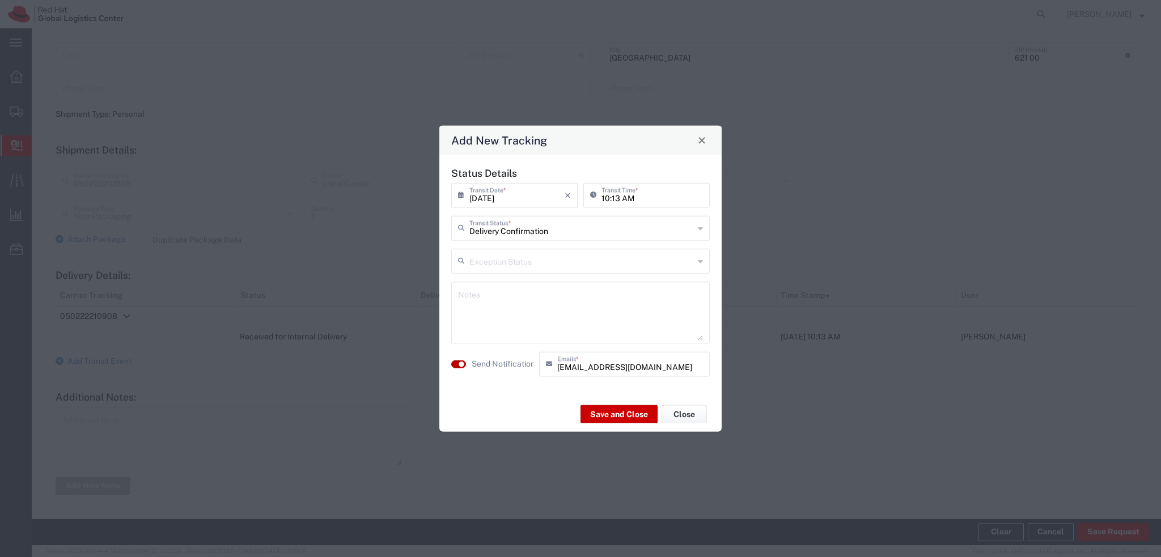
click at [460, 361] on small "button" at bounding box center [462, 364] width 6 height 6
click at [632, 417] on button "Save and Close" at bounding box center [619, 414] width 77 height 18
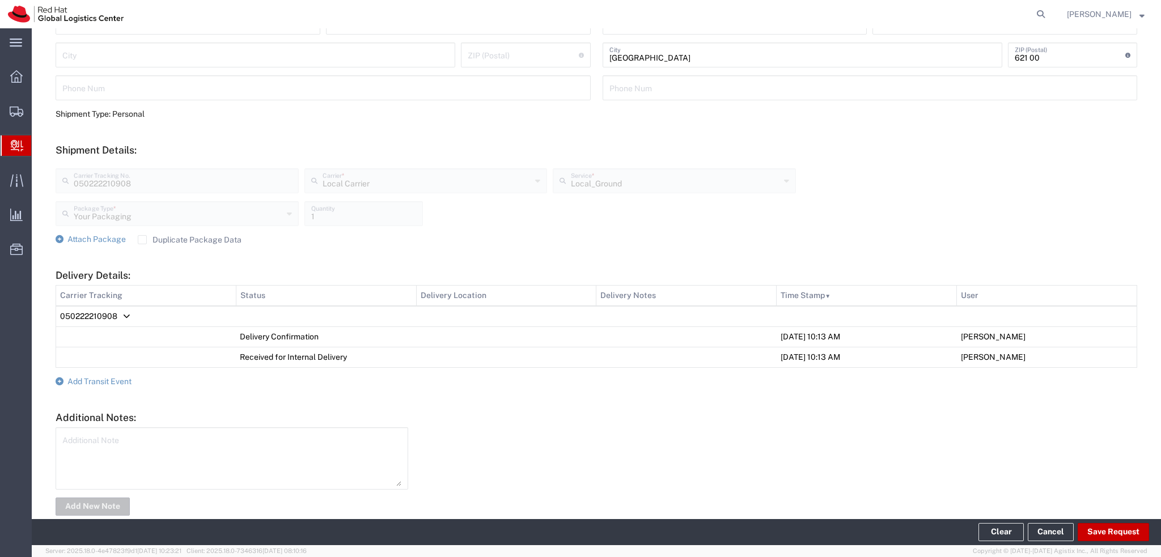
scroll to position [0, 0]
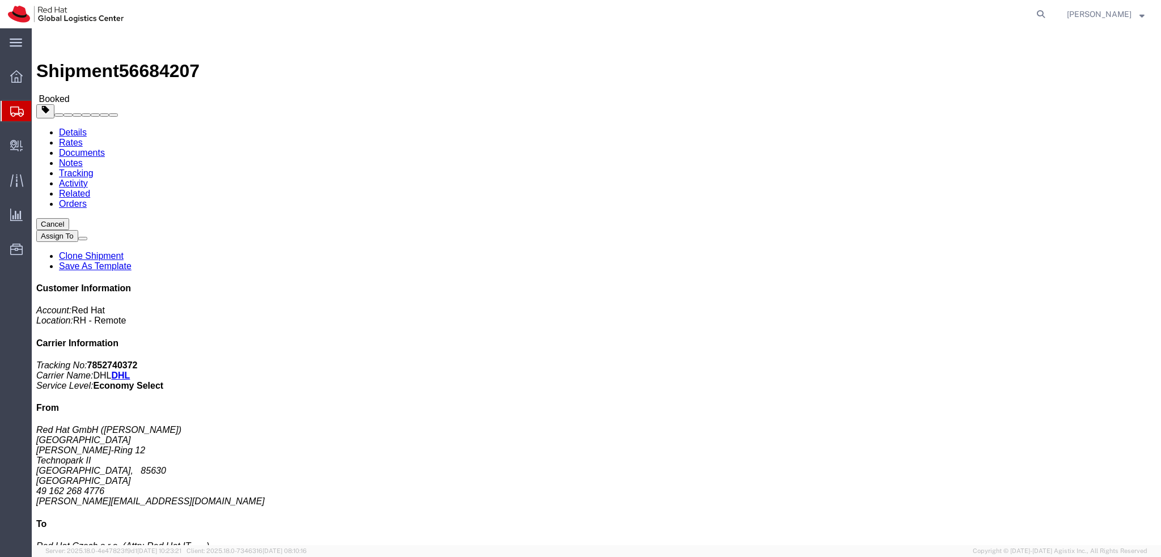
click address "Red Hat GmbH ([PERSON_NAME]) MUNICH [PERSON_NAME][STREET_ADDRESS] 49 162 268 47…"
click address "Red Hat GmbH (Ingrid Schaller) MUNICH Werner-von-Siemens-Ring 12 Technopark II …"
copy address "schaller@redhat.com"
click link "Documents"
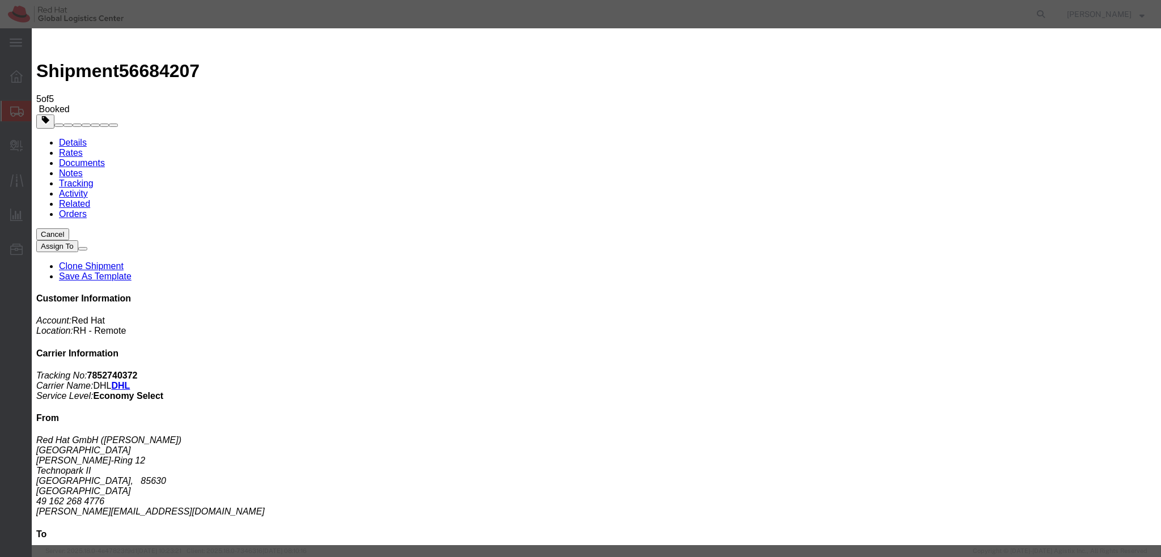
paste input "schaller@redhat.com"
type input "schaller@redhat.com"
paste input "facilities-muc@redhat.com"
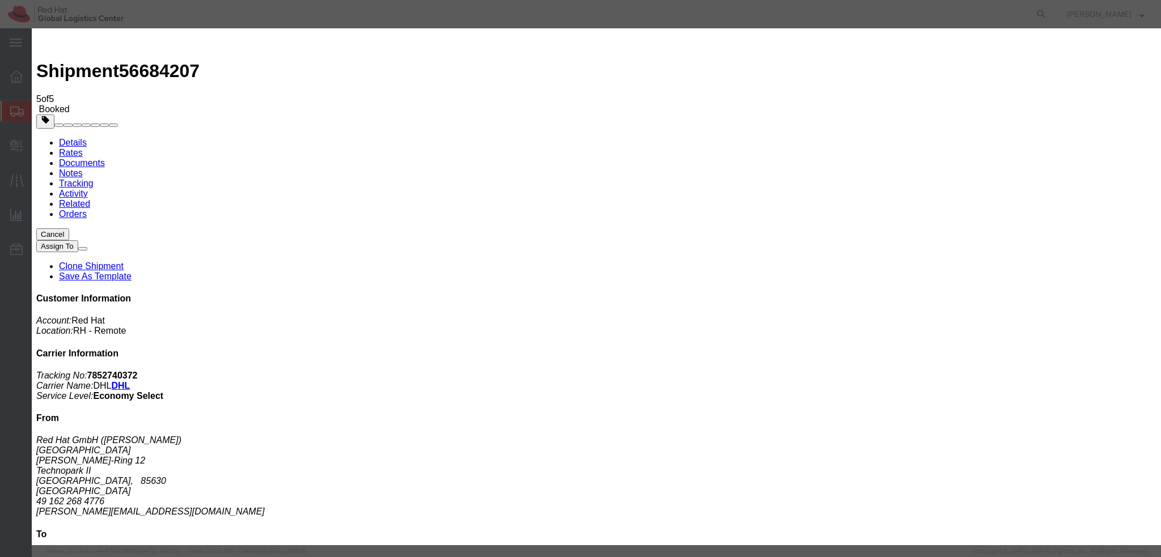
type input "facilities-muc@redhat.com"
paste textarea "Hi A, please find the label for your shipment to B attached to this email. Plea…"
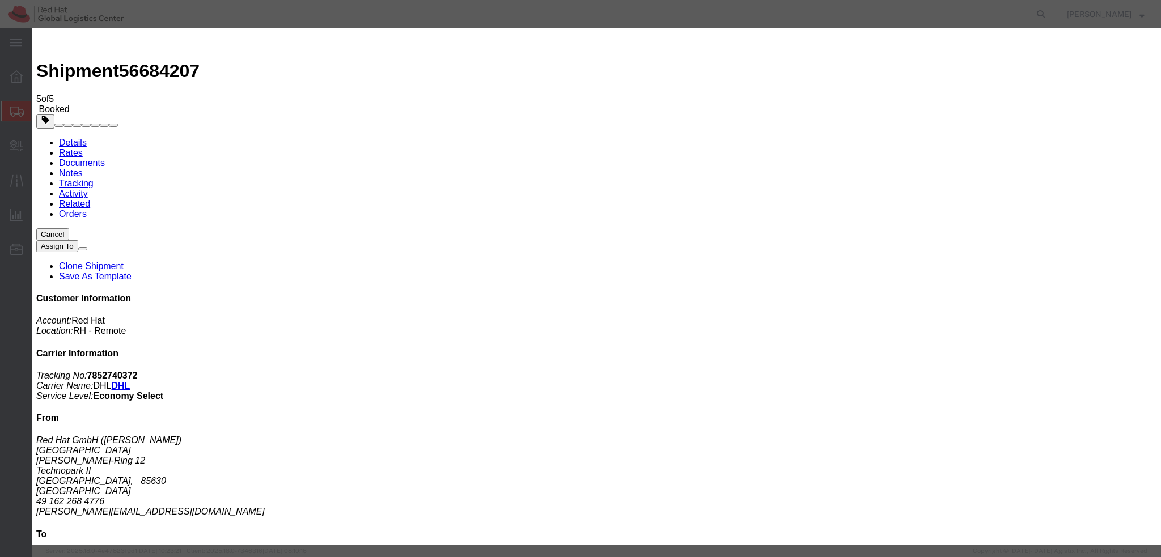
type textarea "Hi Ingrid, please find the label for your shipment to Brno attached to this ema…"
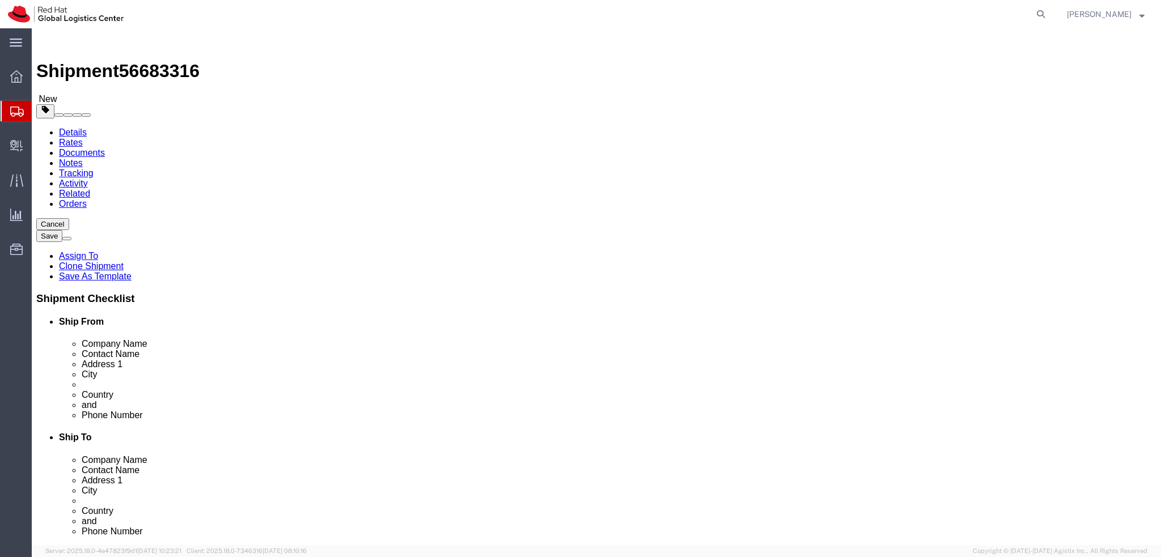
select select
select select "38036"
drag, startPoint x: 229, startPoint y: 194, endPoint x: 149, endPoint y: 196, distance: 80.0
click div "Company Alias WARSAWII"
drag, startPoint x: 269, startPoint y: 243, endPoint x: 199, endPoint y: 239, distance: 70.4
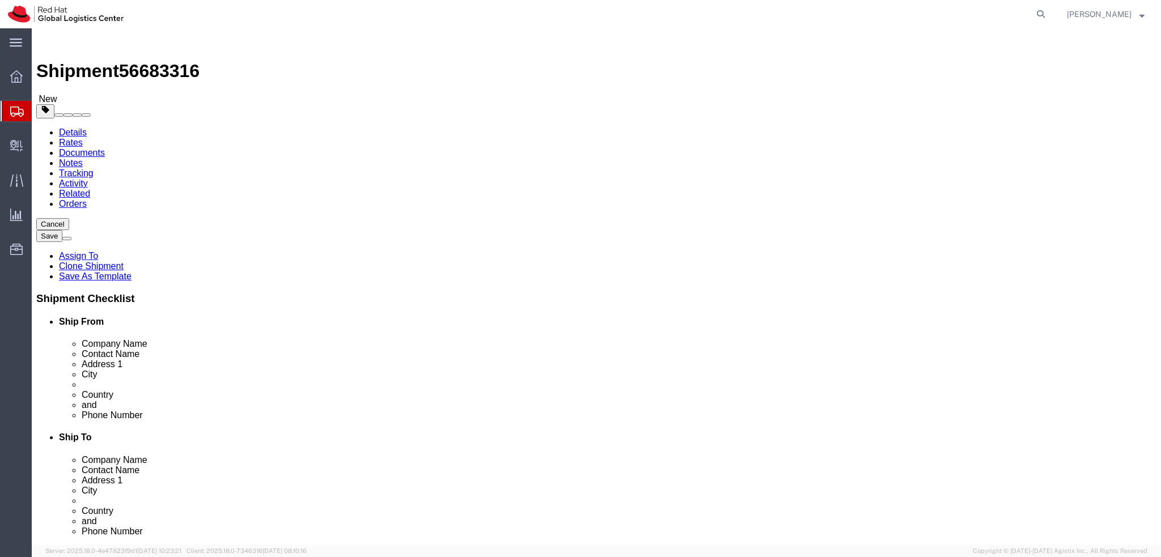
click div "Location My Profile Location [GEOGRAPHIC_DATA] - [GEOGRAPHIC_DATA] - [GEOGRAPHI…"
click input "[PERSON_NAME]"
drag, startPoint x: 264, startPoint y: 235, endPoint x: 154, endPoint y: 238, distance: 109.5
click div "Contact Name [PERSON_NAME]"
click label "Contact Name"
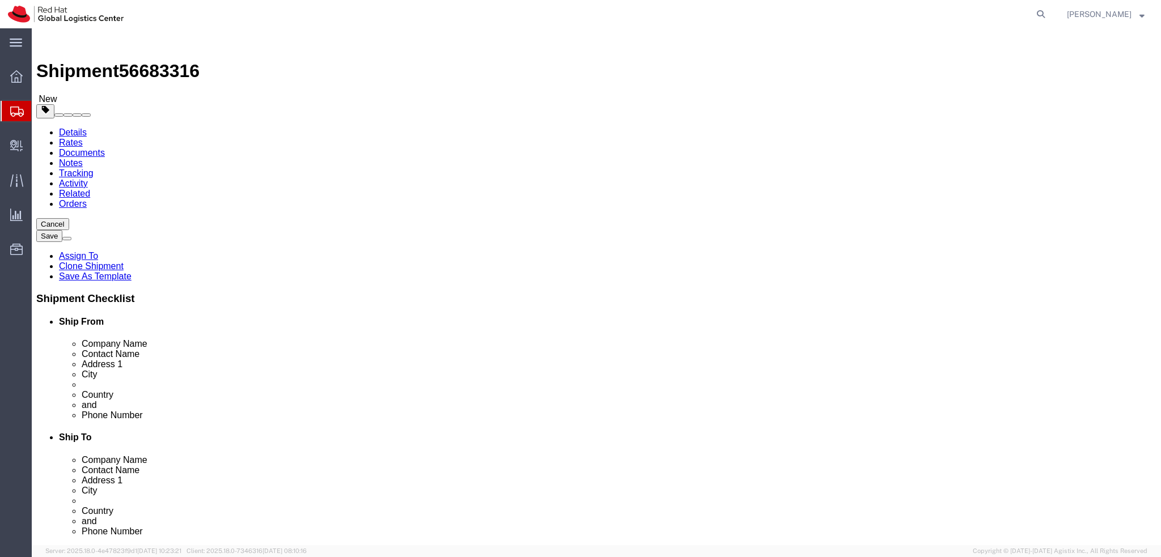
drag, startPoint x: 257, startPoint y: 234, endPoint x: 117, endPoint y: 241, distance: 140.2
click div "Contact Name [PERSON_NAME]"
drag, startPoint x: 215, startPoint y: 212, endPoint x: 75, endPoint y: 214, distance: 140.6
click div "Company Name RH"
paste input "[PERSON_NAME]"
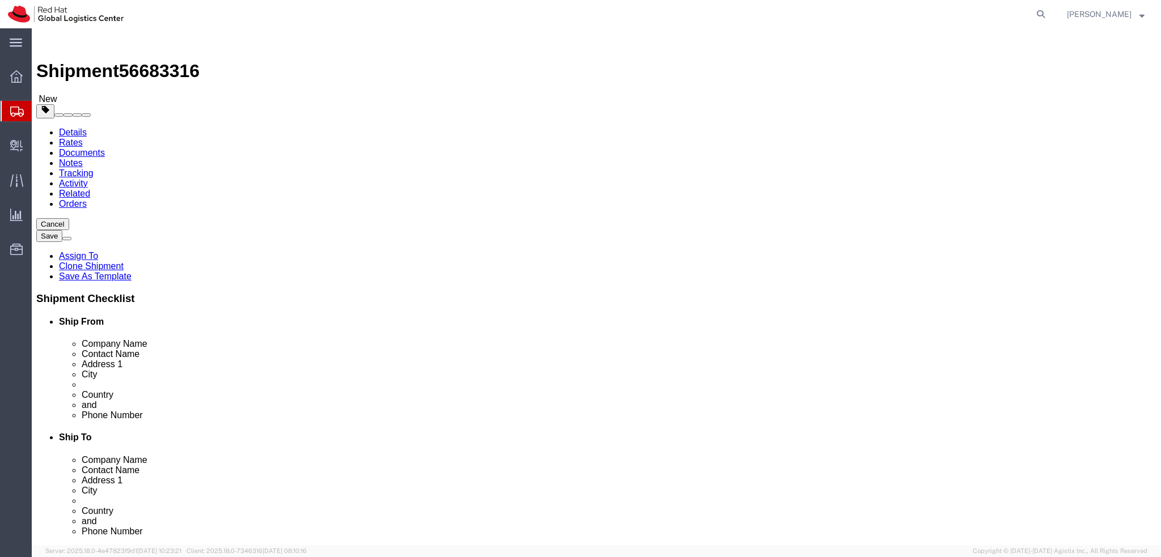
type input "[PERSON_NAME]"
click label "Address 1"
click icon
drag, startPoint x: 179, startPoint y: 341, endPoint x: 293, endPoint y: 369, distance: 118.0
click dd "500.00 EUR"
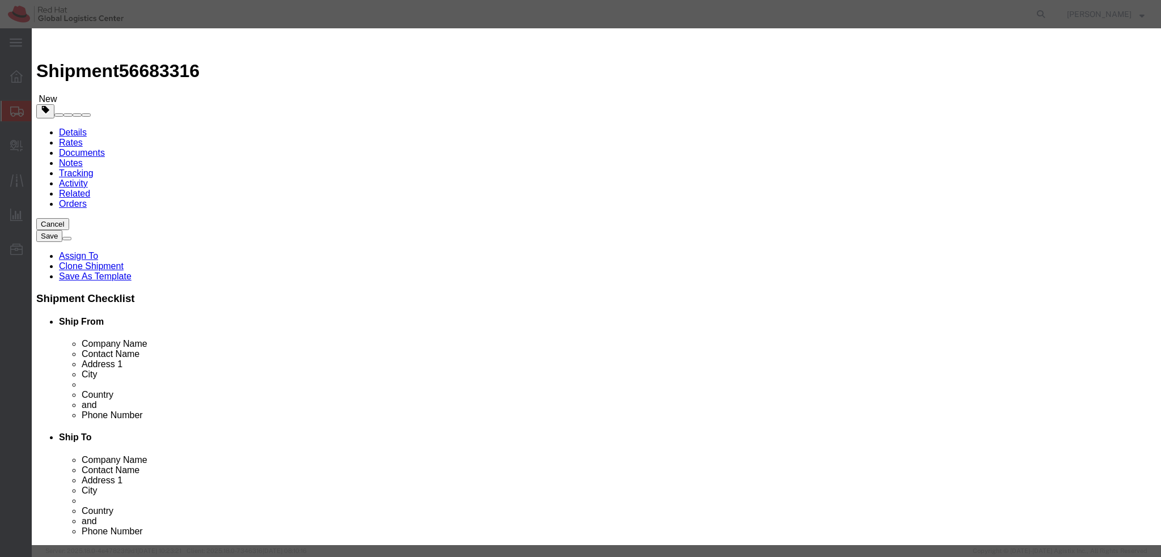
click textarea
type textarea "Laptop"
click button "Save & Close"
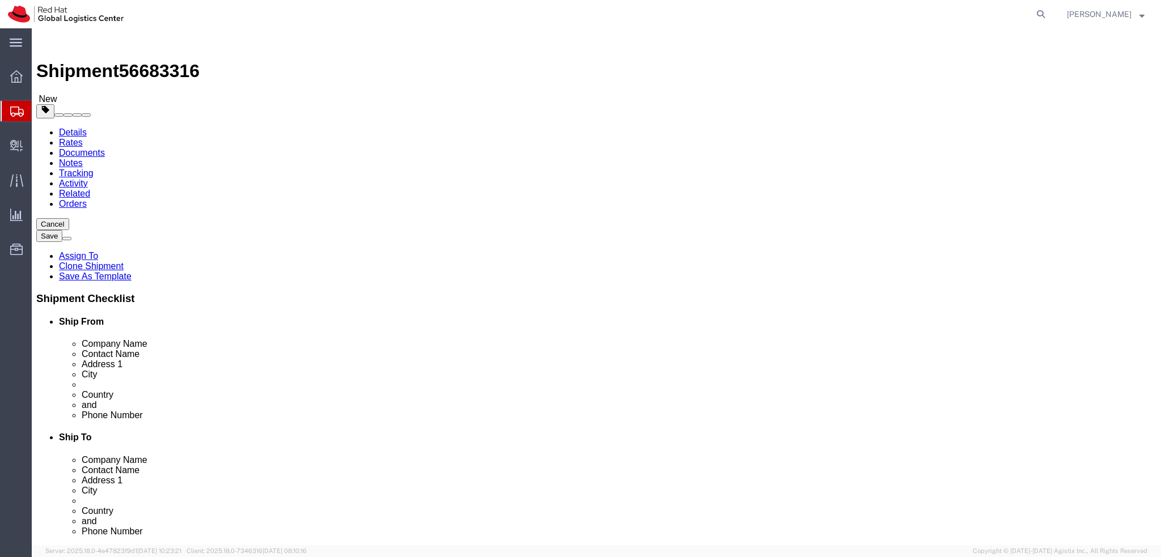
click icon
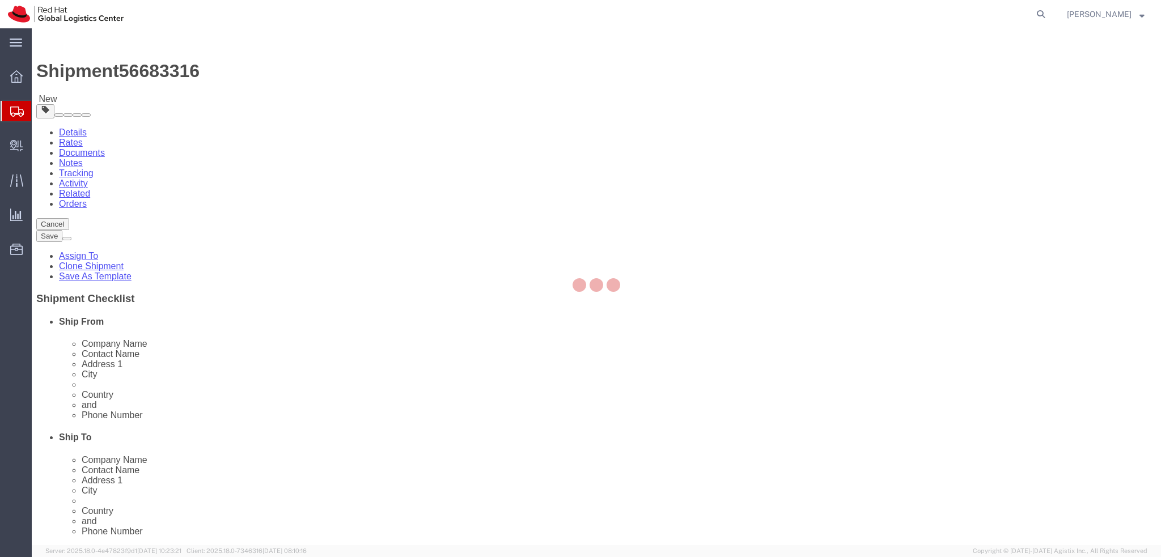
select select "COSTCENTER"
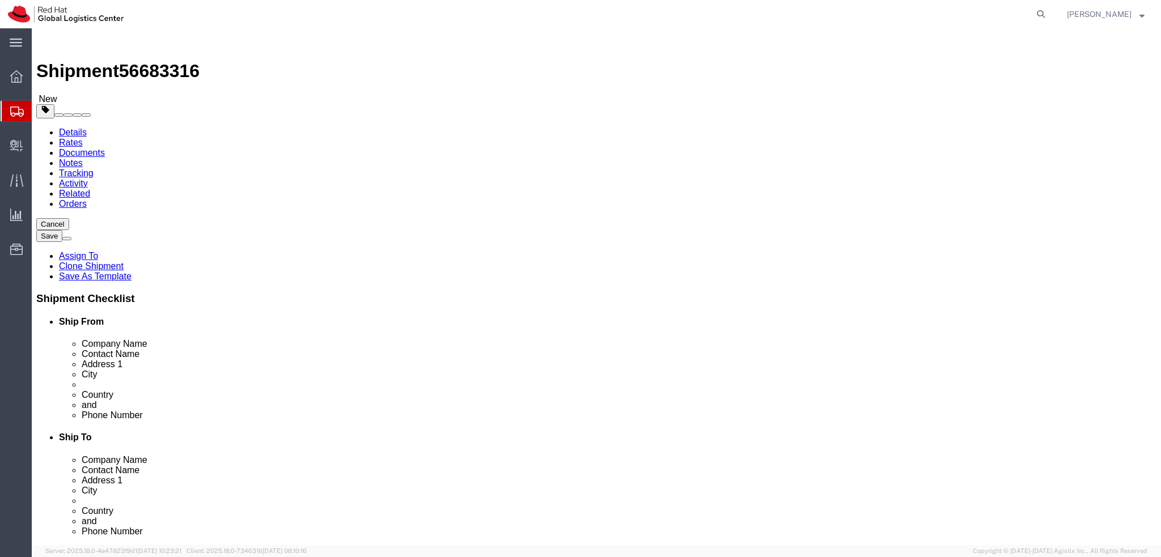
click div "Return Label Required"
click input "Return Label Required"
checkbox input "false"
click icon
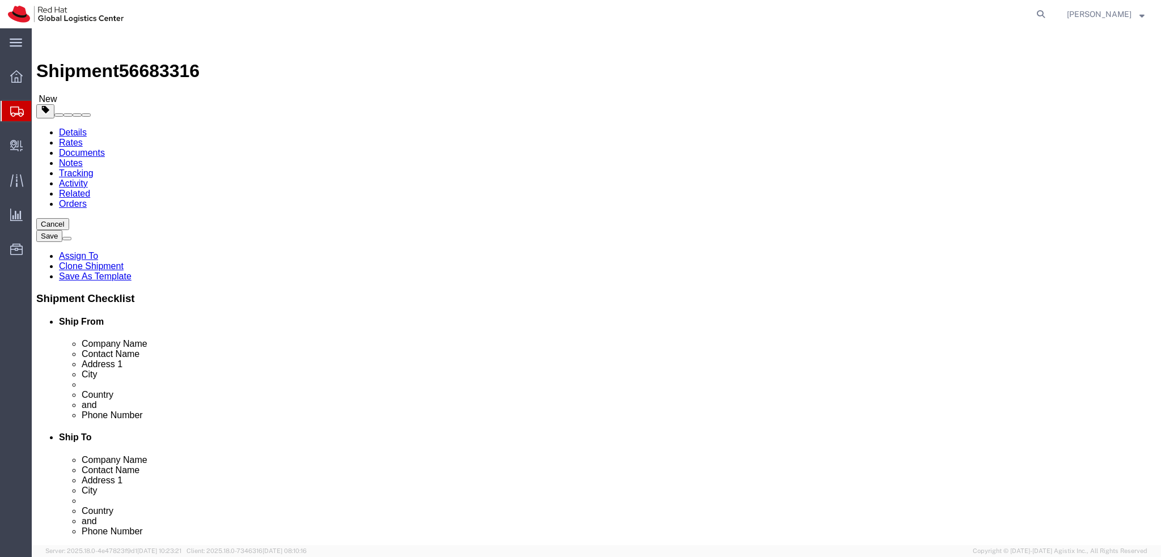
scroll to position [283, 0]
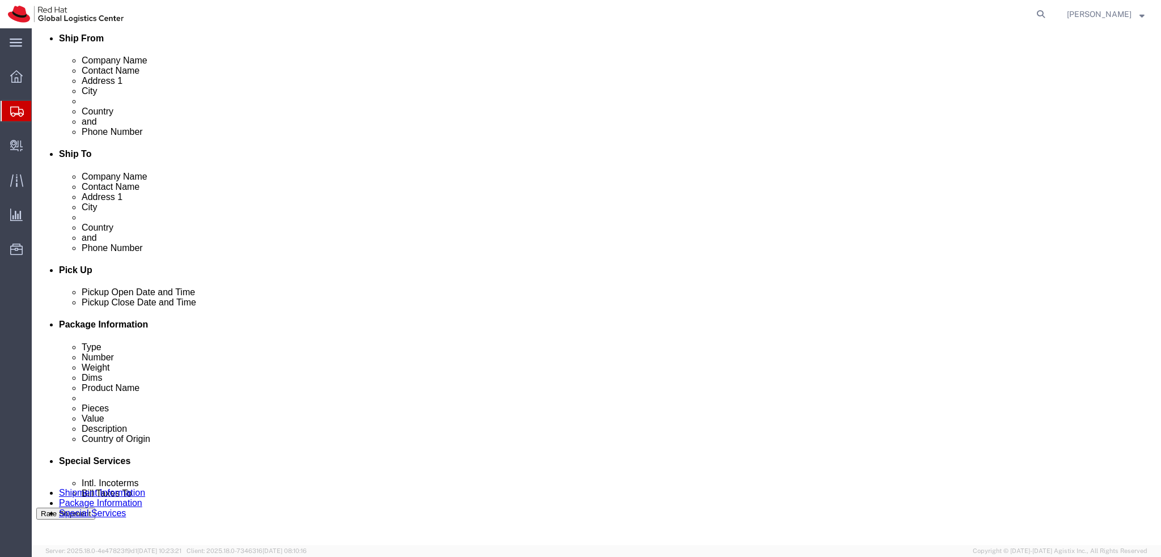
click button "Rate Shipment"
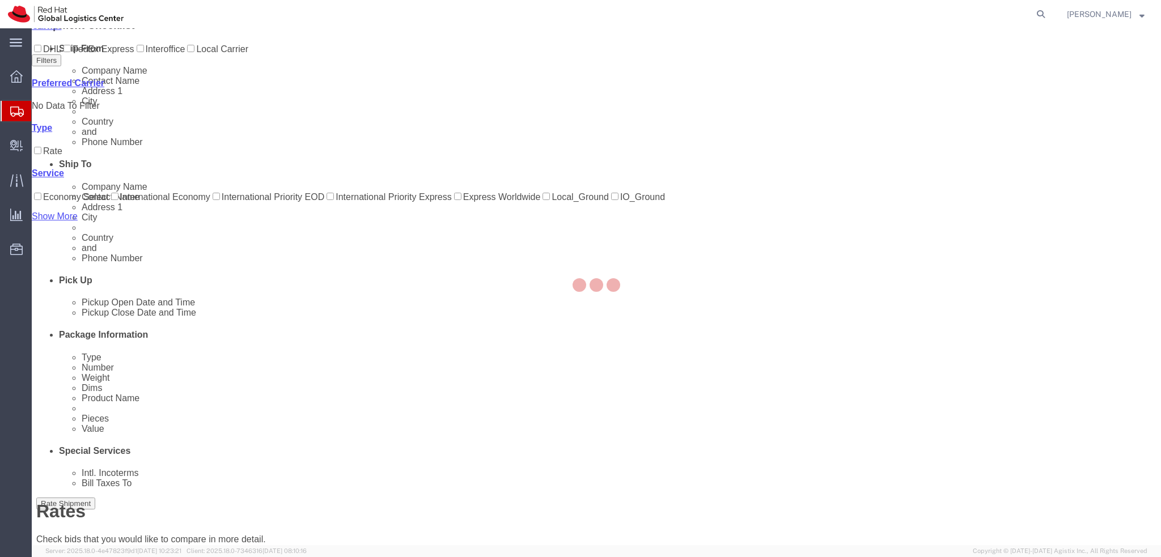
scroll to position [0, 0]
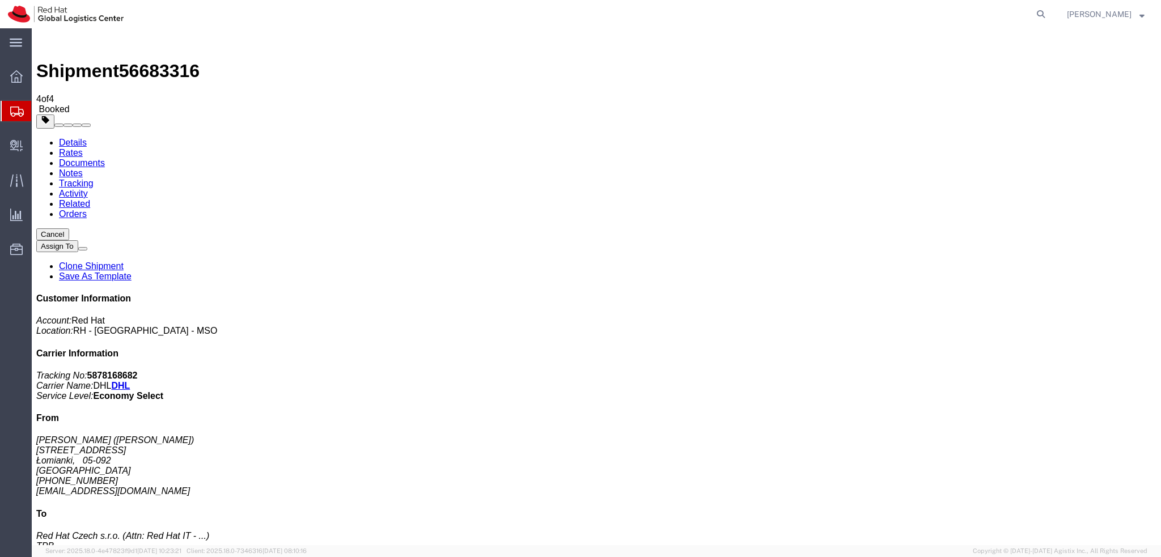
click at [75, 138] on link "Details" at bounding box center [73, 143] width 28 height 10
click span "button"
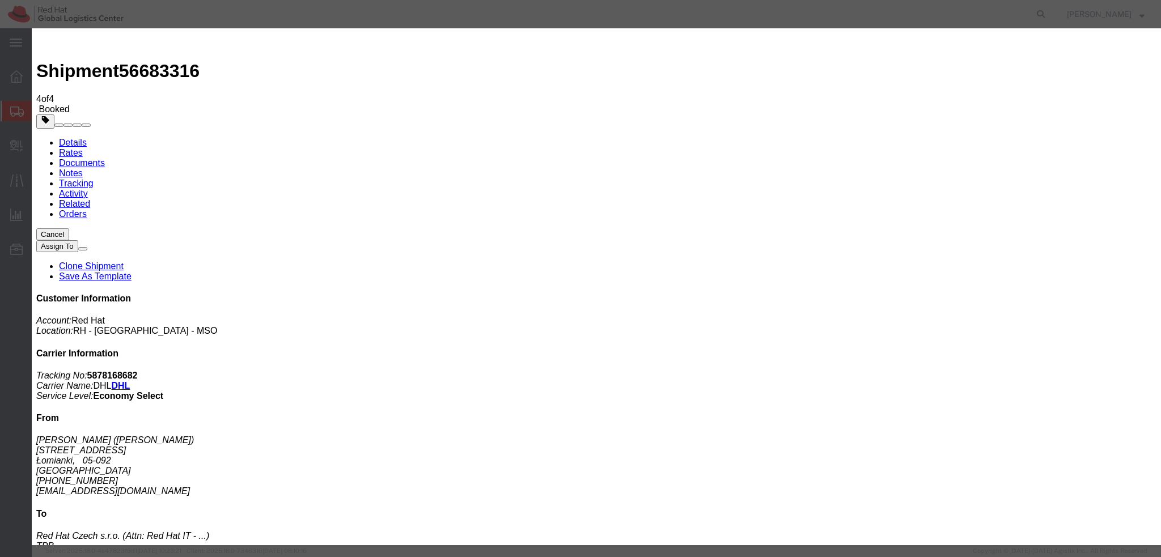
click div "[DATE] 12:00 PM"
type input "9:00 AM"
click button "Apply"
click div "[DATE] 4:00 PM"
type input "12:00 PM"
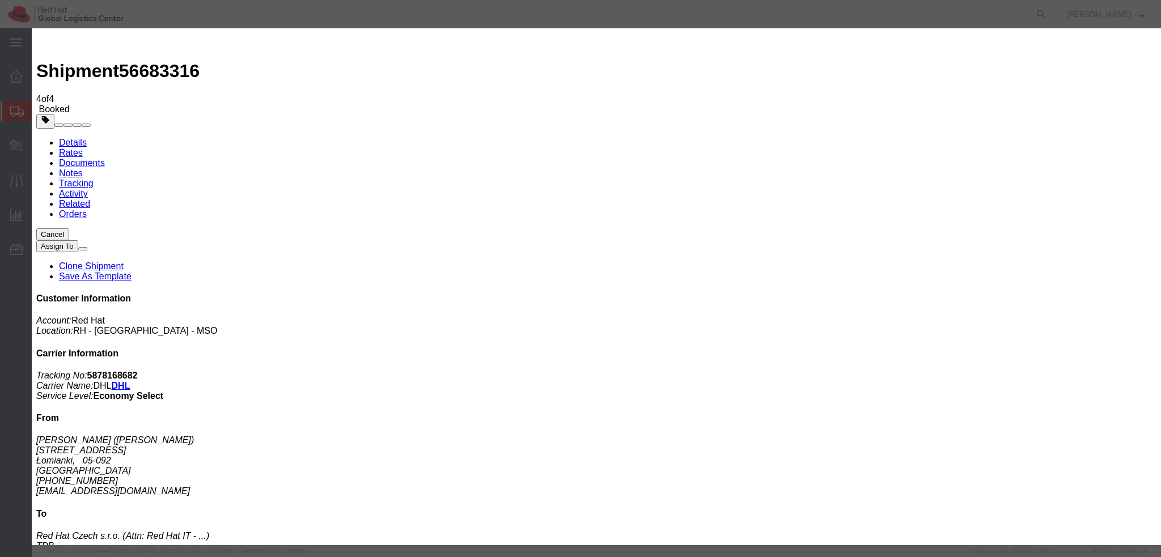
click button "Apply"
click button "Save"
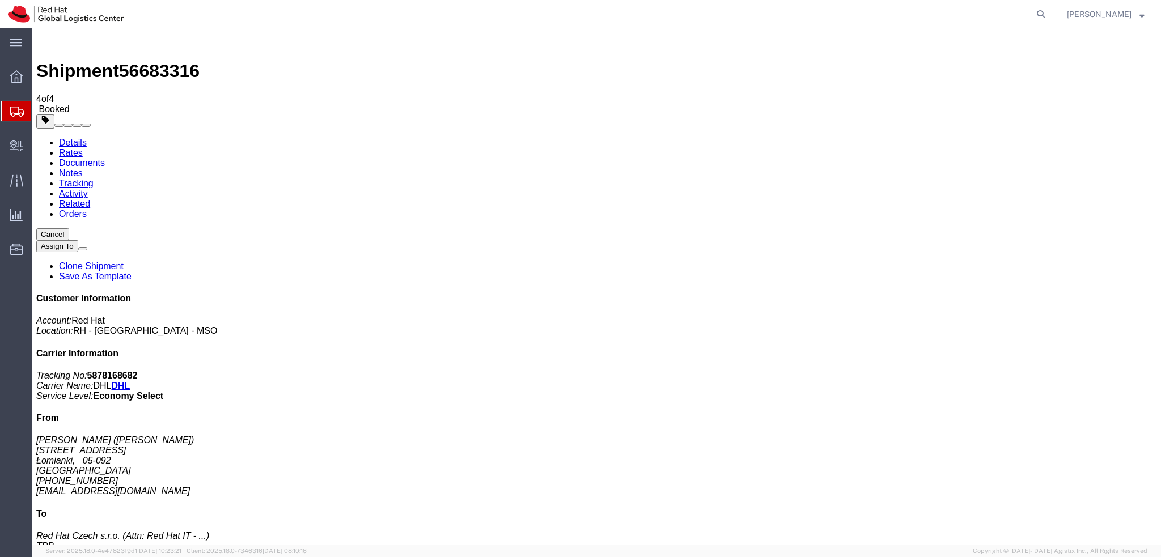
click button "Close"
click link "Documents"
click at [1007, 435] on address "Grzegorz Wozniak (Grzegorz Wozniak) Borzobohatego 1 Łomianki, 05-092 Poland +48…" at bounding box center [596, 465] width 1120 height 61
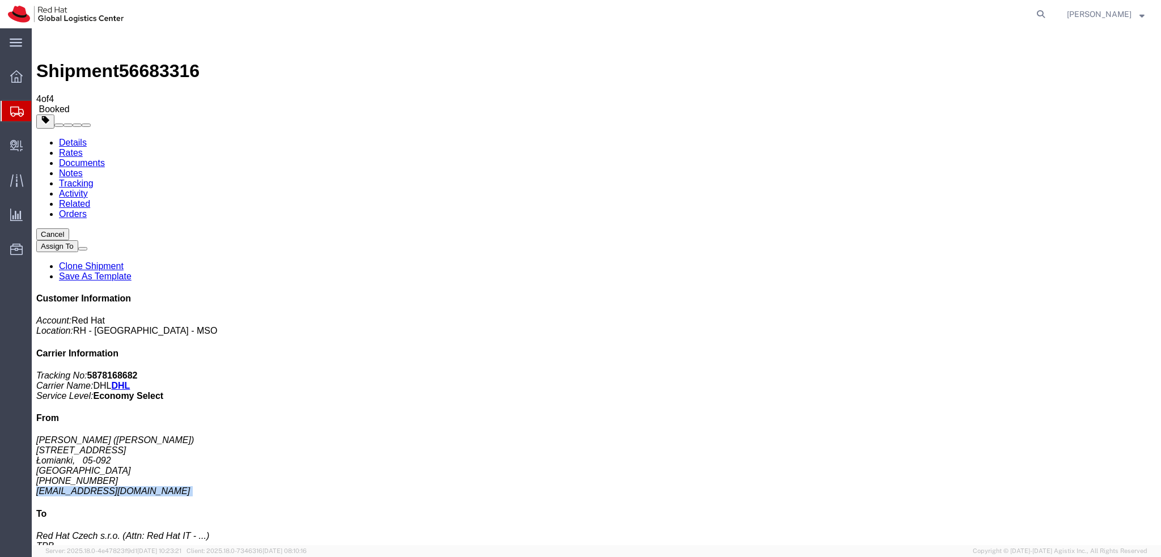
copy div "gwozniak@redhat.com"
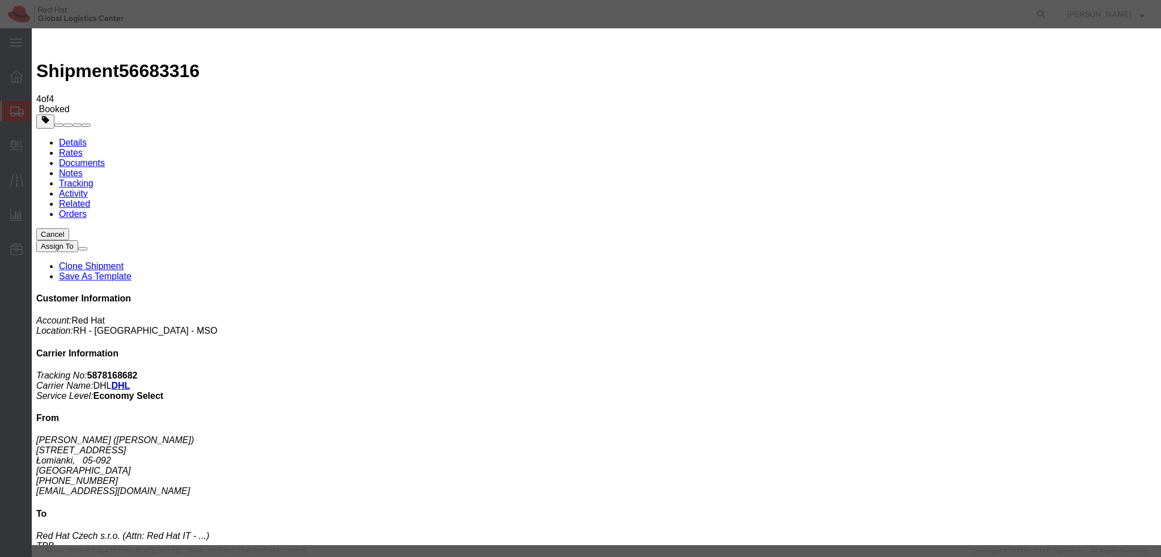
paste input "gwozniak@redhat.com"
type input "gwozniak@redhat.com"
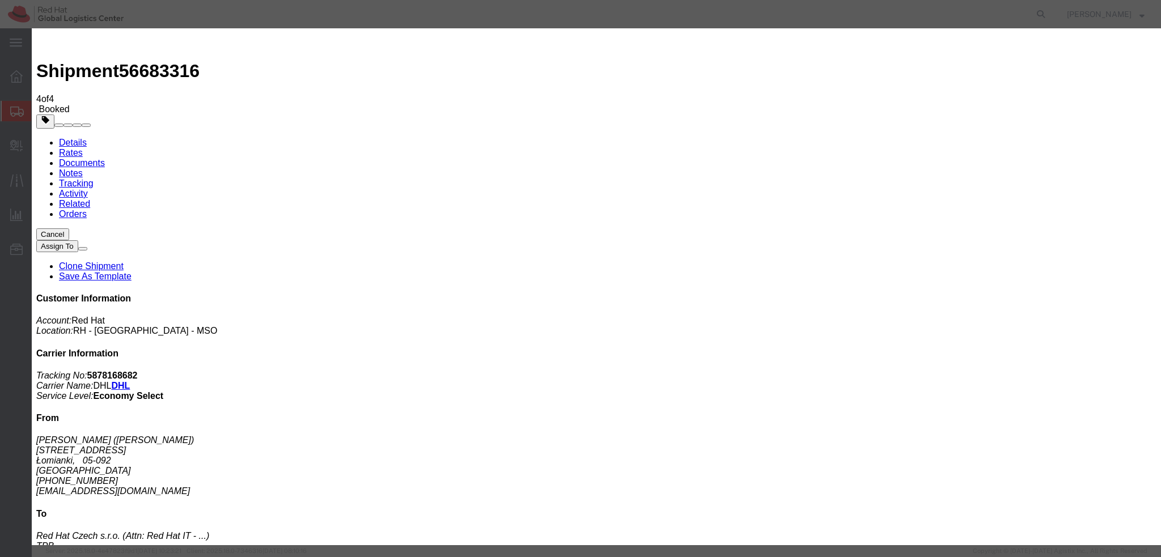
paste textarea "Hi A, please find the label for your shipment to B attached to this email. Plea…"
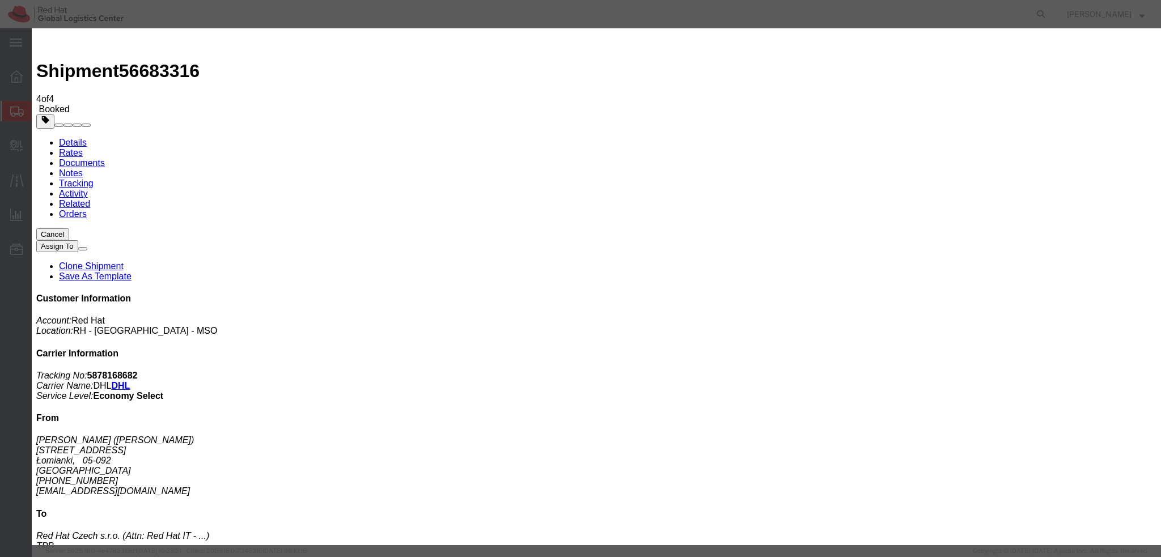
type textarea "Hi [PERSON_NAME], please find the label for your shipment to [GEOGRAPHIC_DATA] …"
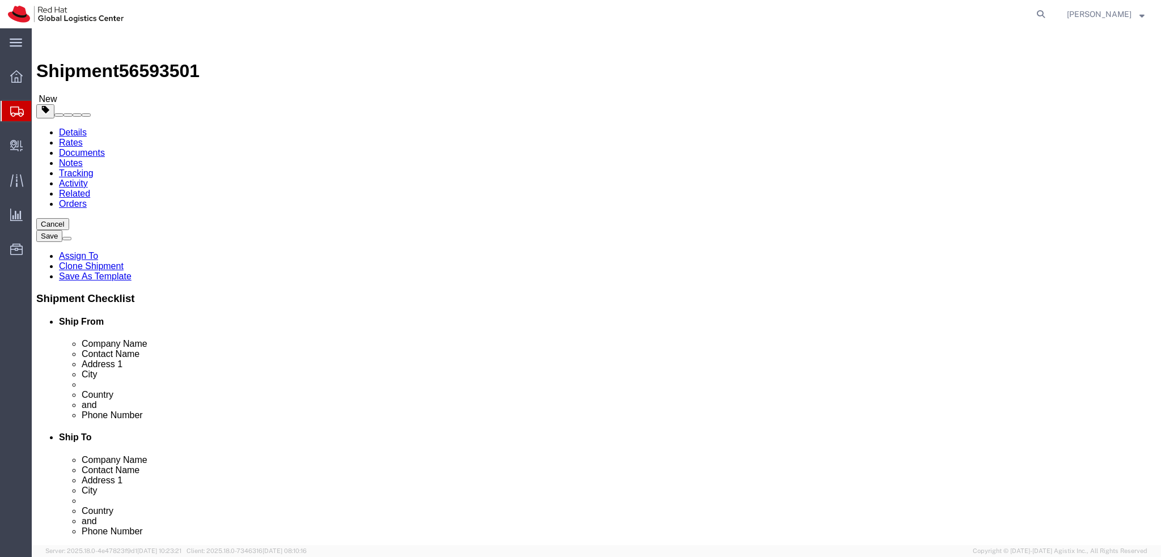
select select
select select "38036"
drag, startPoint x: 249, startPoint y: 228, endPoint x: 111, endPoint y: 231, distance: 138.9
click div "Contact Name [PERSON_NAME]"
drag, startPoint x: 249, startPoint y: 209, endPoint x: 63, endPoint y: 224, distance: 187.1
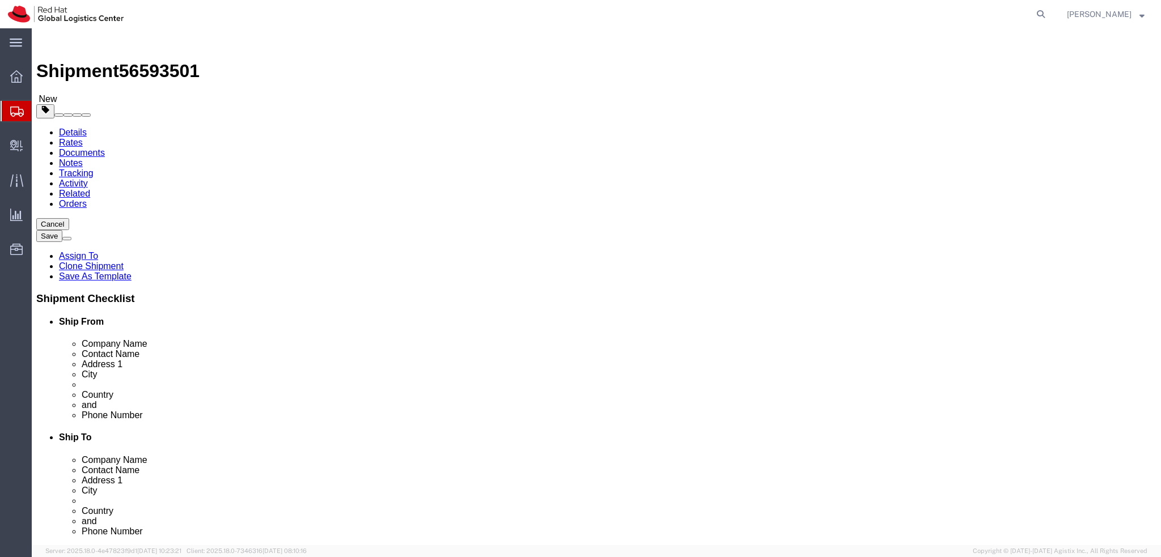
click div "Location My Profile Location [GEOGRAPHIC_DATA] - [GEOGRAPHIC_DATA] - [GEOGRAPHI…"
paste input "[PERSON_NAME]"
type input "[PERSON_NAME]"
drag, startPoint x: 219, startPoint y: 190, endPoint x: 132, endPoint y: 198, distance: 87.2
click div "Location My Profile Location [GEOGRAPHIC_DATA] - [GEOGRAPHIC_DATA] - [GEOGRAPHI…"
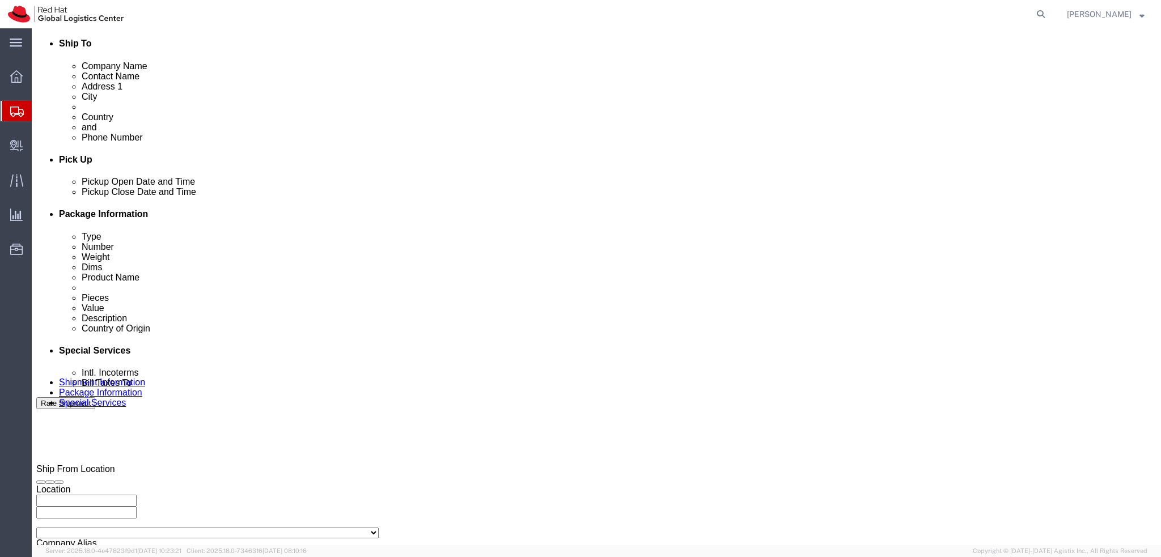
scroll to position [397, 0]
click icon
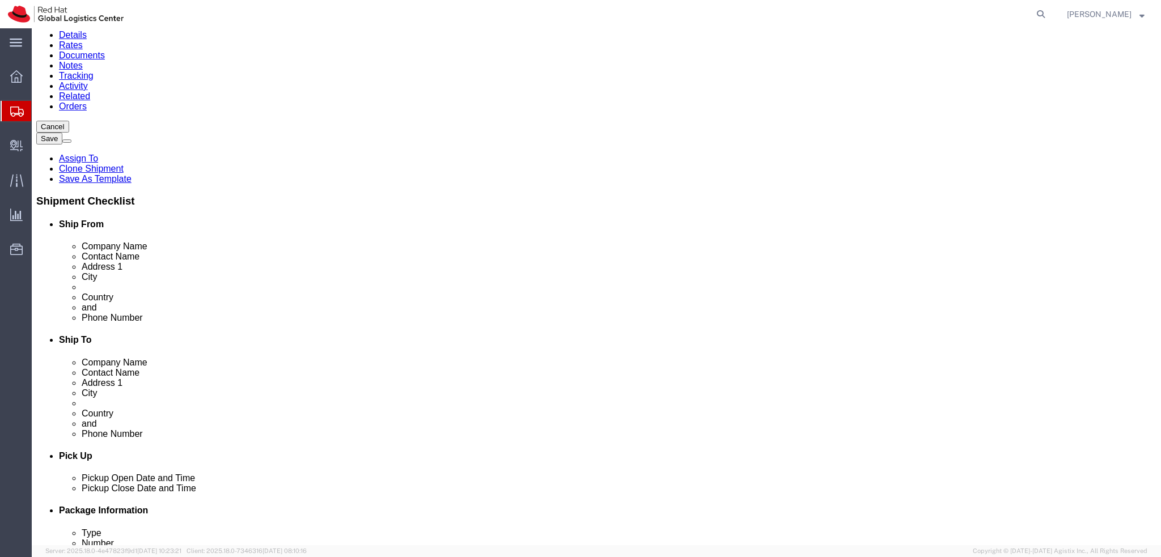
scroll to position [0, 0]
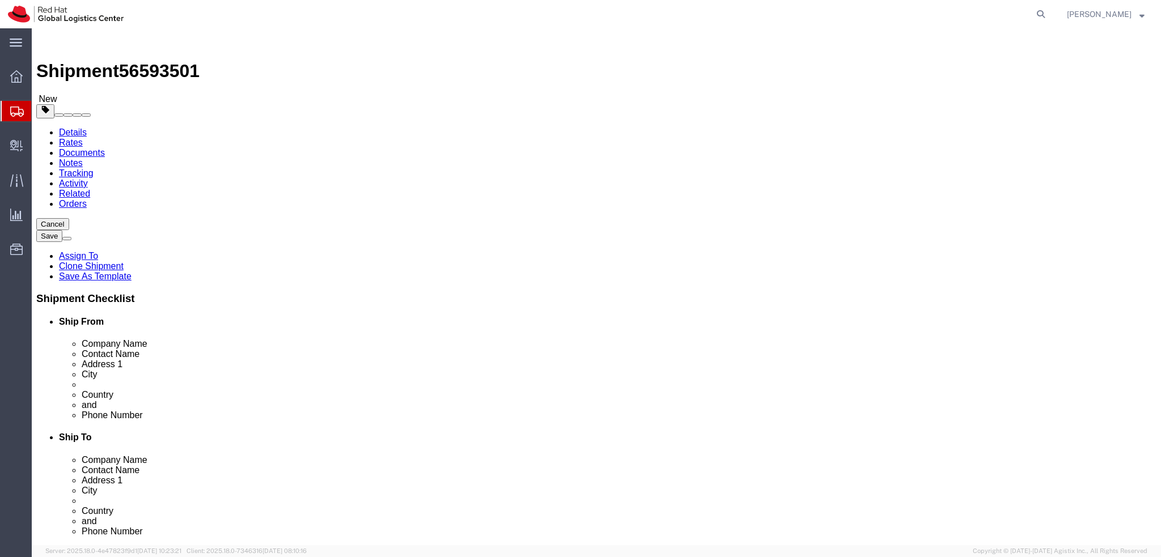
click icon
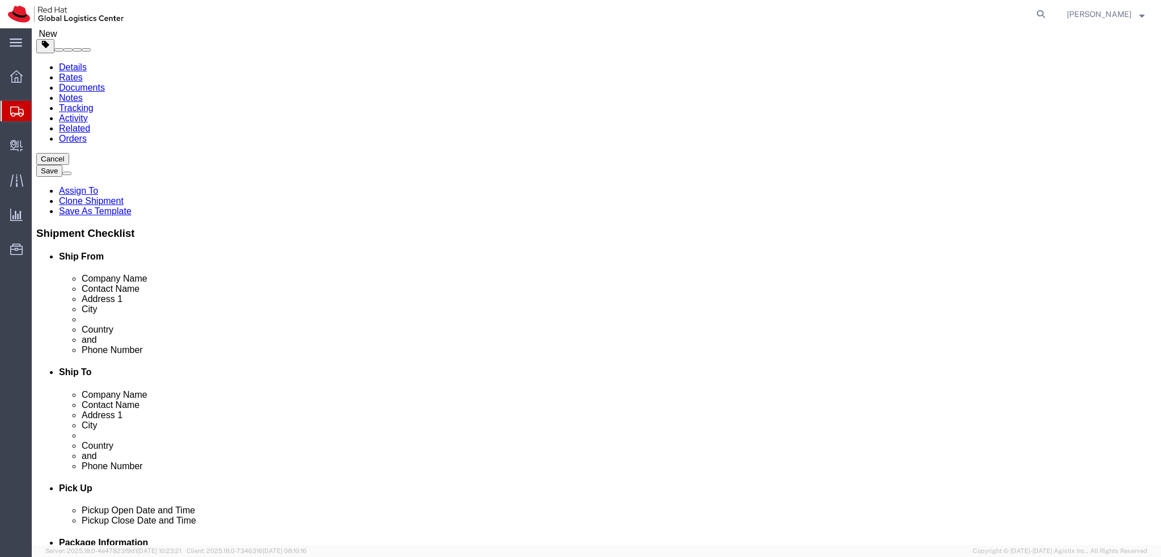
scroll to position [45, 0]
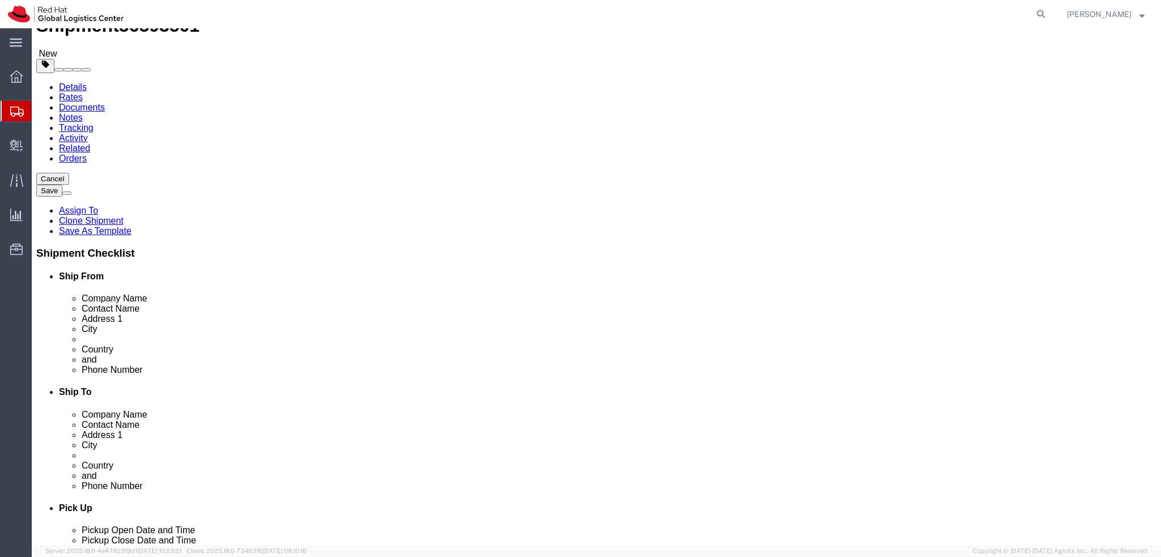
click dd "1000.00 EUR"
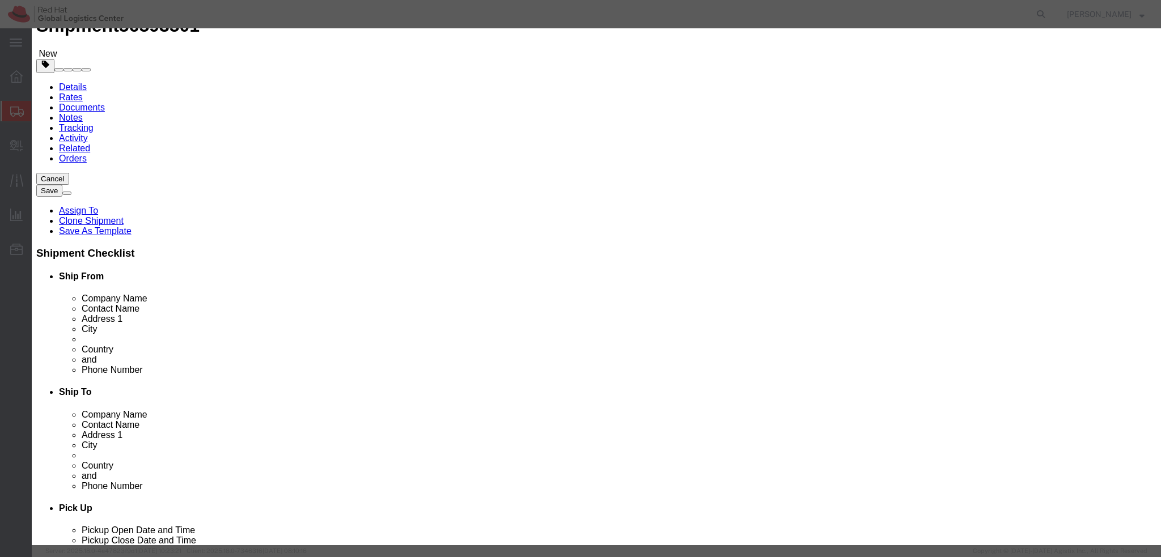
click textarea
type textarea "Laptop"
click input "1000.00"
type input "500"
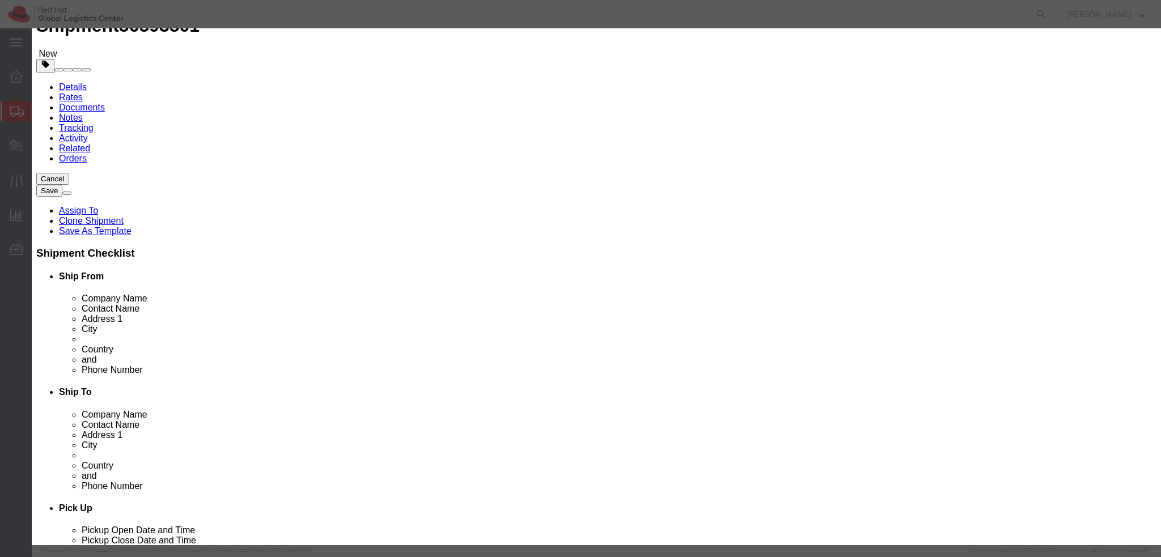
click button
click textarea
type textarea "Charger"
click button
click textarea
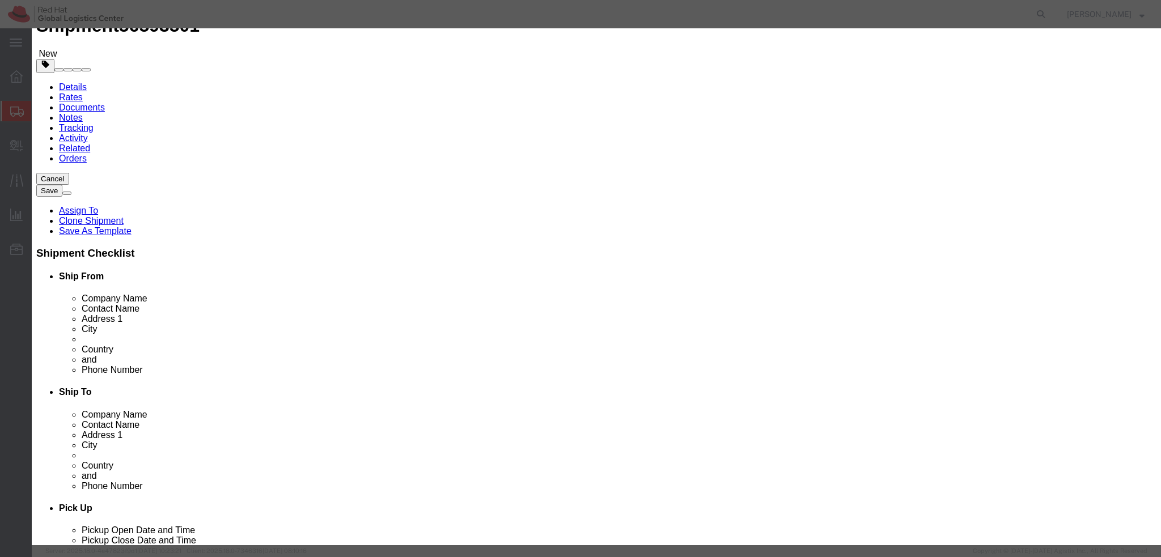
type textarea "Docking station"
click input "50.00"
type input "100"
click button "Save & Close"
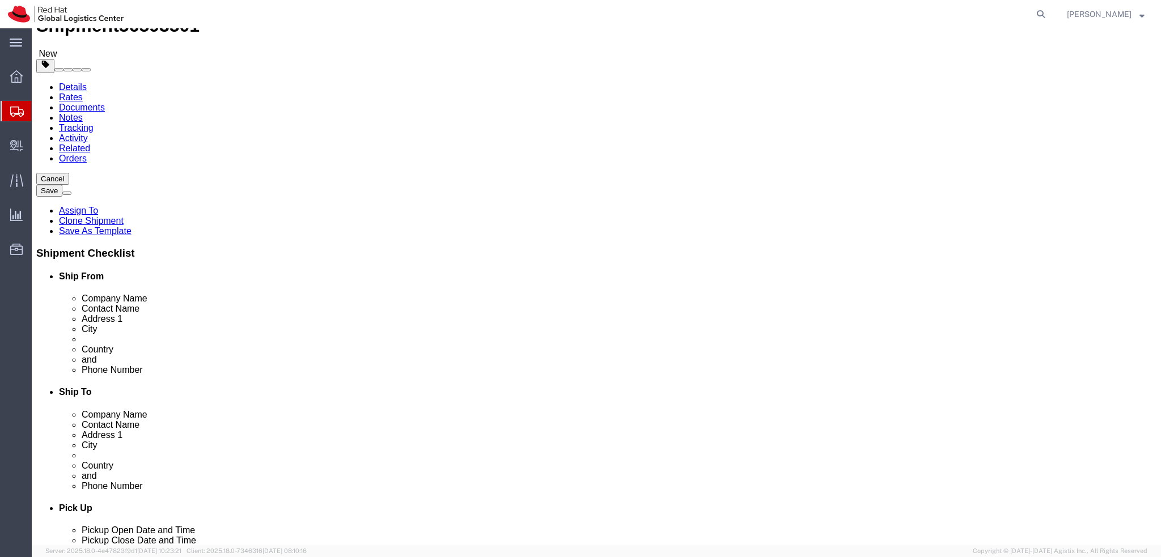
click icon
select select "COSTCENTER"
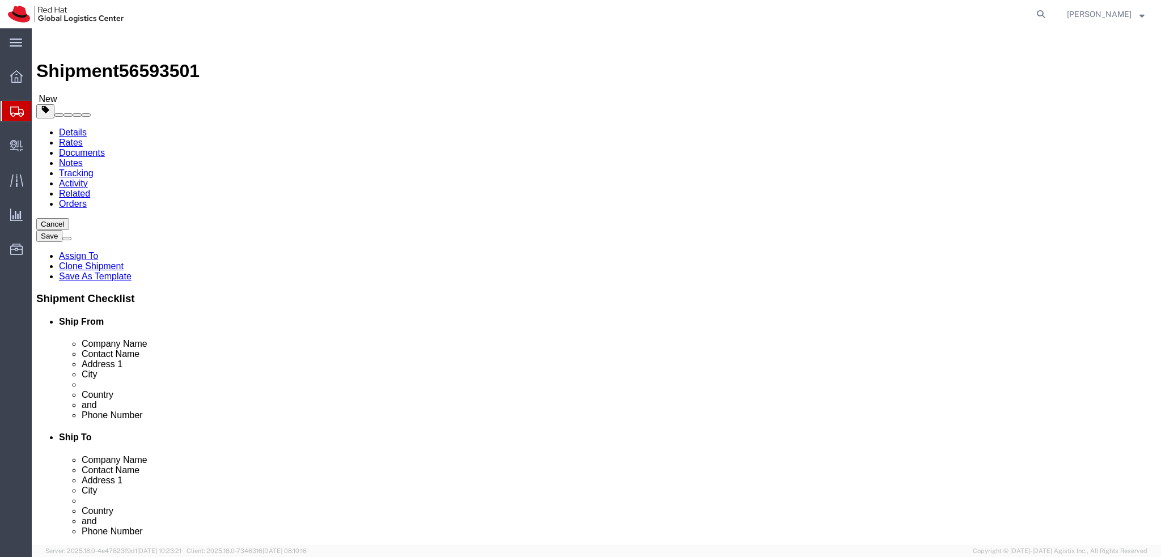
click link "Shipment Information"
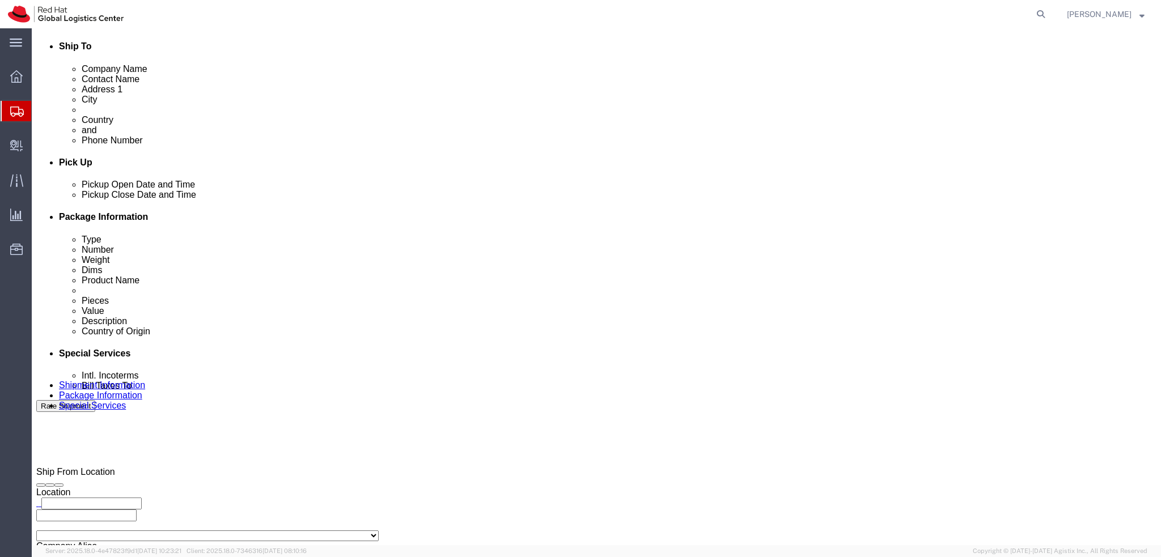
scroll to position [397, 0]
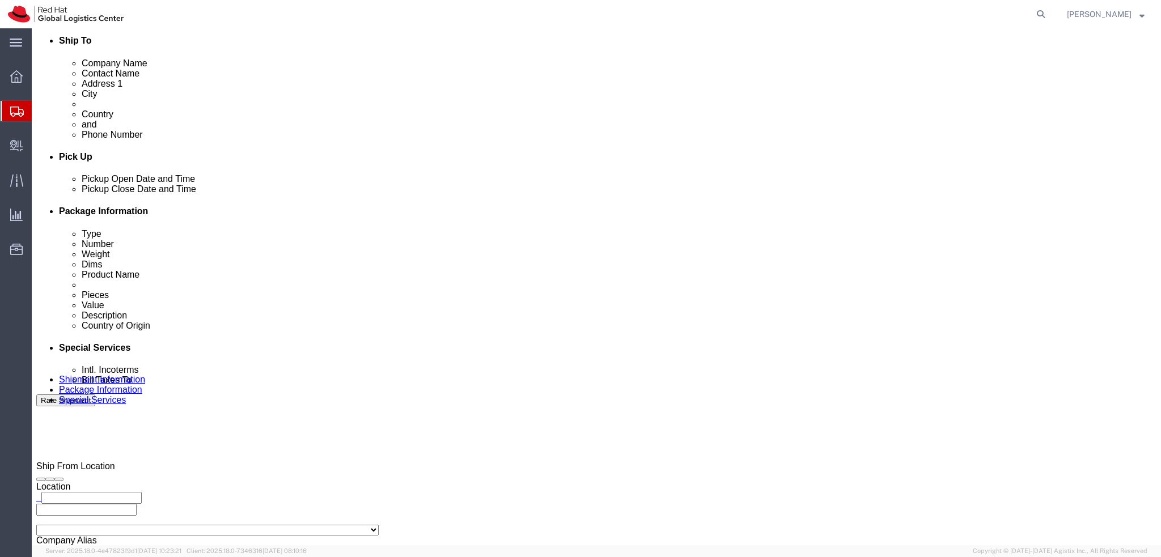
click button "Rate Shipment"
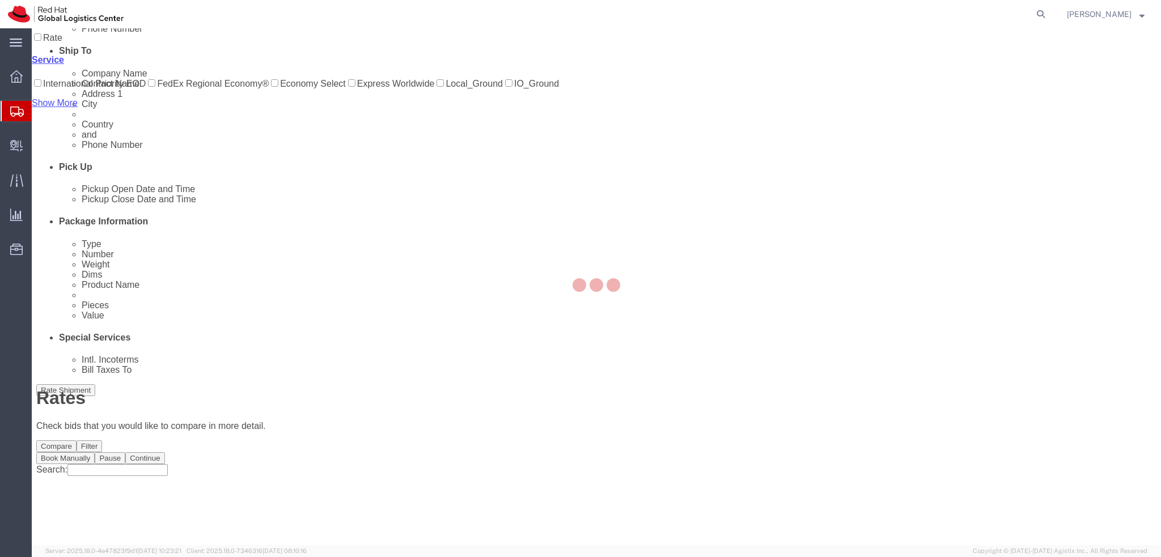
scroll to position [0, 0]
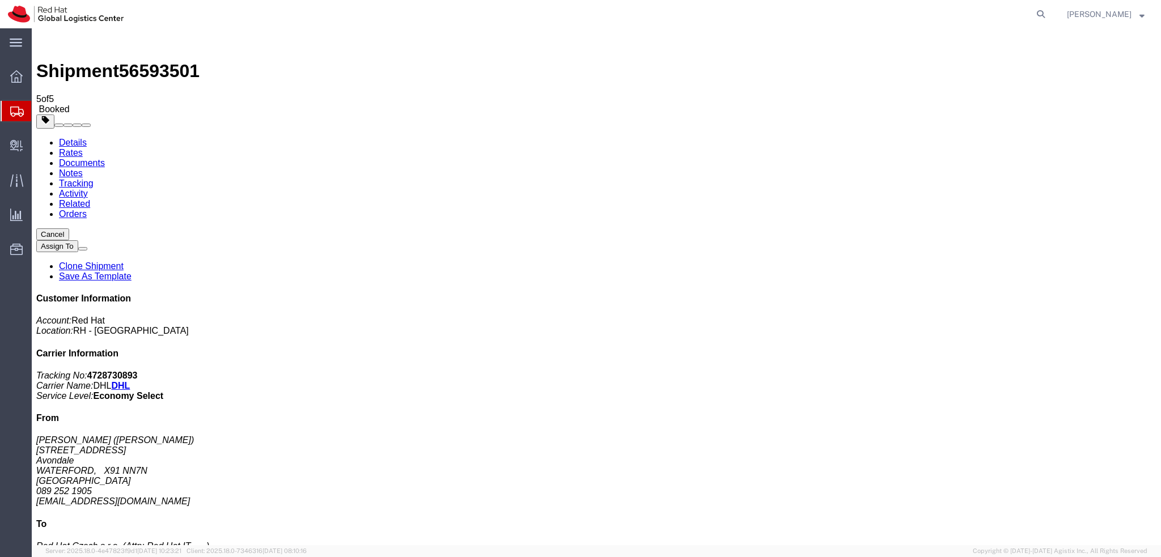
click at [74, 138] on link "Details" at bounding box center [73, 143] width 28 height 10
click span "button"
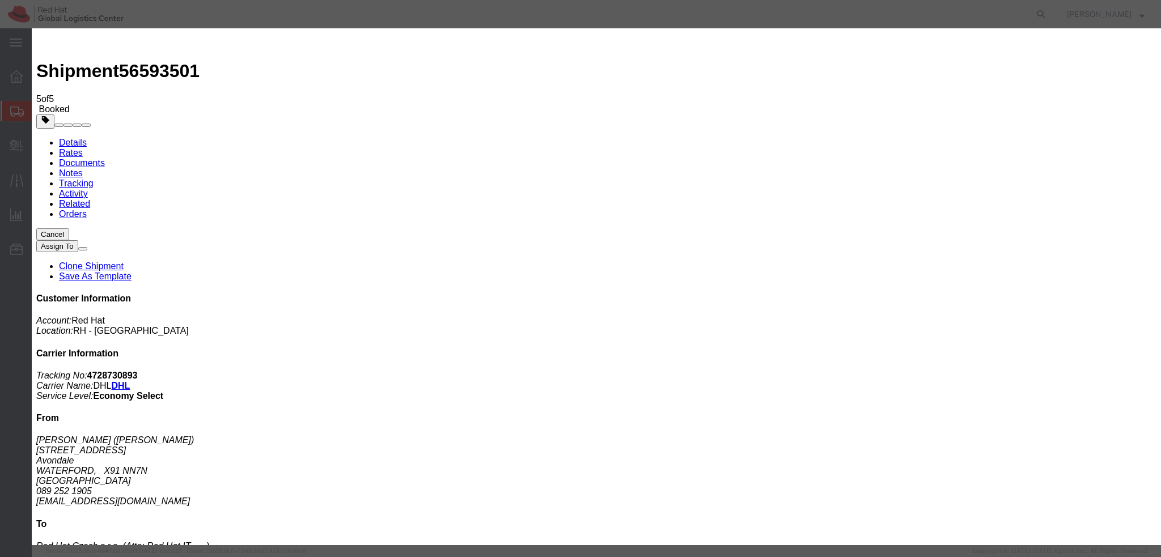
click div "Sep 04 2025 12:00 PM"
type input "1:00 PM"
click button "Apply"
click button "Save"
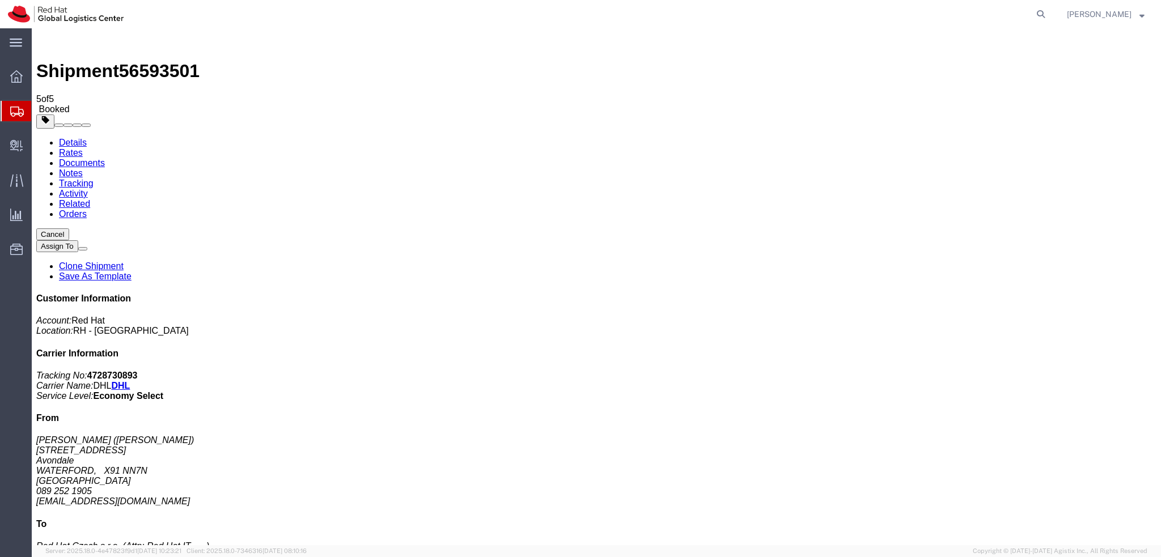
drag, startPoint x: 619, startPoint y: 107, endPoint x: 642, endPoint y: 121, distance: 27.7
click form "Error from API: 400 - Bad Request: Multiple problems found, see Additional Deta…"
click button "Close"
click span "button"
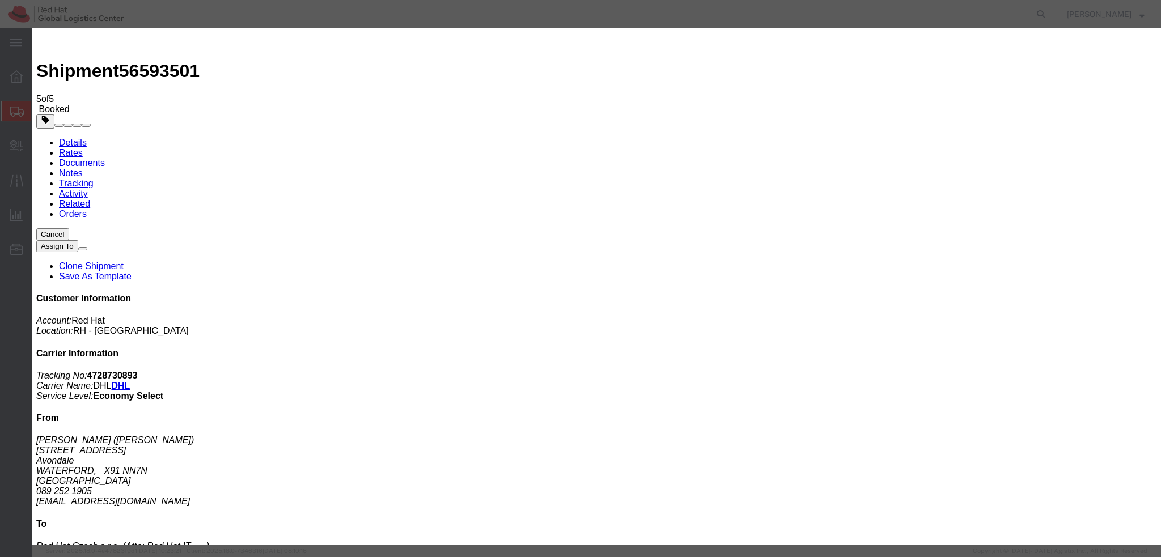
click div "Sep 04 2025 12:00 PM"
click input "12:00 PM"
type input "1:00 PM"
click button "Apply"
click div "Sep 05 2025 2:00 PM"
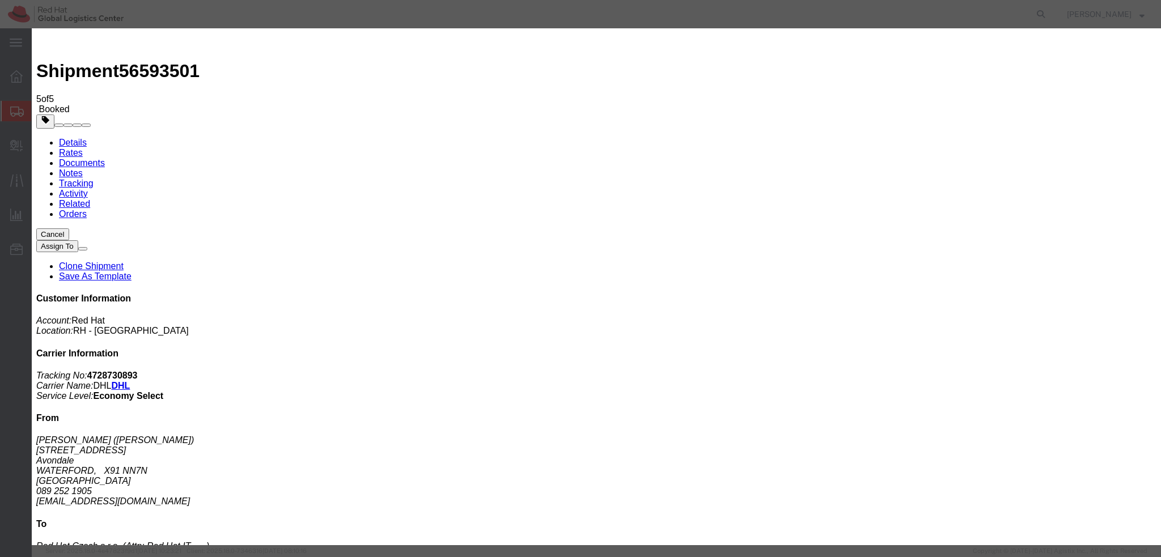
type input "4:00 PM"
click button "Apply"
click button "Save"
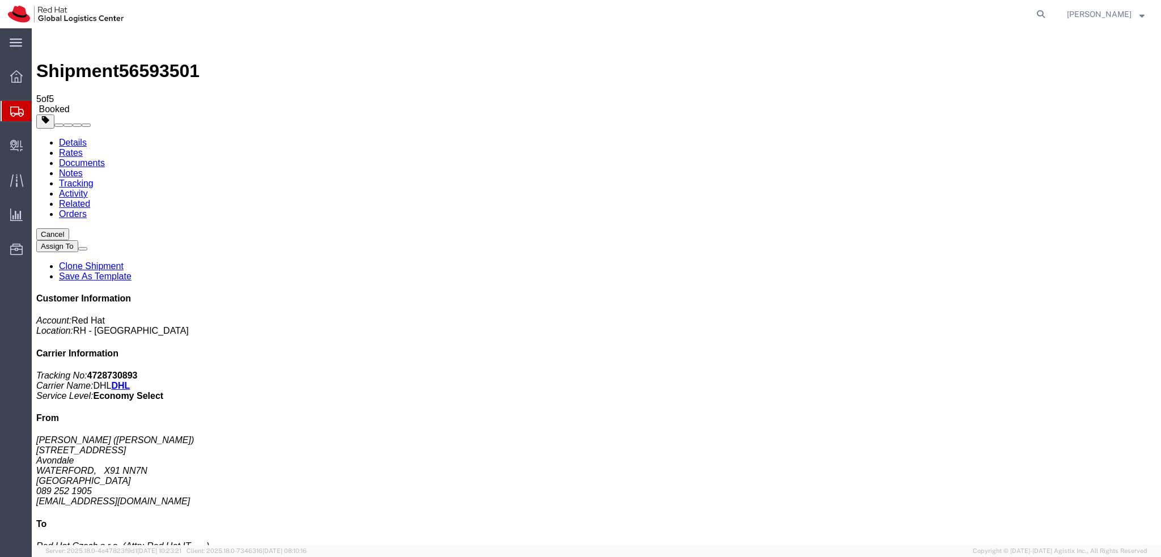
drag, startPoint x: 648, startPoint y: 133, endPoint x: 647, endPoint y: 119, distance: 13.7
click form "Error from API: 400 - Bad Request: Multiple problems found, see Additional Deta…"
copy form "Please note that couriers are available for a pickup at the requested origin be…"
click button "Close"
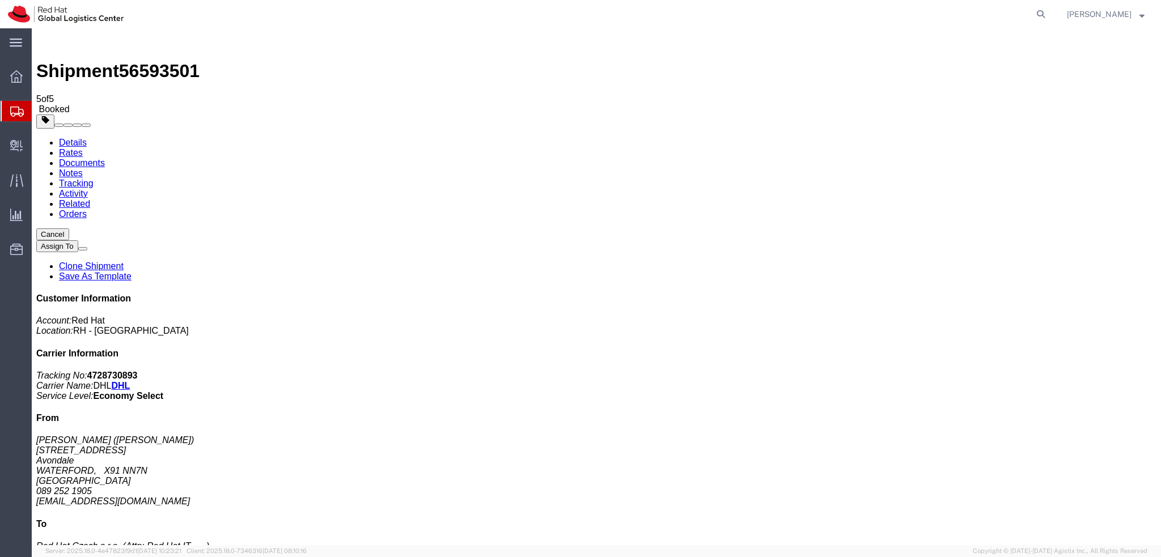
click button "button"
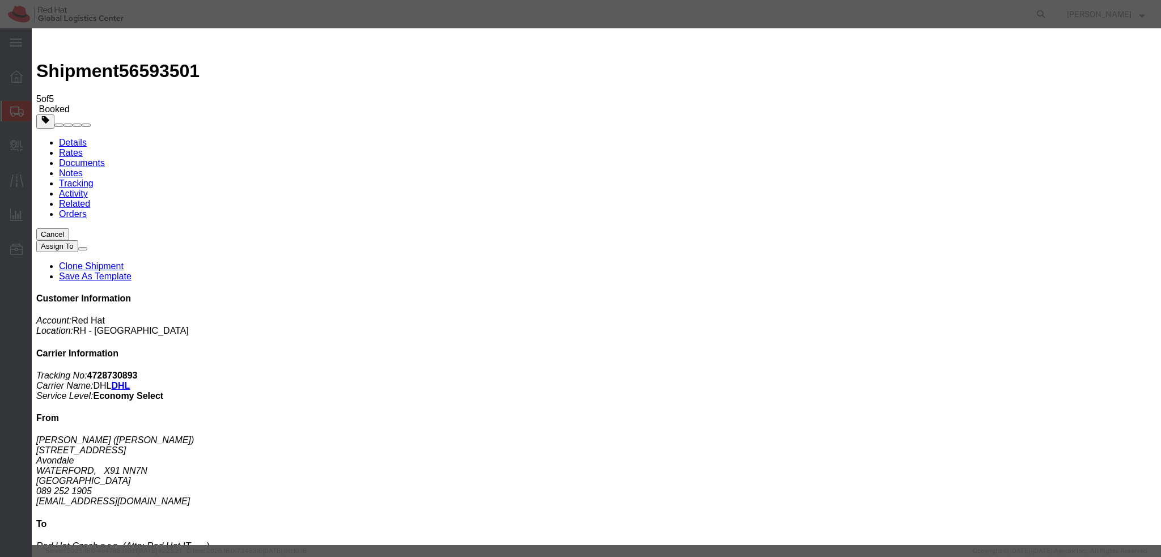
click div "Sep 04 2025 12:00 PM"
click input "12:00 PM"
type input "10:30 AM"
click button "Apply"
click div "Sep 05 2025 11:30 AM"
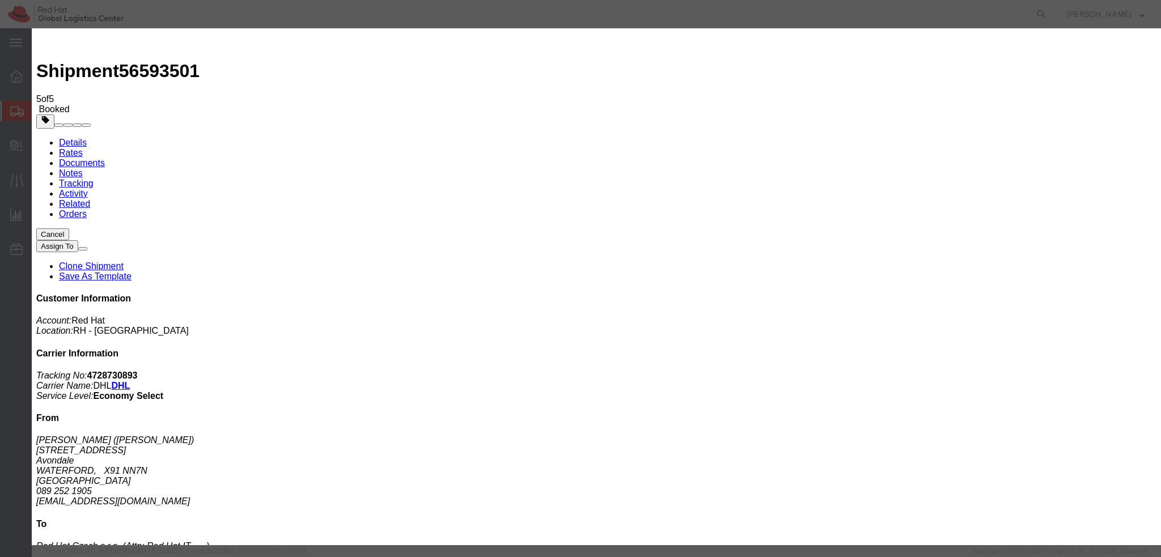
type input "12:30 PM"
click button "Apply"
click button "Save"
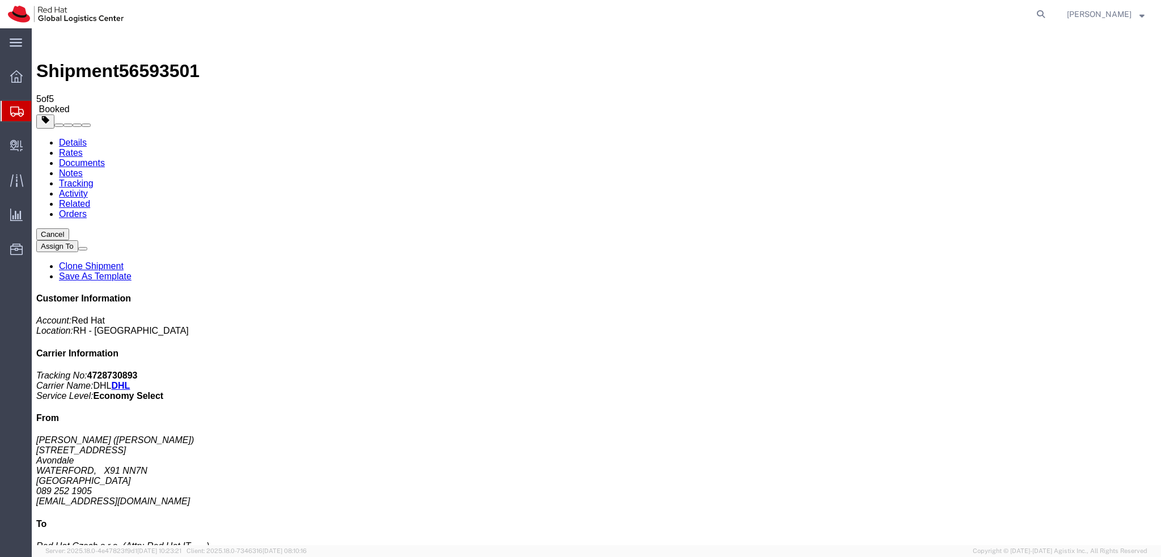
click button "Close"
click link "Documents"
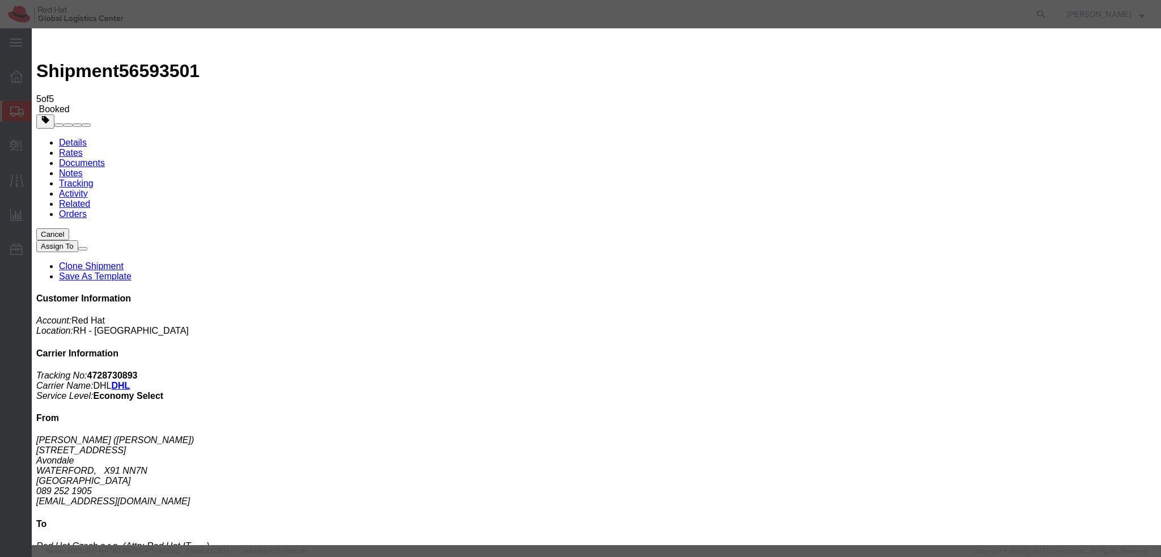
type input "Enter Email Address"
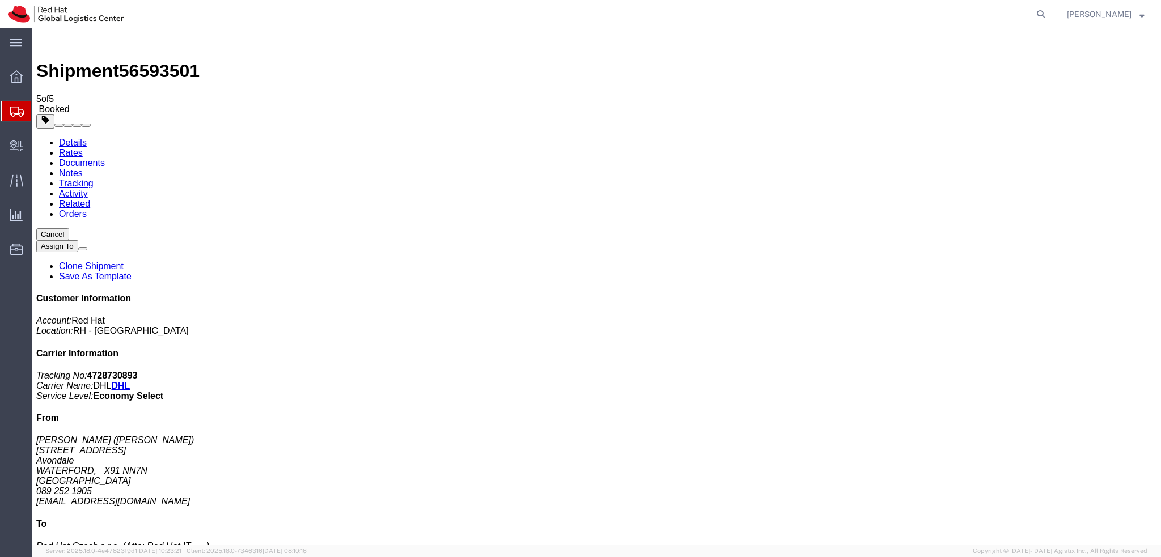
click at [1015, 435] on address "George Lipceanu (George Lipceanu) 52 Avondale Lawn Avondale WATERFORD, X91 NN7N…" at bounding box center [596, 470] width 1120 height 71
copy div "glipcean@redhat.com"
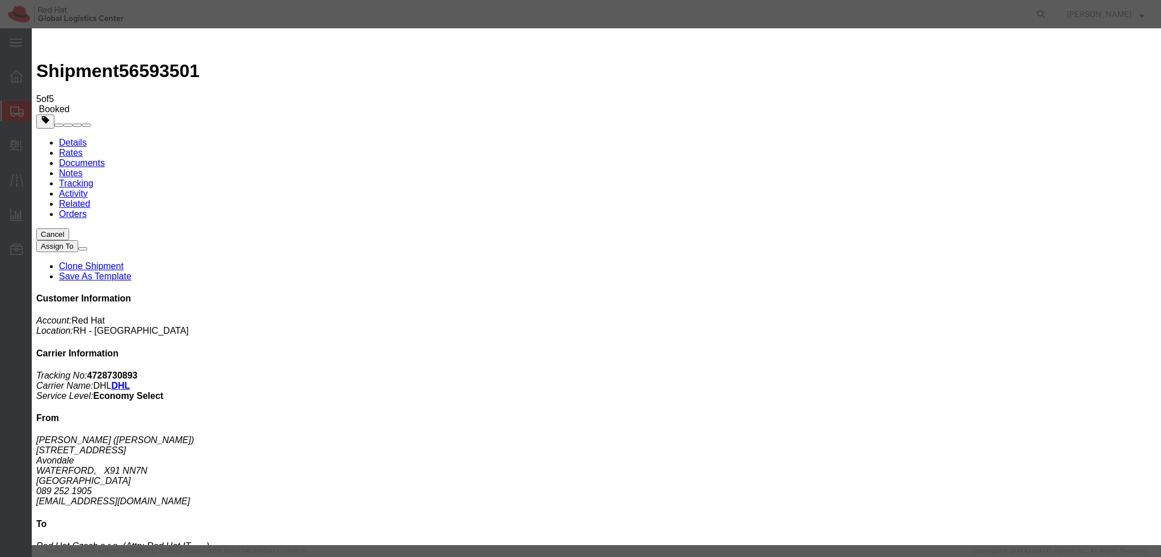
paste input "glipcean@redhat.com"
type input "glipcean@redhat.com"
paste textarea "Hi Grzegorz, please find the label for your shipment to Brno attached to this e…"
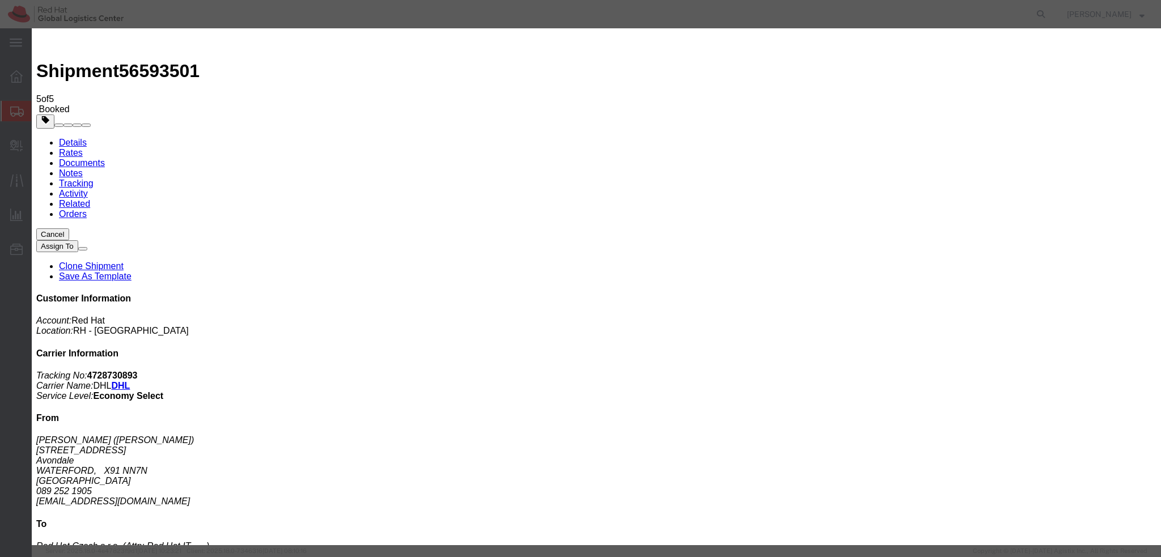
scroll to position [11, 0]
paste textarea "Please note that couriers are available for a pickup at the requested origin be…"
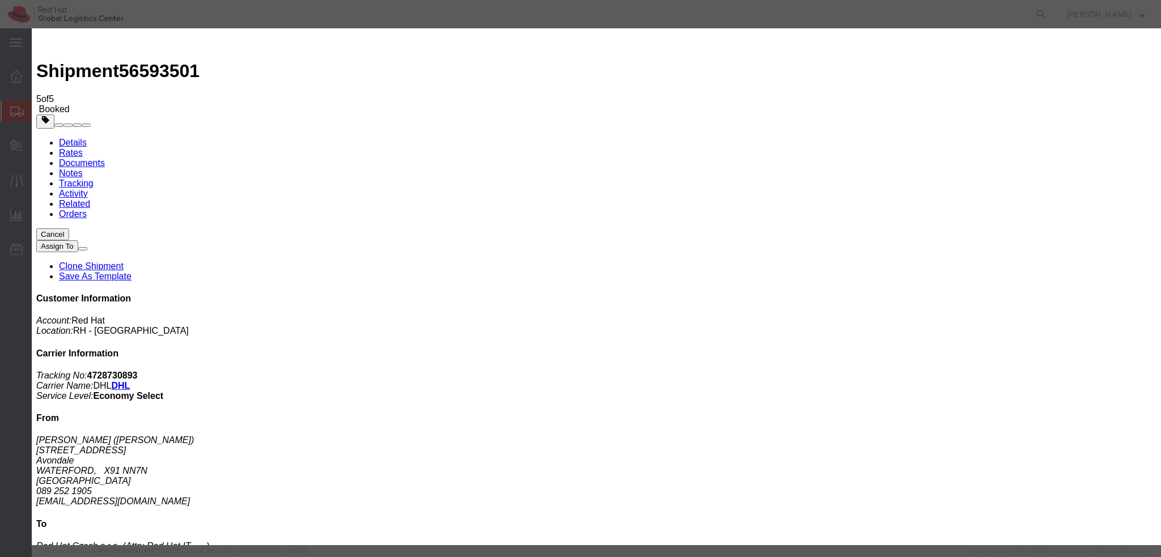
type textarea "Hi George, please find the label for your shipment to Brno attached to this ema…"
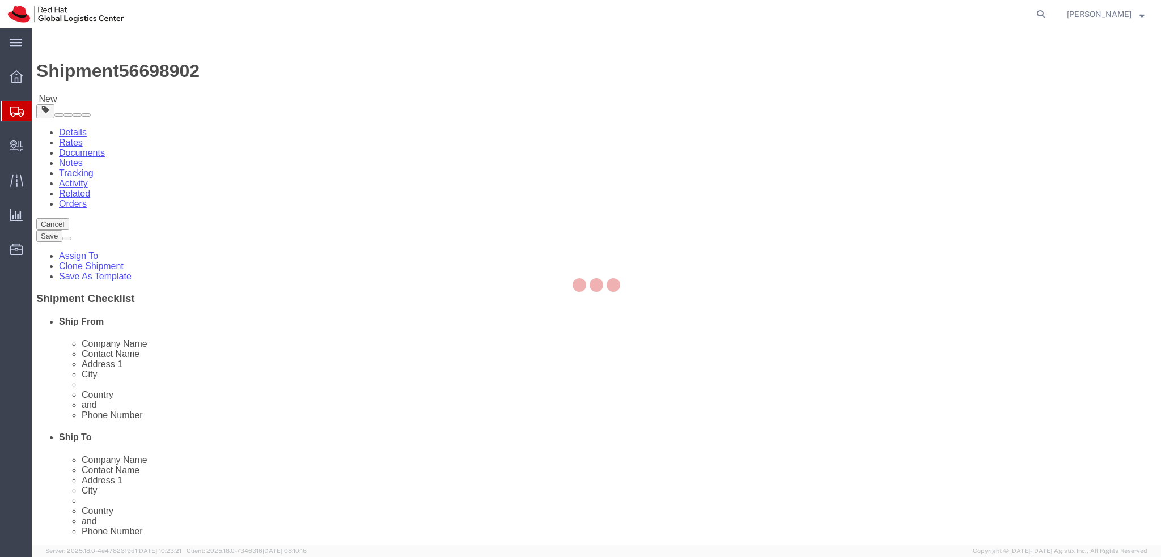
select select "38036"
select select "37975"
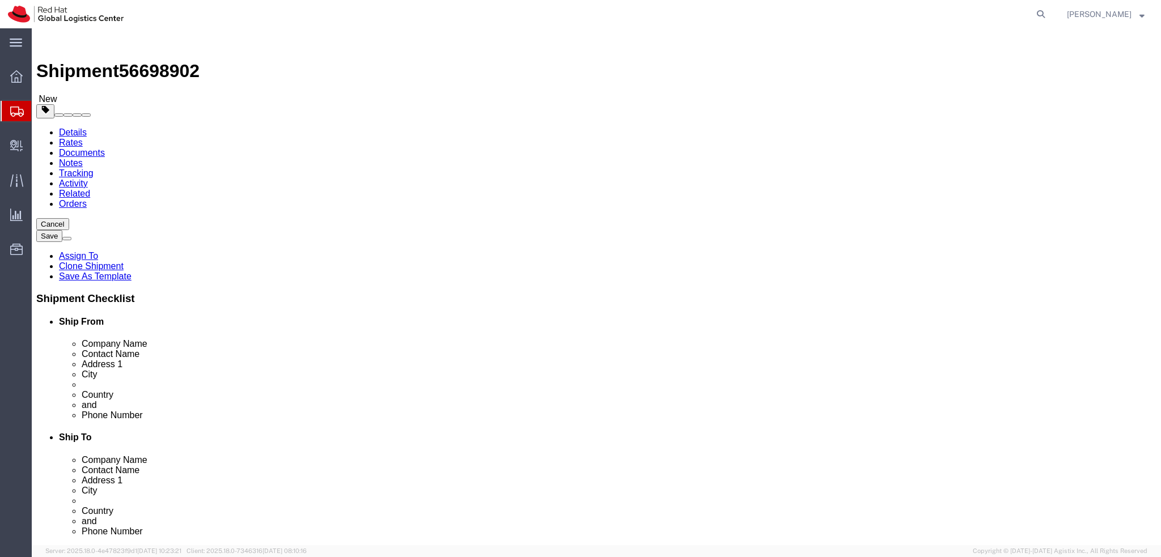
click icon
click dd "1251.88 EUR"
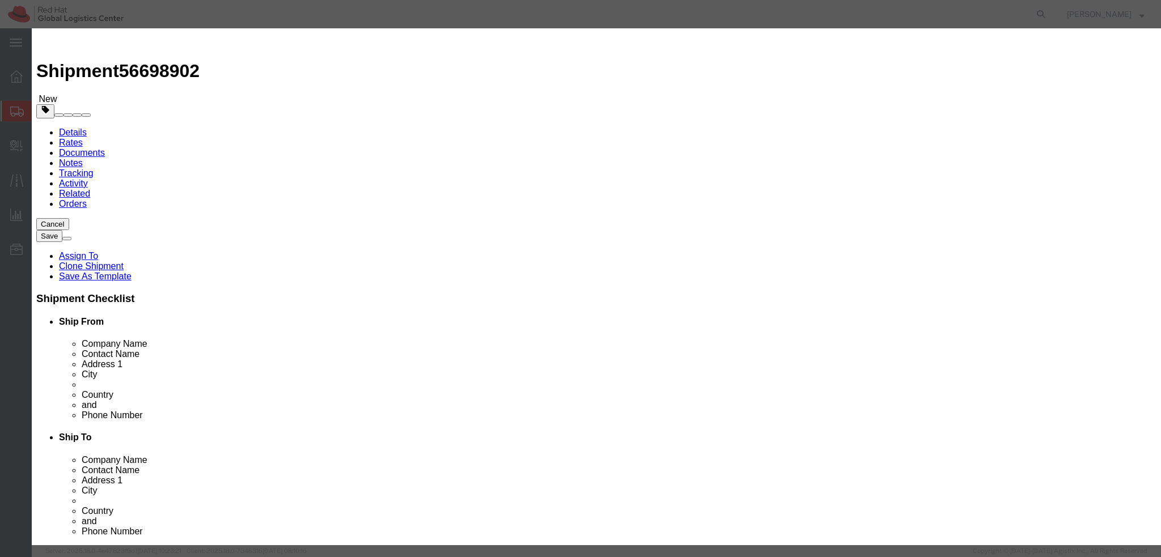
click button "Save & Close"
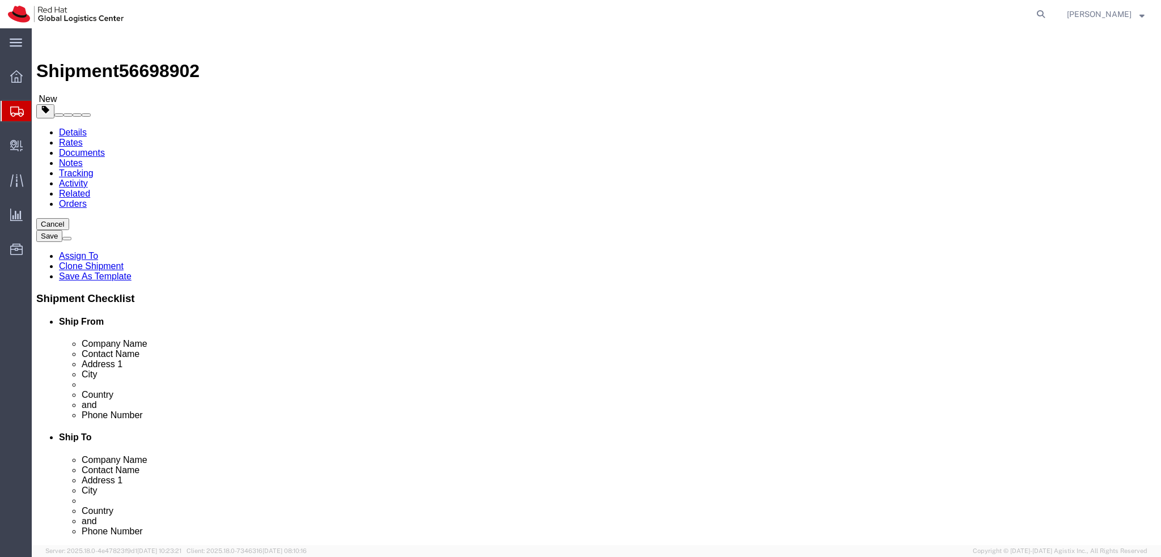
click icon
click button "Rate Shipment"
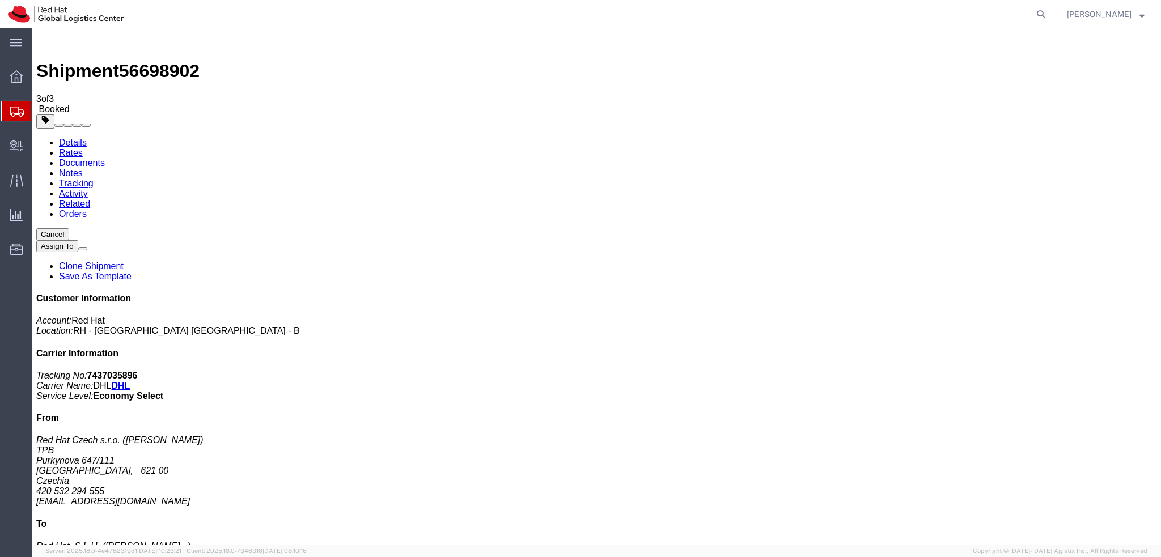
click at [75, 138] on link "Details" at bounding box center [73, 143] width 28 height 10
click button "Cancel"
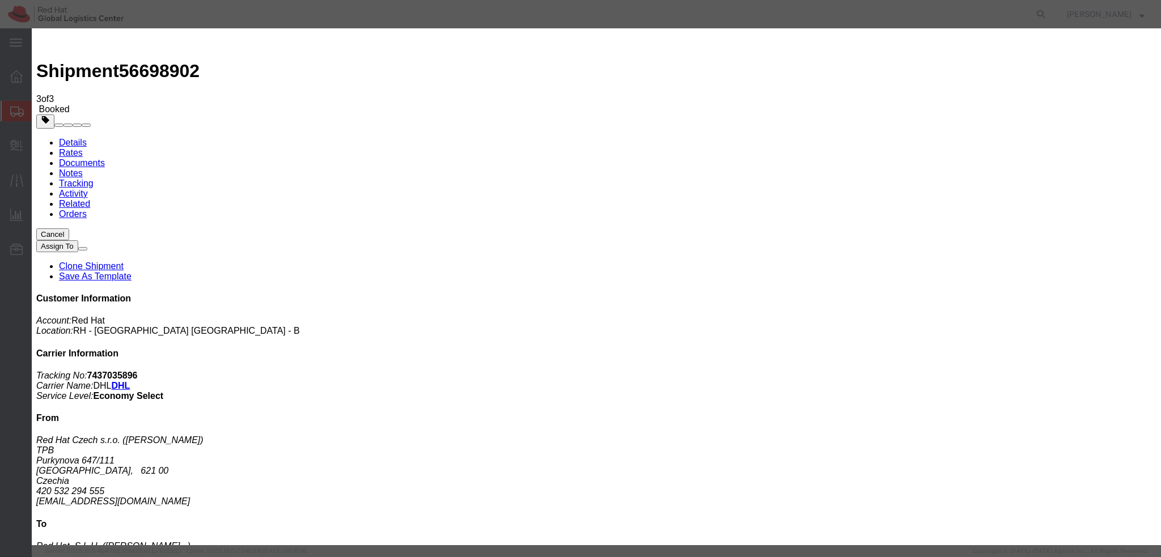
click button "Yes"
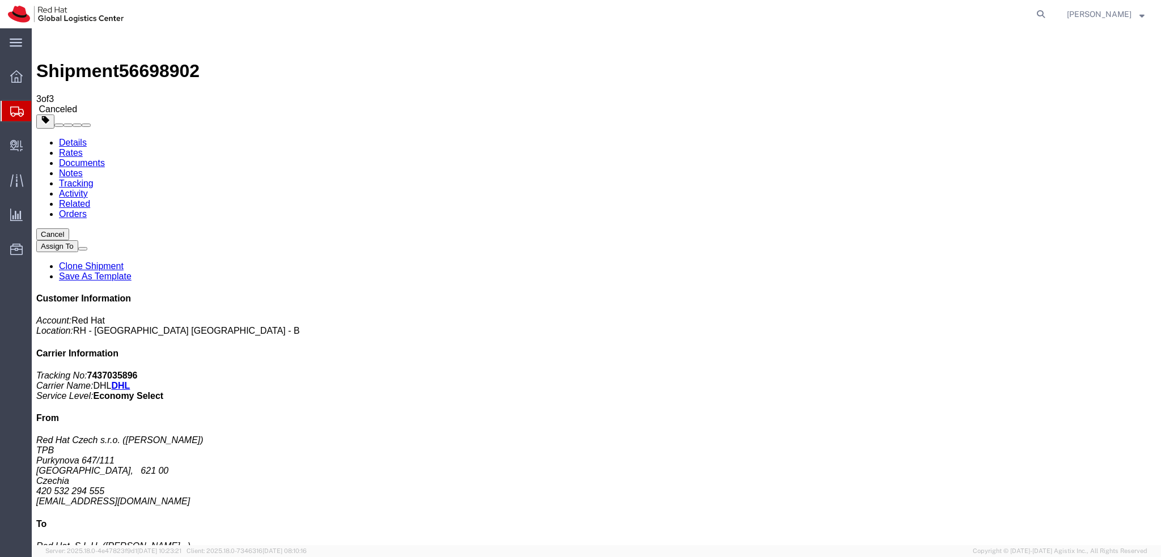
click div
click link "Clone Shipment"
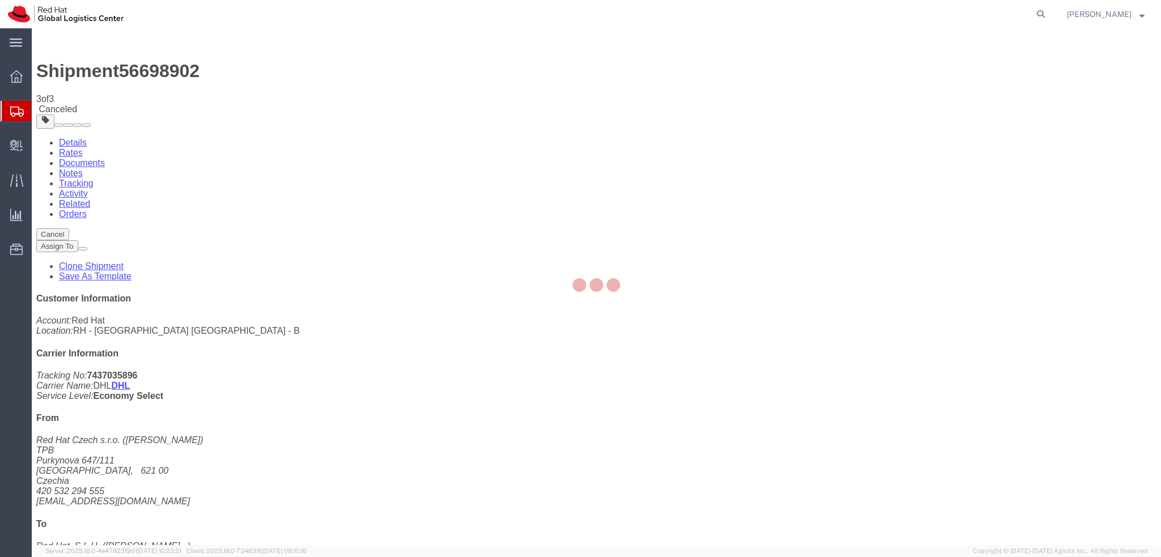
select select "38036"
select select "37975"
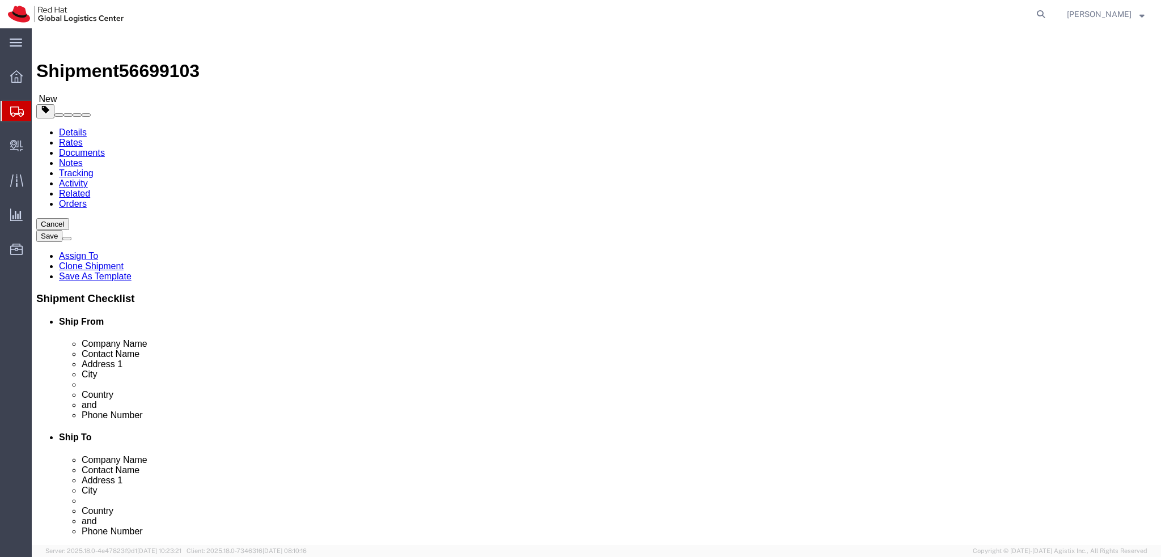
click icon
click button "Rate Shipment"
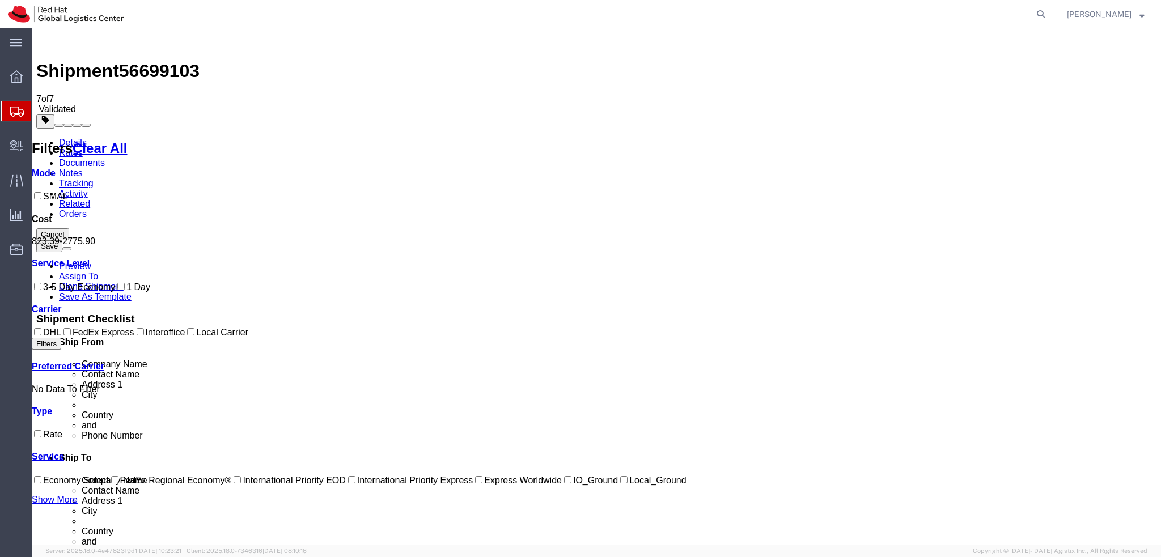
click at [66, 138] on link "Details" at bounding box center [73, 143] width 28 height 10
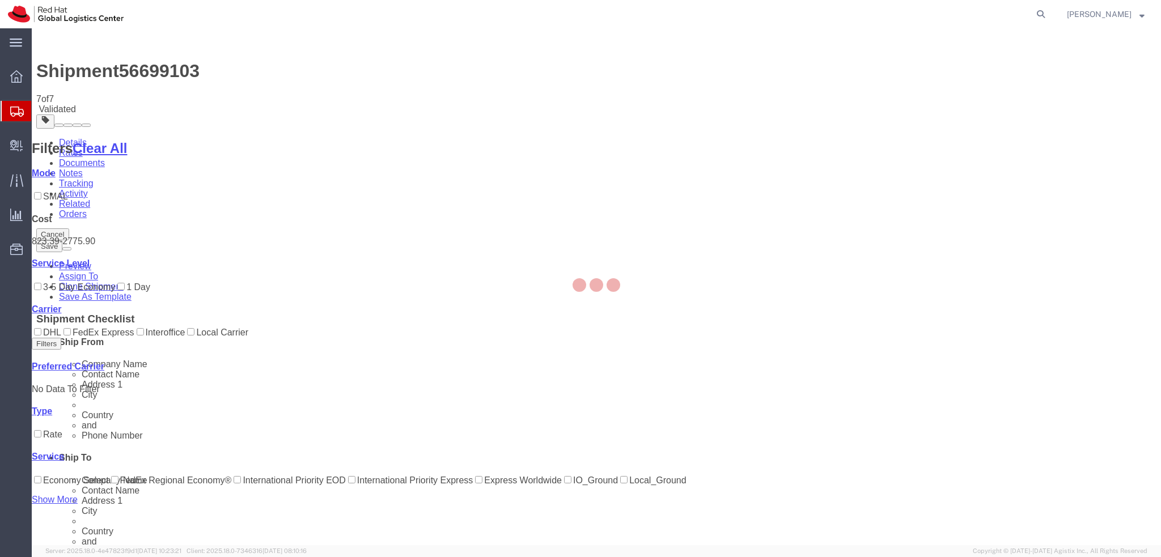
select select "38036"
select select "37975"
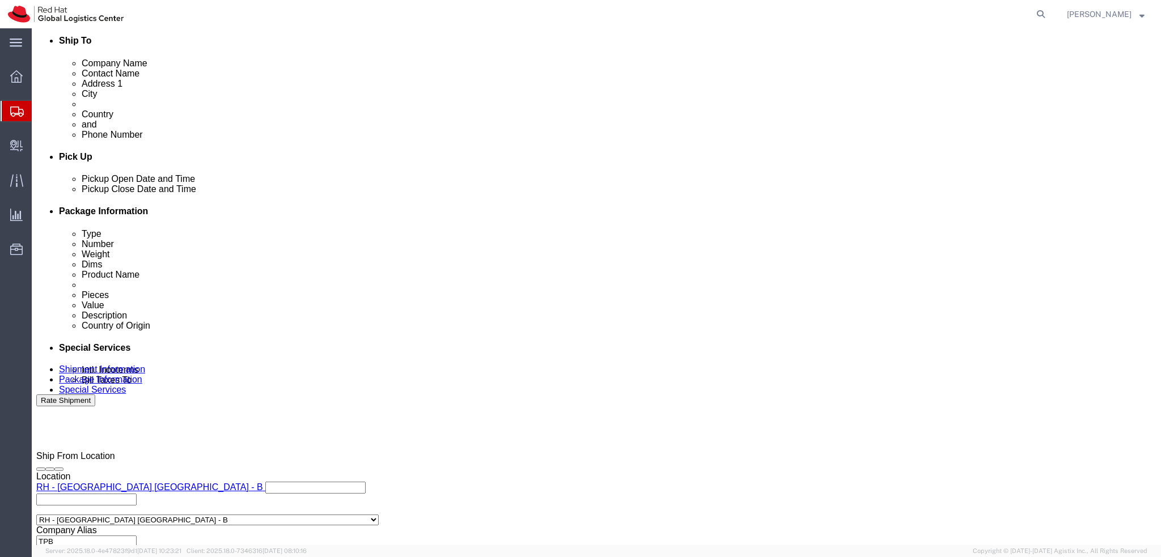
scroll to position [456, 0]
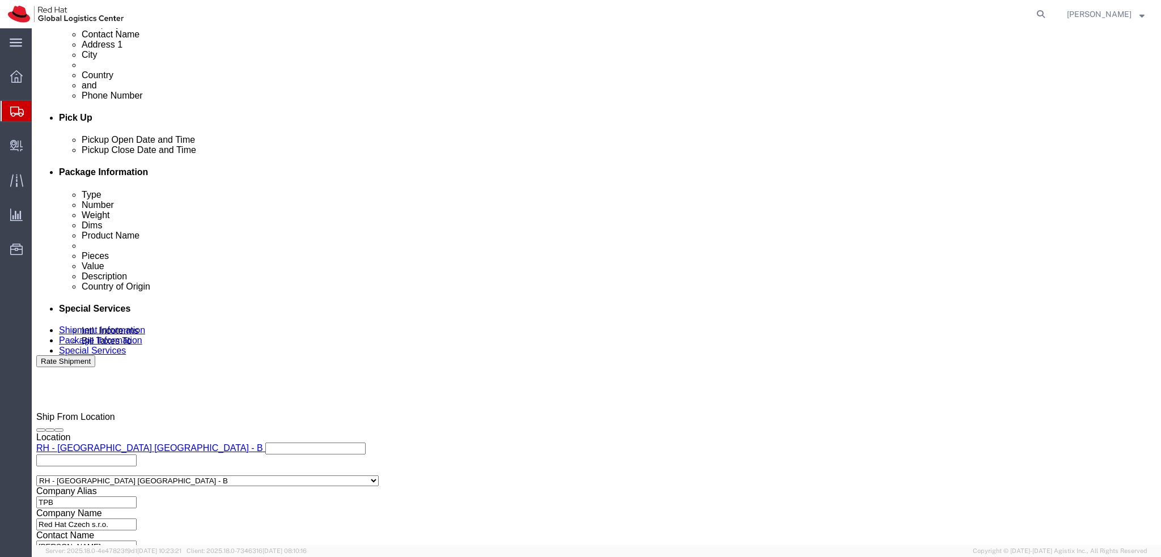
click select "Select Air Less than Truckload Multi-Leg Ocean Freight Rail Small Parcel Truckl…"
select select
click select "Select Air Less than Truckload Multi-Leg Ocean Freight Rail Small Parcel Truckl…"
click button "Rate Shipment"
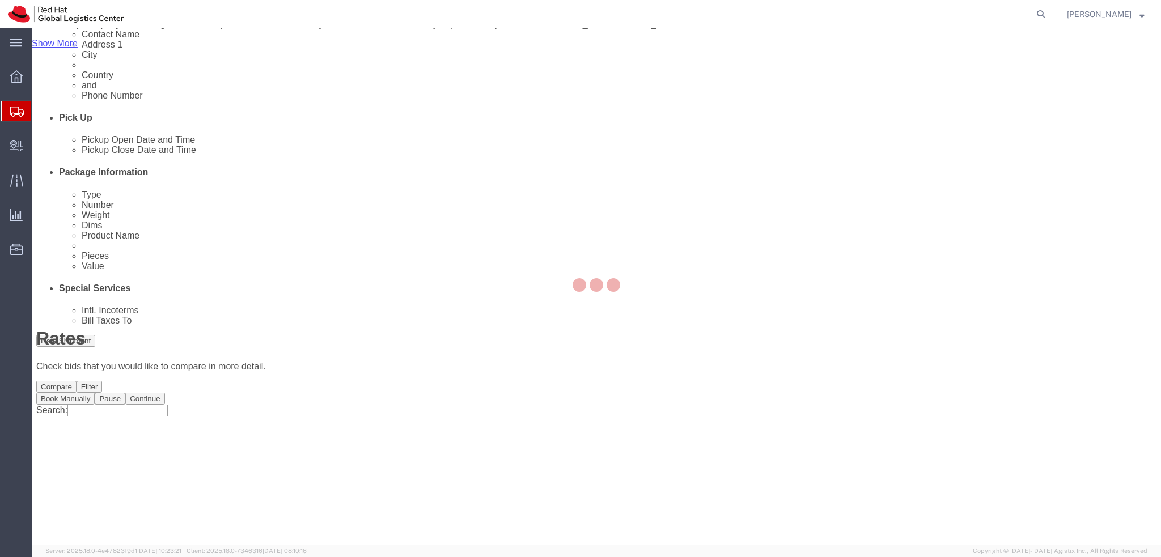
scroll to position [0, 0]
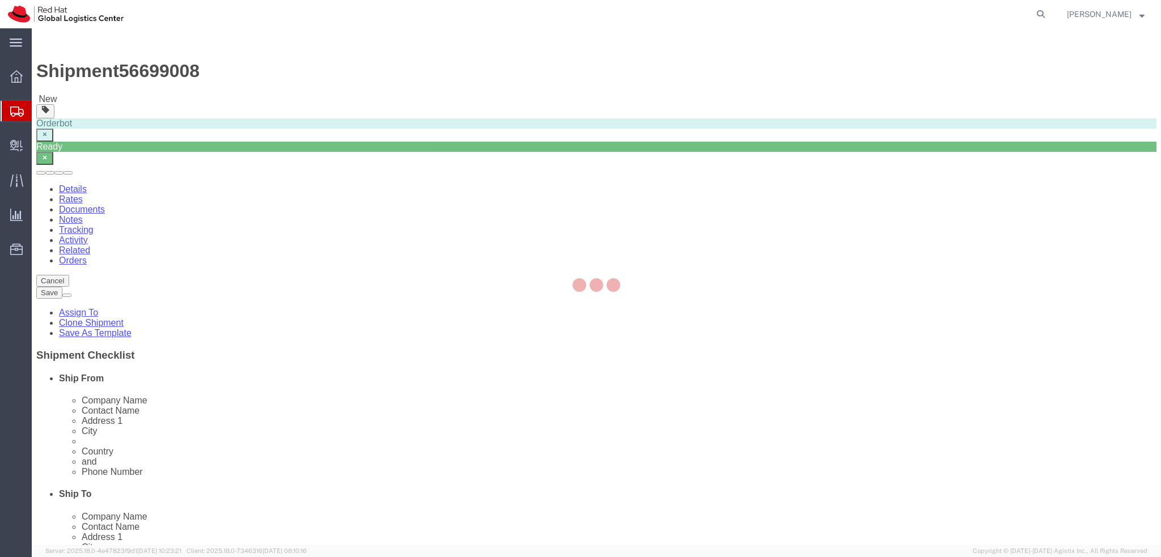
select select
select select "50511"
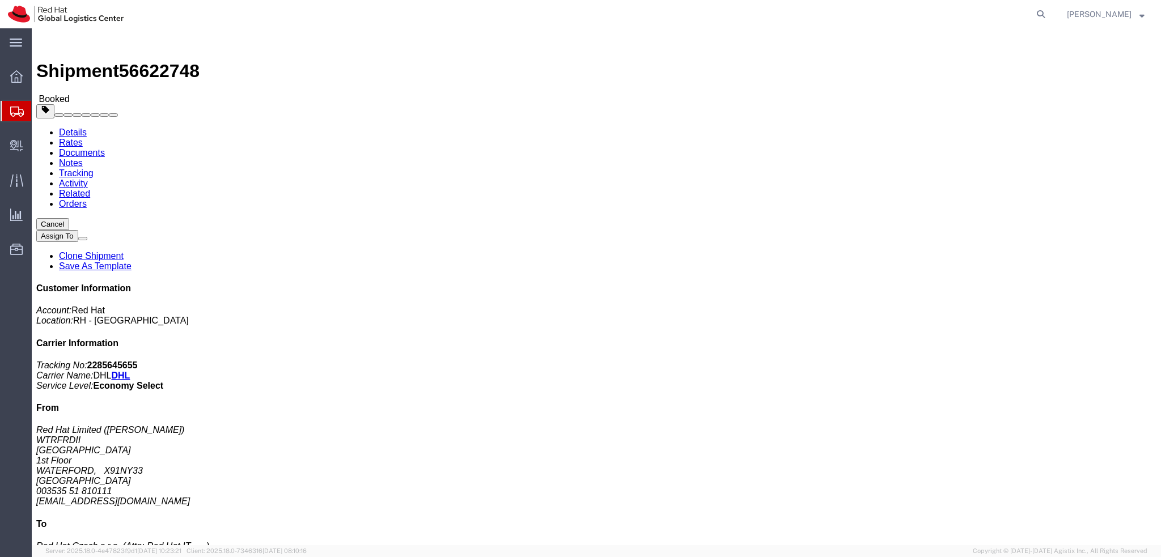
click link "Documents"
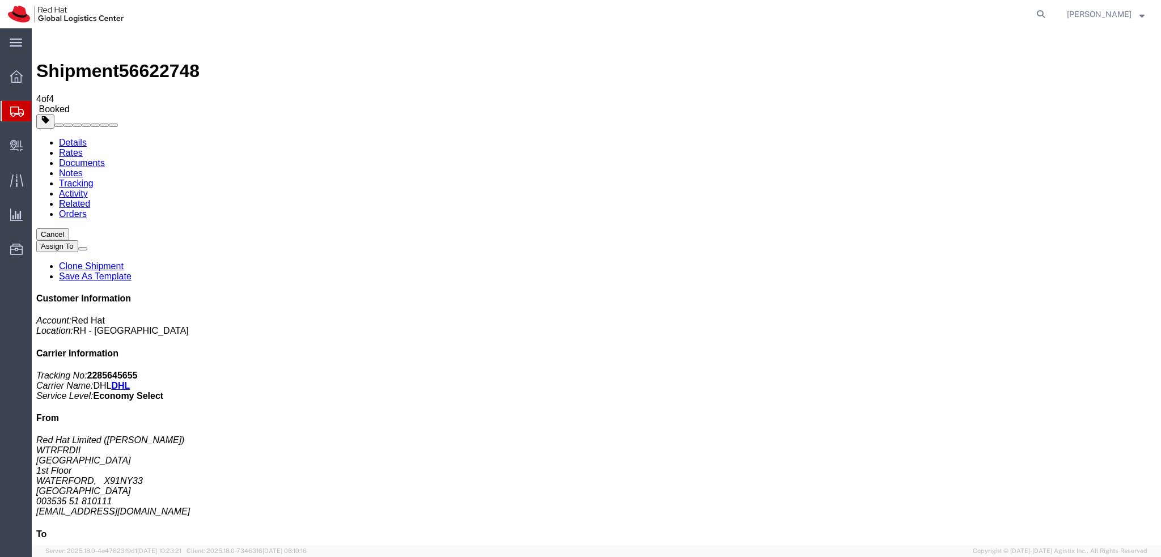
click at [75, 138] on link "Details" at bounding box center [73, 143] width 28 height 10
click button "button"
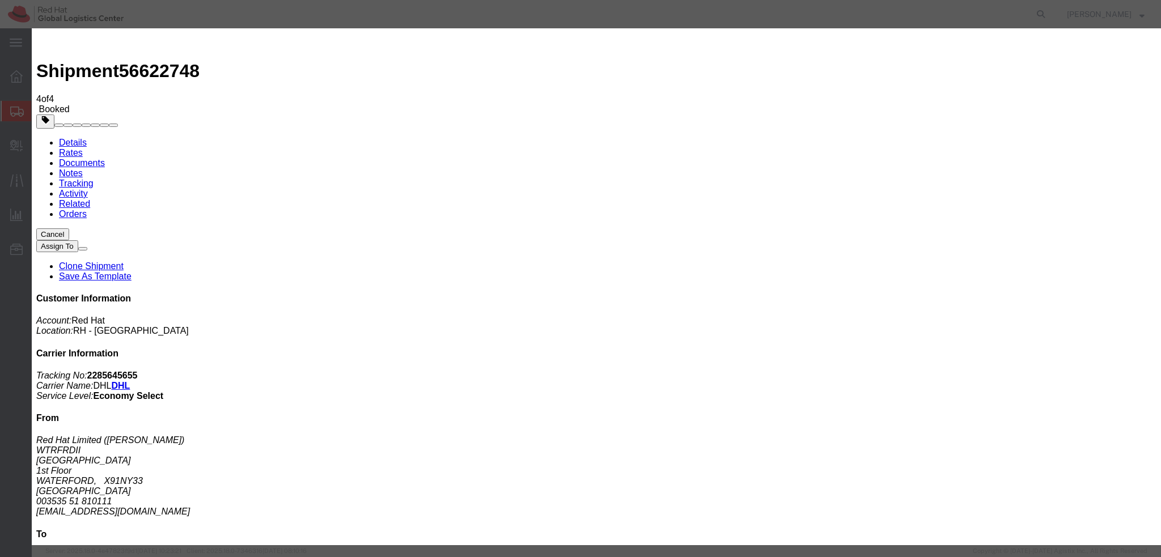
click div "[DATE] 12:00 PM"
click button "Apply"
click div "[DATE] 1:00 PM"
type input "3:00 PM"
click button "Apply"
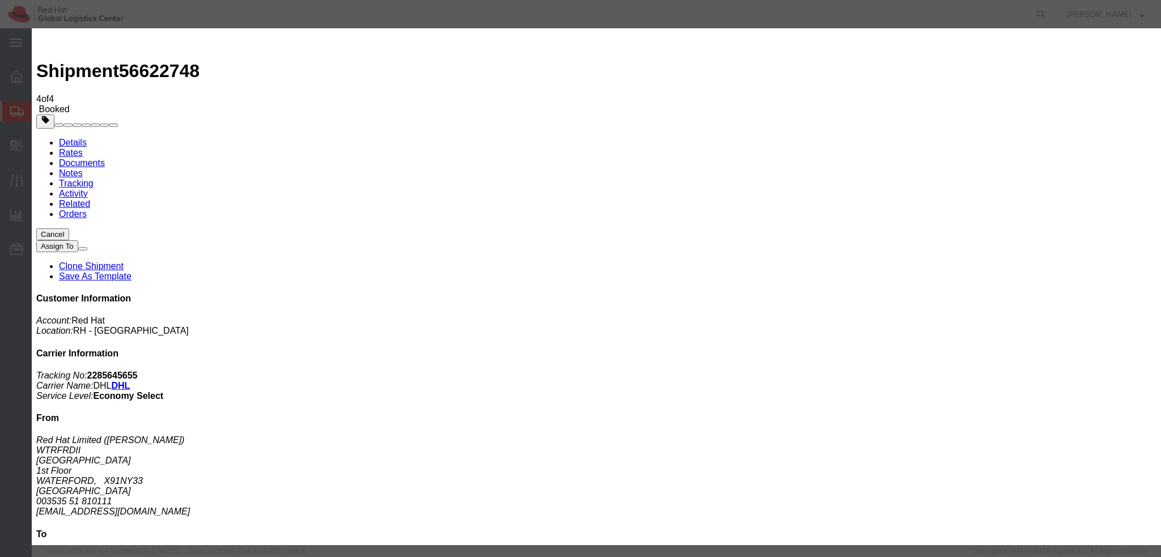
click button "Save"
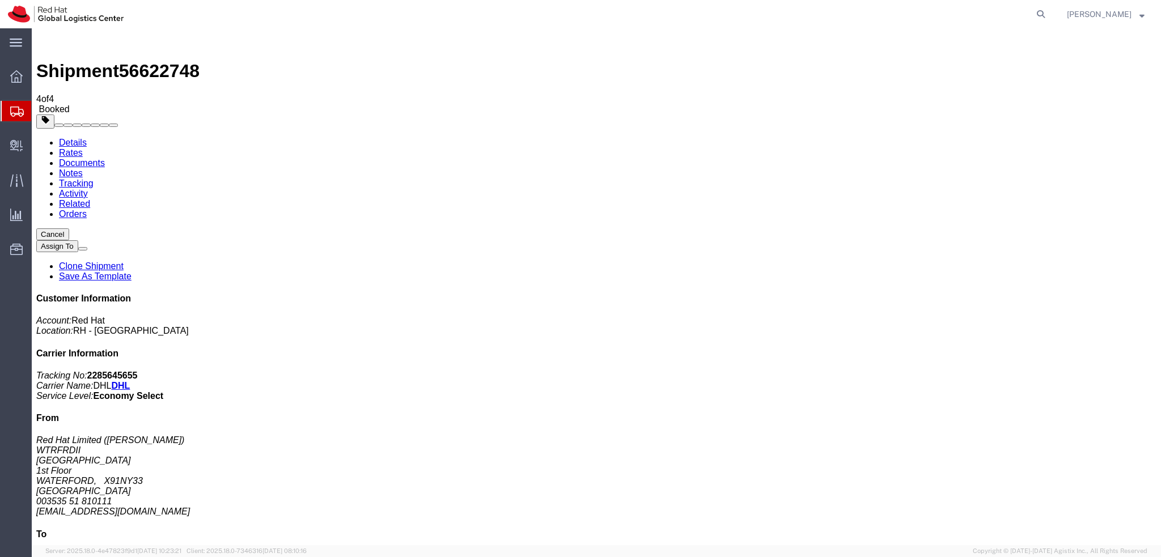
click button "Close"
click span "56622748"
copy span "56622748"
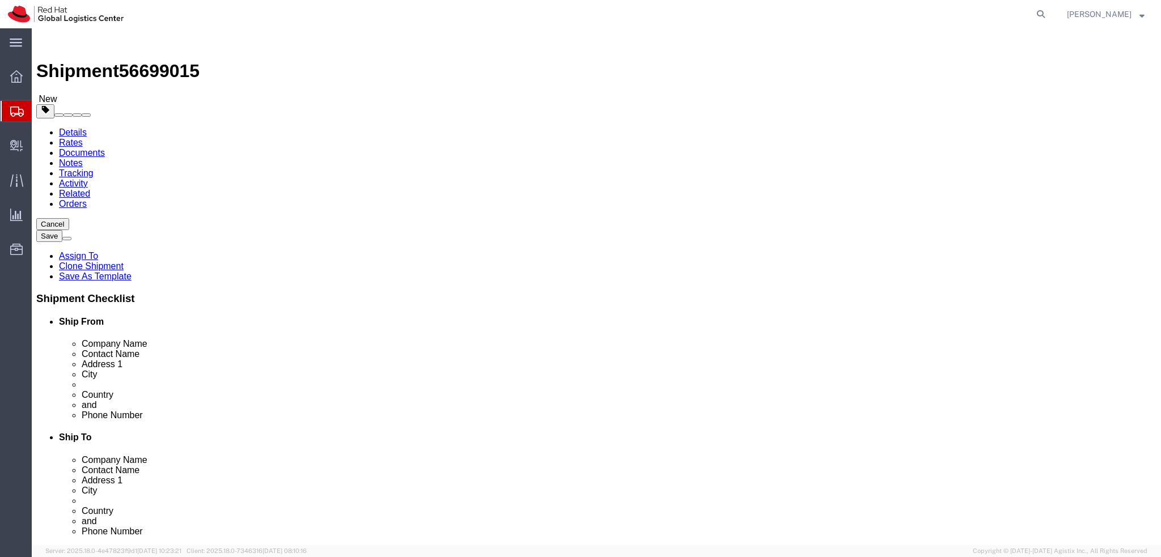
select select "38036"
select select
click icon
click dd "1.00 CZK"
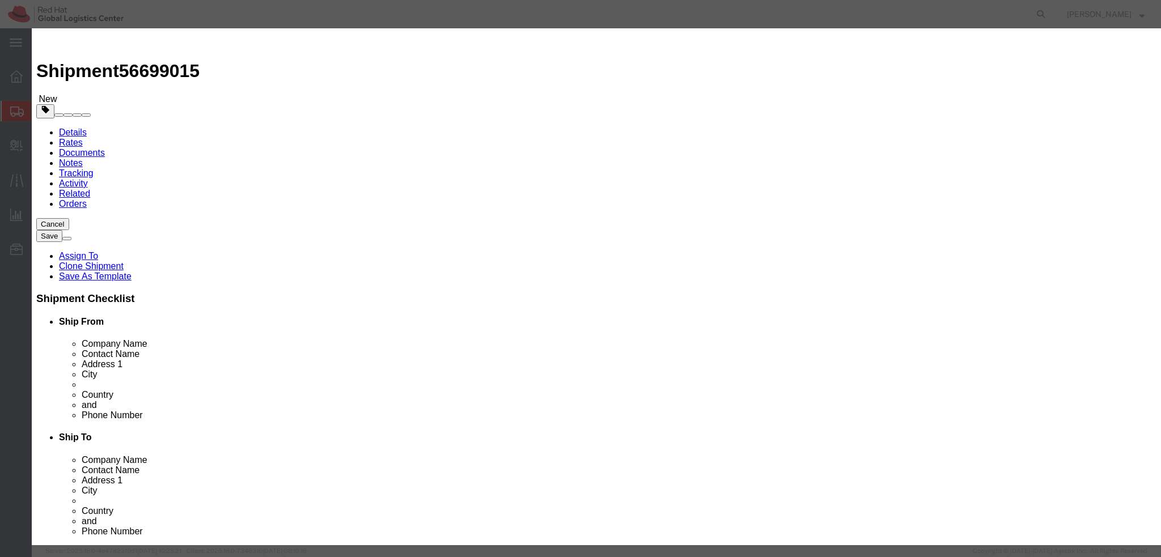
click textarea
type textarea "Documents"
click button "Save & Close"
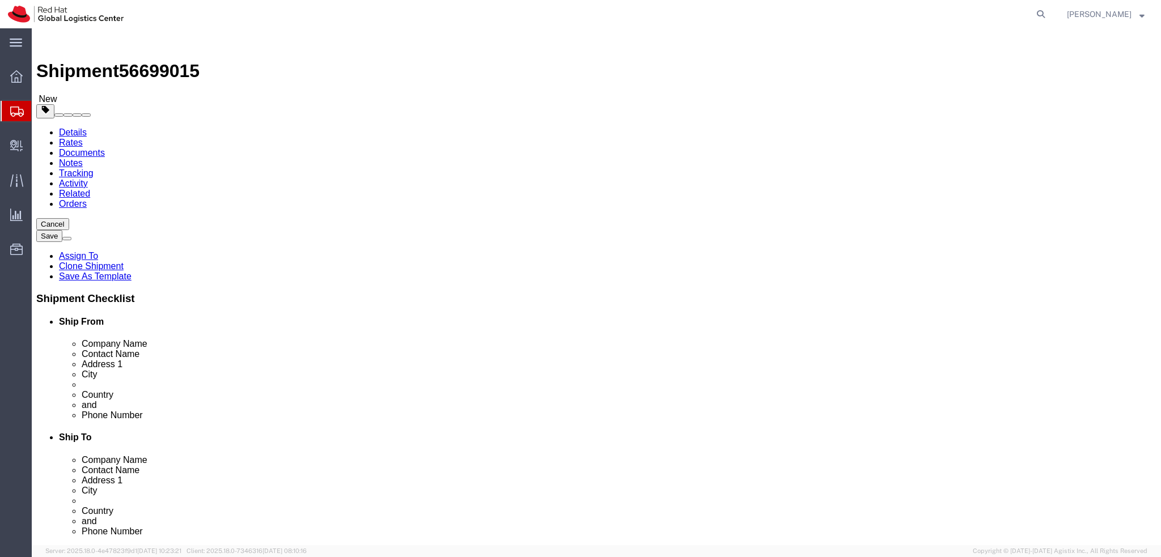
click link "Shipment Information"
drag, startPoint x: 137, startPoint y: 67, endPoint x: 160, endPoint y: 73, distance: 23.9
click icon
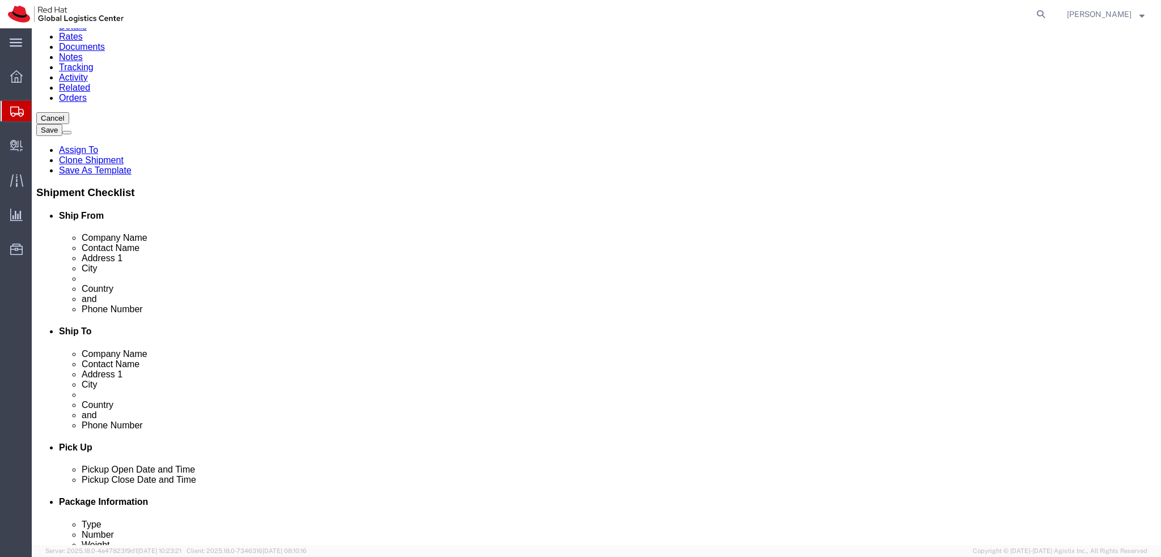
scroll to position [227, 0]
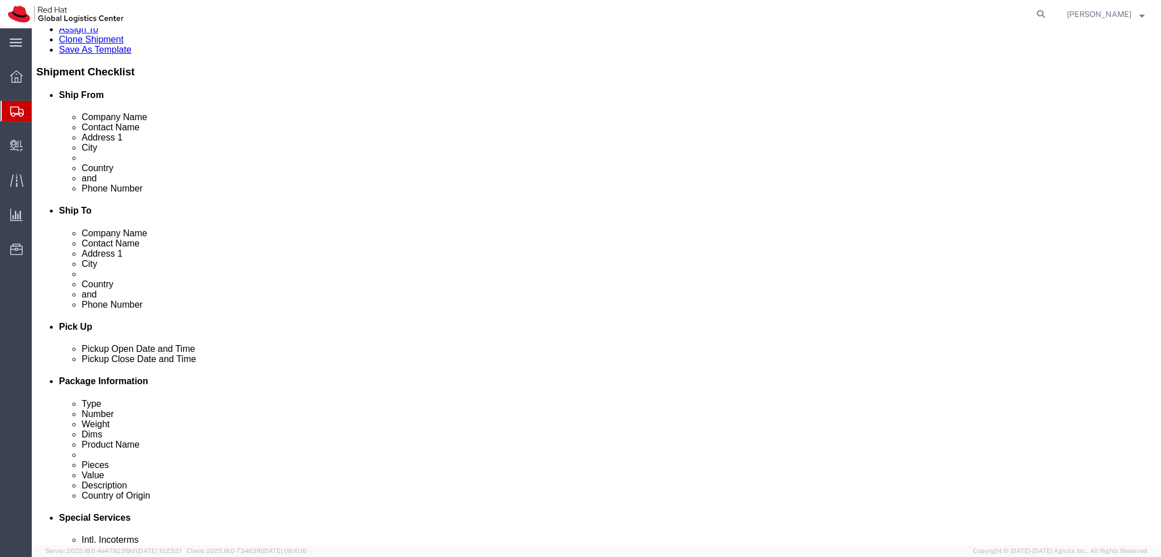
click button "Rate Shipment"
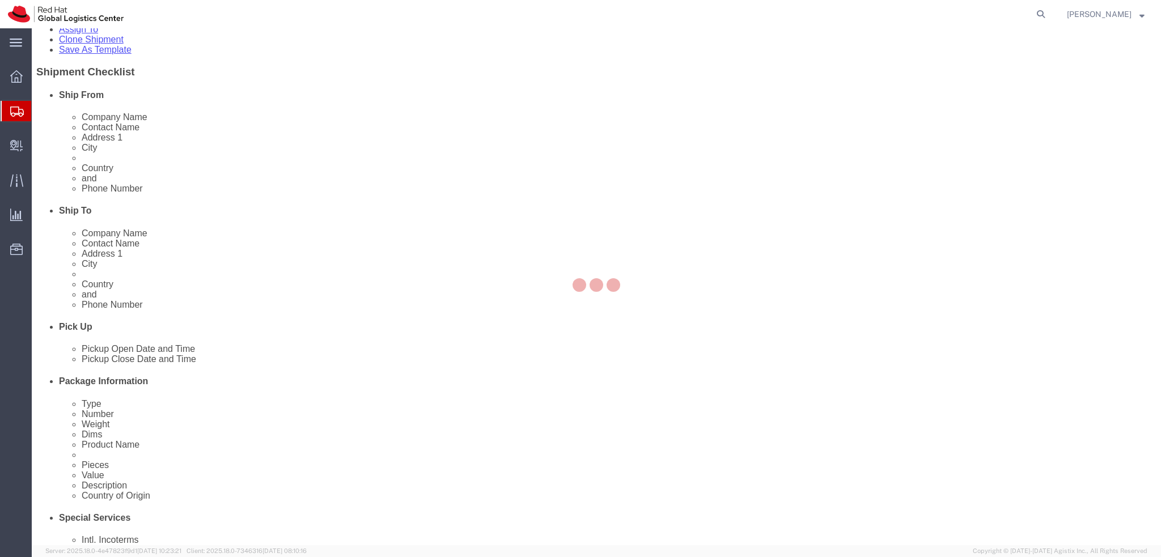
scroll to position [0, 0]
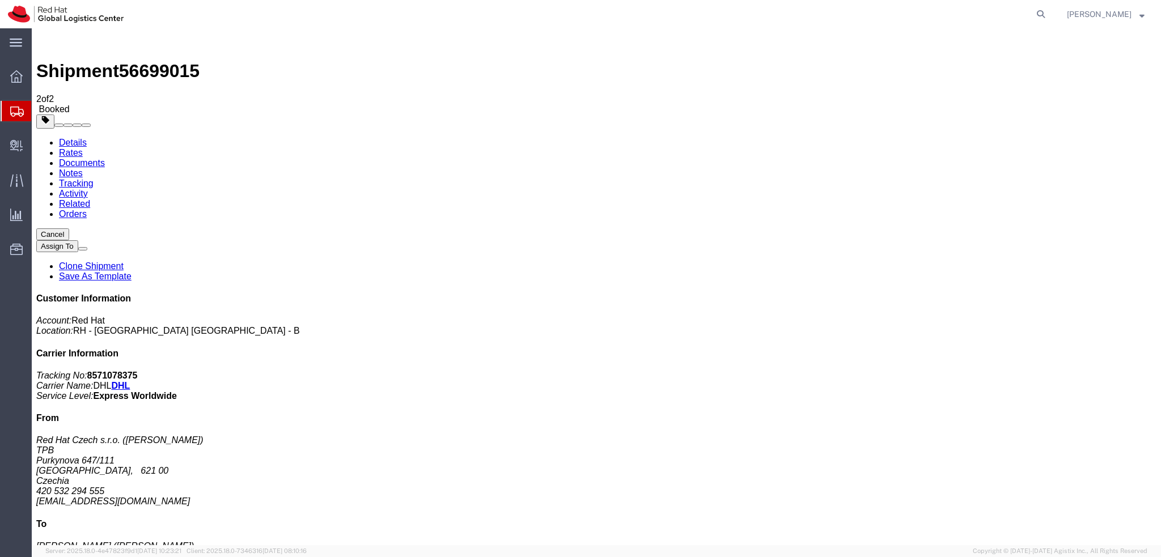
click at [82, 138] on link "Details" at bounding box center [73, 143] width 28 height 10
click span "button"
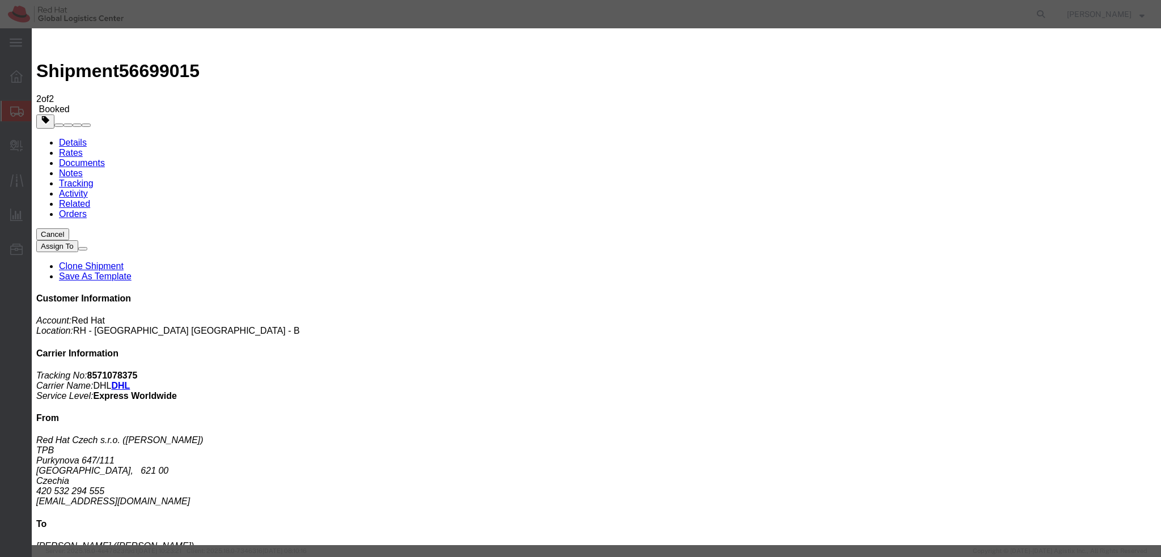
click div "Sep 03 2025 1:12 PM"
type input "1:00 PM"
click button "Apply"
click button "Save"
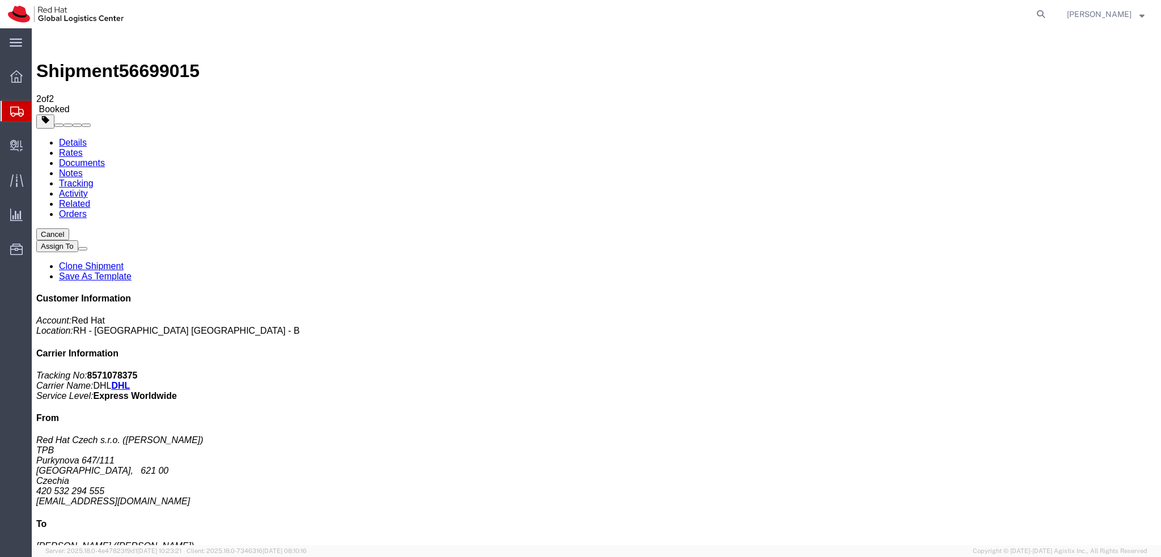
click button "Close"
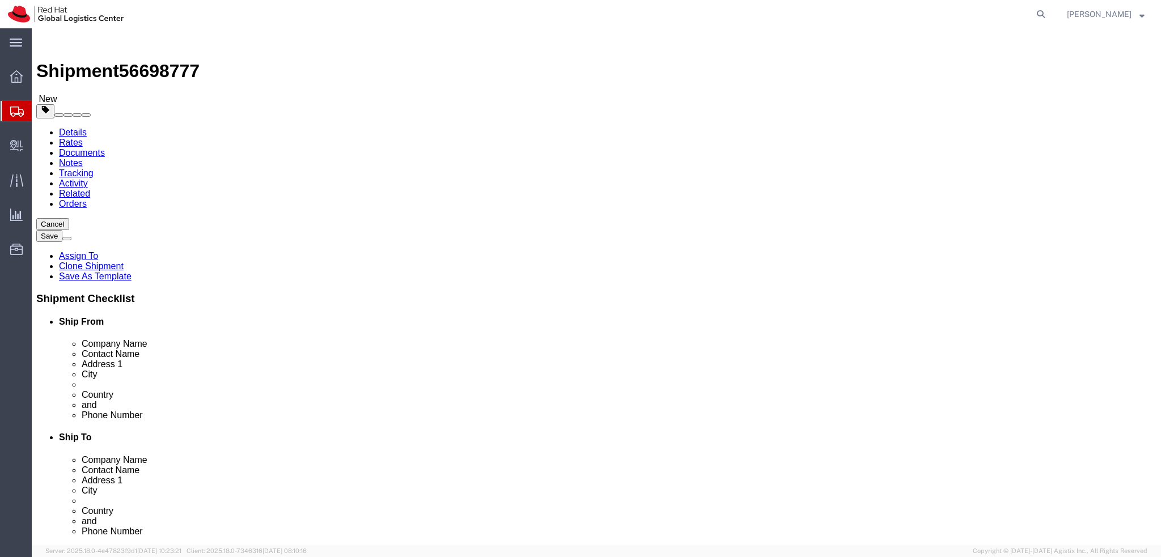
select select "38037"
select select
click button "Rate Shipment"
select select "38037"
select select
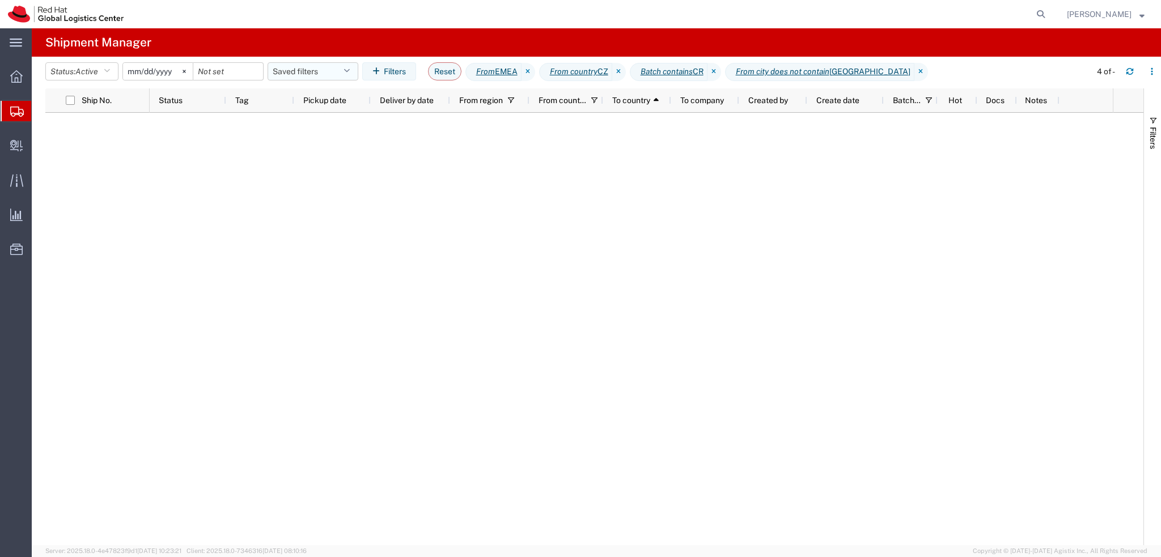
click at [312, 69] on button "Saved filters" at bounding box center [313, 71] width 91 height 18
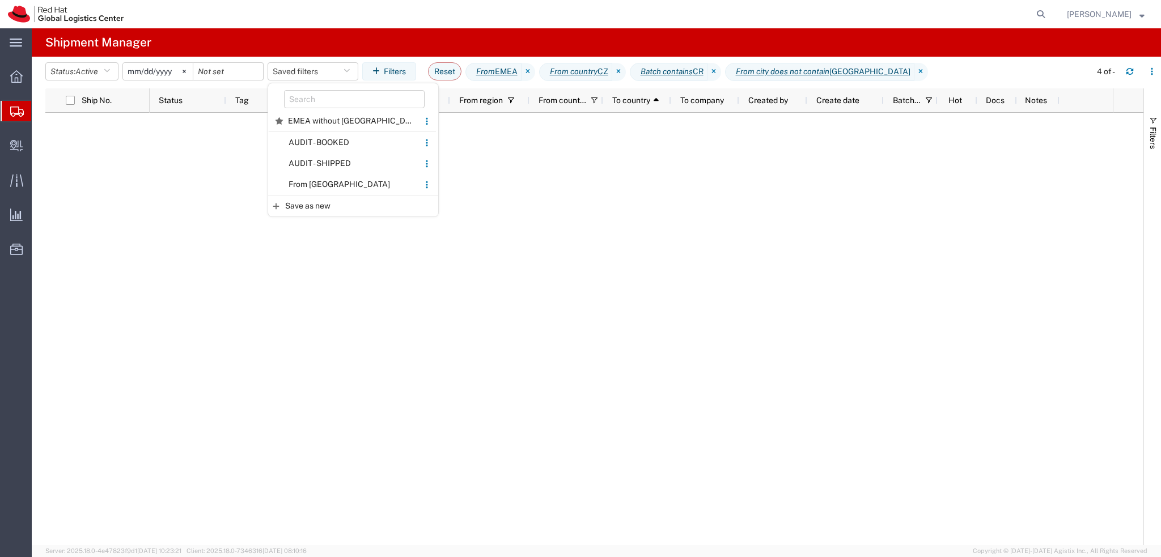
click at [331, 188] on span "From CZ" at bounding box center [343, 184] width 149 height 21
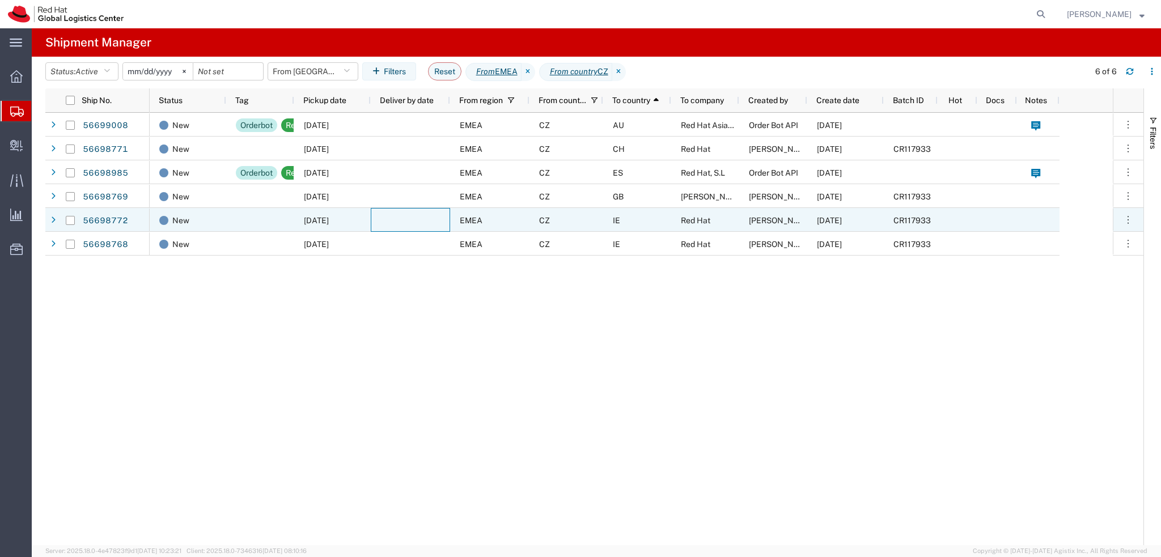
click at [406, 217] on div at bounding box center [410, 220] width 79 height 24
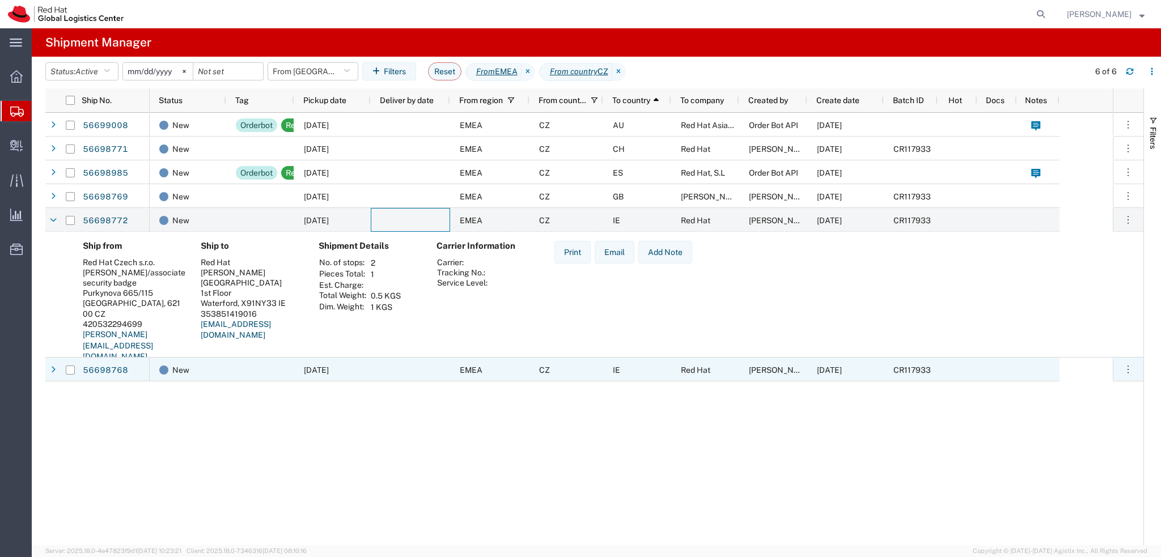
click at [261, 365] on div at bounding box center [260, 370] width 68 height 24
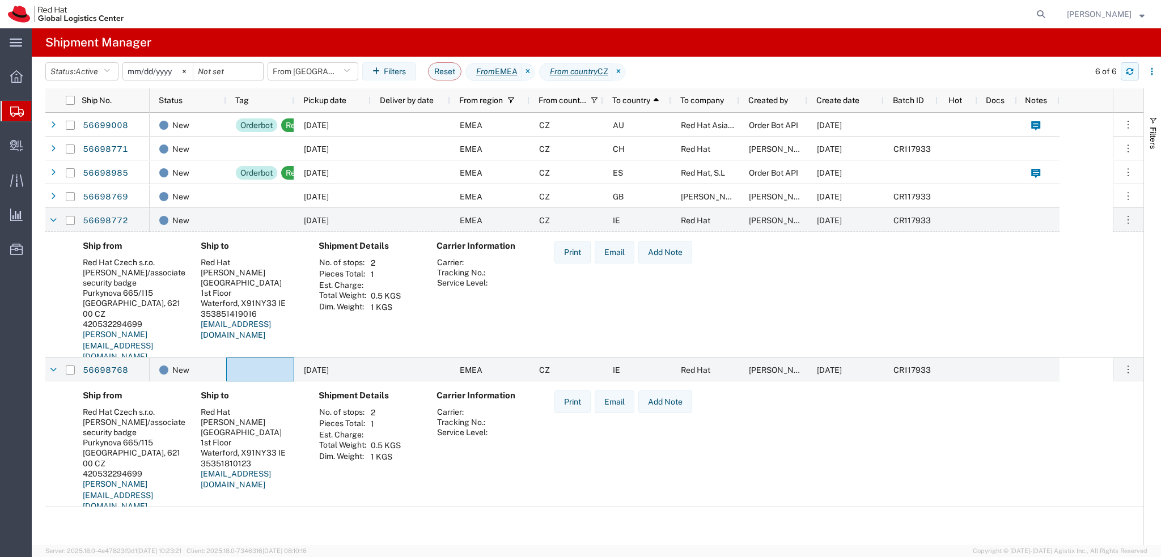
click at [1129, 70] on icon "button" at bounding box center [1130, 71] width 8 height 8
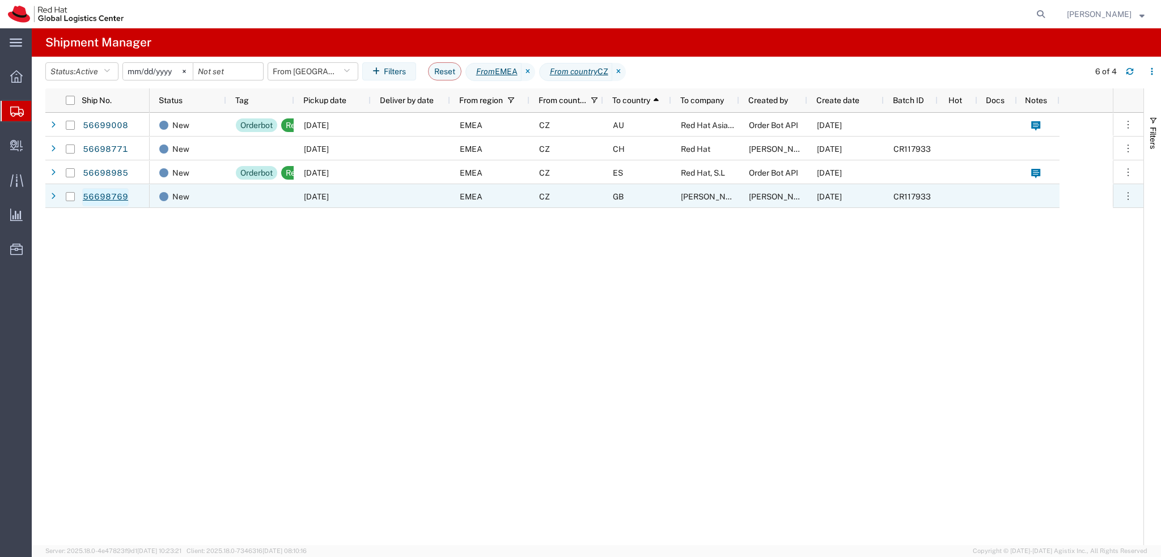
drag, startPoint x: 102, startPoint y: 203, endPoint x: 107, endPoint y: 197, distance: 7.3
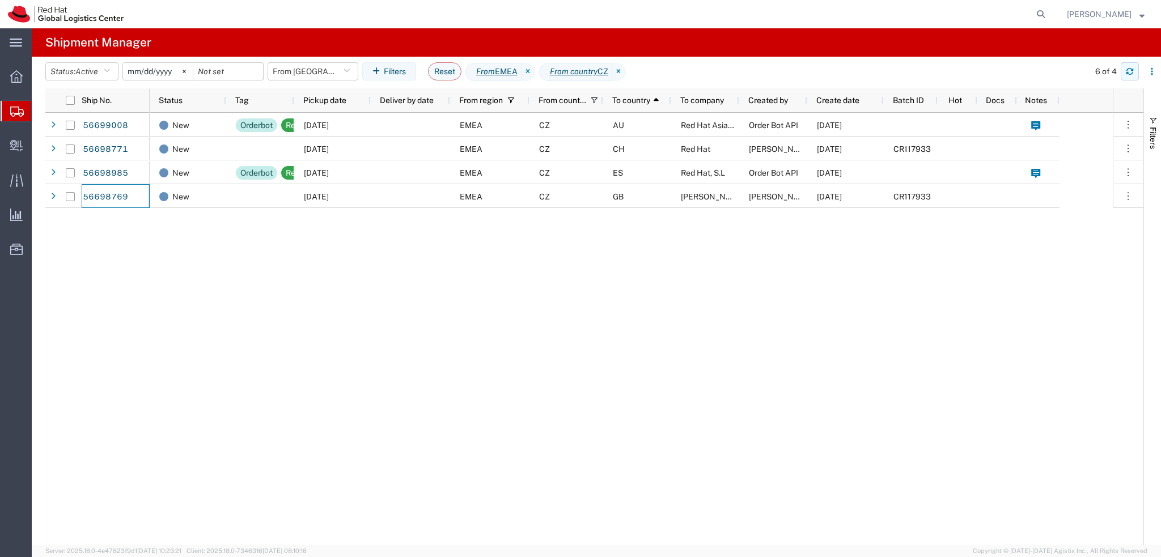
click at [1129, 75] on icon "button" at bounding box center [1130, 71] width 8 height 8
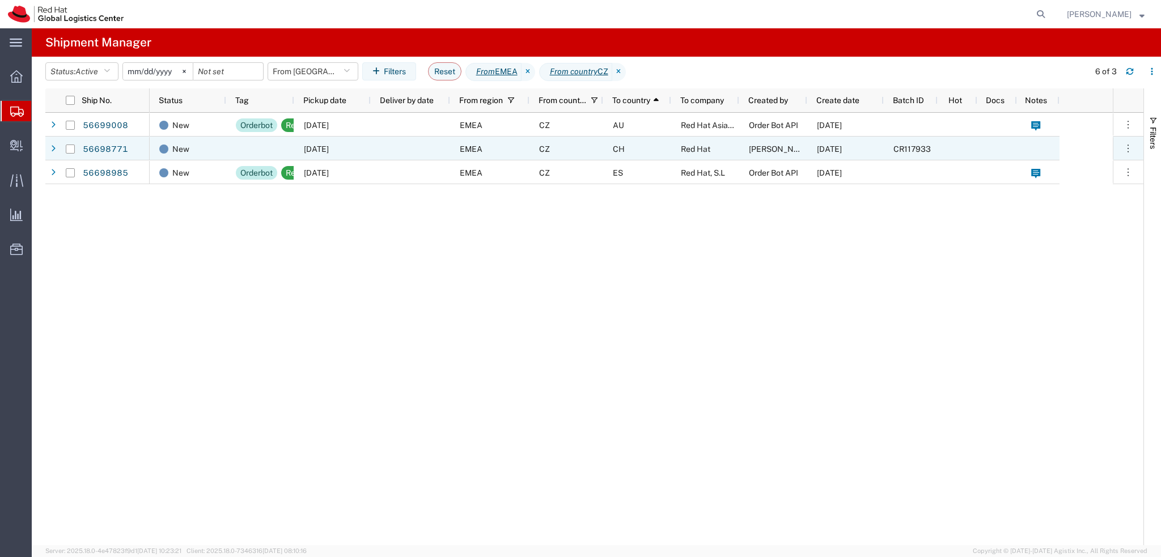
click at [780, 158] on div "Ann Templeton" at bounding box center [773, 149] width 68 height 24
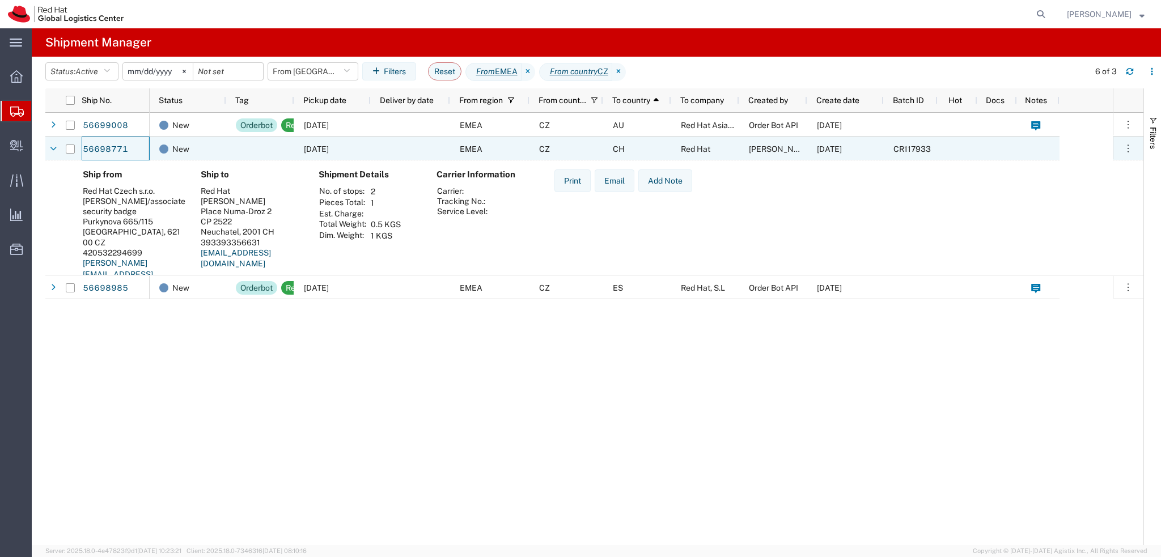
click at [369, 147] on div "[DATE]" at bounding box center [332, 149] width 77 height 24
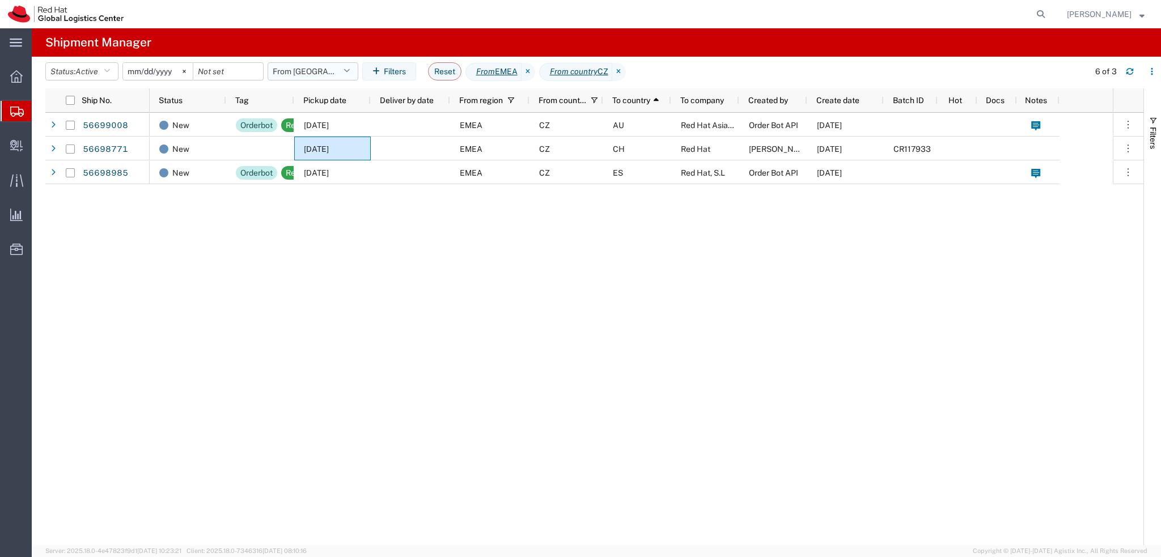
click at [321, 67] on button "From CZ" at bounding box center [313, 71] width 91 height 18
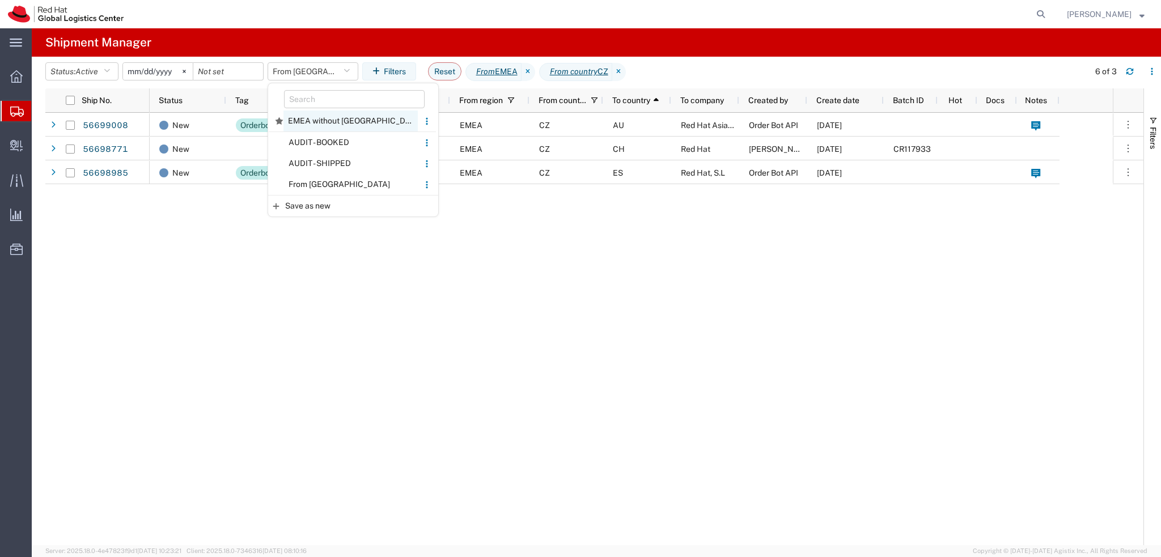
click at [346, 122] on span "EMEA without Brno" at bounding box center [350, 121] width 134 height 21
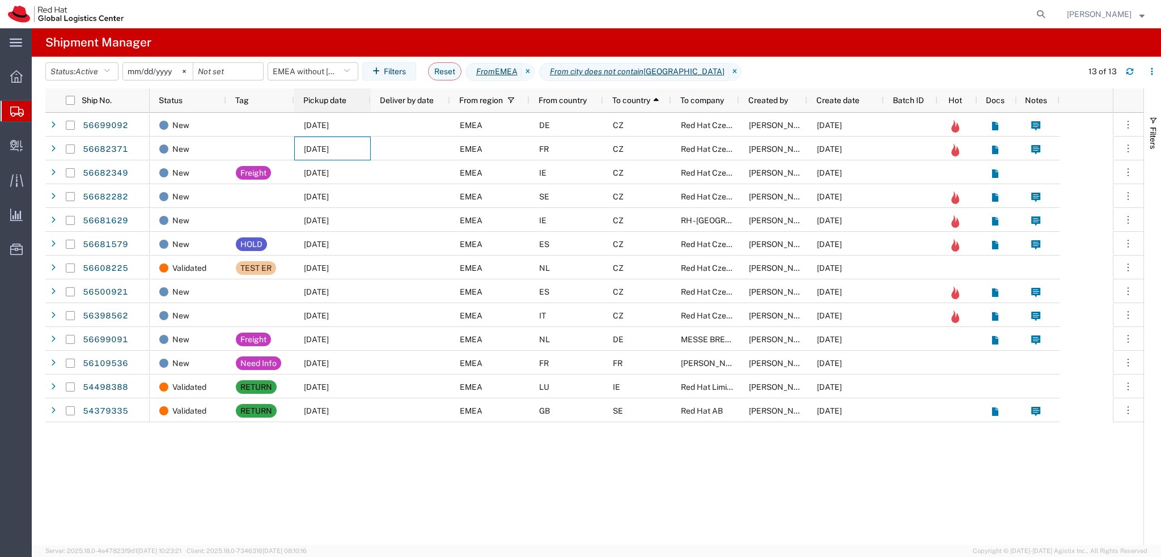
click at [336, 106] on div "Pickup date" at bounding box center [334, 100] width 63 height 18
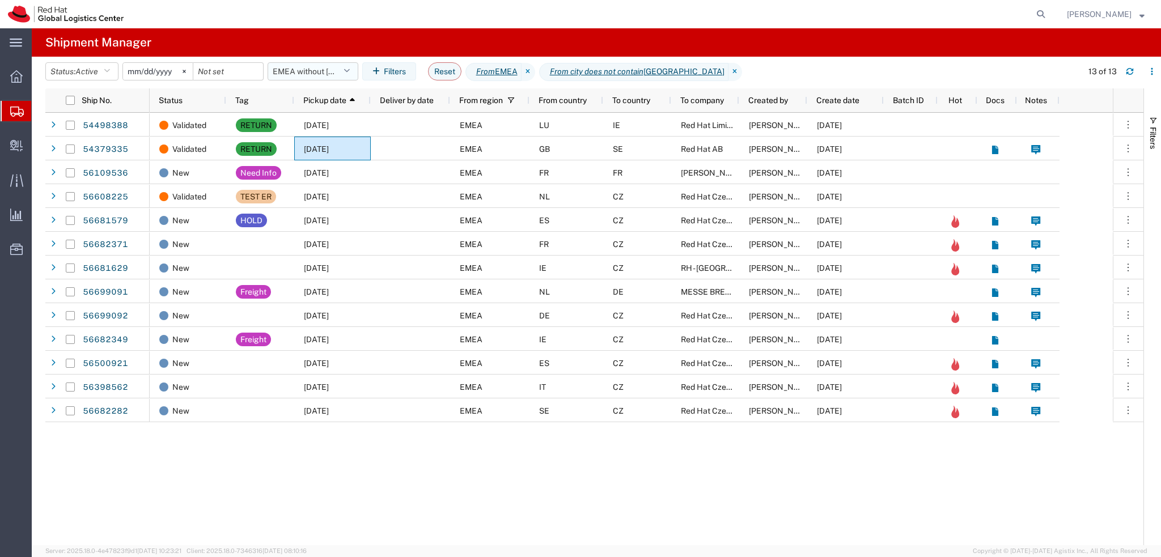
click at [348, 75] on button "EMEA without Brno" at bounding box center [313, 71] width 91 height 18
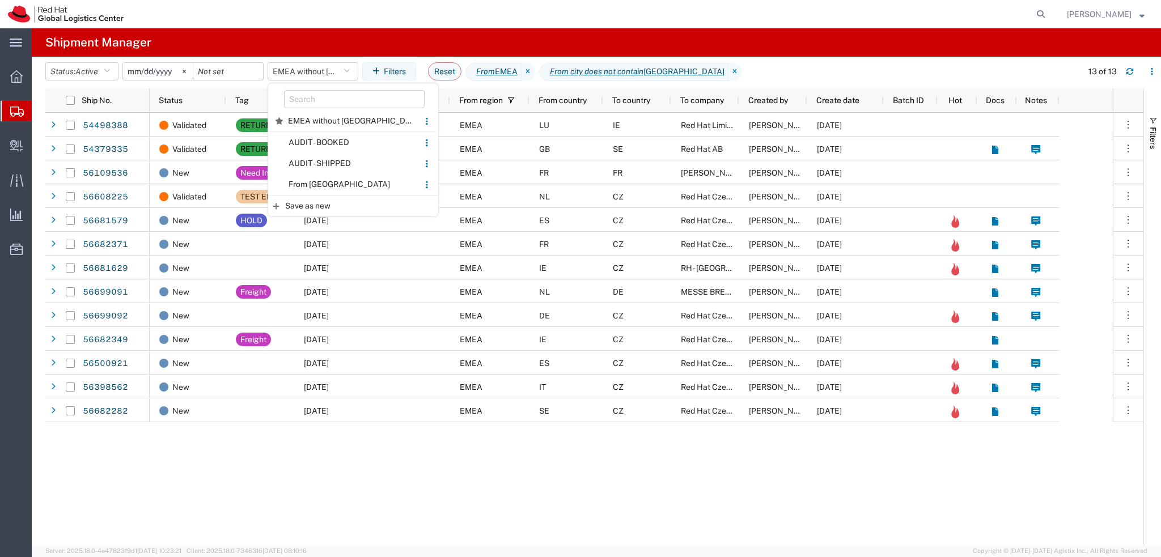
click at [322, 81] on agx-table-filter-chips "Status: Active Active All Approved Booked Canceled Delivered Denied New On Hold…" at bounding box center [560, 75] width 1031 height 26
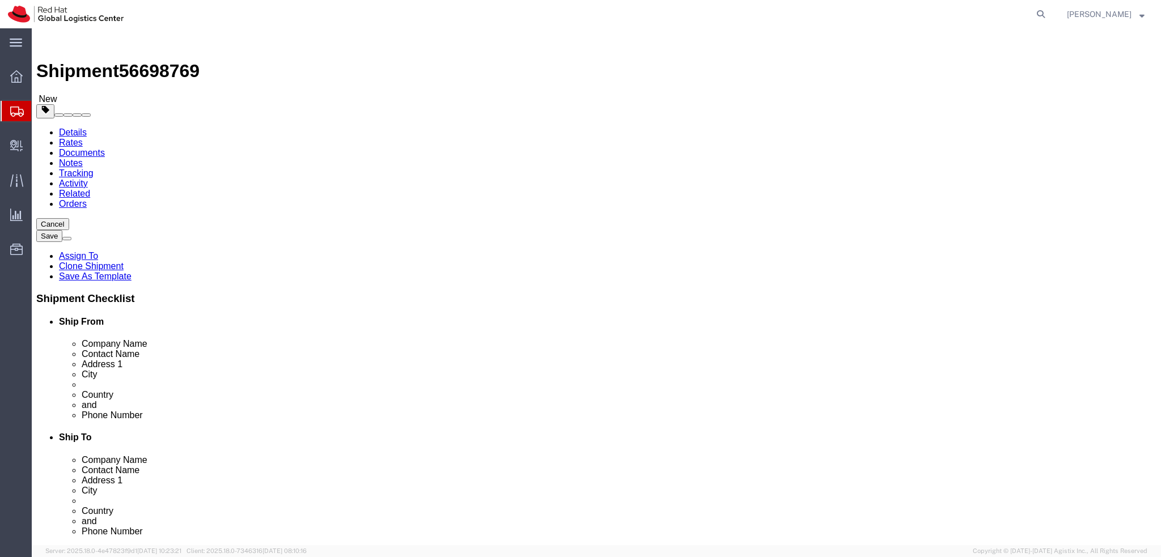
select select "38037"
select select
click icon
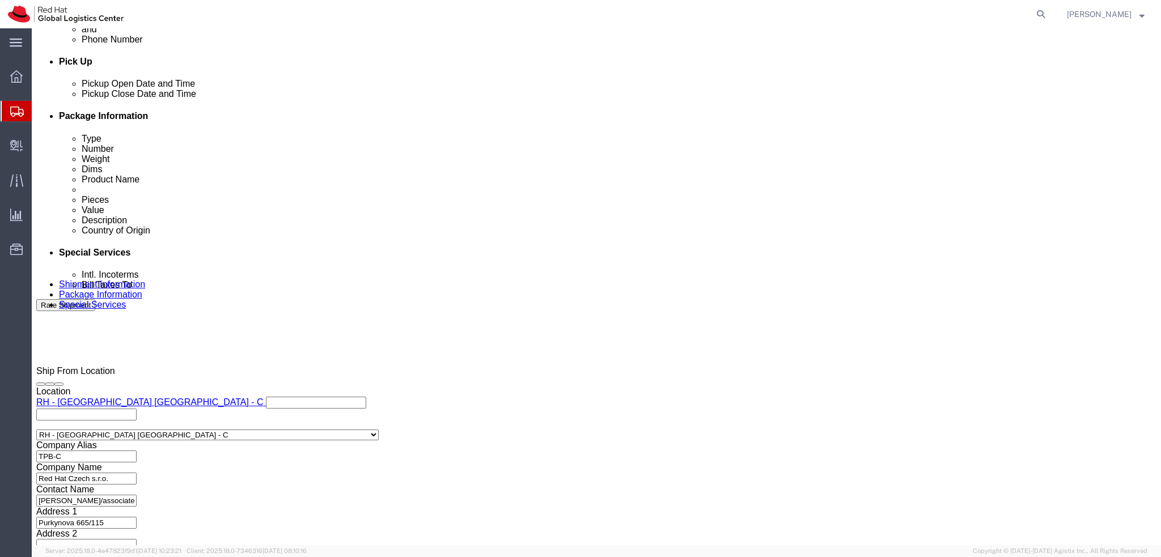
scroll to position [524, 0]
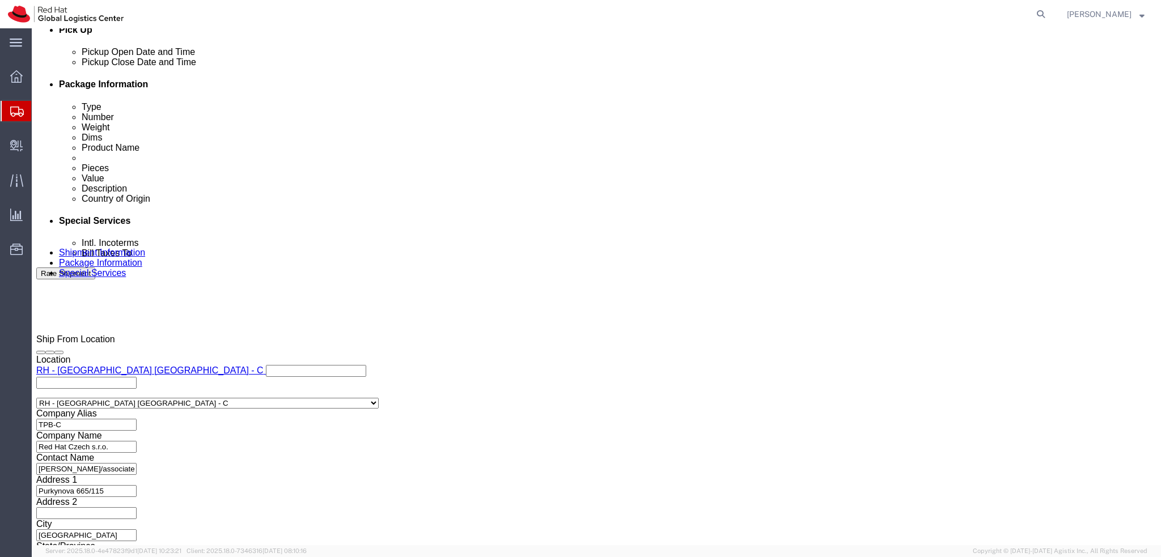
click icon
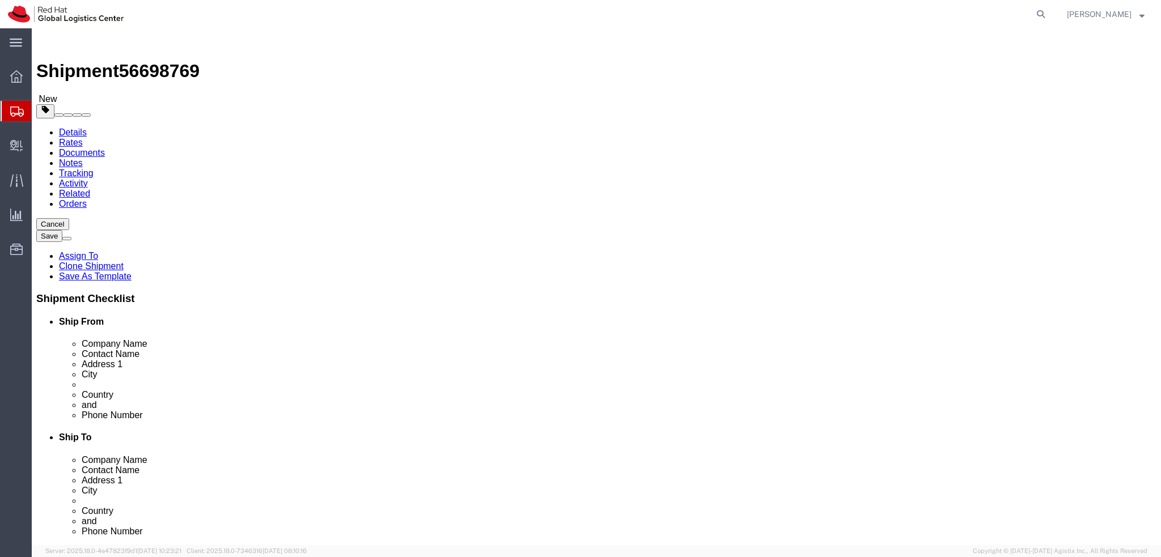
click icon
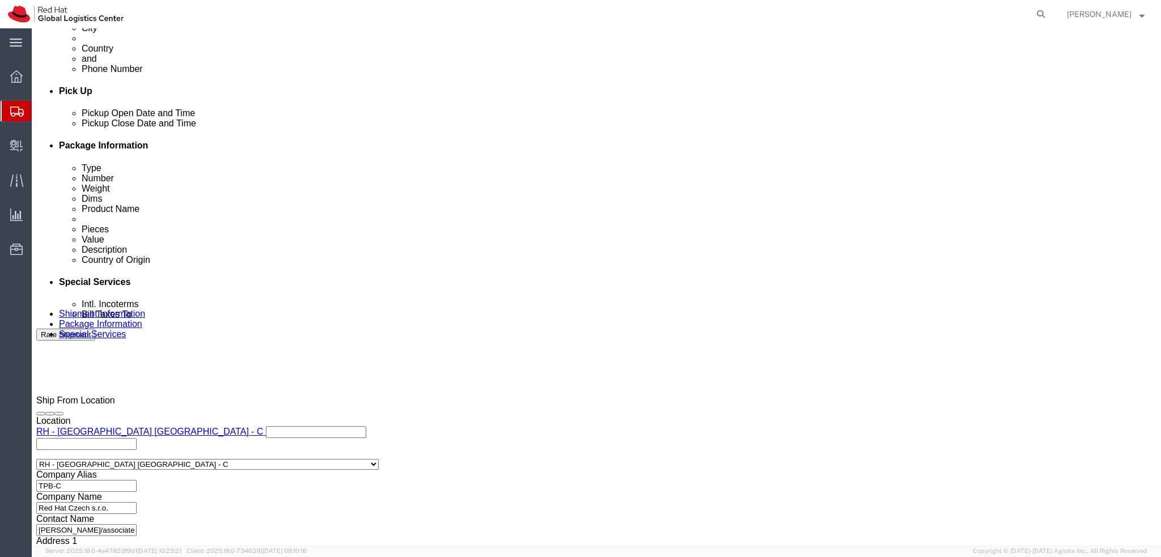
scroll to position [524, 0]
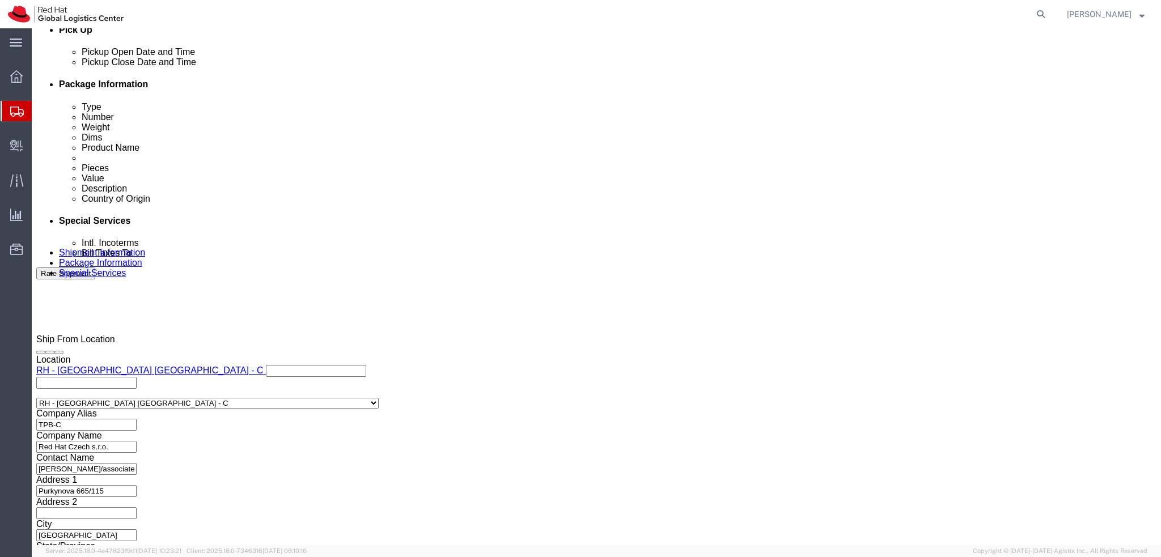
type input "Lond"
click input "text"
type input "emealogistics@redhat.com"
click input "text"
paste input "GB733392434"
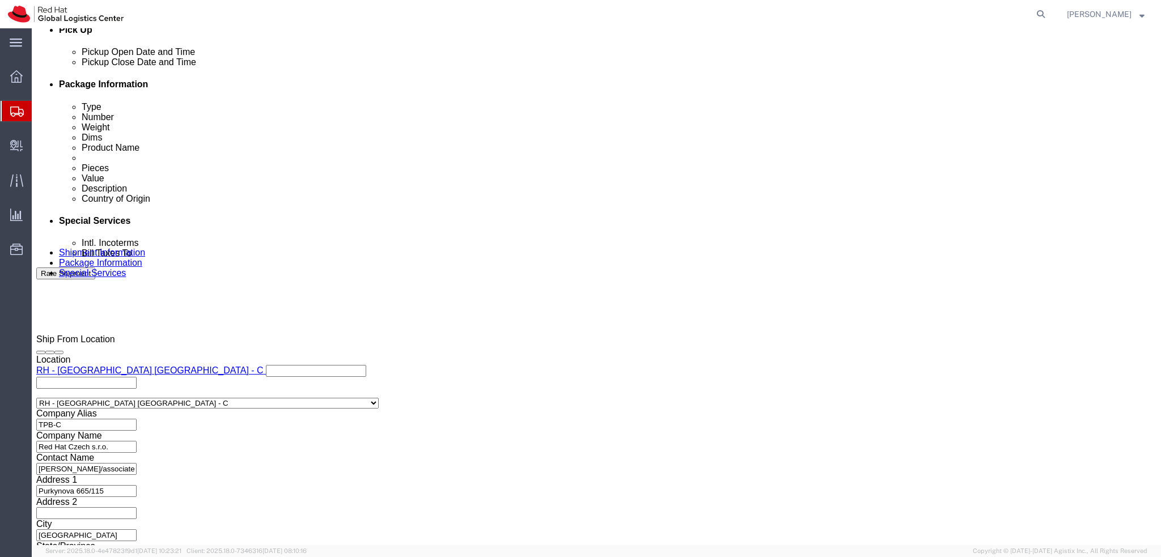
type input "GB733392434"
click div "City"
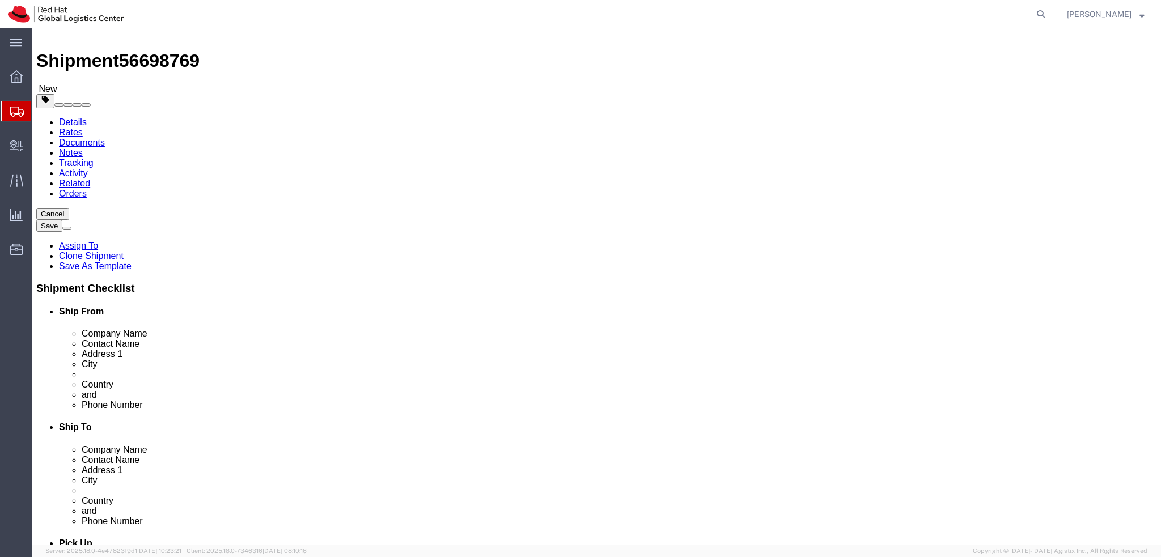
scroll to position [0, 0]
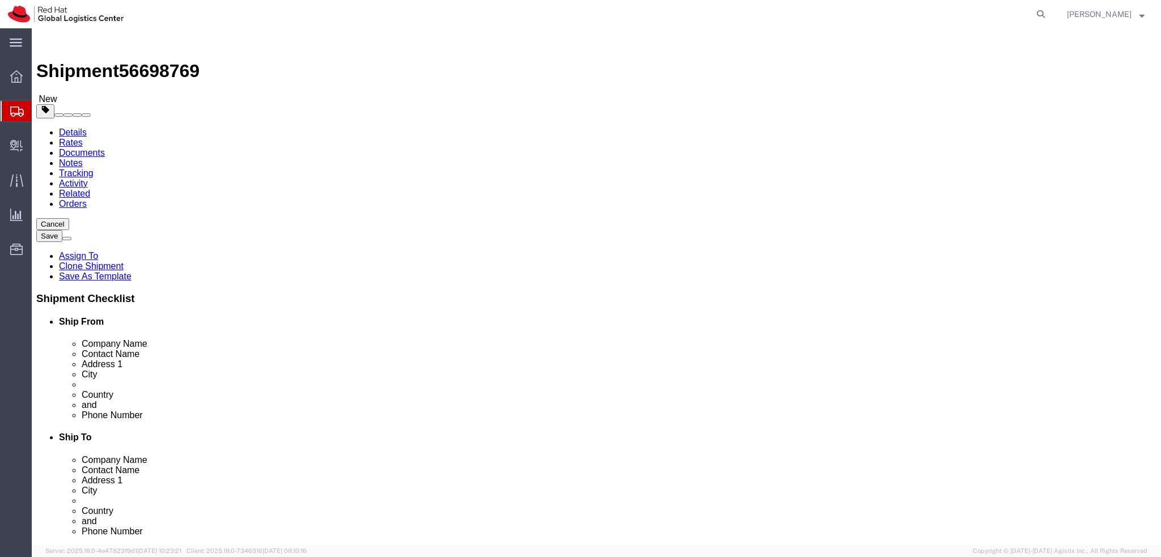
click button "Rate Shipment"
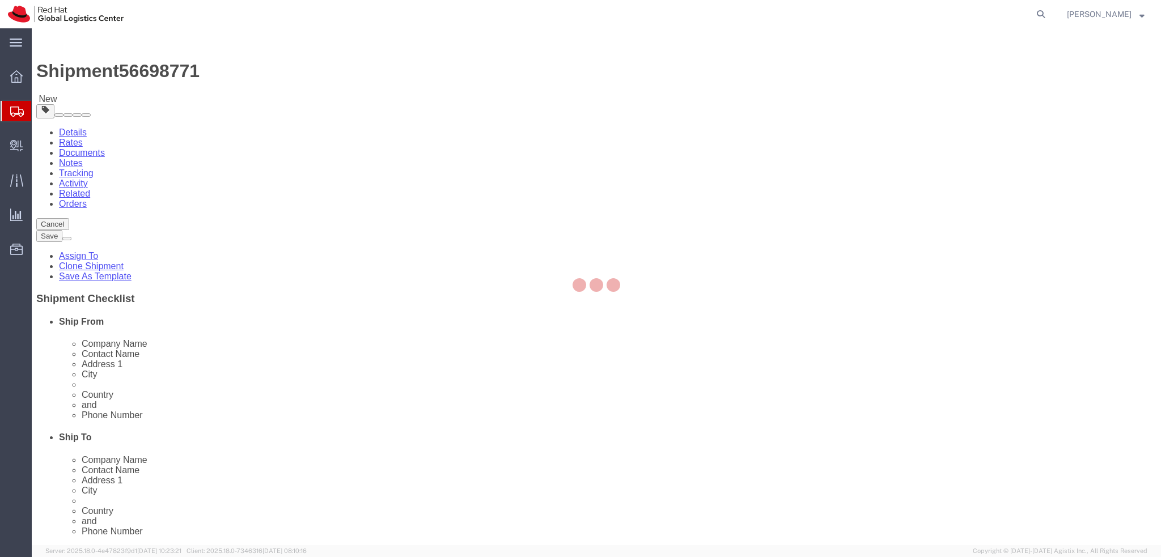
select select "38037"
select select
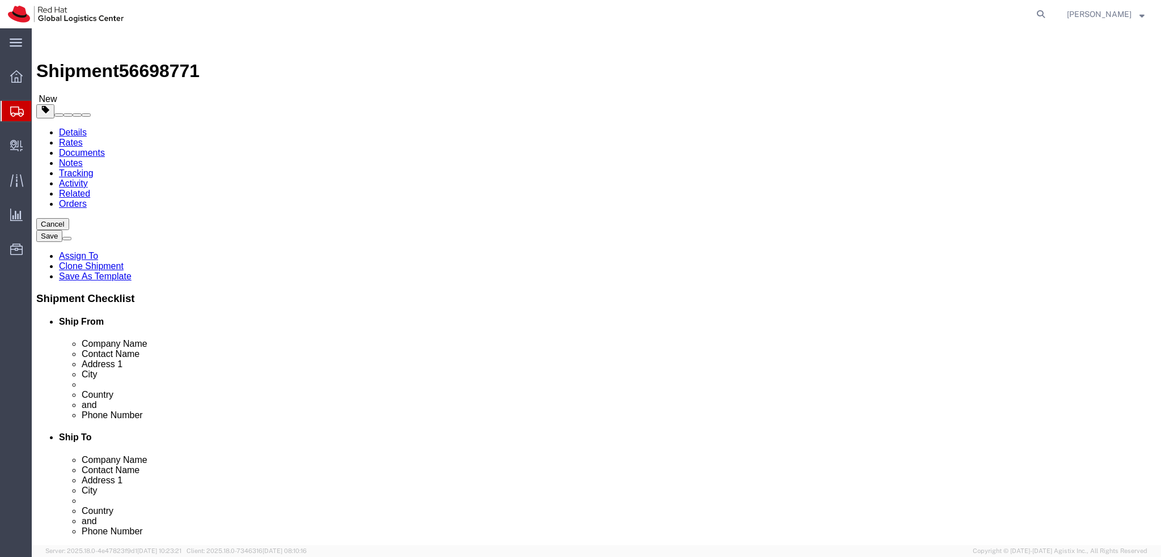
click icon
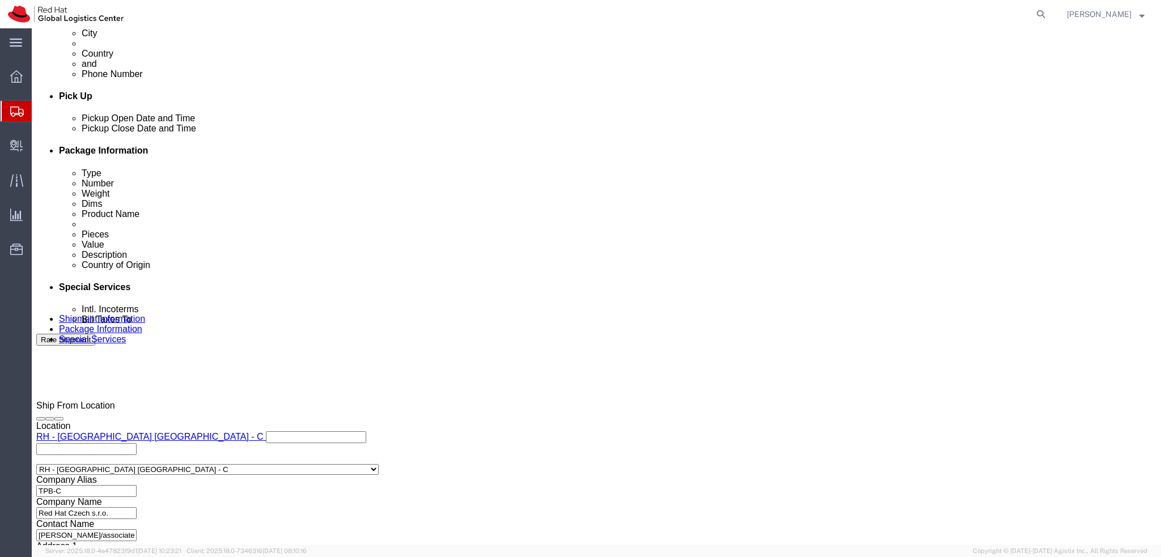
scroll to position [524, 0]
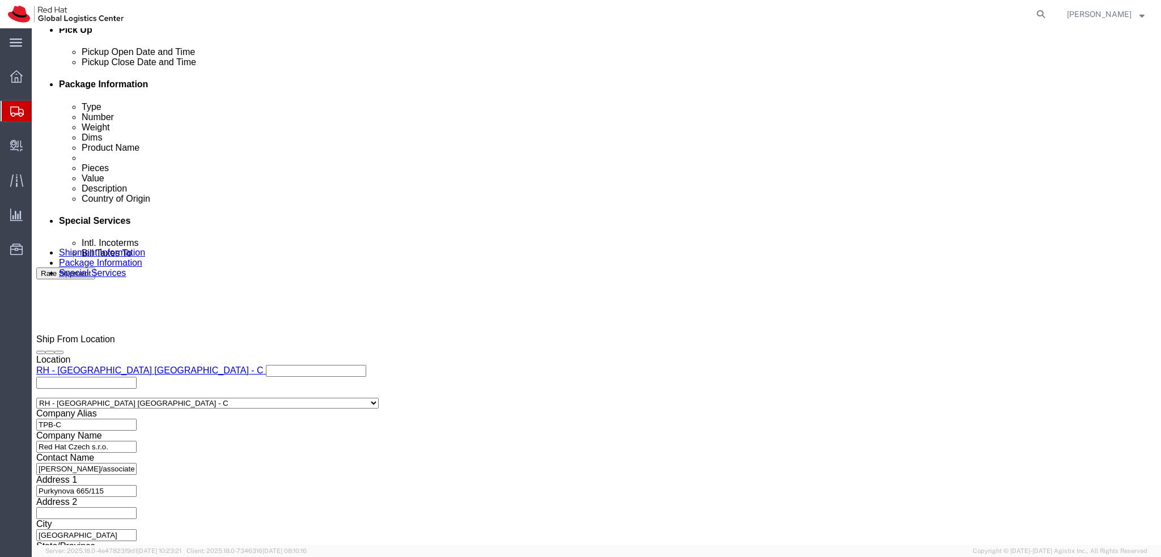
type input "neu"
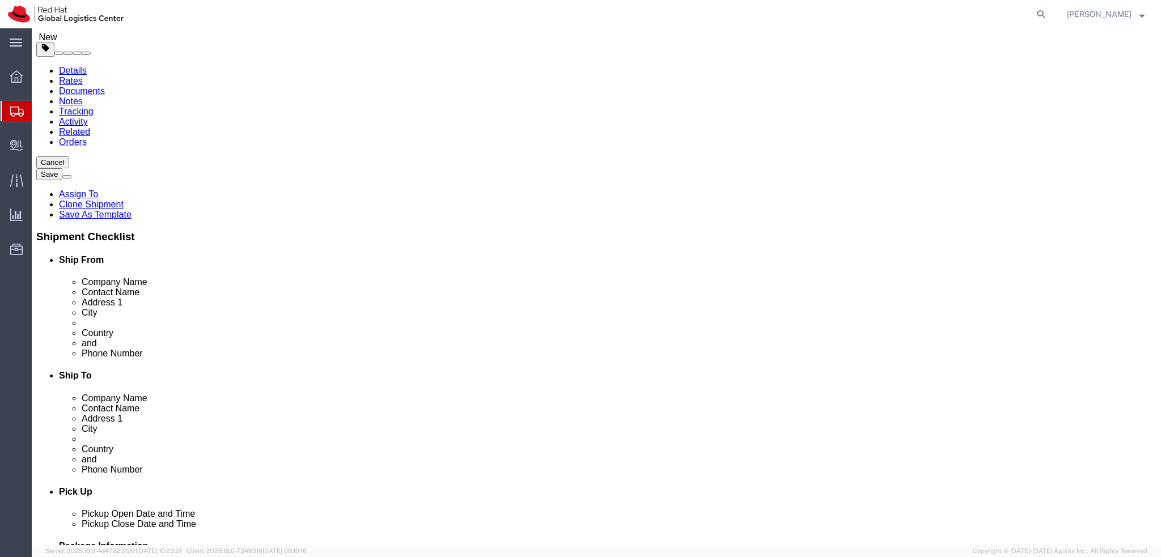
scroll to position [0, 0]
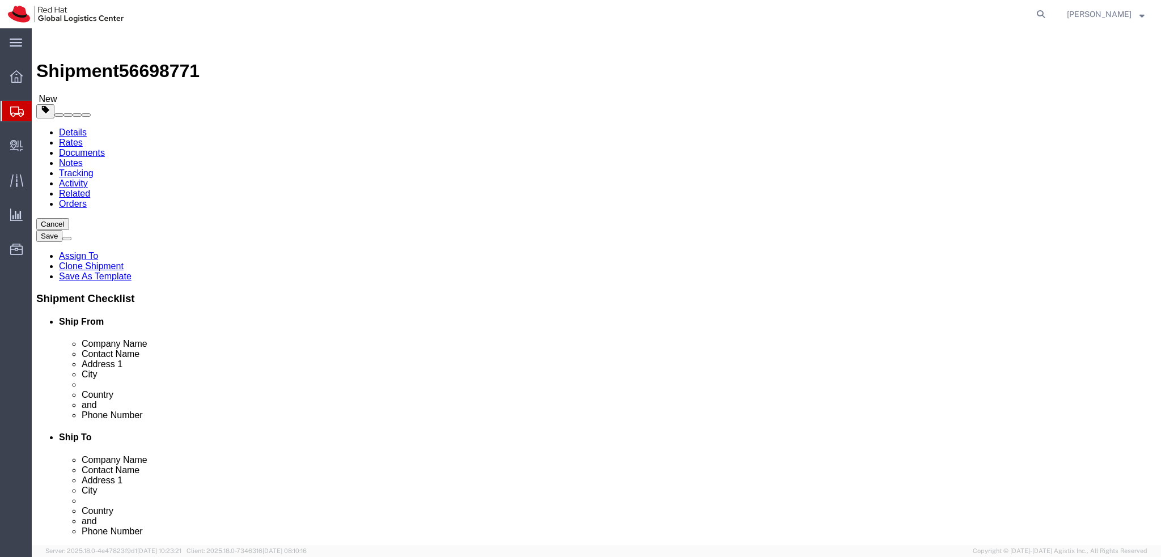
click link "Shipment Information"
click icon
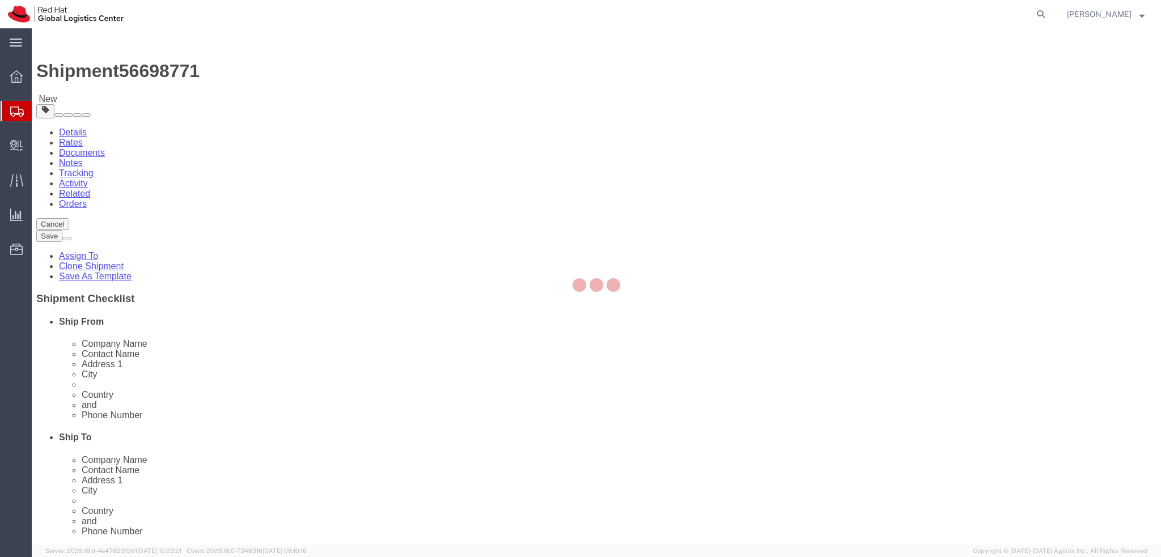
select select "COSTCENTER"
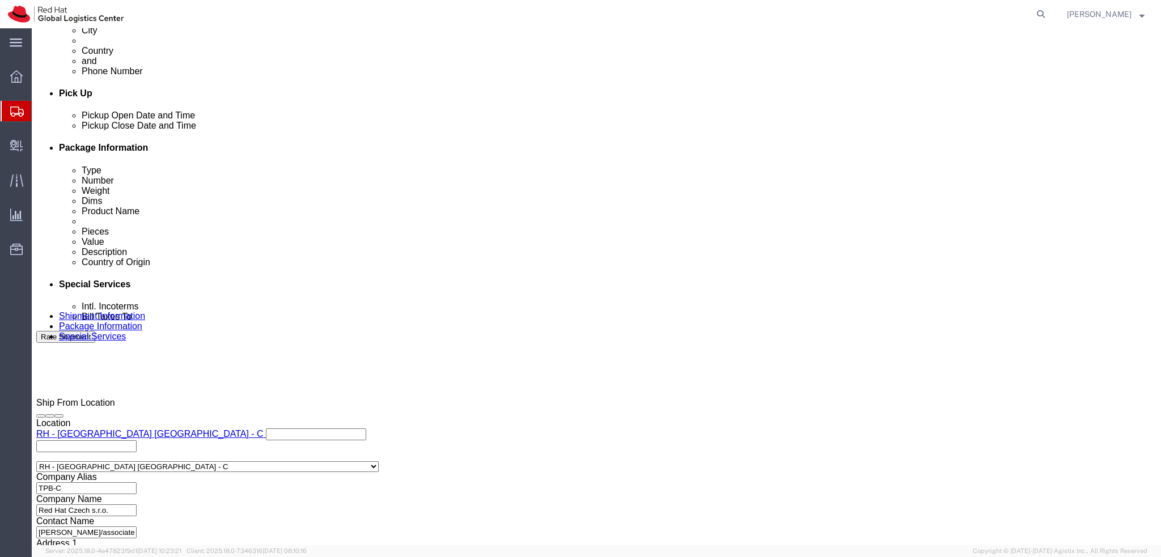
scroll to position [524, 0]
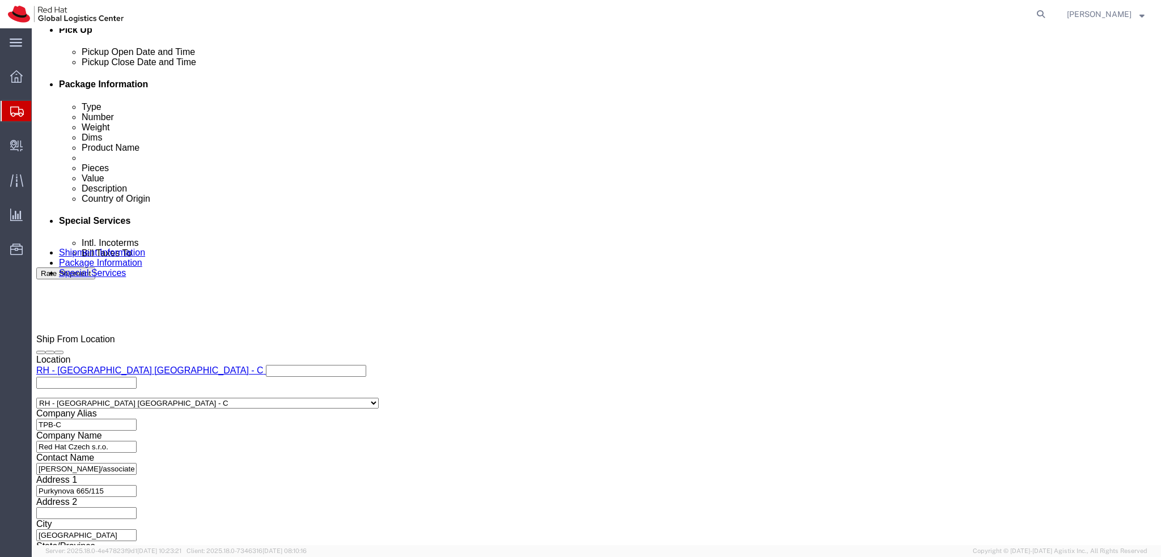
click input "text"
type input "emealogistics@redhat.com"
click input "text"
paste input "CHE-110.280.126"
type input "CHE-110.280.126"
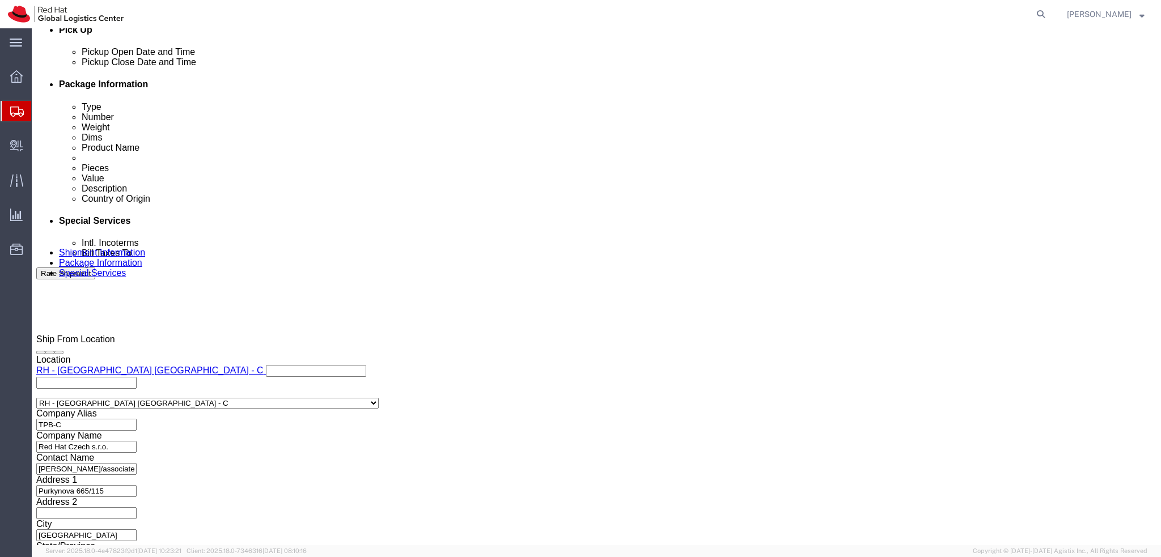
click div "Contact Name emealogistics@redhat.com Phone Number 41 32 720 9260 Address 2 CP …"
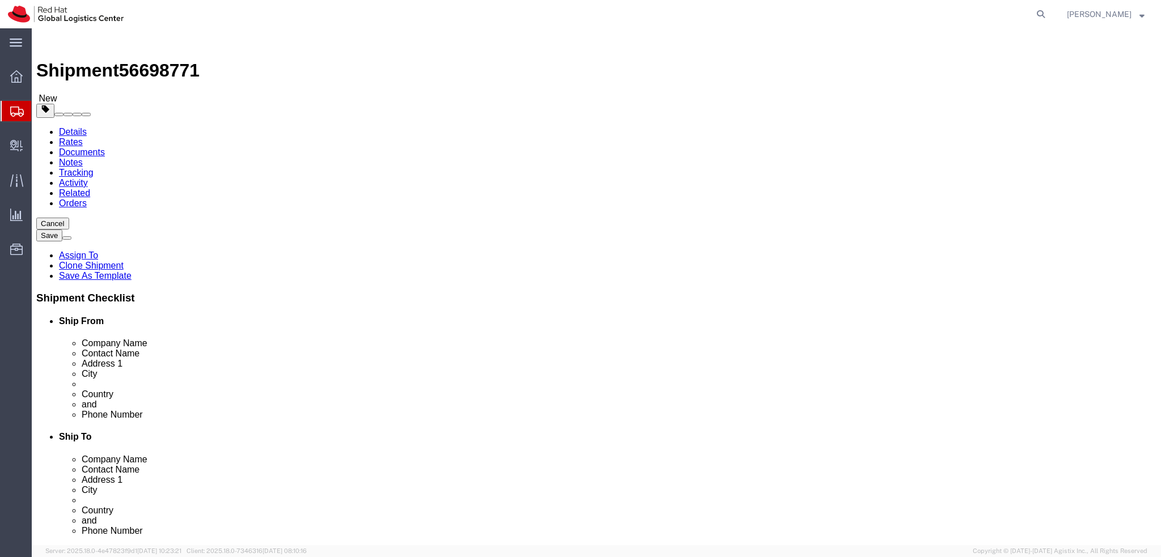
scroll to position [0, 0]
click icon
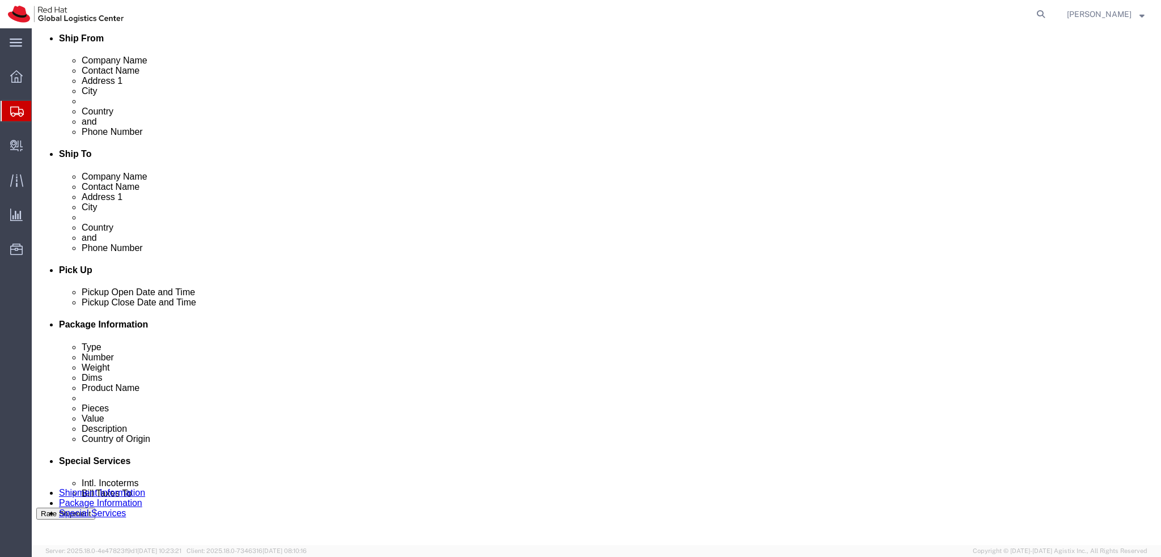
scroll to position [510, 0]
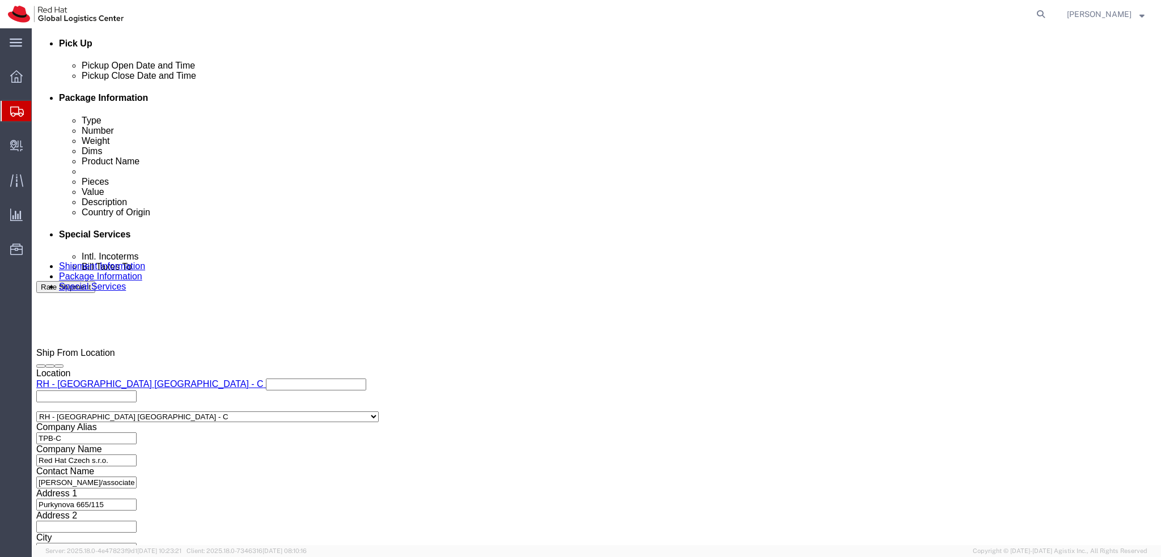
click label "Address 2"
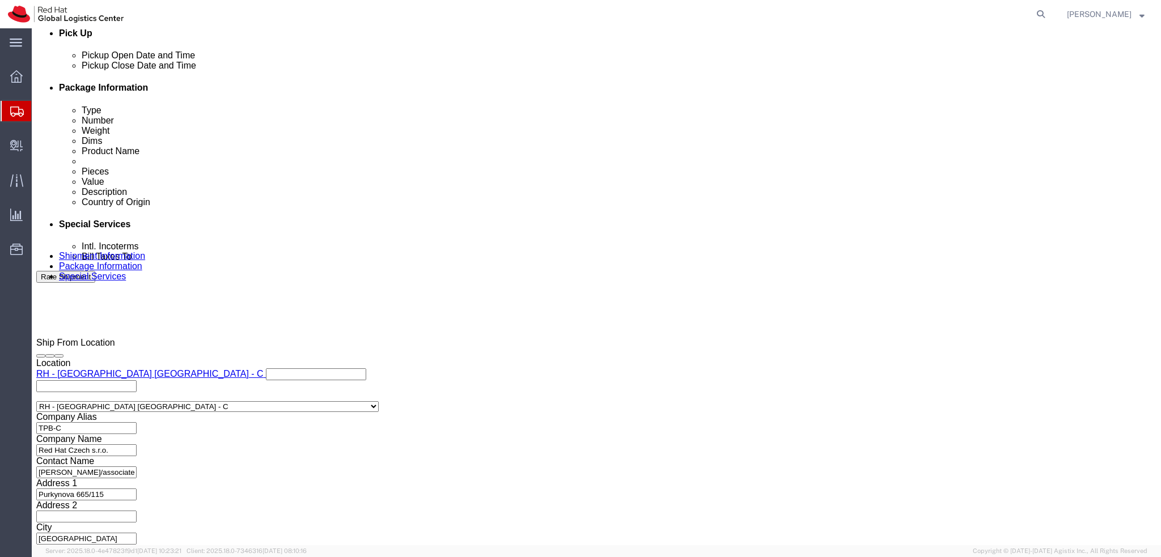
scroll to position [524, 0]
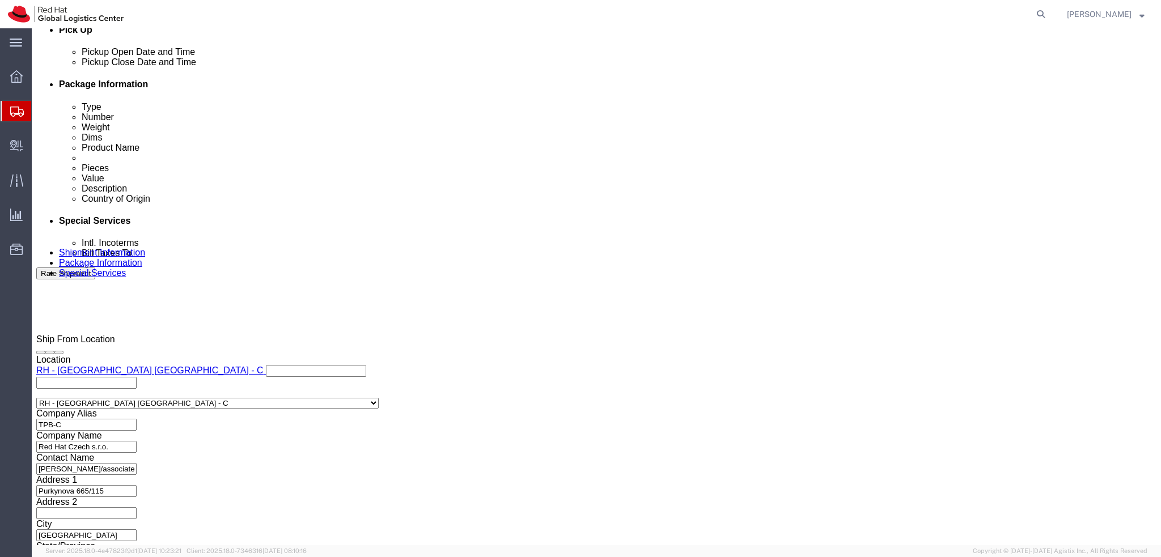
click button "Rate Shipment"
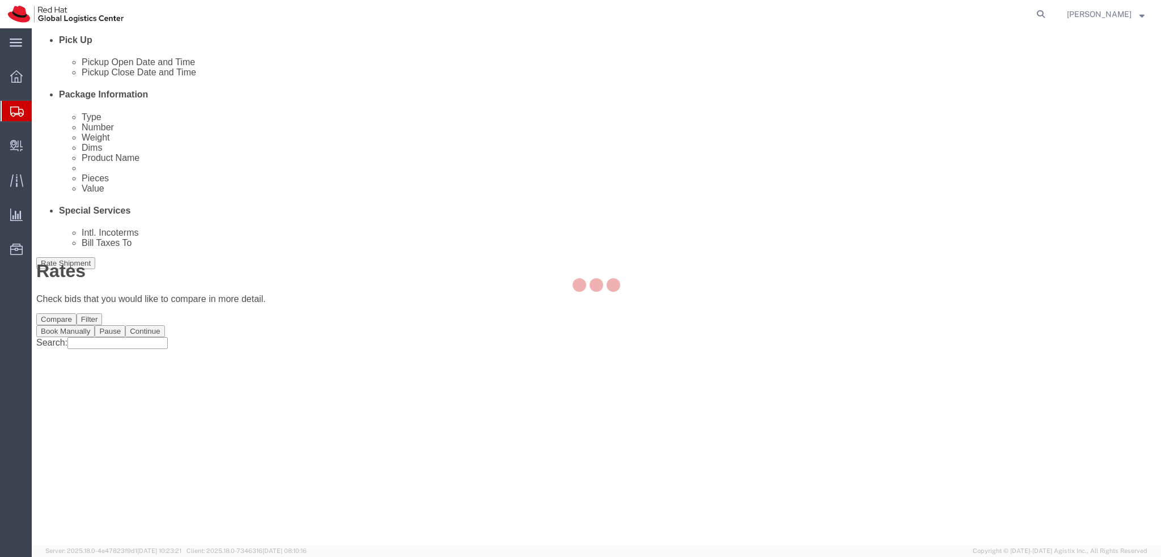
scroll to position [0, 0]
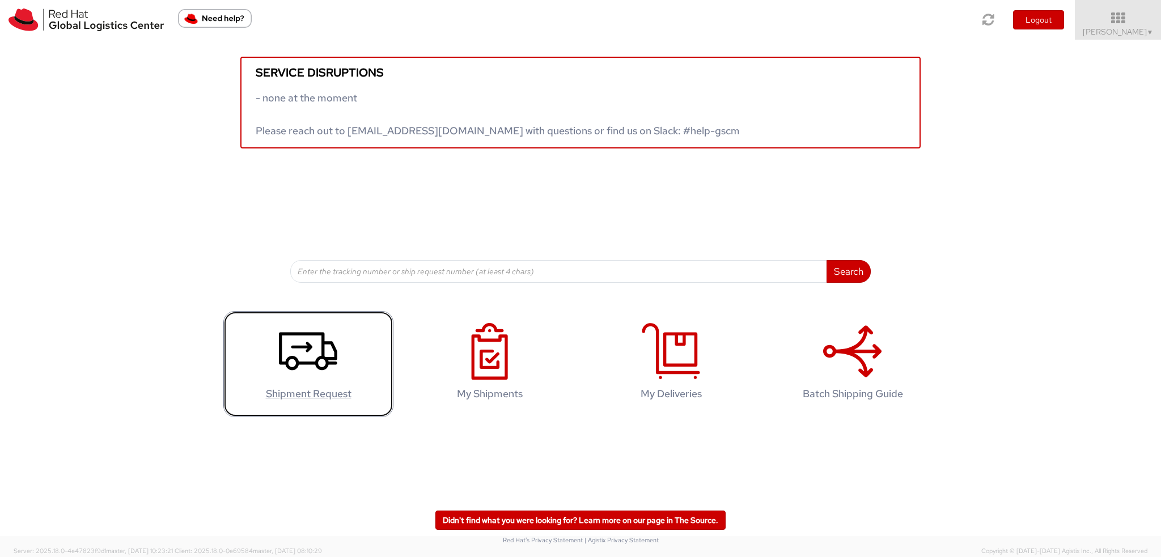
click at [340, 342] on link "Shipment Request" at bounding box center [308, 364] width 170 height 106
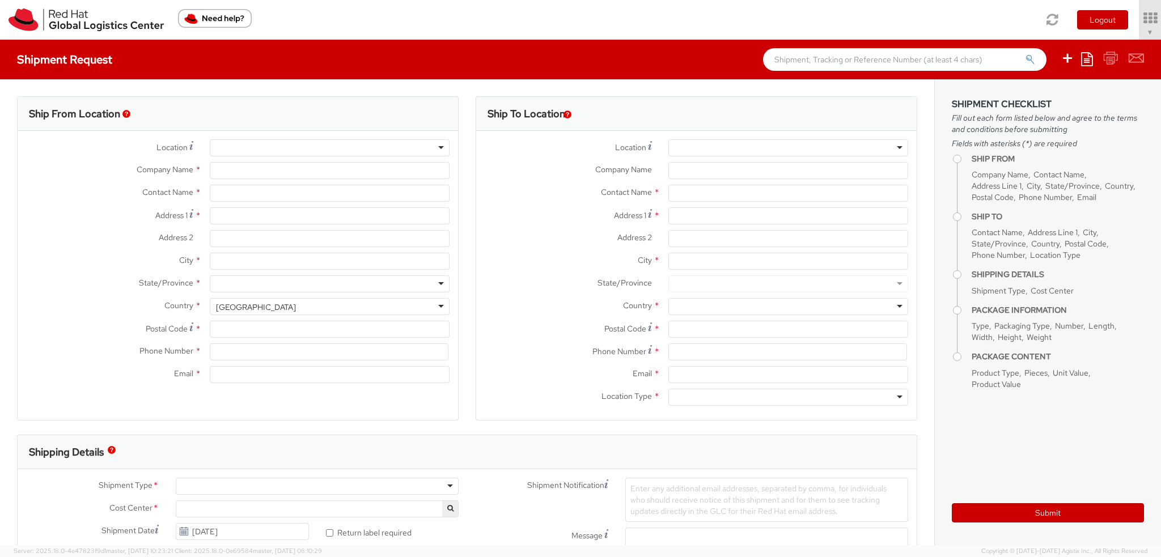
select select "901"
select select
type input "Red Hat Czech s.r.o."
type input "[PERSON_NAME]"
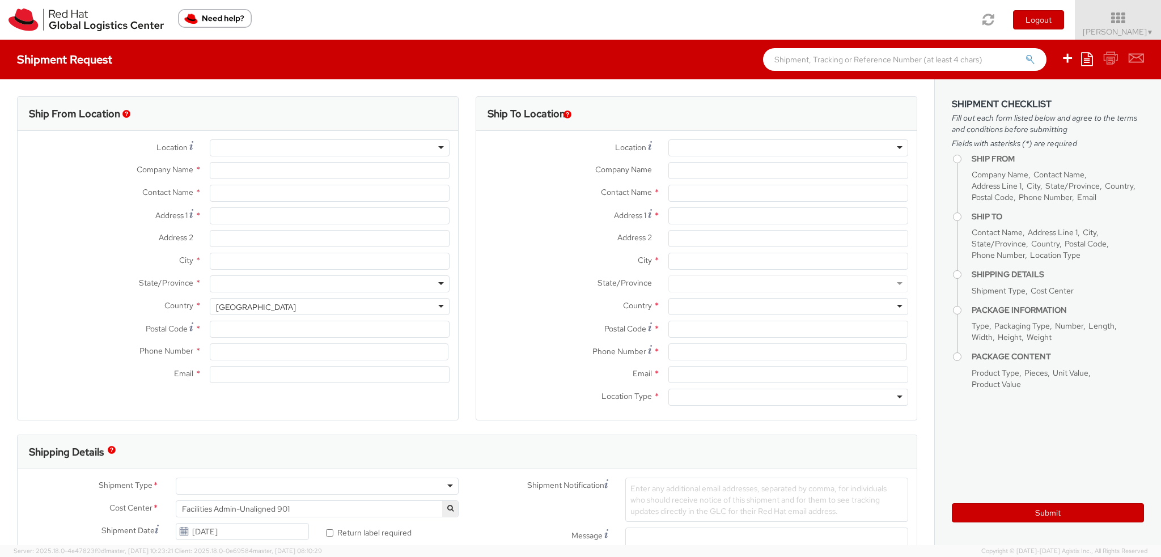
type input "Purkynova 665/115"
type input "[GEOGRAPHIC_DATA]"
type input "621 00"
type input "420 532 294 555"
type input "fmoravec@redhat.com"
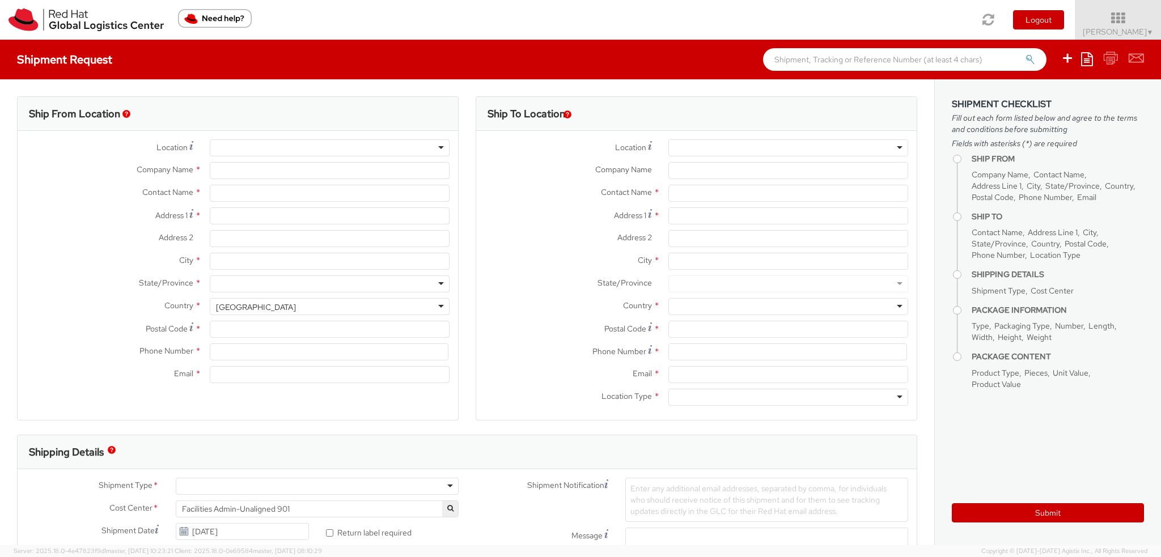
select select "CM"
select select "KGS"
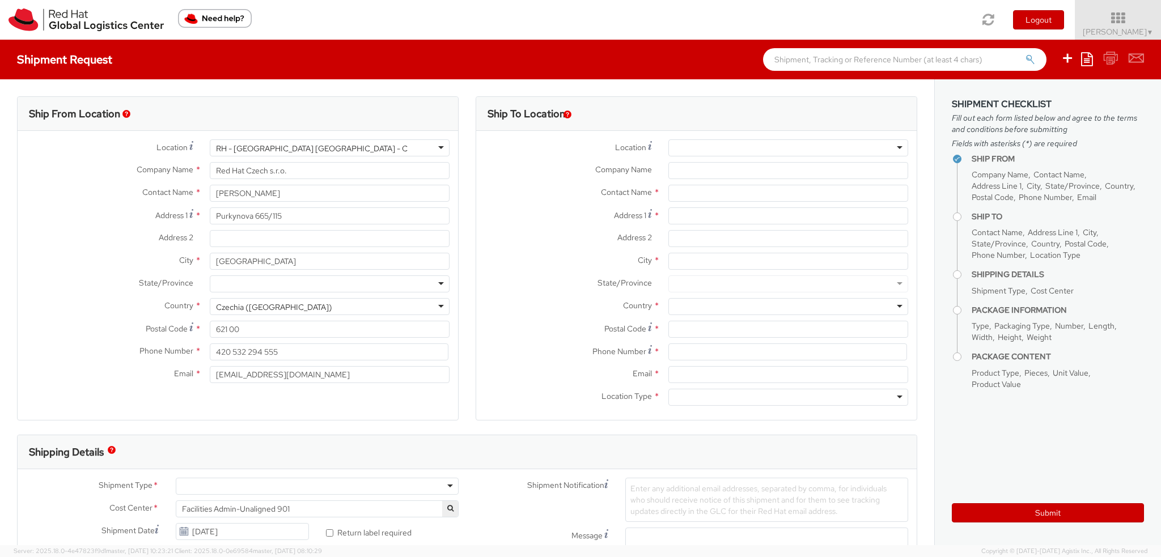
click at [705, 150] on div at bounding box center [788, 147] width 240 height 17
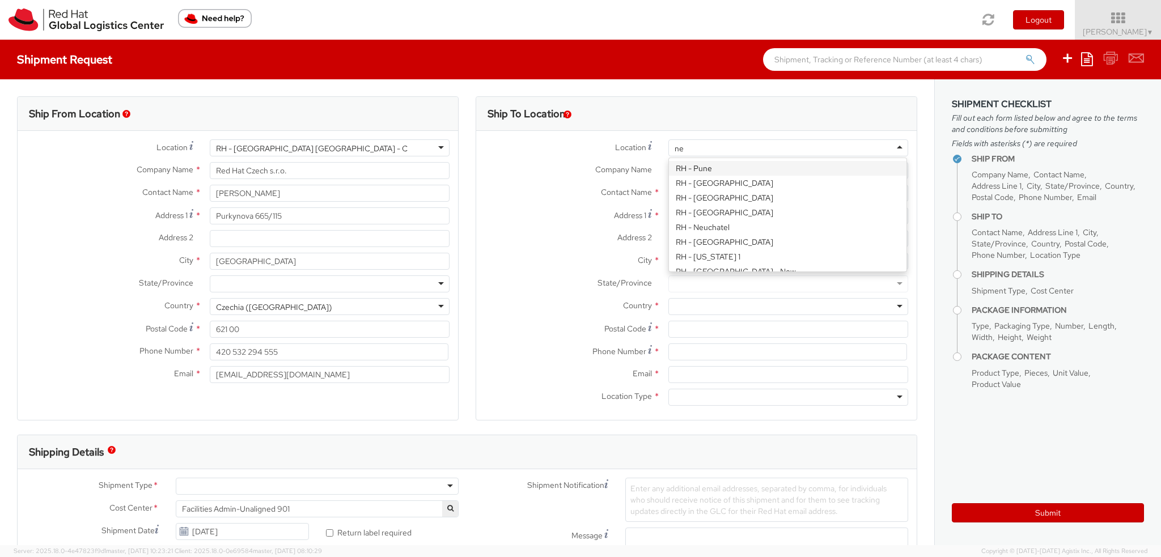
type input "neu"
type input "Red Hat (Switzerland) SARL"
type input "Place Numa-Droz 2"
type input "CP 2522"
type input "NEUCHATEL"
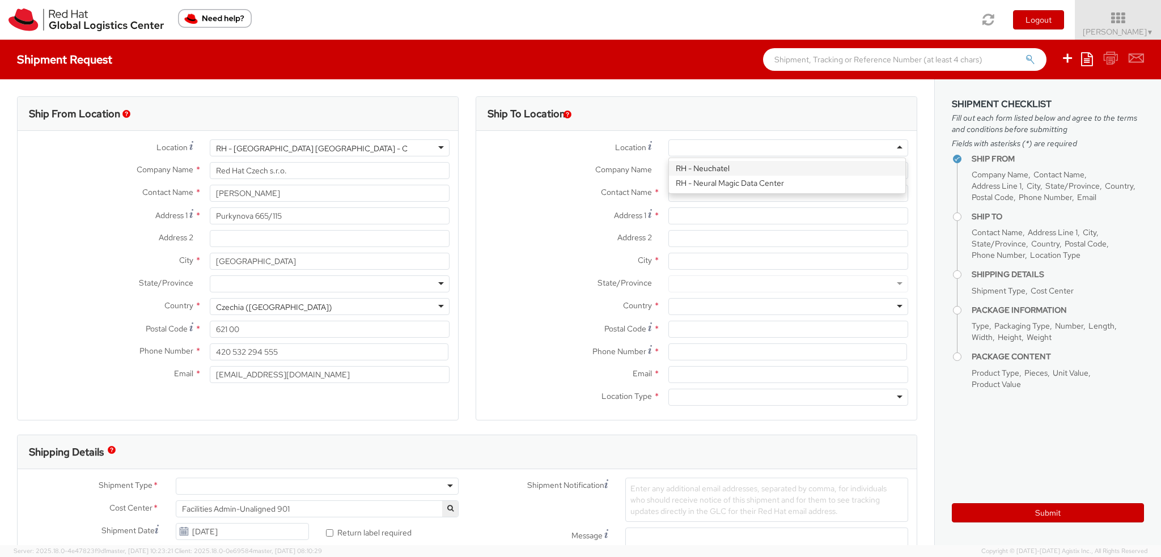
type input "2001"
type input "41 32 720 9260"
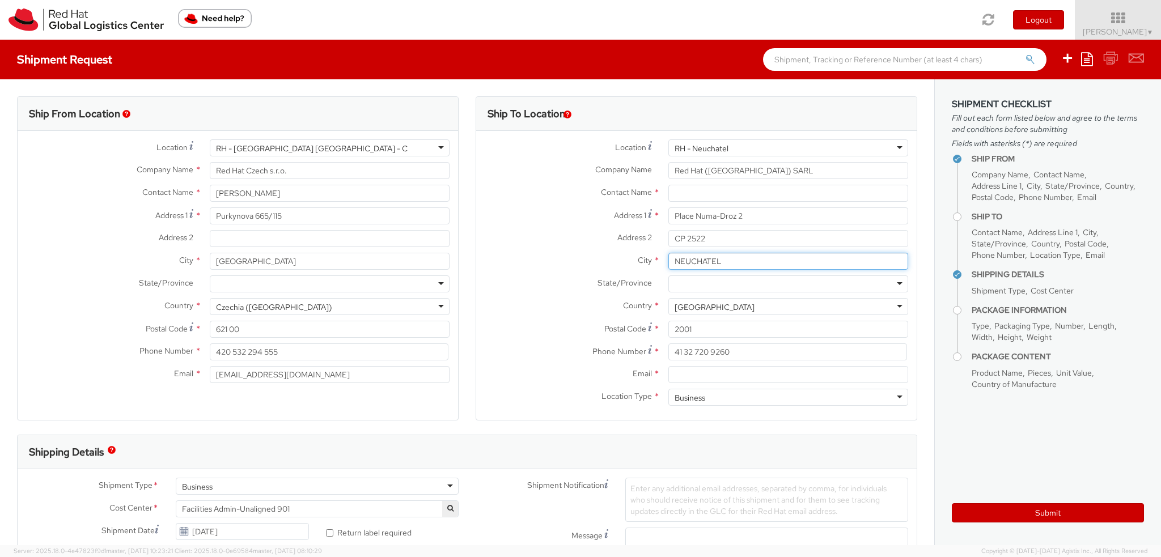
click at [699, 263] on input "NEUCHATEL" at bounding box center [788, 261] width 240 height 17
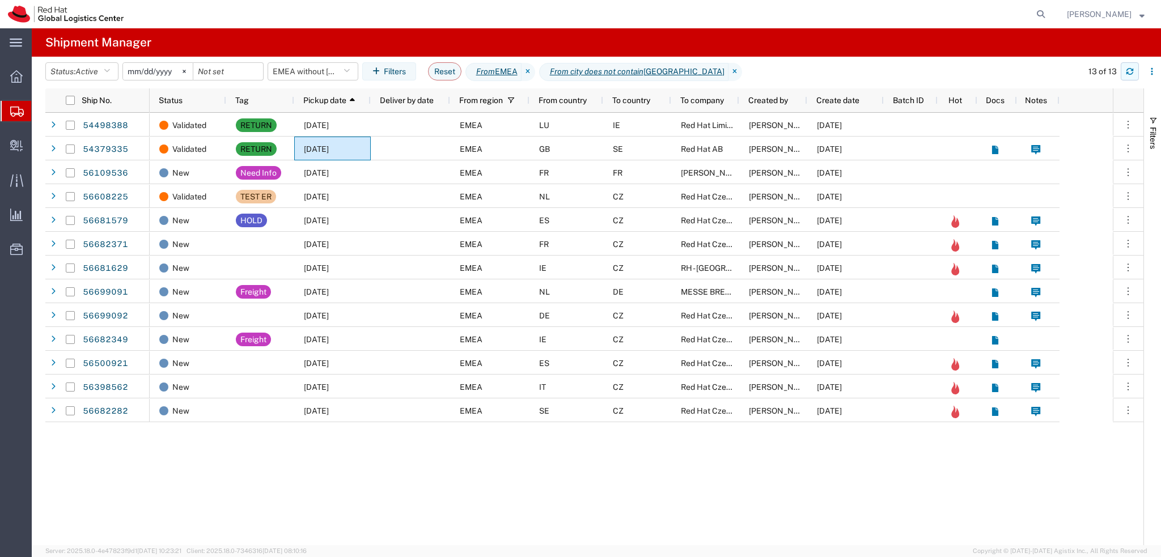
click at [1132, 78] on button "button" at bounding box center [1130, 71] width 18 height 18
click at [1049, 10] on icon at bounding box center [1041, 14] width 16 height 16
click at [920, 15] on input "search" at bounding box center [860, 14] width 345 height 27
paste input "56623276"
type input "56623276"
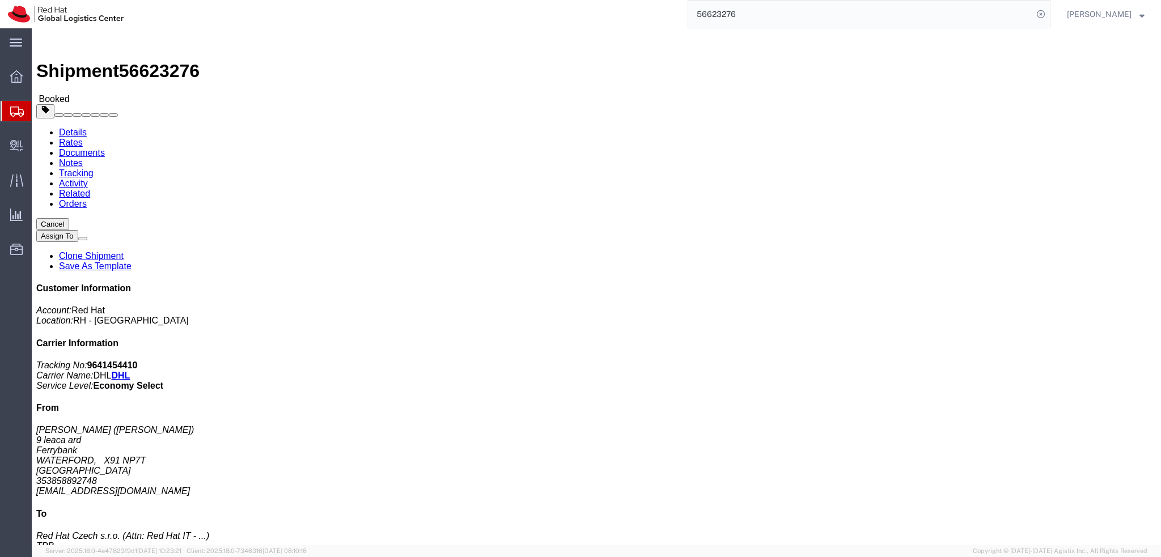
click img
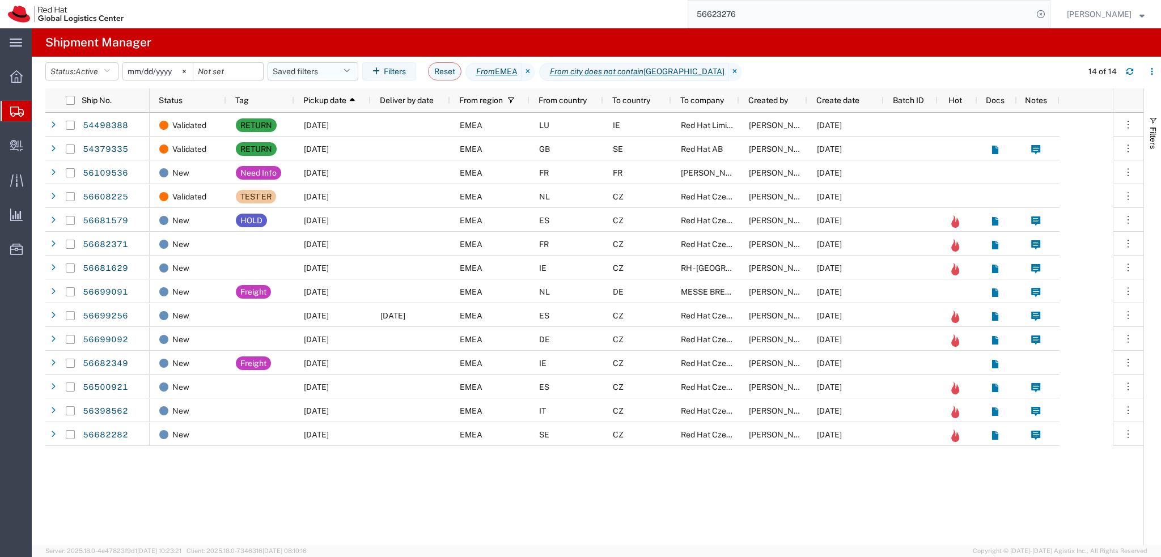
click at [318, 71] on button "Saved filters" at bounding box center [313, 71] width 91 height 18
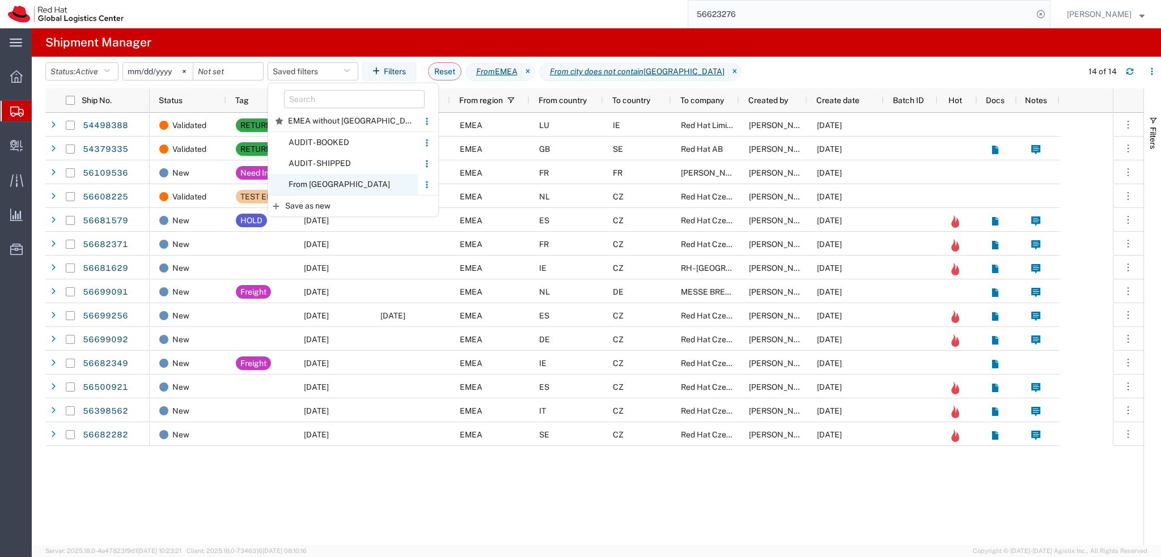
click at [355, 178] on span "From CZ" at bounding box center [343, 184] width 149 height 21
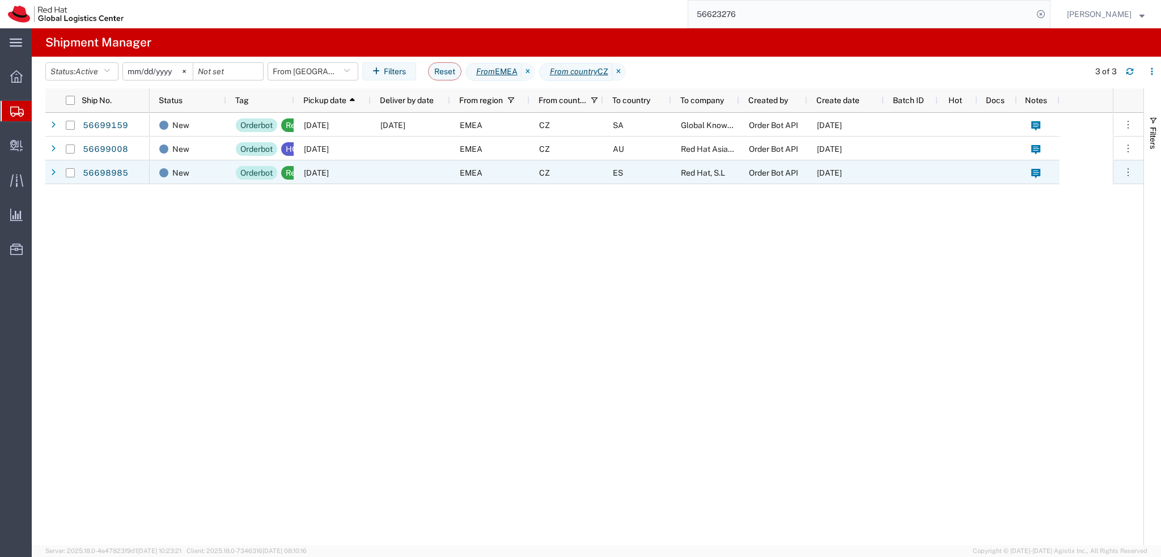
click at [348, 179] on div "[DATE]" at bounding box center [332, 172] width 77 height 24
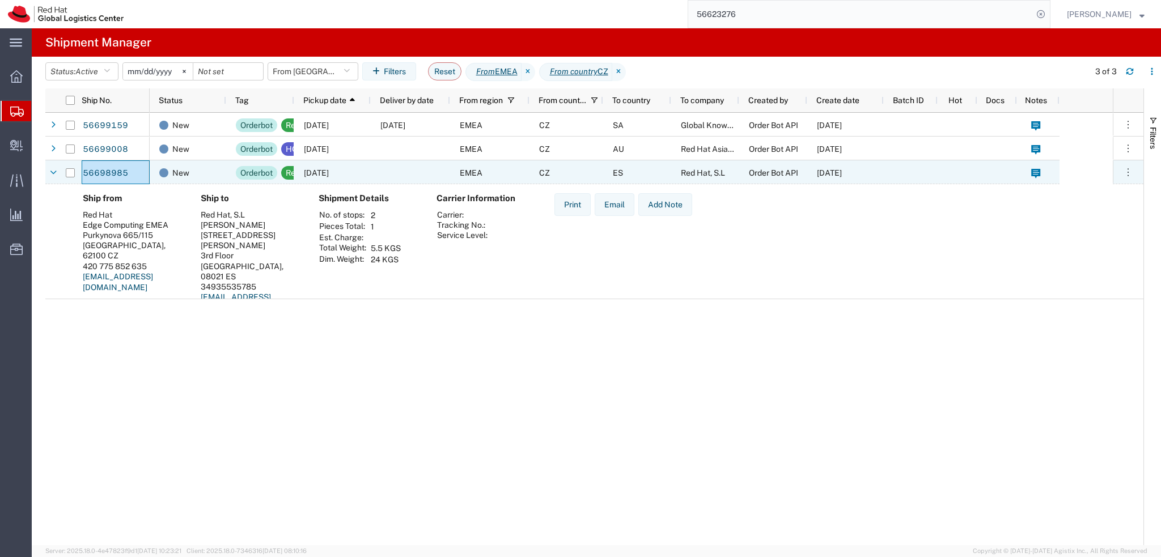
click at [395, 179] on div at bounding box center [410, 172] width 79 height 24
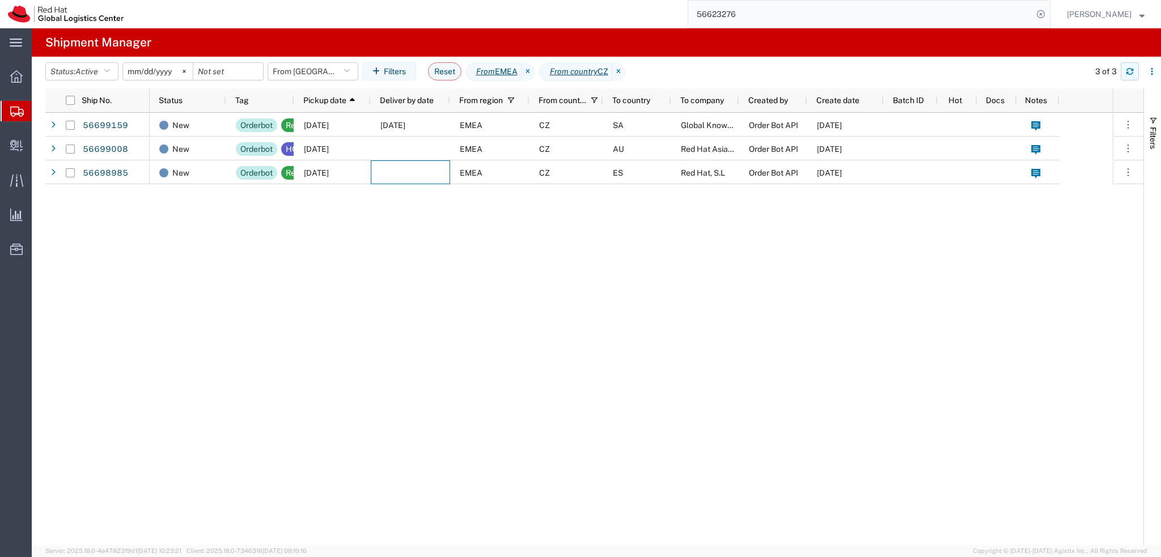
click at [1132, 70] on icon "button" at bounding box center [1130, 69] width 7 height 3
click at [314, 69] on button "From CZ" at bounding box center [313, 71] width 91 height 18
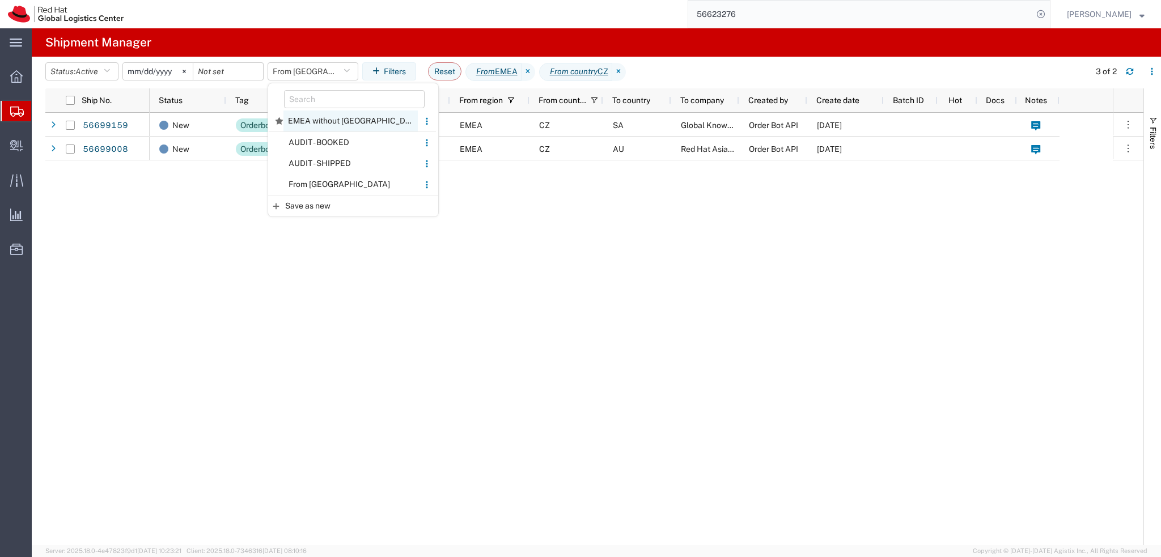
click at [327, 120] on span "EMEA without Brno" at bounding box center [350, 121] width 134 height 21
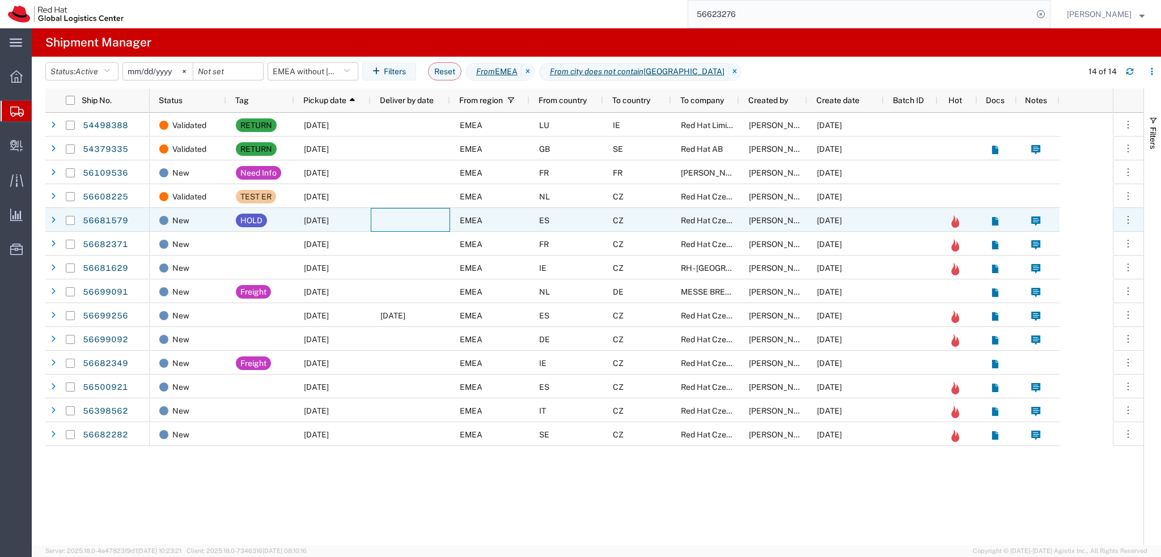
click at [431, 215] on div at bounding box center [410, 220] width 79 height 24
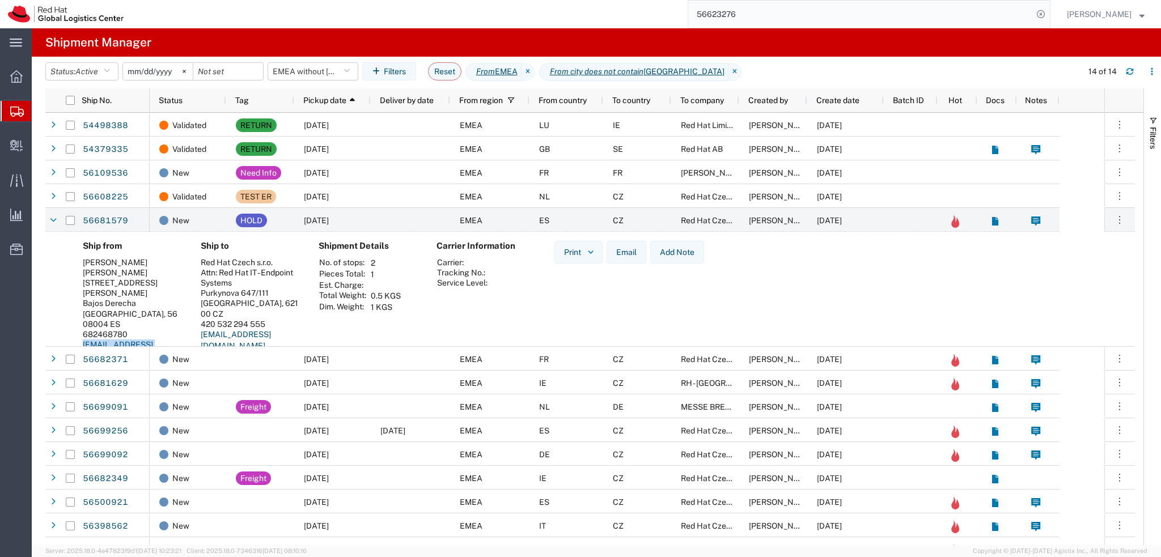
drag, startPoint x: 168, startPoint y: 325, endPoint x: 80, endPoint y: 329, distance: 88.5
click at [80, 329] on div "Ship from Julio Faerman Julio Faerman Carrer de la Bobila 15 Bajos Derecha Barc…" at bounding box center [133, 305] width 118 height 129
copy link "jufaerma@redhat.com"
click at [426, 225] on div at bounding box center [410, 220] width 79 height 24
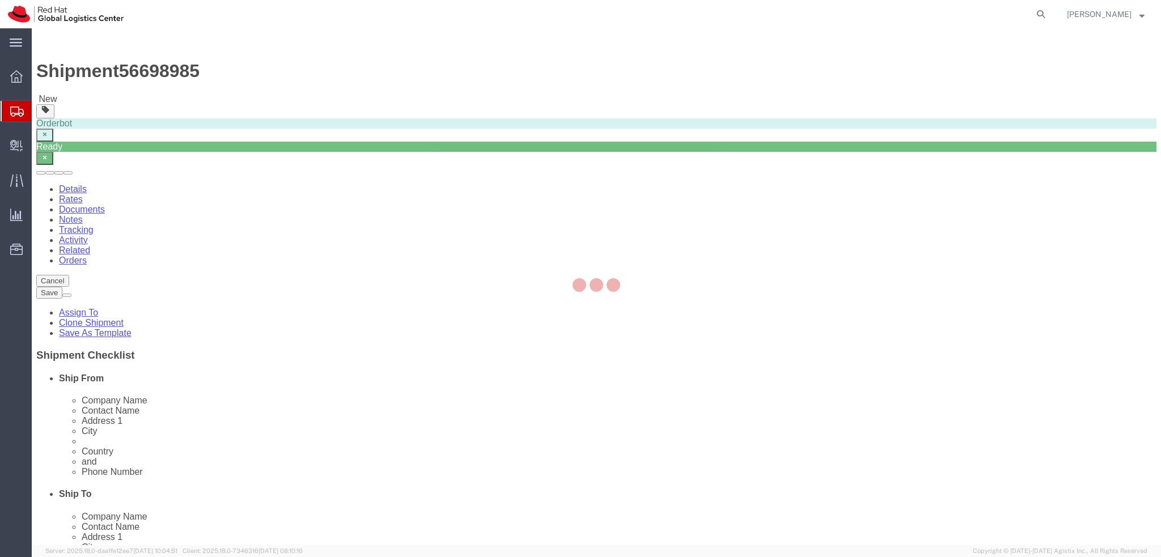
select select
select select "37924"
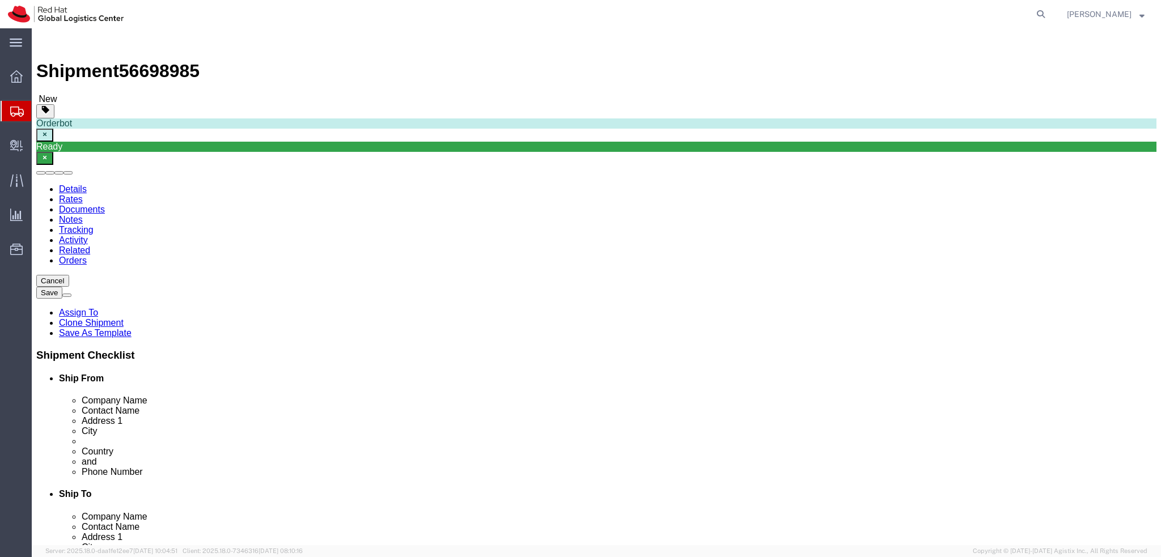
drag, startPoint x: 175, startPoint y: 104, endPoint x: 143, endPoint y: 76, distance: 42.6
click icon
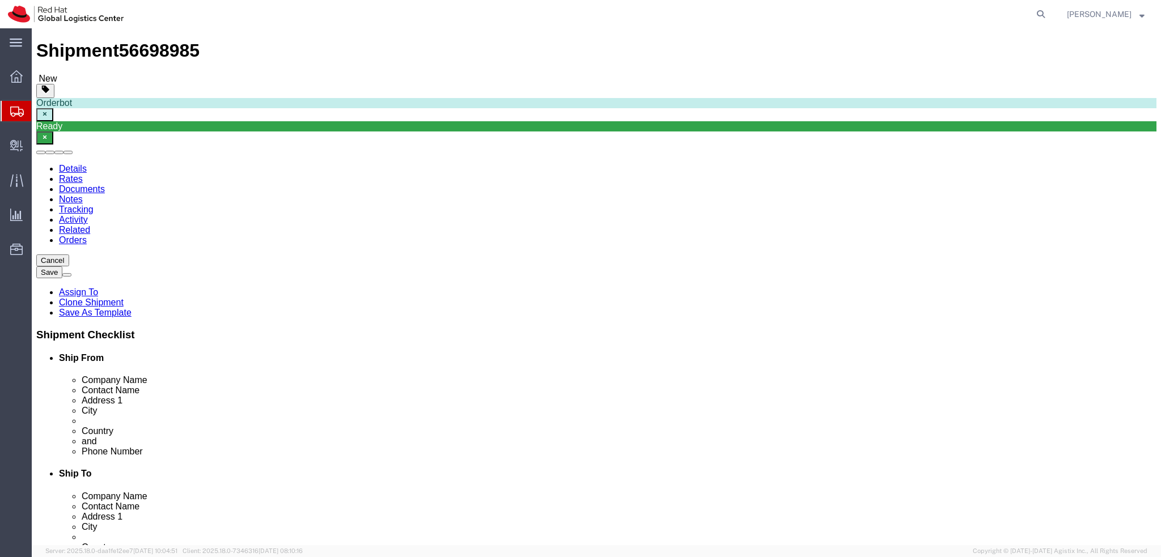
click dd "1806.62 USD"
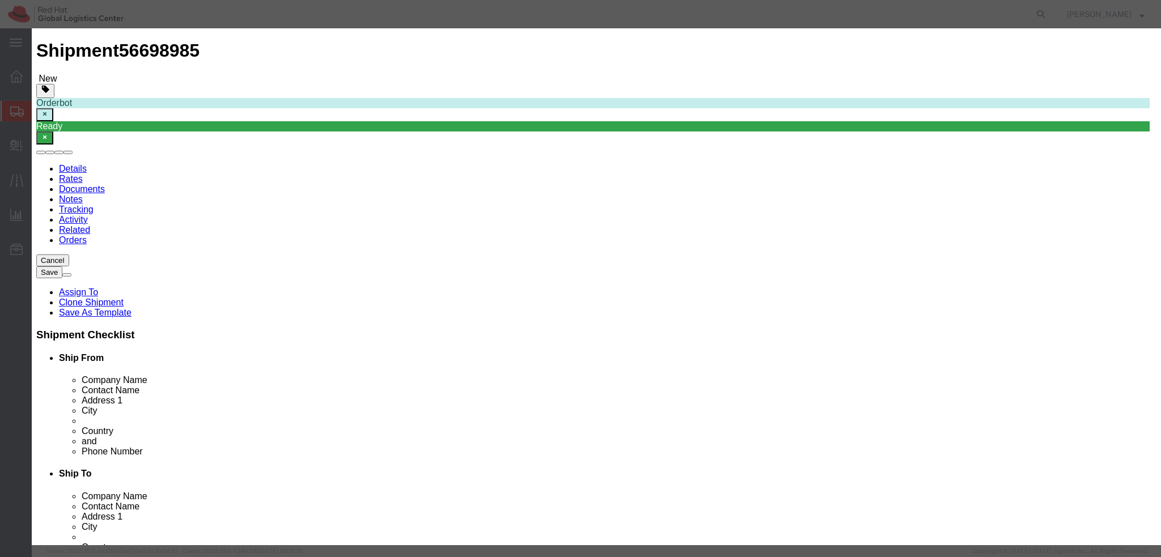
click button "Save & Close"
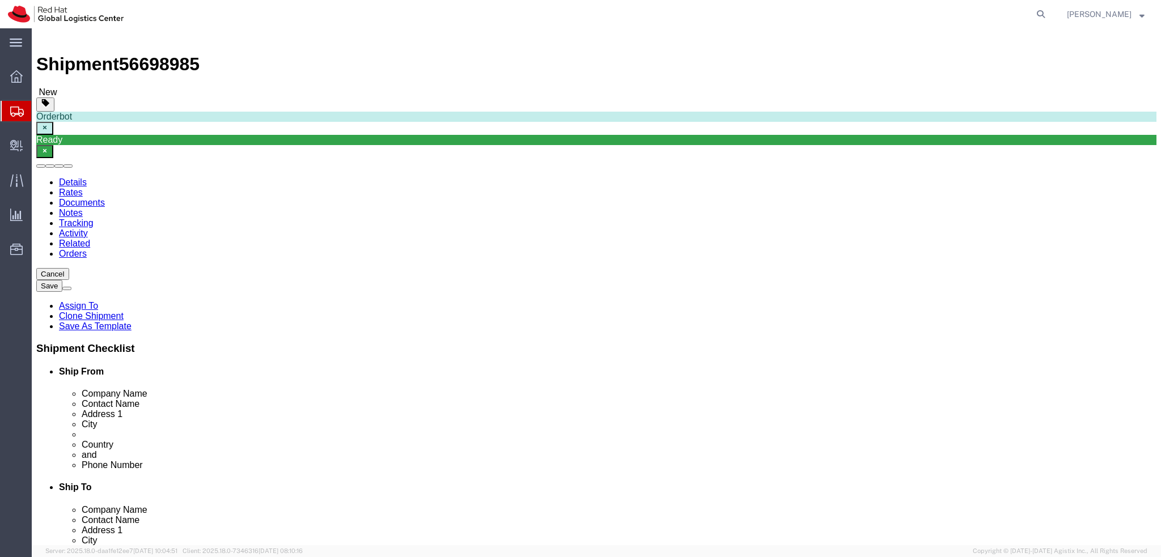
scroll to position [0, 0]
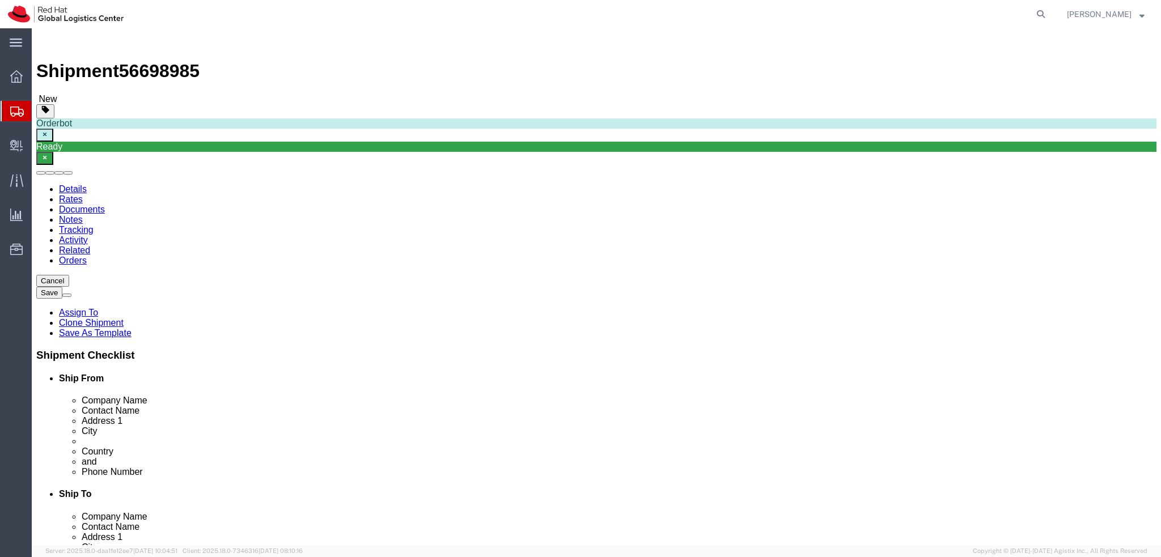
click dd "1806.62 USD"
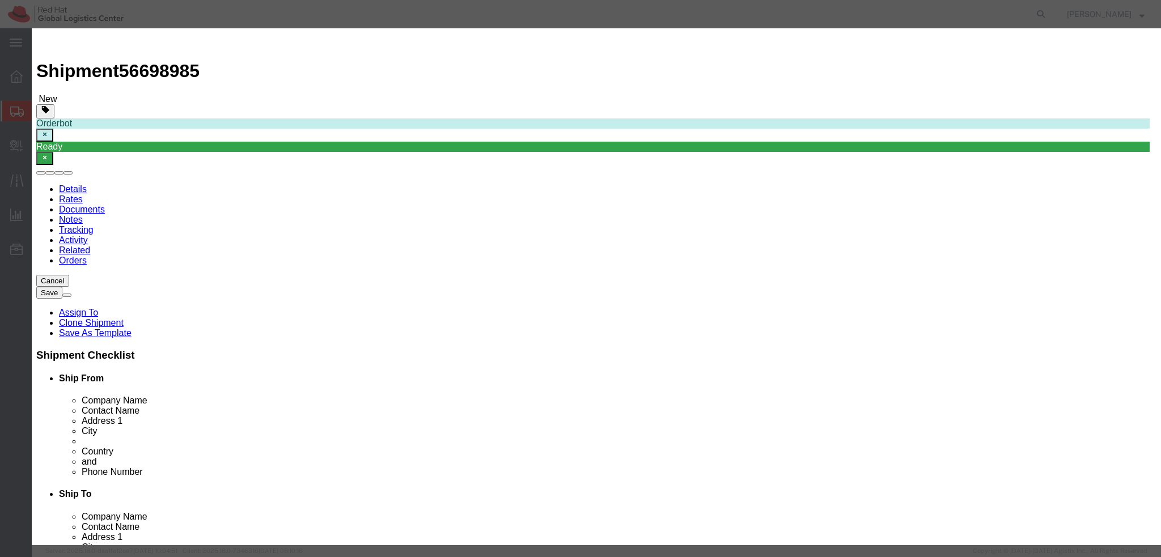
click icon
click button "Close"
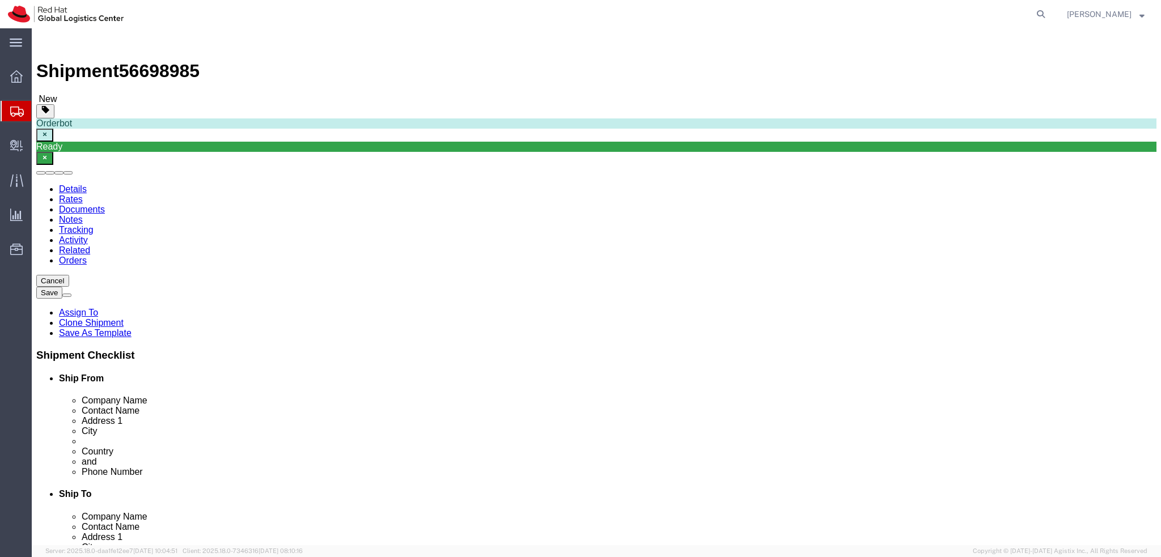
click icon
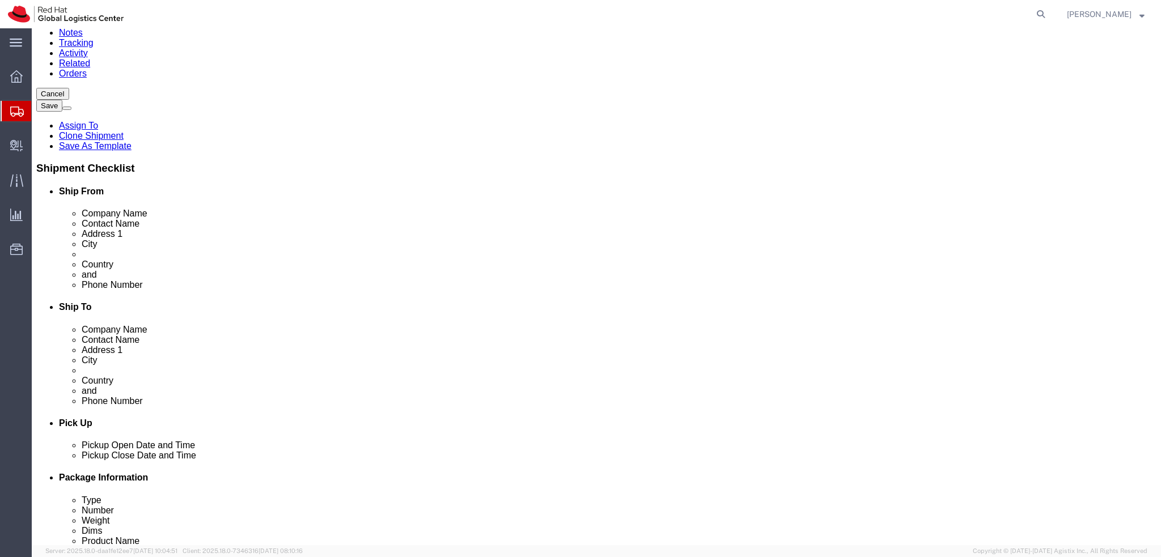
scroll to position [170, 0]
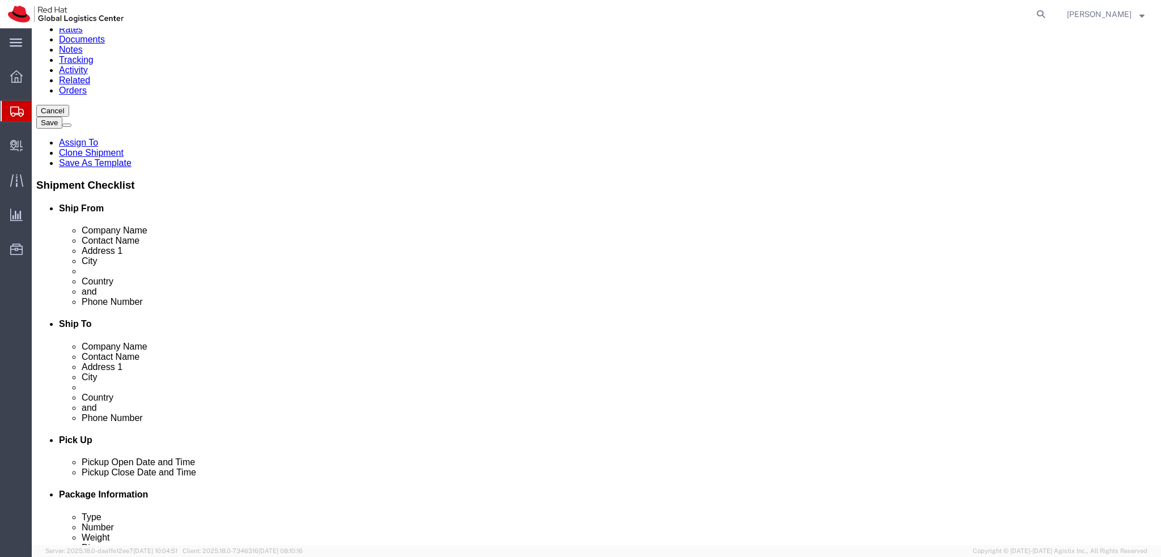
click select "Select Carriage Insurance Paid Carriage Paid To Cost and Freight Cost Insurance…"
select select "DDP"
click select "Select Carriage Insurance Paid Carriage Paid To Cost and Freight Cost Insurance…"
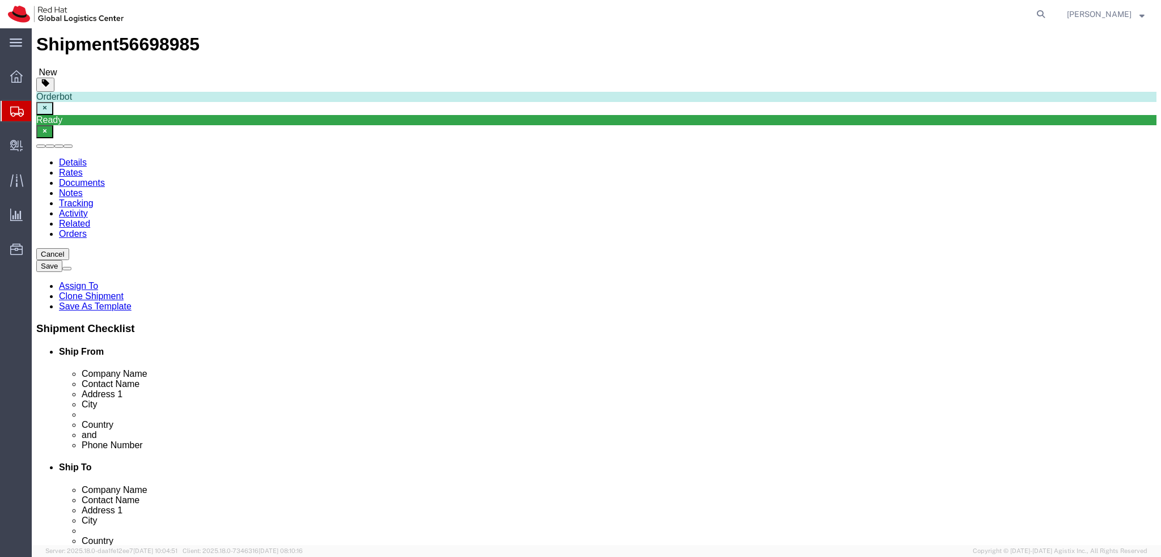
scroll to position [0, 0]
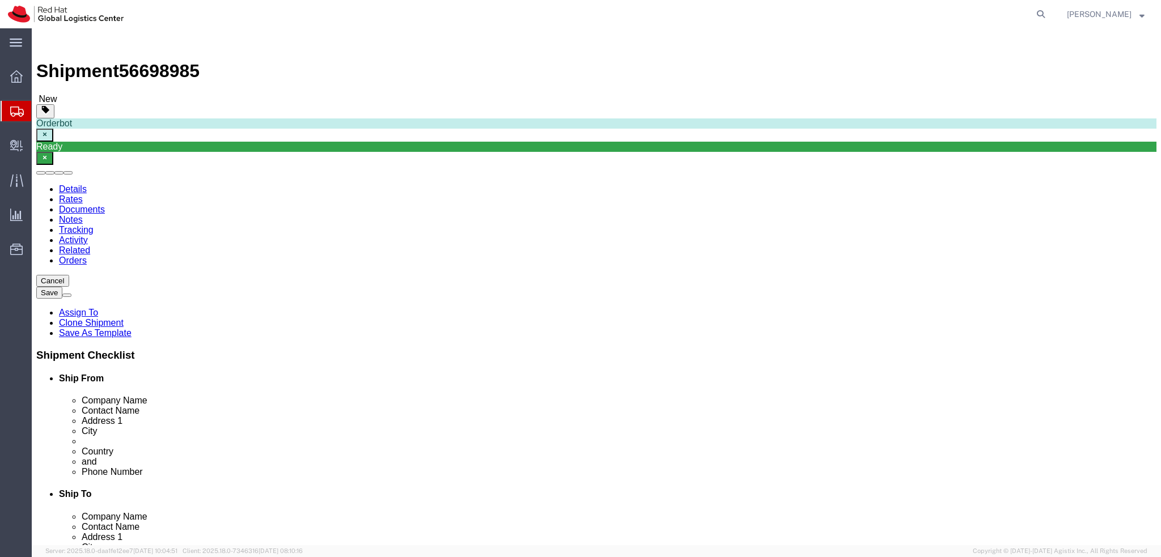
click button "Rate Shipment"
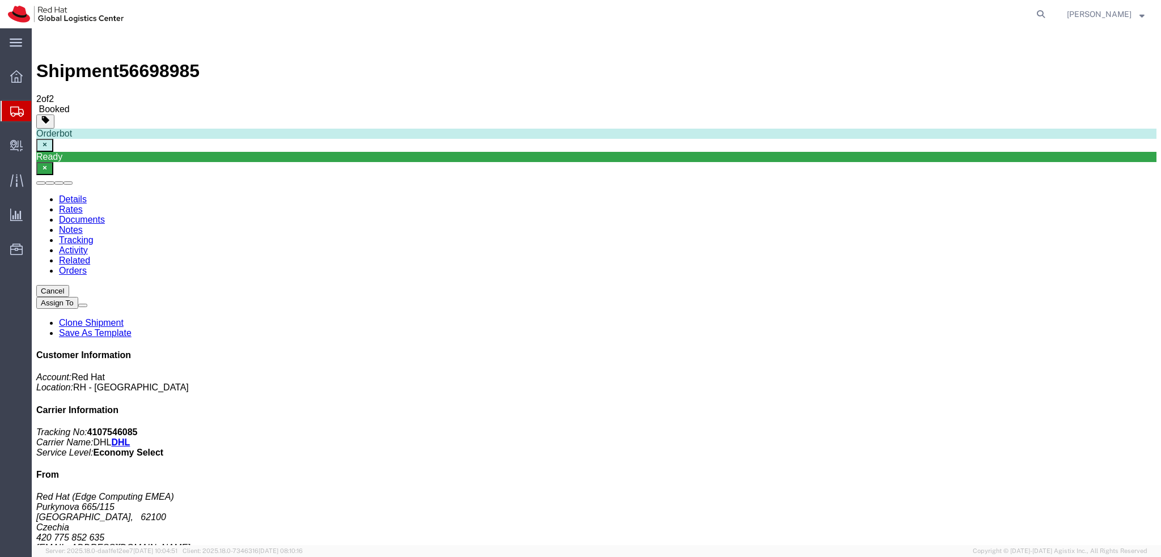
drag, startPoint x: 99, startPoint y: 178, endPoint x: 544, endPoint y: 359, distance: 480.6
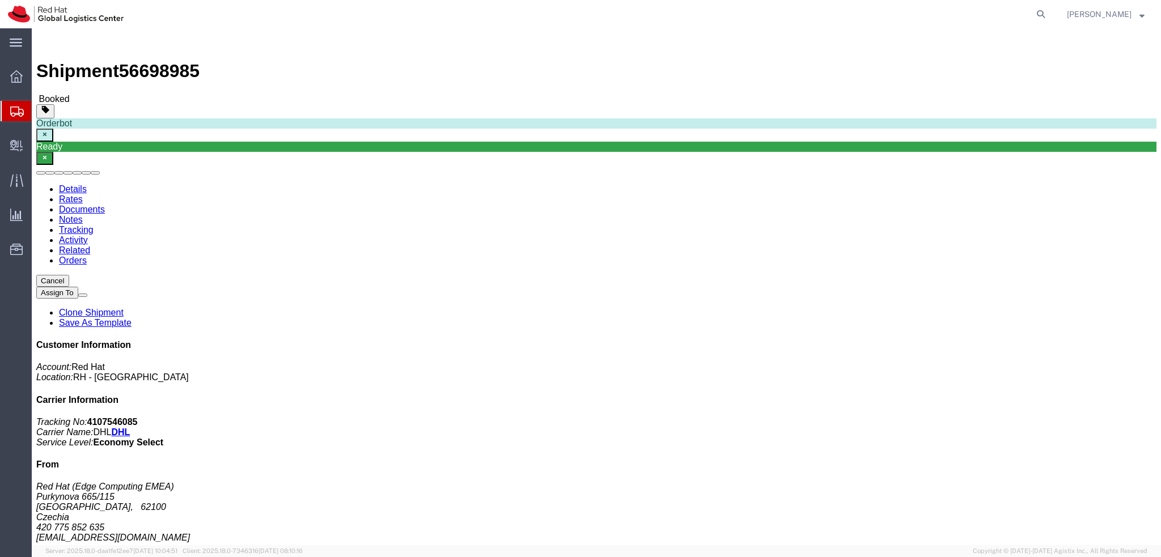
click span "button"
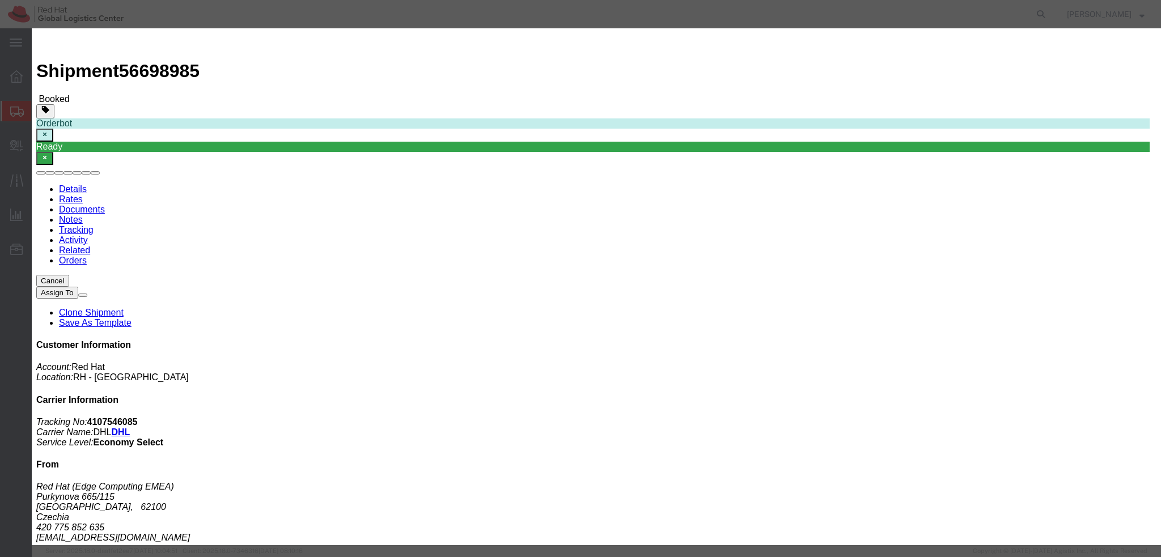
click div "[DATE] 3:01 PM"
type input "2:00 PM"
click button "Apply"
click div "[DATE] 4:01 PM"
type input "5:01 PM"
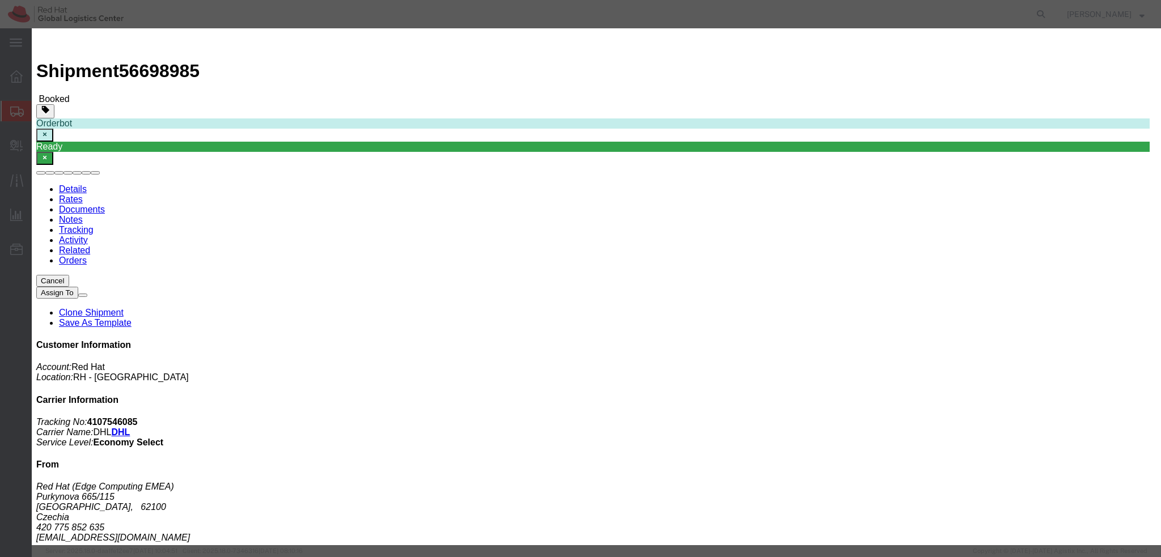
click button "Apply"
click button "Save"
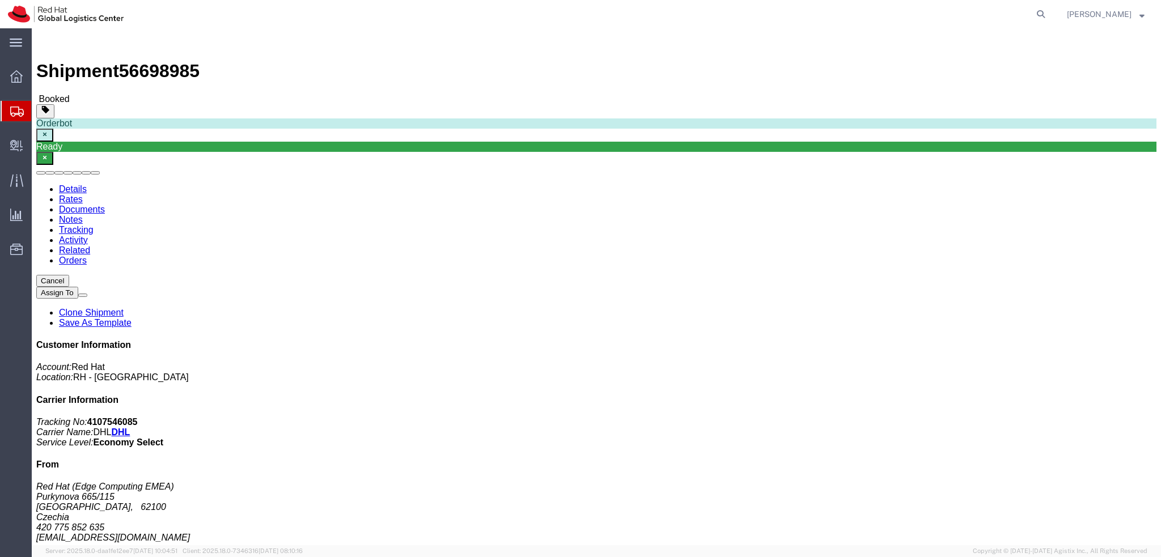
click button "Close"
click span "button"
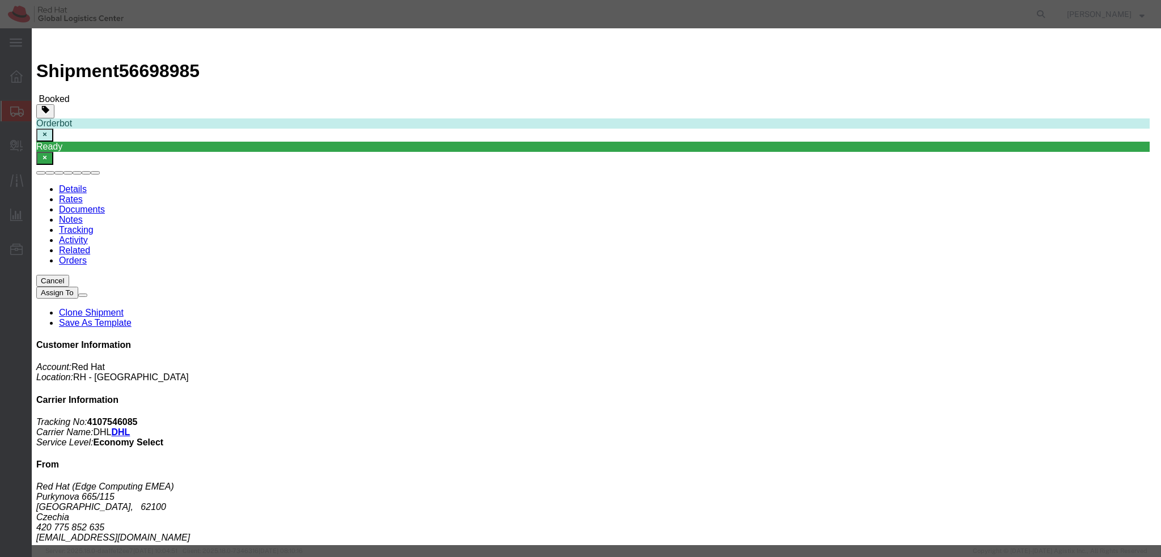
click div "[DATE] 3:01 PM"
type input "2:15 PM"
click button "Apply"
click div "[DATE] 4:01 PM"
type input "5:00 PM"
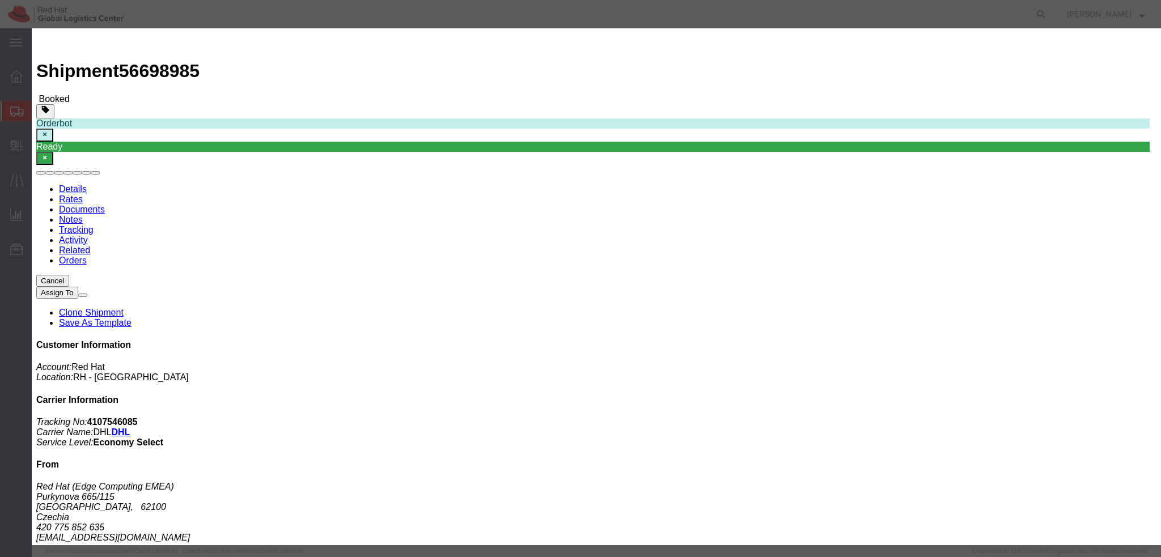
click button "Apply"
click button "Save"
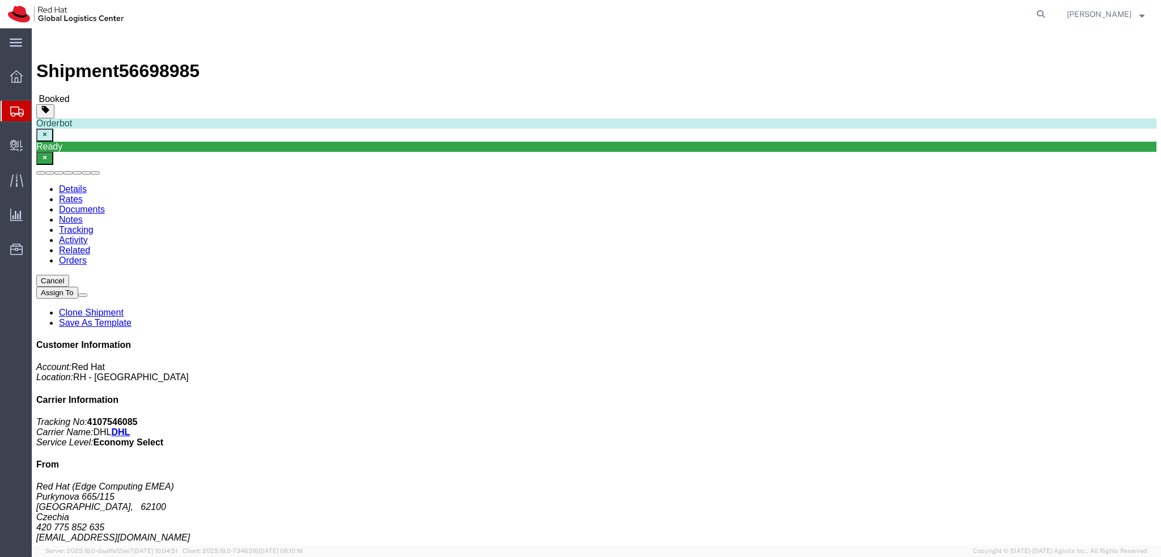
click button "Close"
